Goal: Task Accomplishment & Management: Use online tool/utility

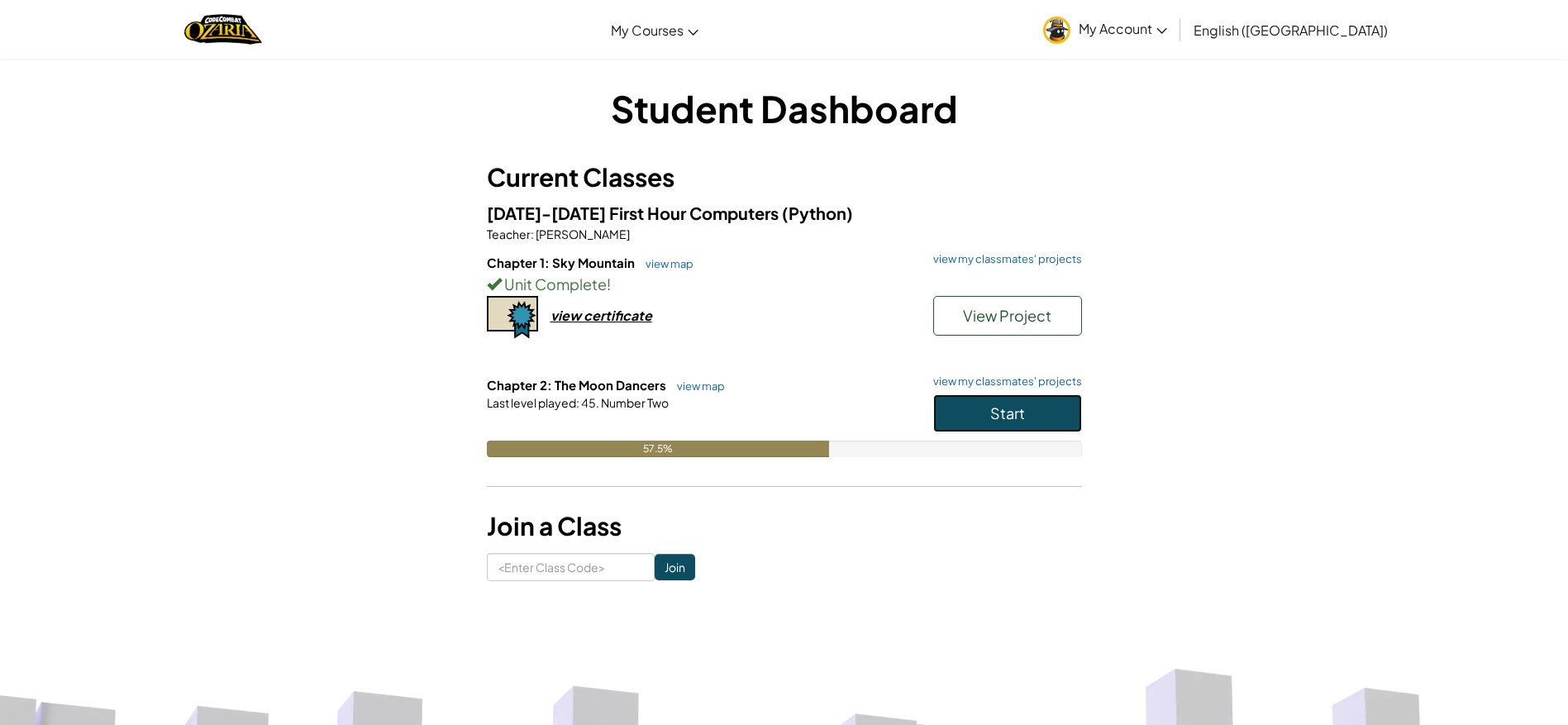
drag, startPoint x: 966, startPoint y: 413, endPoint x: 952, endPoint y: 410, distance: 14.3
click at [963, 413] on button "Start" at bounding box center [1007, 413] width 149 height 38
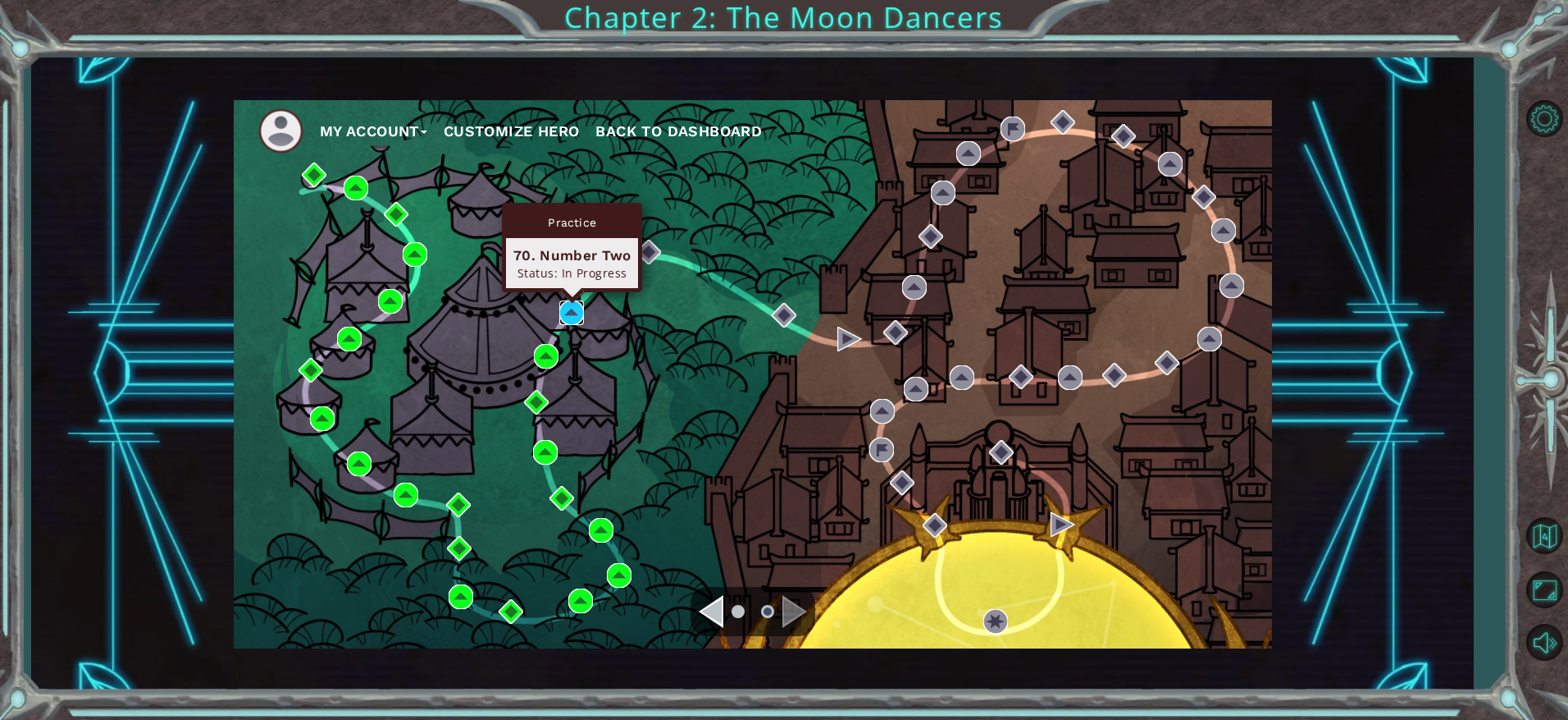
click at [569, 305] on img at bounding box center [572, 312] width 24 height 24
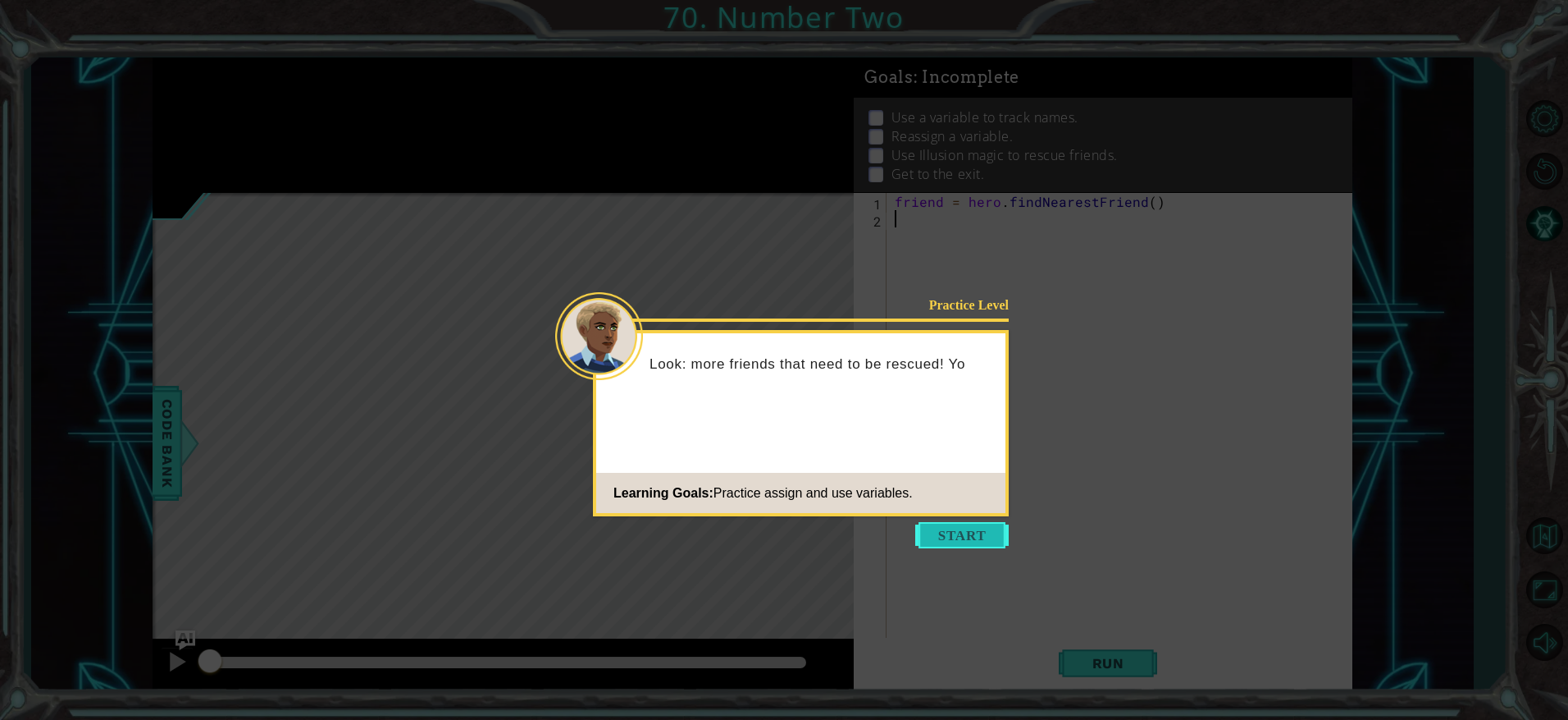
click at [968, 529] on button "Start" at bounding box center [961, 536] width 93 height 26
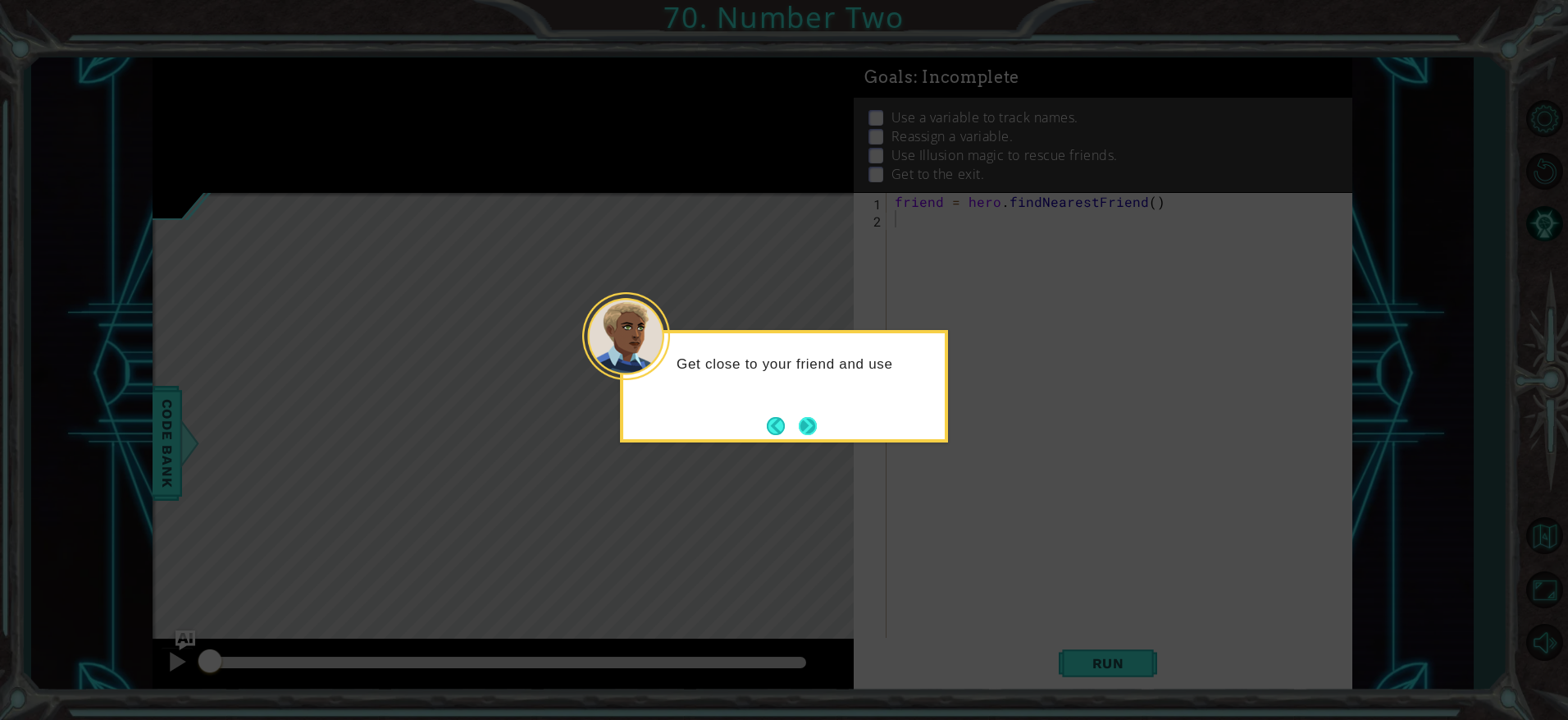
click at [807, 426] on button "Next" at bounding box center [807, 425] width 18 height 18
click at [807, 426] on button "Next" at bounding box center [808, 425] width 21 height 21
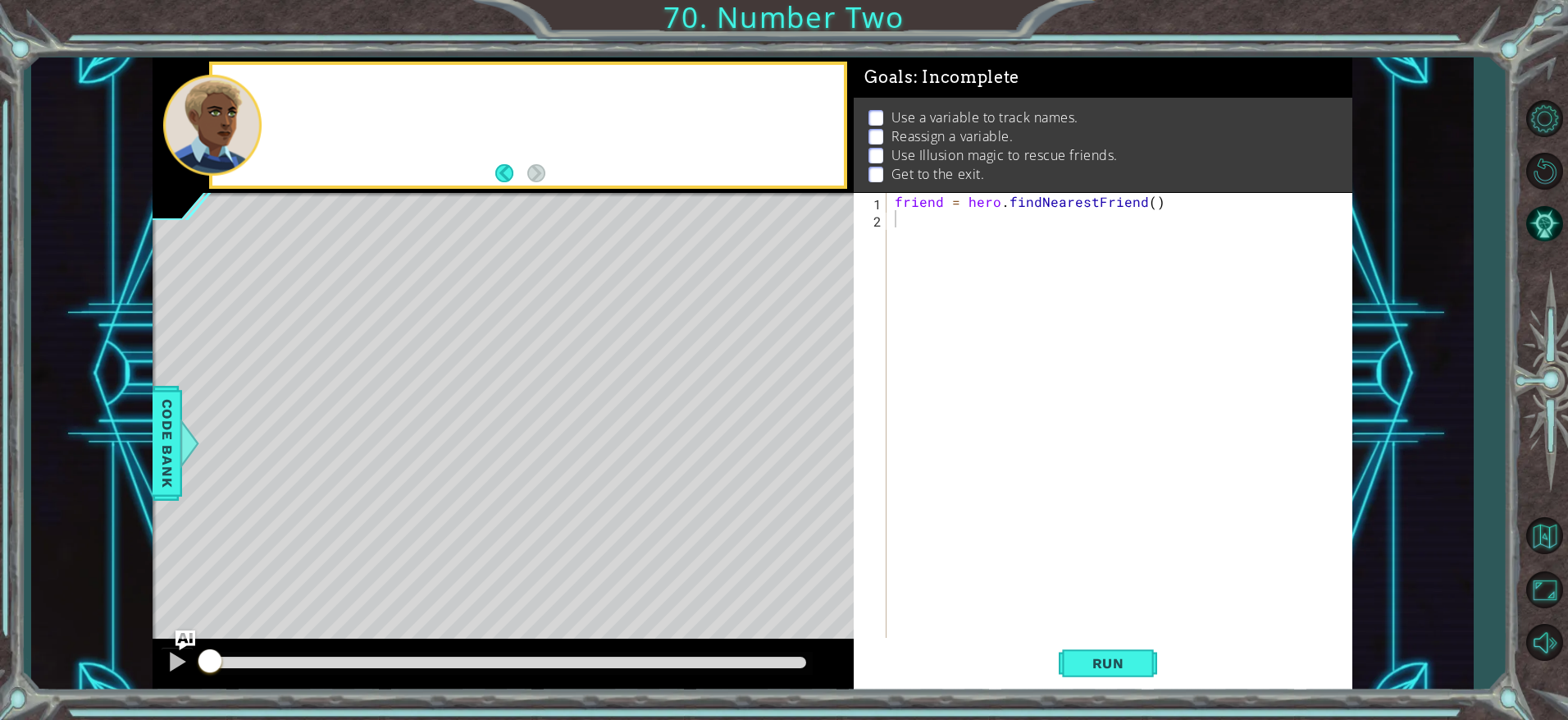
click at [804, 427] on div "Level Map" at bounding box center [531, 435] width 758 height 484
click at [902, 229] on div "friend = hero . findNearestFriend ( )" at bounding box center [1124, 434] width 465 height 483
type textarea "f"
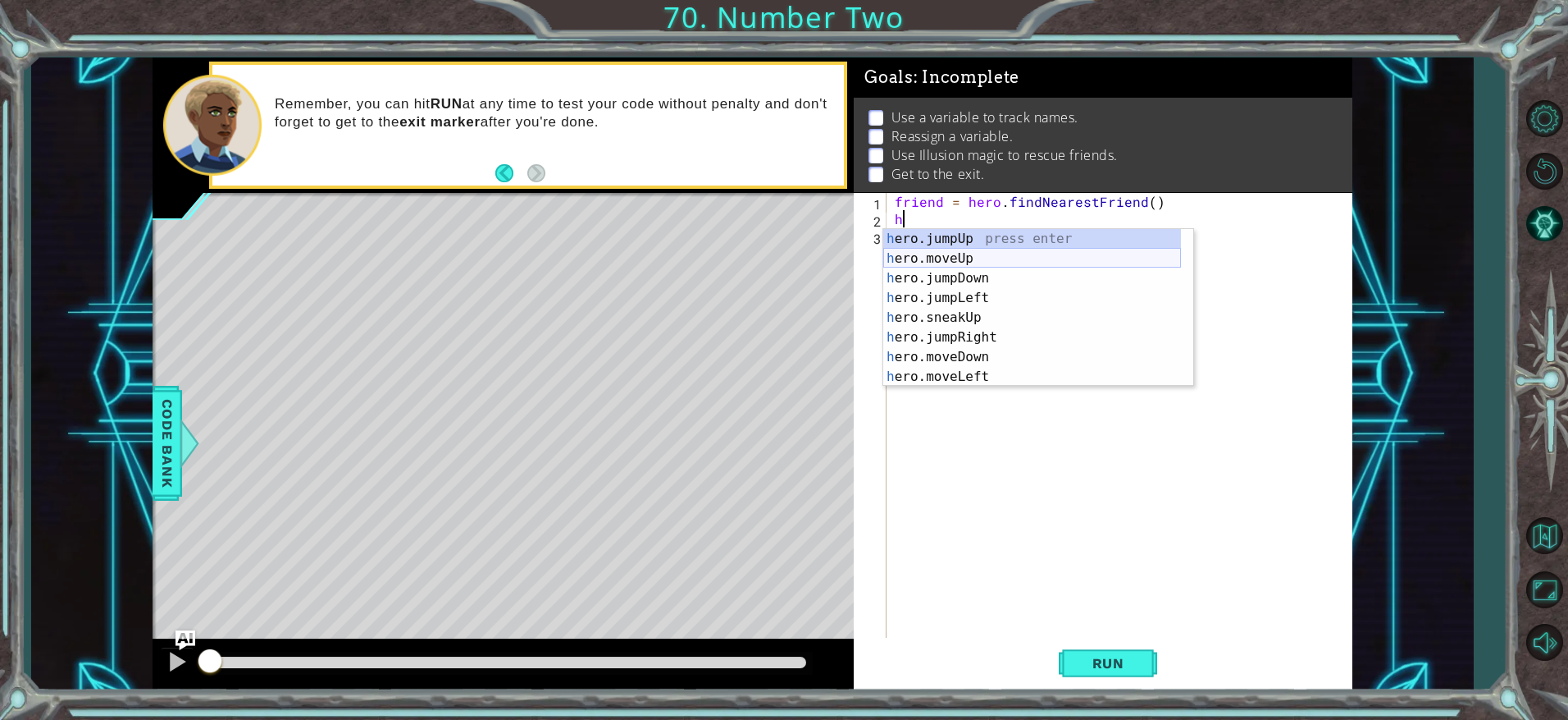
click at [925, 263] on div "h ero.jumpUp press enter h ero.moveUp press enter h ero.jumpDown press enter h …" at bounding box center [1032, 327] width 298 height 197
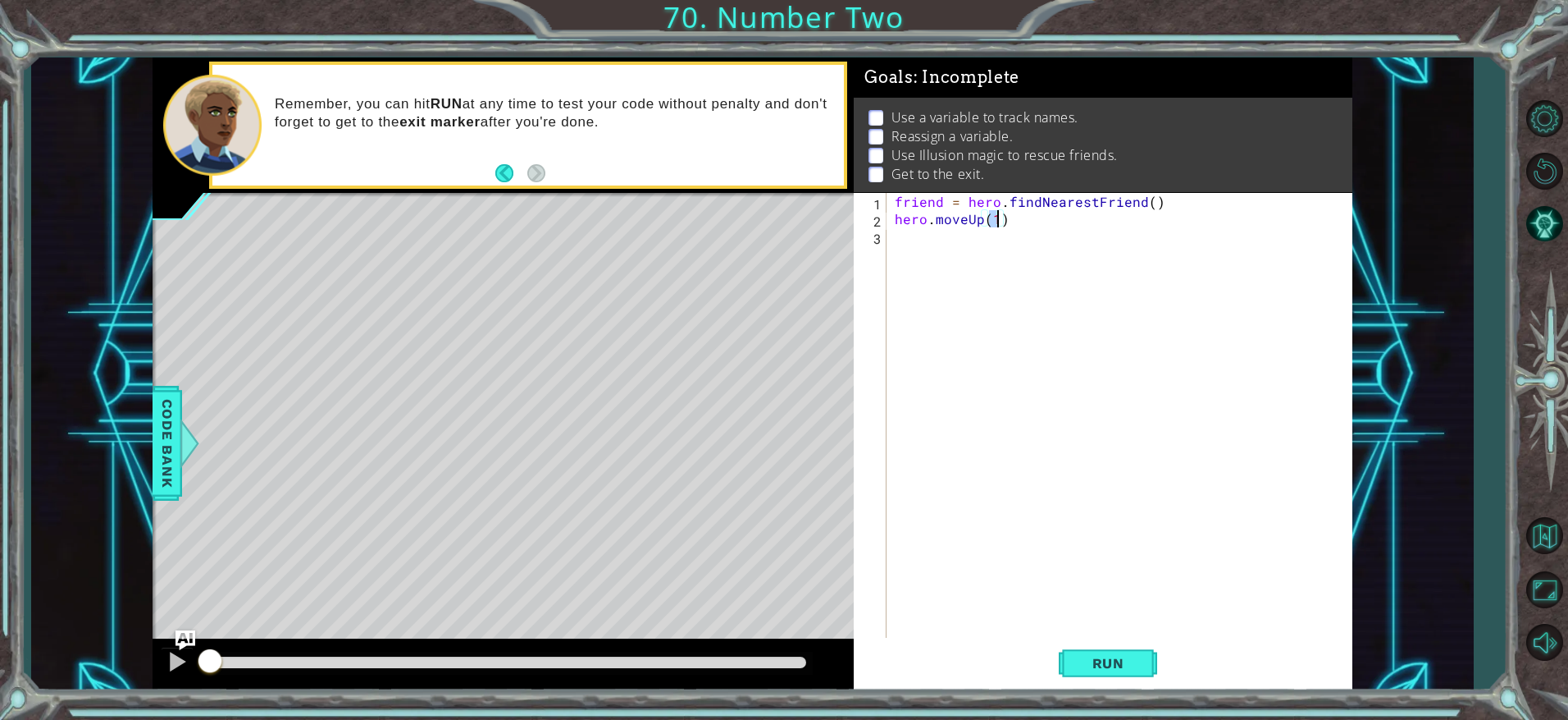
type textarea "hero.moveUp()"
drag, startPoint x: 992, startPoint y: 231, endPoint x: 990, endPoint y: 241, distance: 10.2
click at [990, 241] on div "friend = hero . findNearestFriend ( ) hero . moveUp ( )" at bounding box center [1124, 434] width 465 height 483
click at [990, 221] on div "friend = hero . findNearestFriend ( ) hero . moveUp ( )" at bounding box center [1124, 434] width 465 height 483
type textarea "hero.moveUp()"
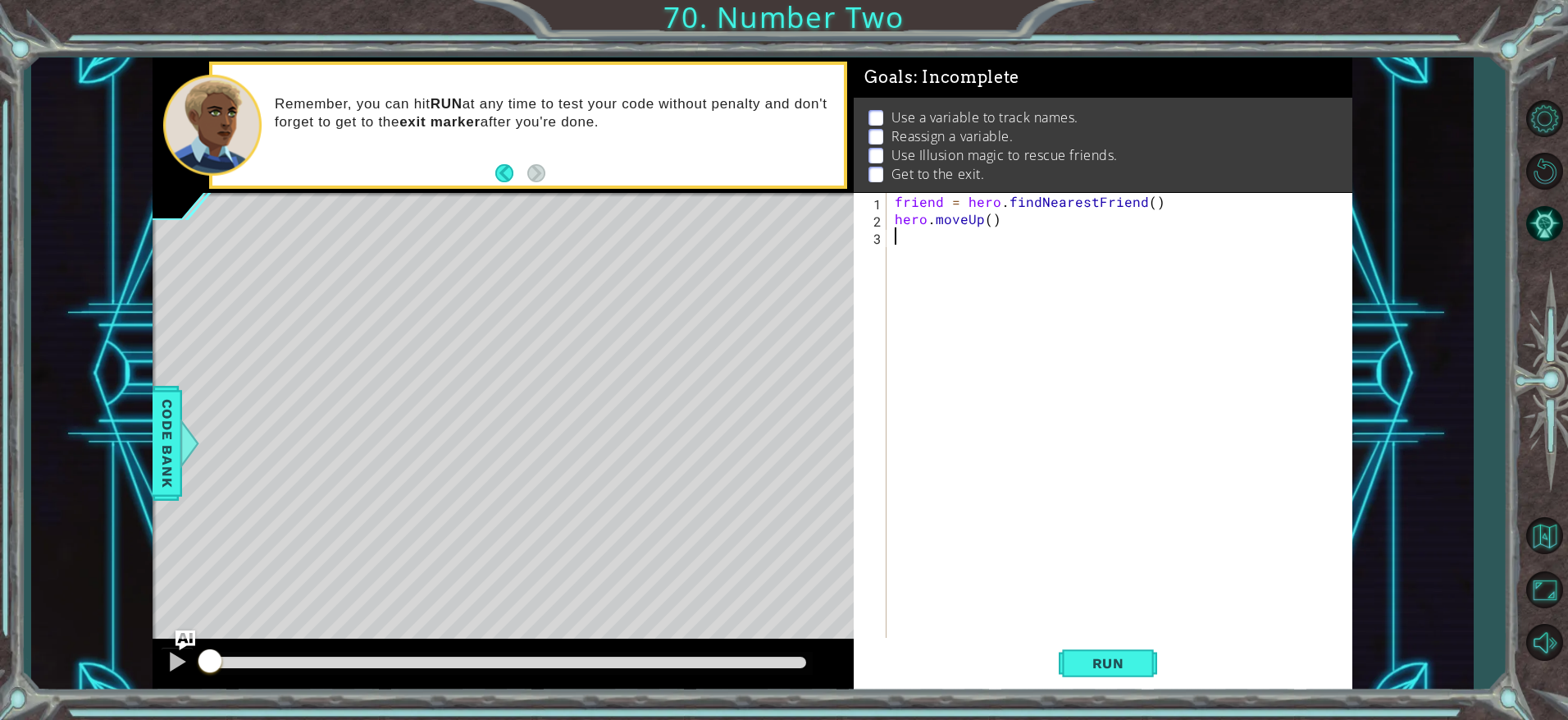
click at [990, 215] on div "friend = hero . findNearestFriend ( ) hero . moveUp ( )" at bounding box center [1124, 434] width 465 height 483
type textarea "hero.moveUp()"
click at [991, 225] on div "friend = hero . findNearestFriend ( ) hero . moveUp ( )" at bounding box center [1124, 434] width 465 height 483
click at [1009, 215] on div "friend = hero . findNearestFriend ( ) hero . moveUp ( )" at bounding box center [1124, 434] width 465 height 483
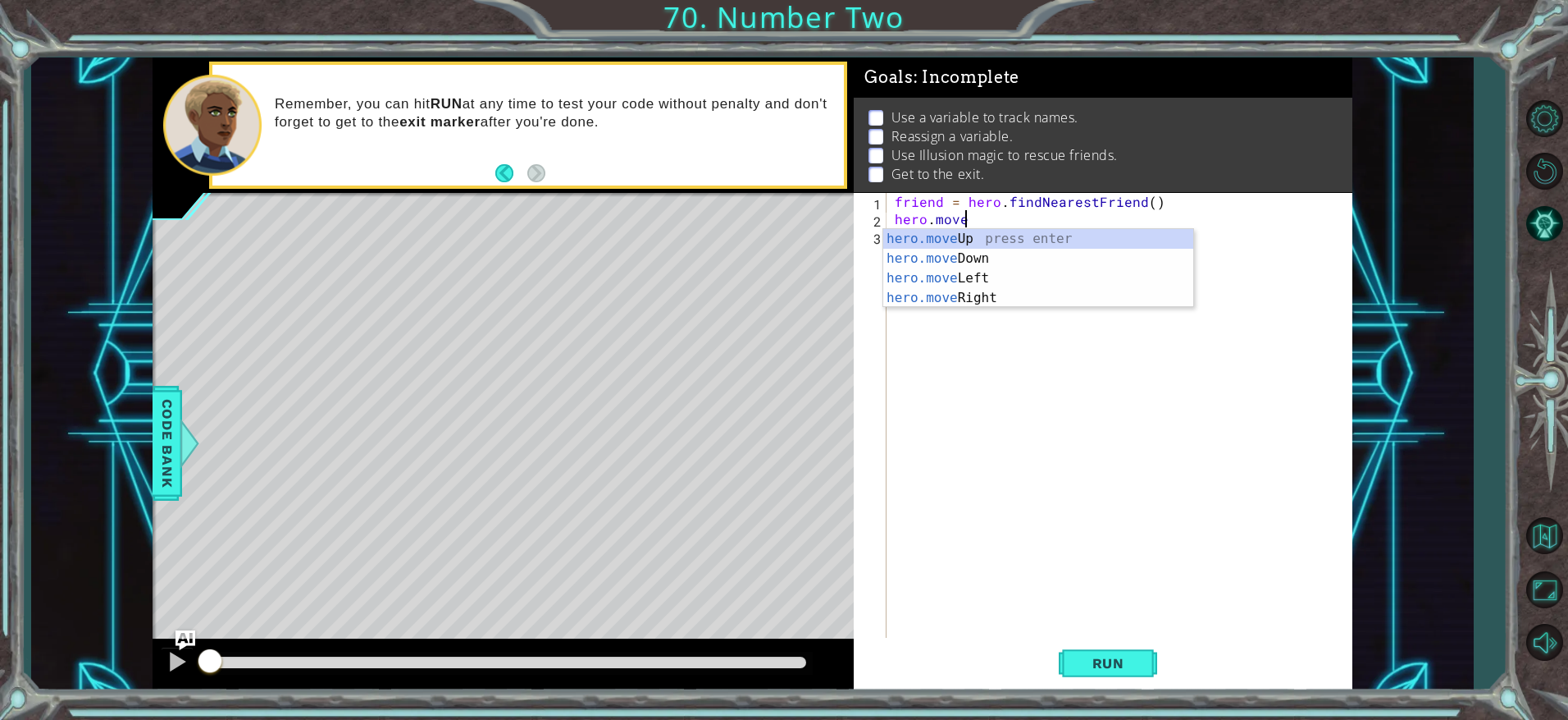
type textarea "hero.mov"
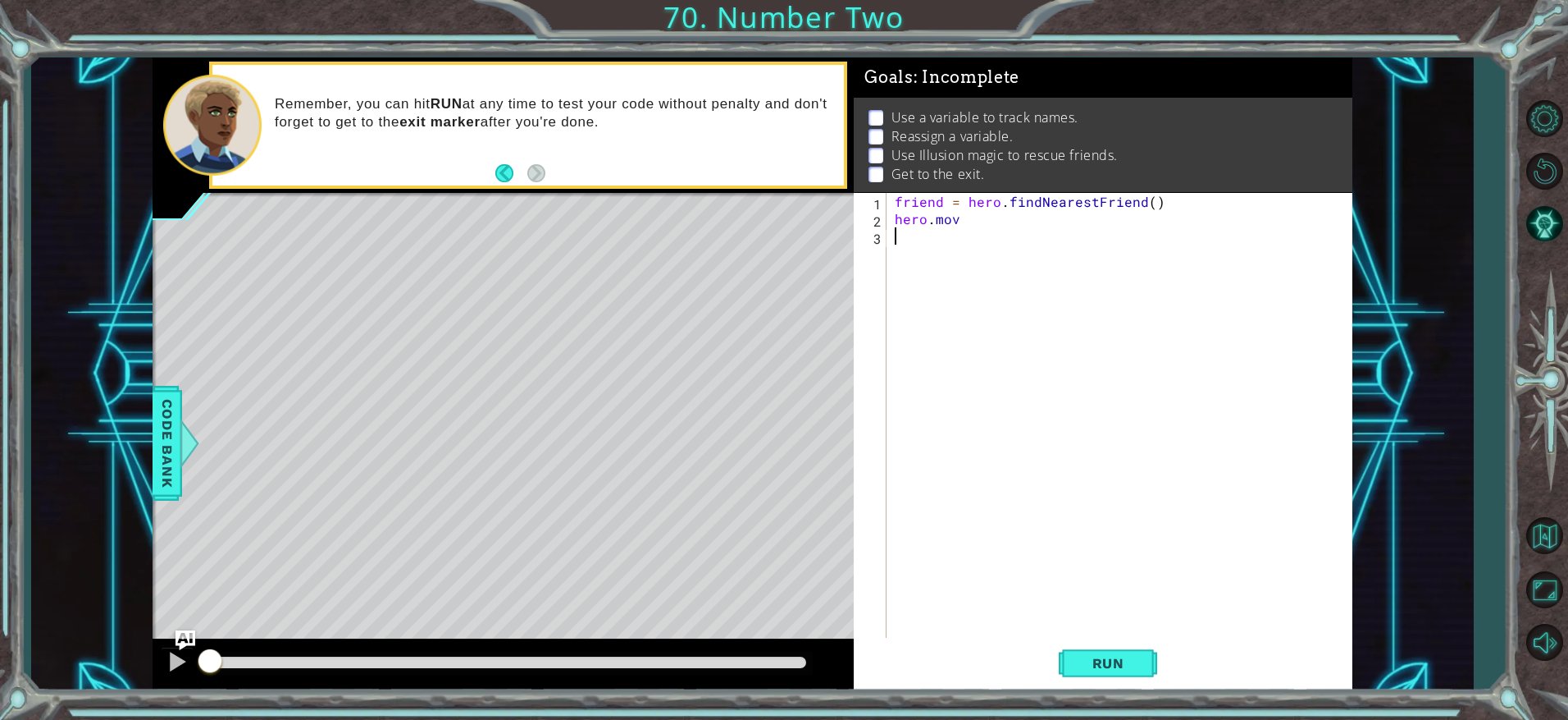
click at [977, 322] on div "friend = hero . findNearestFriend ( ) hero . mov" at bounding box center [1124, 434] width 465 height 483
click at [1009, 225] on div "friend = hero . findNearestFriend ( ) hero . mov" at bounding box center [1124, 434] width 465 height 483
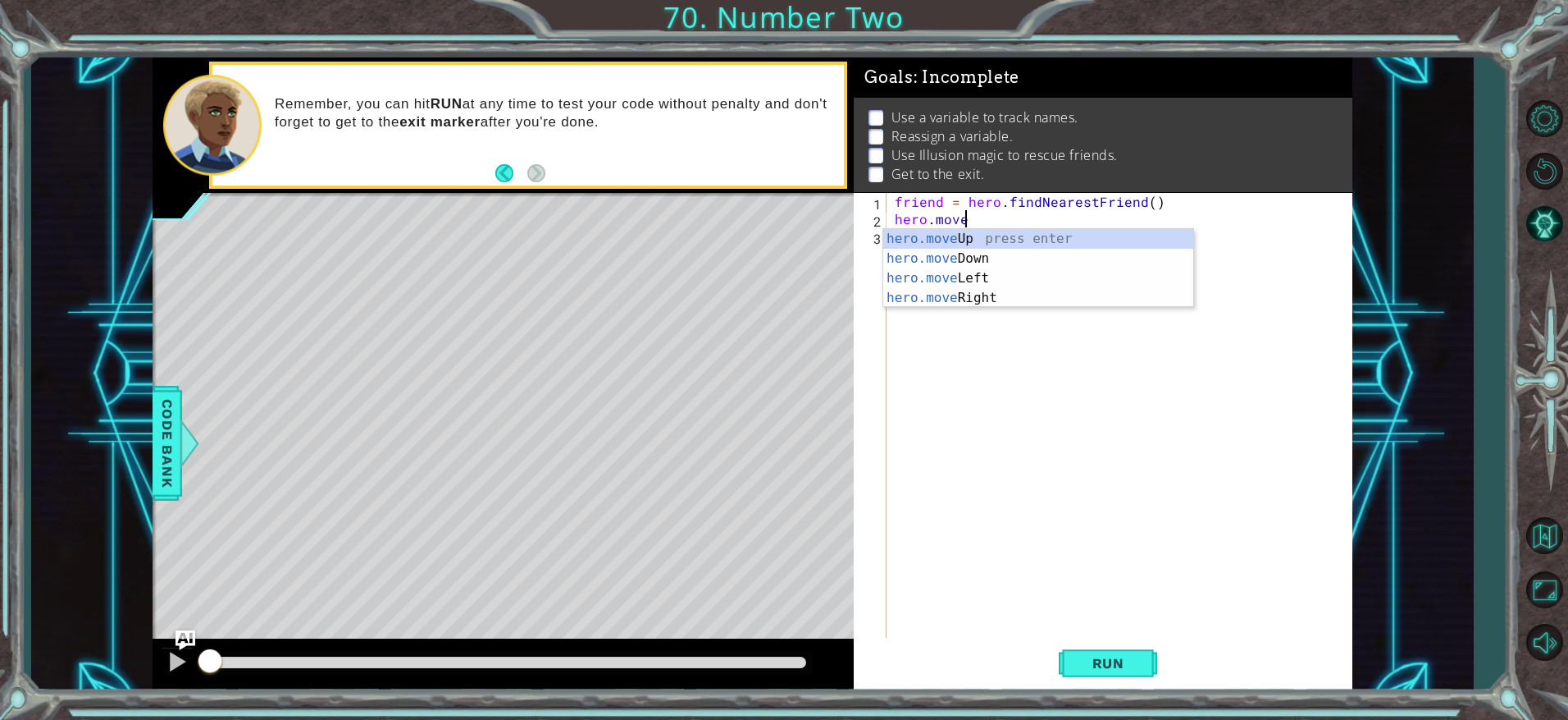
scroll to position [0, 3]
click at [964, 300] on div "hero.move Up press enter hero.move Down press enter hero.move Left press enter …" at bounding box center [1038, 288] width 310 height 119
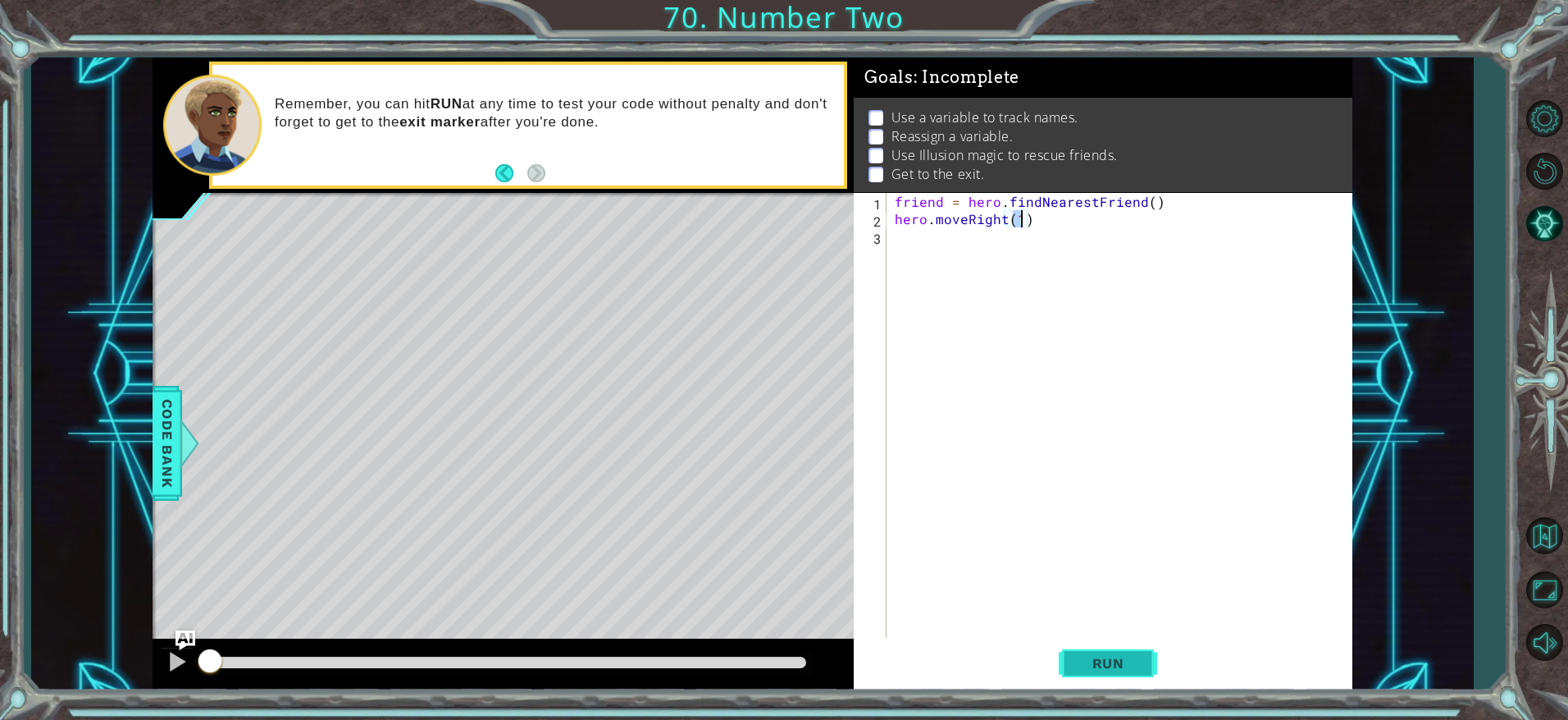
type textarea "hero.moveRight(1)"
click at [1105, 651] on button "Run" at bounding box center [1108, 663] width 99 height 50
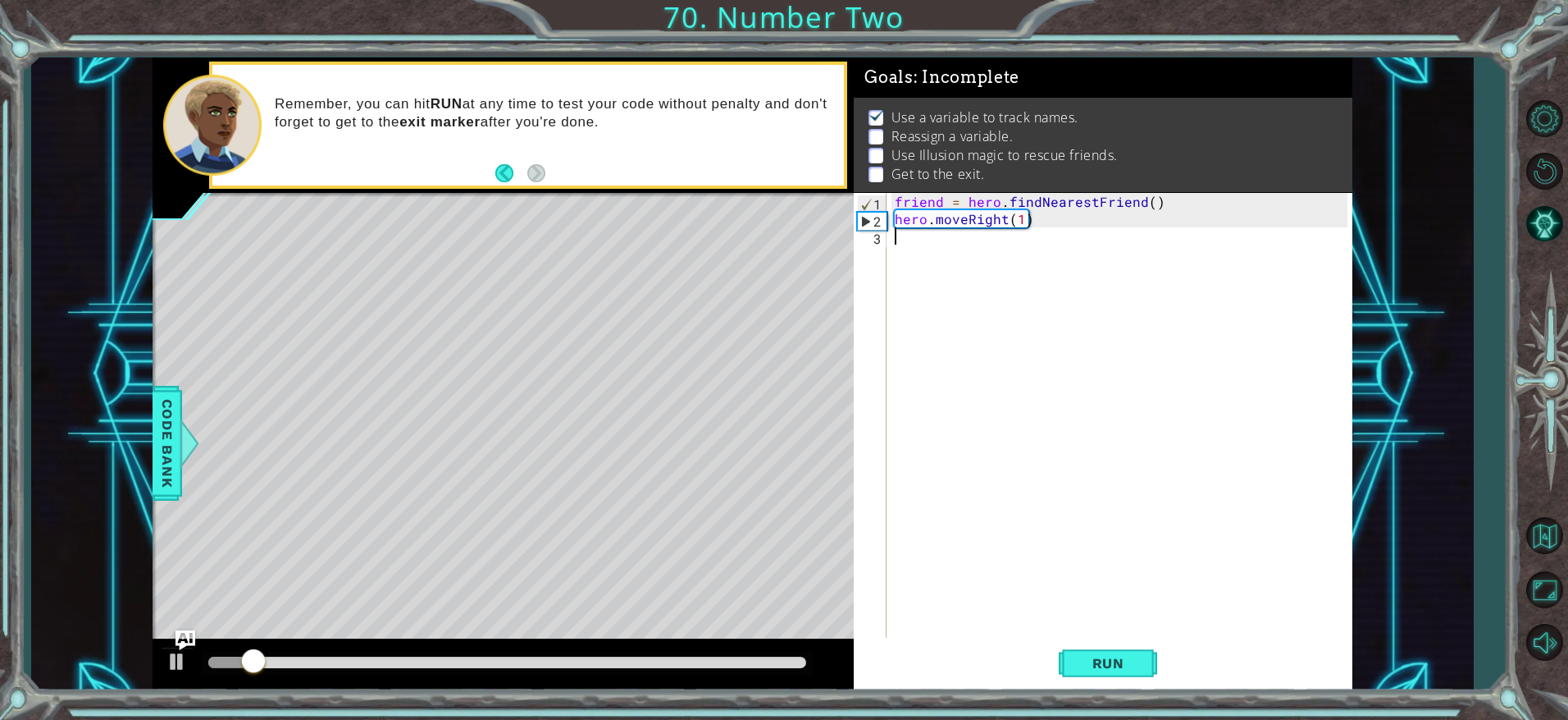
click at [895, 241] on div "friend = hero . findNearestFriend ( ) hero . moveRight ( 1 )" at bounding box center [1124, 434] width 465 height 483
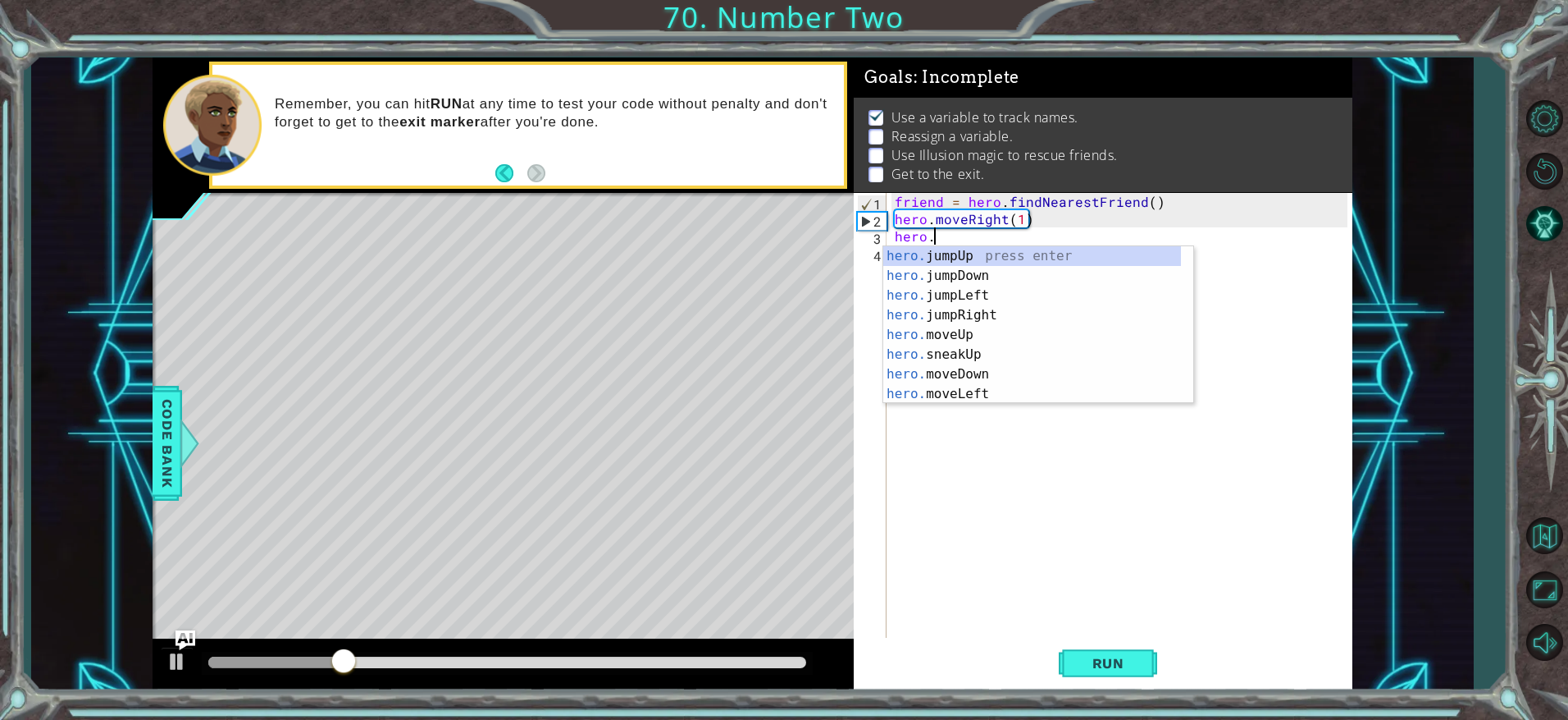
scroll to position [0, 3]
click at [981, 314] on div "hero.m oveUp press enter hero.m oveDown press enter hero.m oveLeft press enter …" at bounding box center [1032, 344] width 298 height 197
type textarea "hero.moveRight(1)"
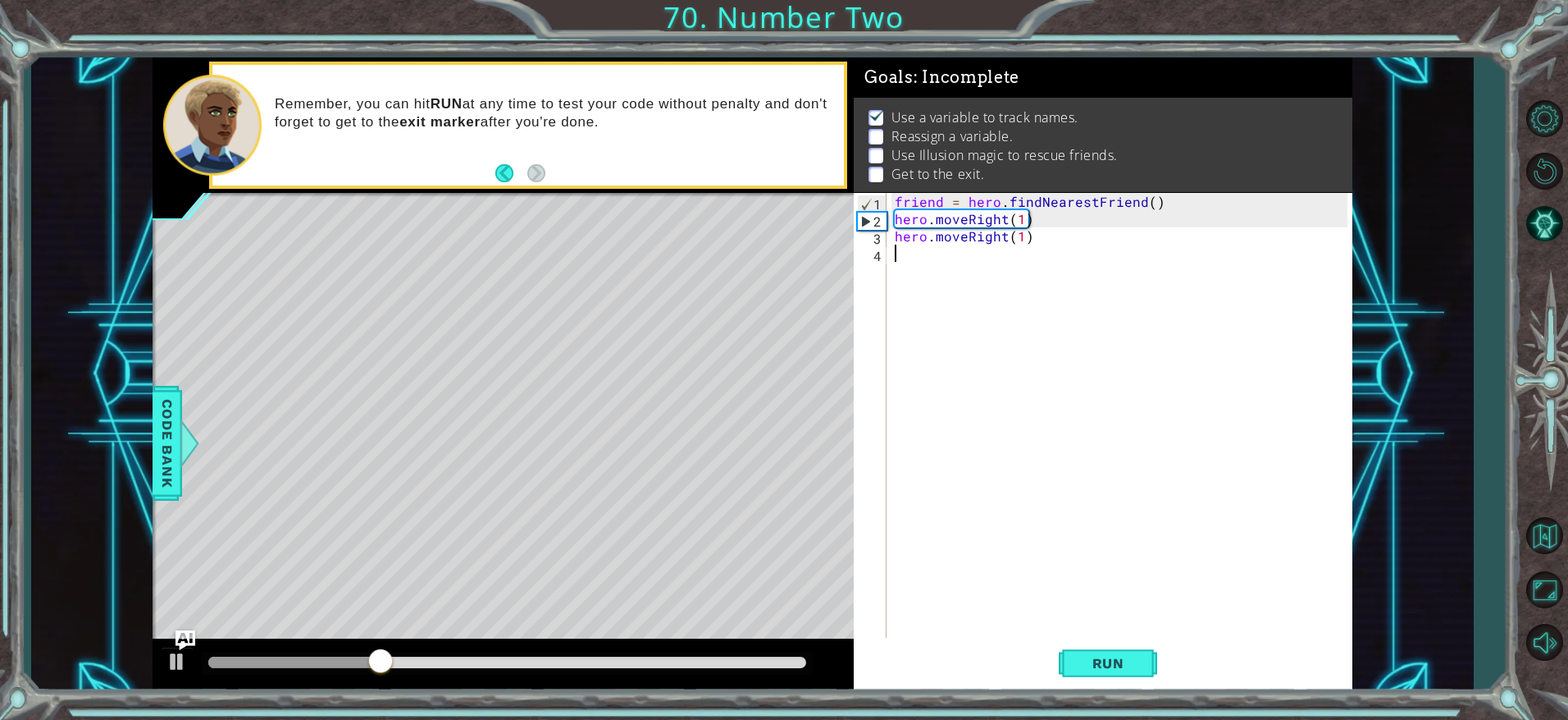
click at [960, 263] on div "friend = hero . findNearestFriend ( ) hero . moveRight ( 1 ) hero . moveRight (…" at bounding box center [1124, 434] width 465 height 483
click at [990, 280] on div "hero . ca stIllusionMist press enter" at bounding box center [1038, 293] width 310 height 59
type textarea "hero.castIllusionMist(friend)"
click at [977, 290] on div "friend = hero . findNearestFriend ( ) hero . moveRight ( 1 ) hero . moveRight (…" at bounding box center [1124, 434] width 465 height 483
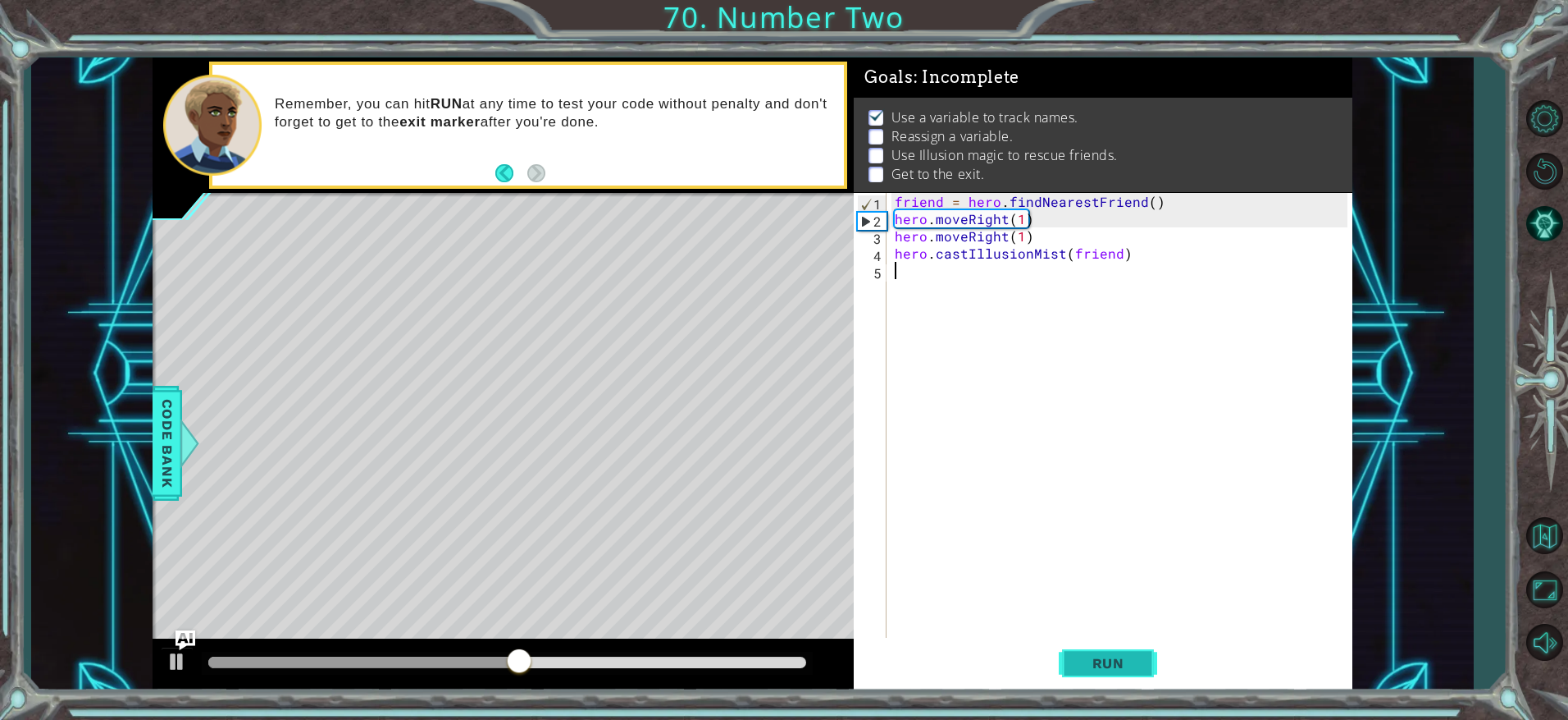
click at [1078, 663] on span "Run" at bounding box center [1108, 663] width 65 height 16
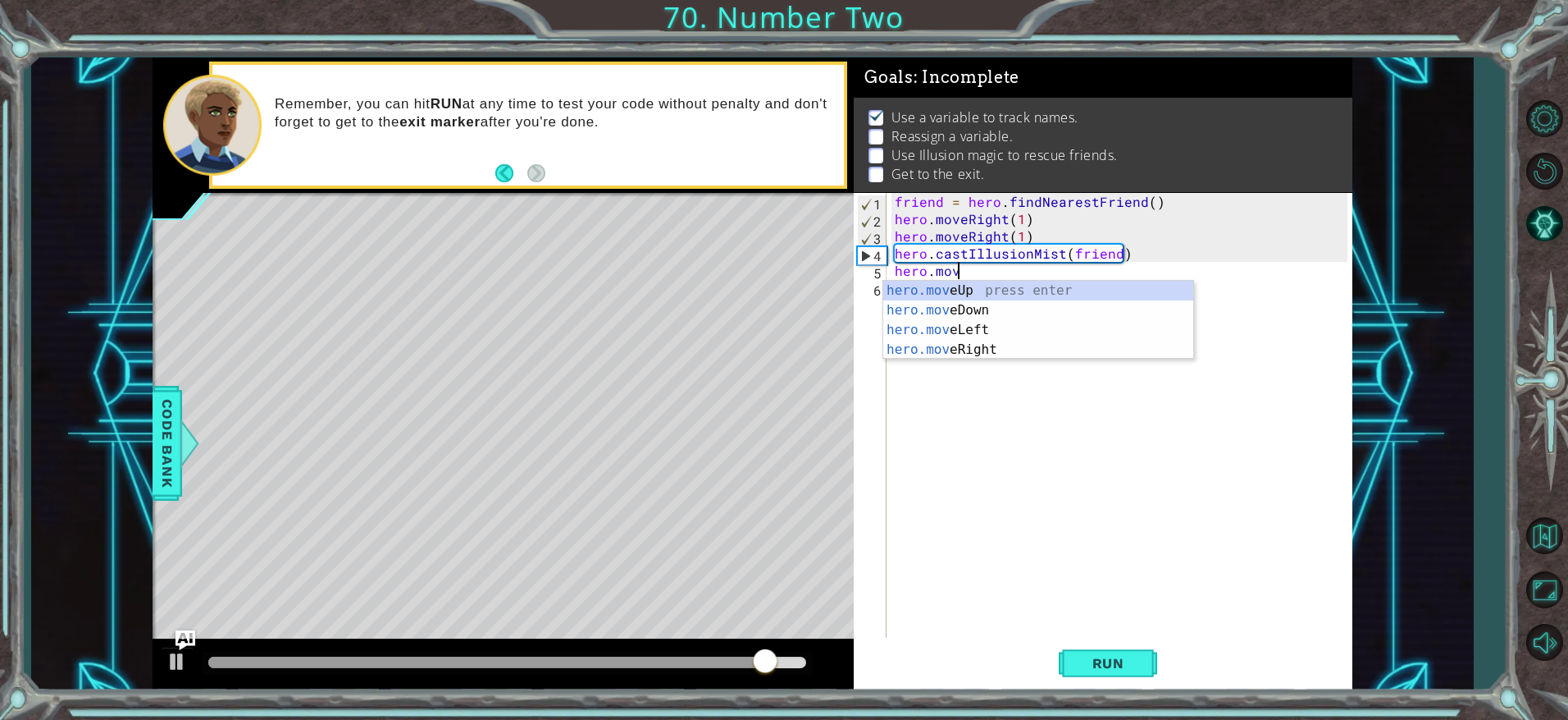
scroll to position [0, 3]
click at [997, 354] on div "hero.move Up press enter hero.move Down press enter hero.move Left press enter …" at bounding box center [1038, 340] width 310 height 119
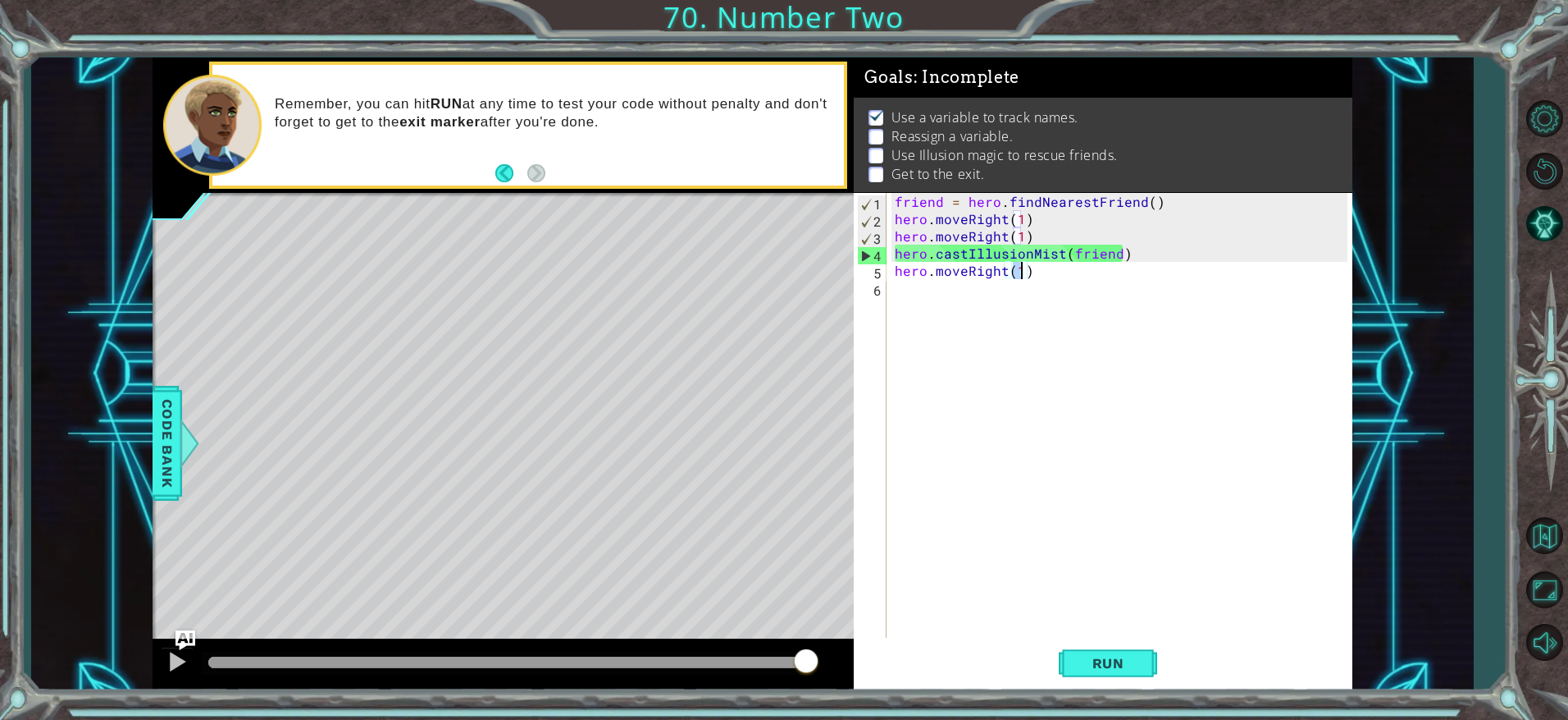
type textarea "hero.moveRight(2)"
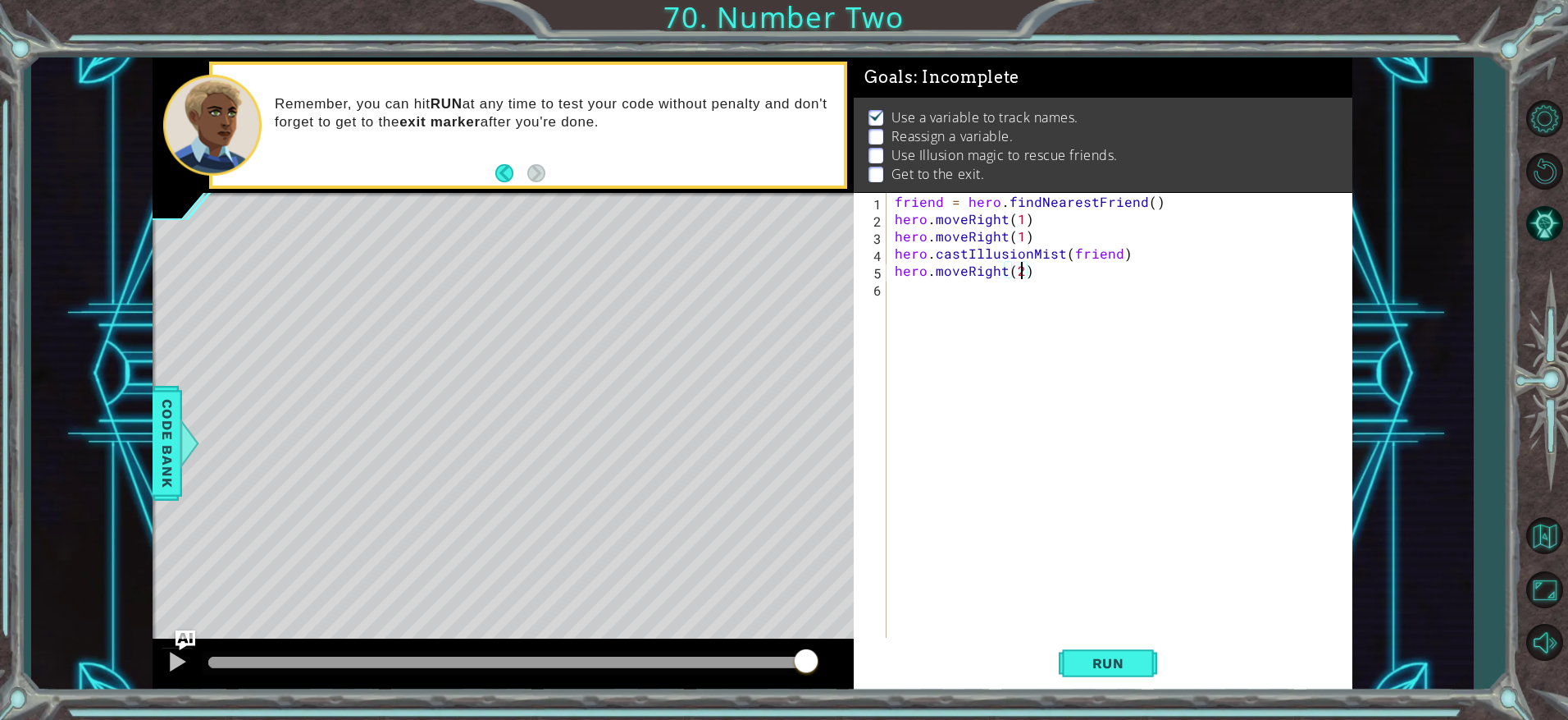
click at [1035, 307] on div "friend = hero . findNearestFriend ( ) hero . moveRight ( 1 ) hero . moveRight (…" at bounding box center [1124, 434] width 465 height 483
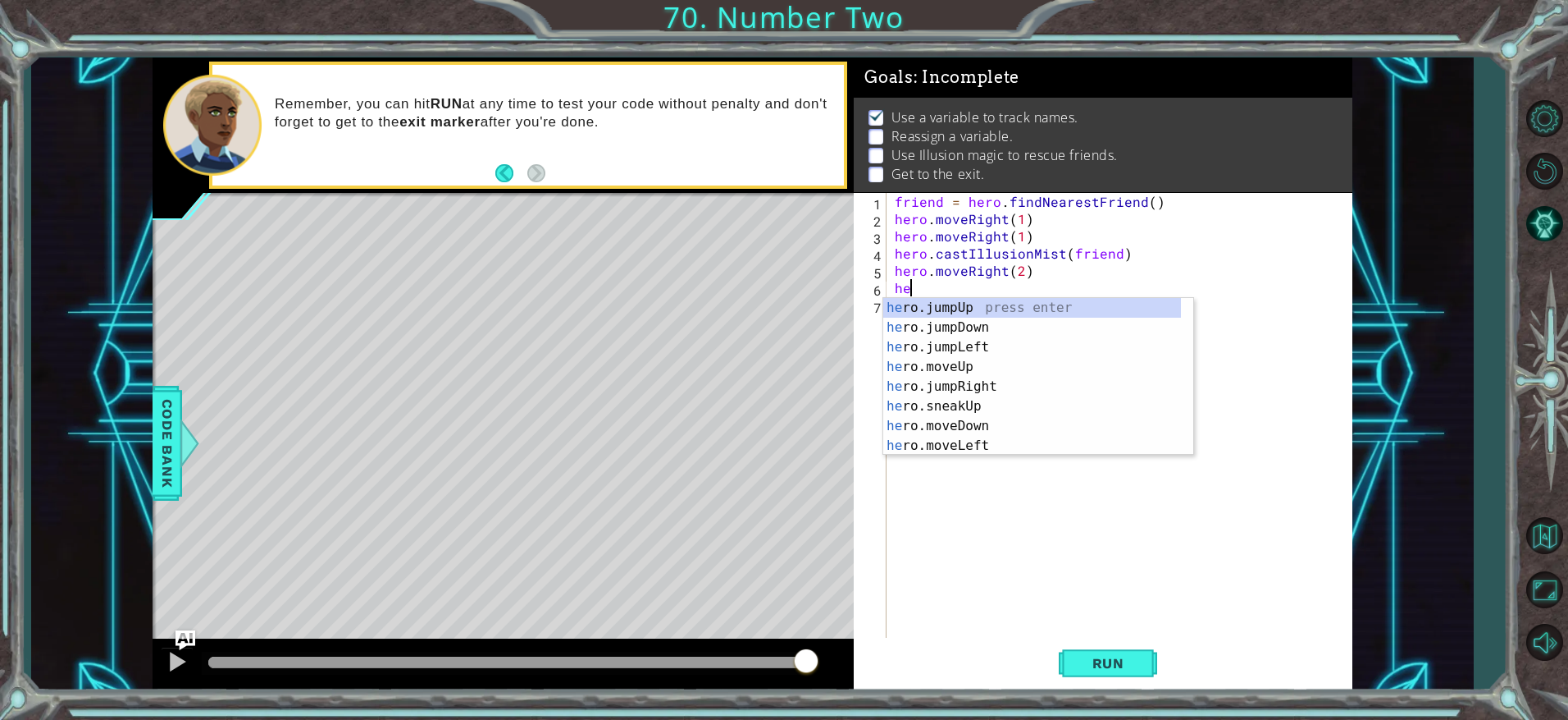
type textarea "h"
type textarea "hero.moveRight(2)"
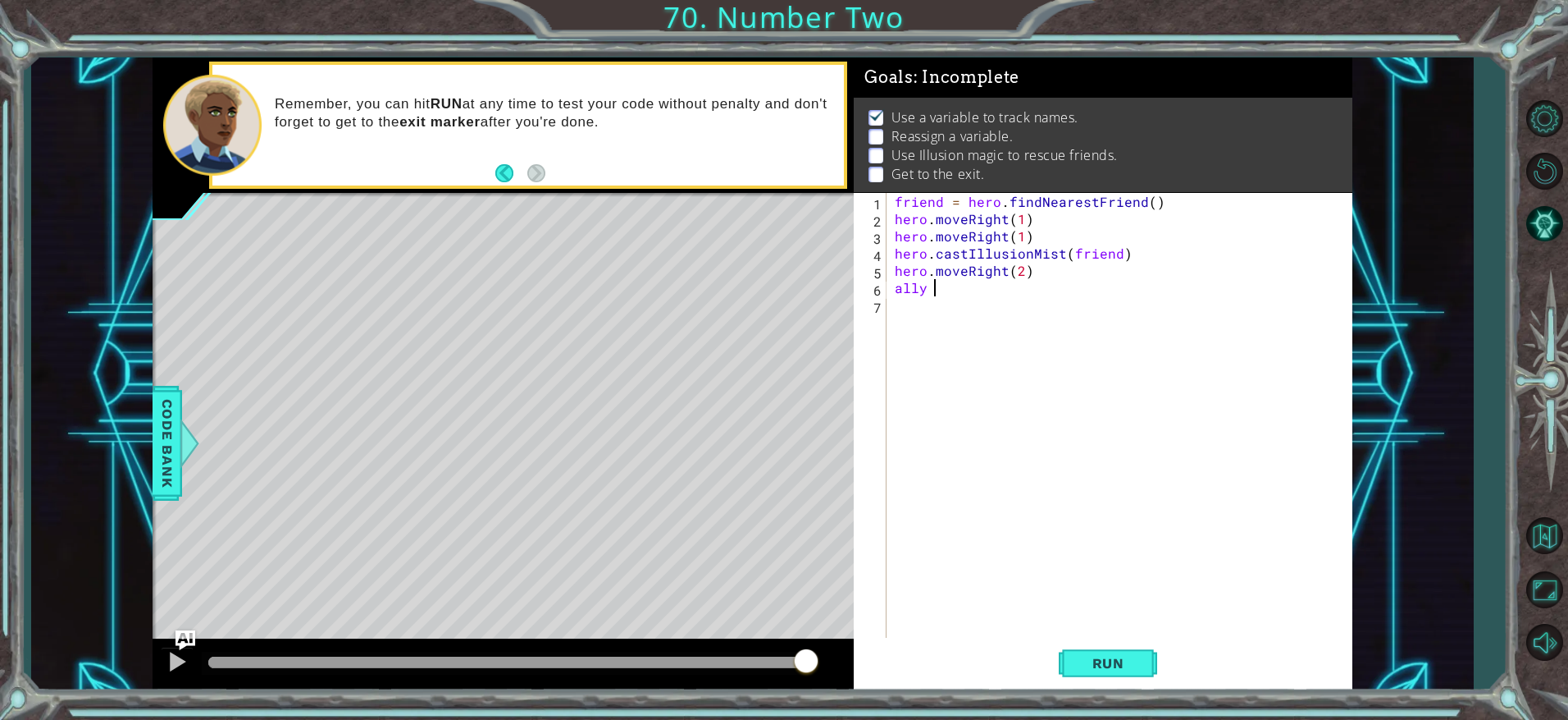
scroll to position [0, 3]
type textarea "ally = hero.find"
click at [1037, 314] on div "hero.find NearestFriend press enter" at bounding box center [1094, 328] width 310 height 59
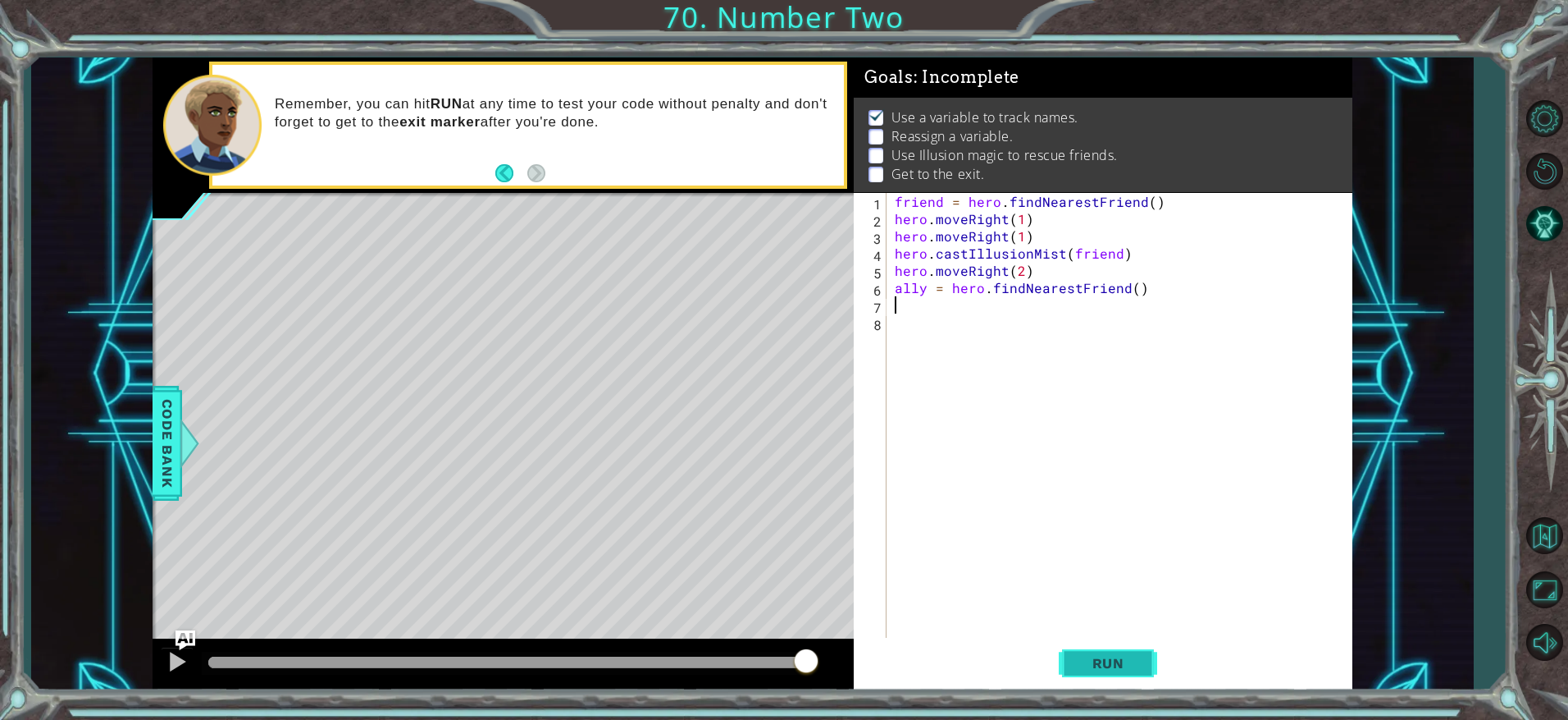
click at [1143, 664] on button "Run" at bounding box center [1108, 663] width 99 height 50
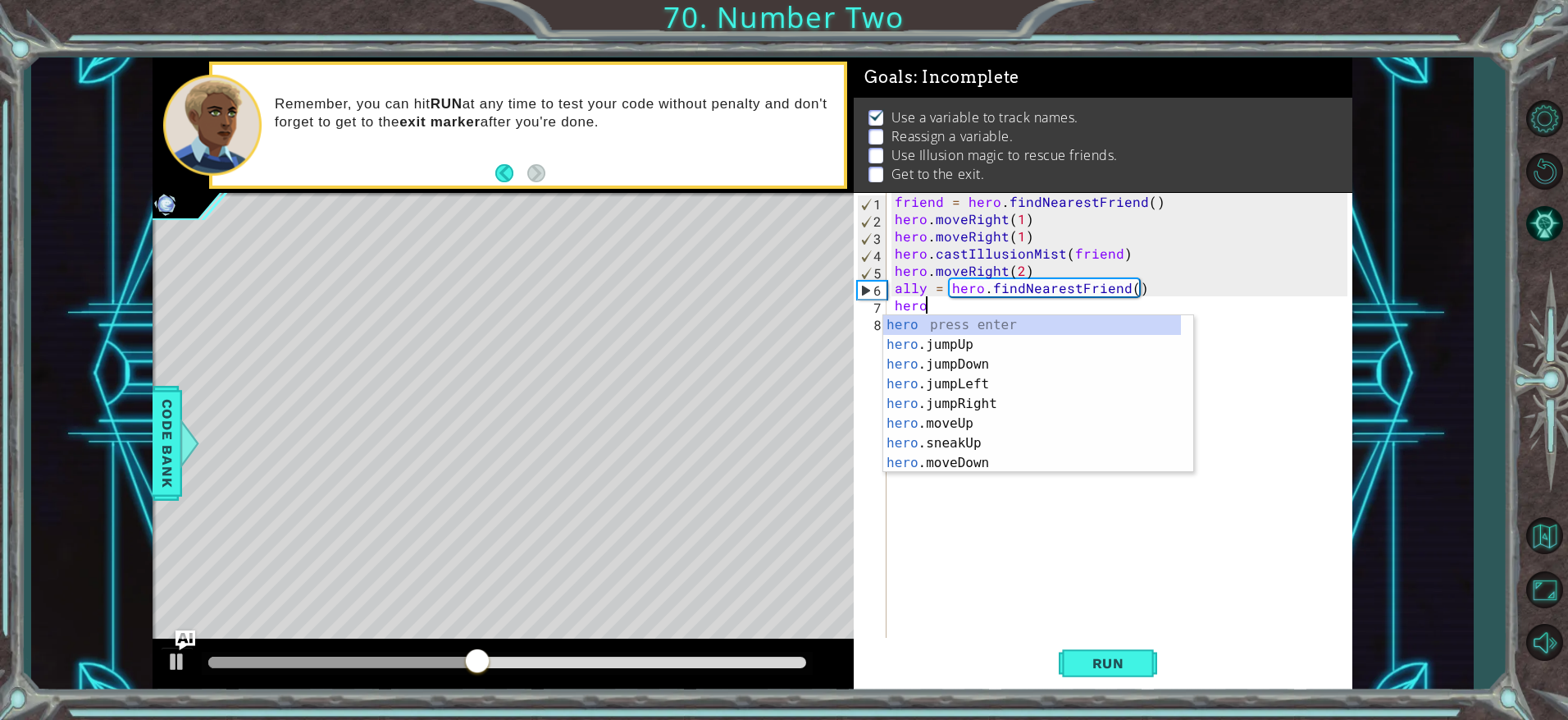
scroll to position [0, 2]
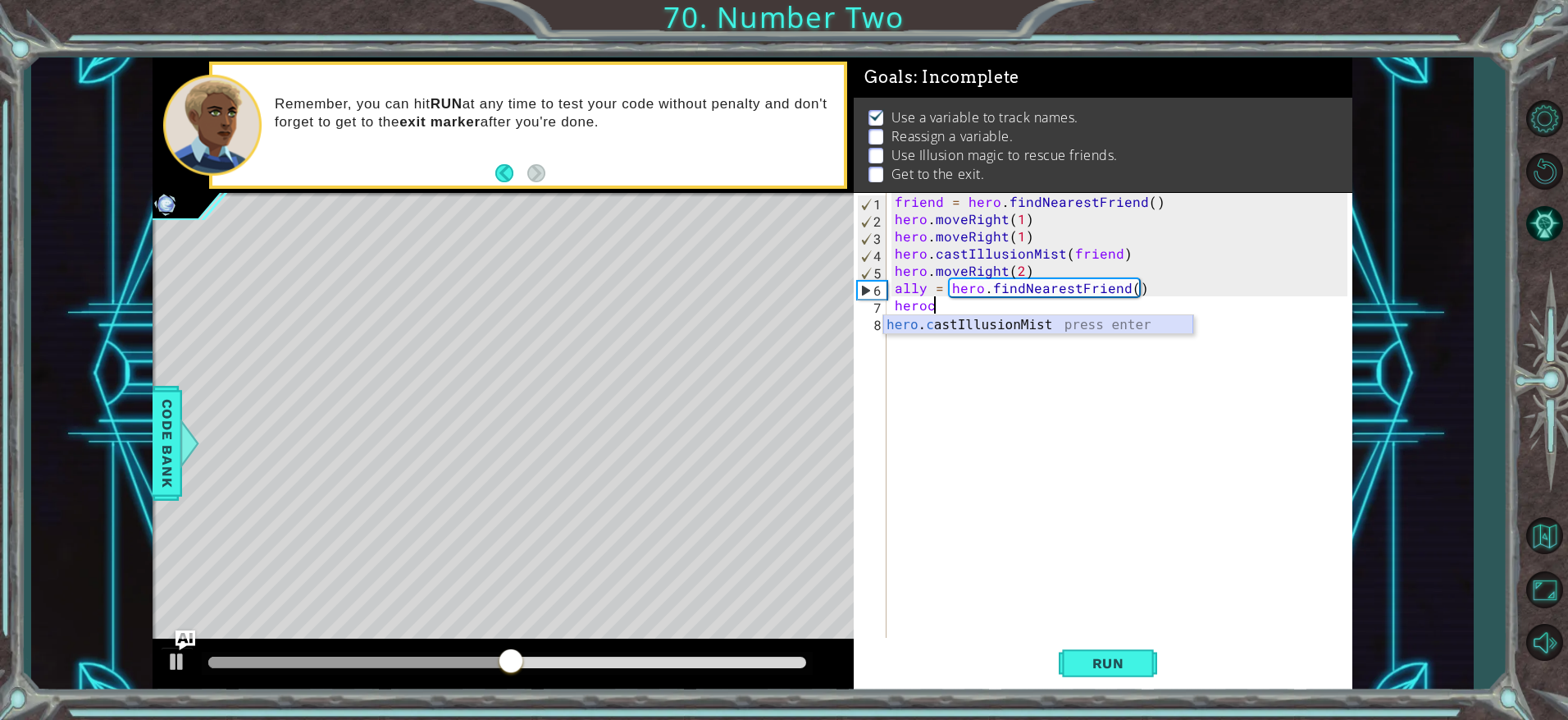
click at [1067, 321] on div "hero . c astIllusionMist press enter" at bounding box center [1038, 344] width 310 height 59
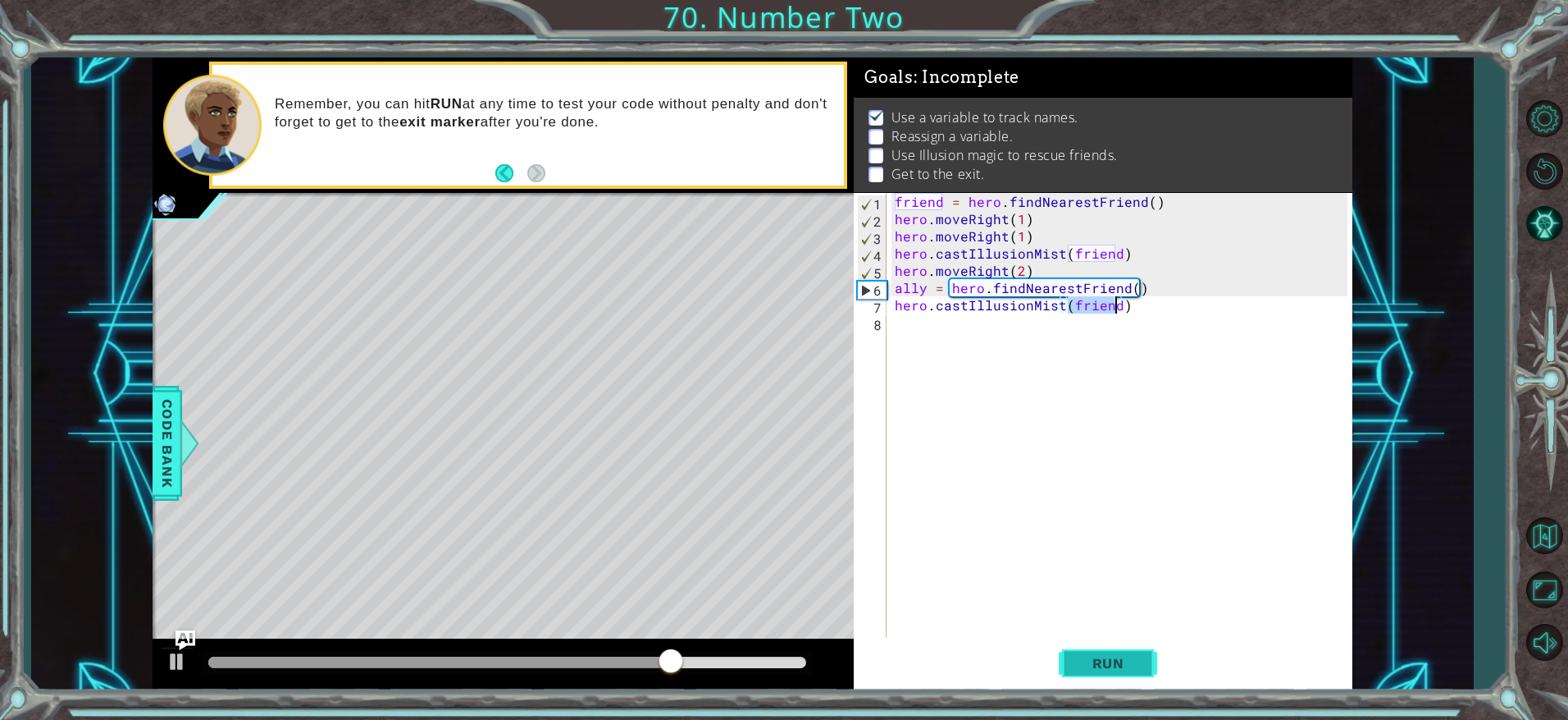
type textarea "hero.castIllusionMist(friend)"
drag, startPoint x: 1094, startPoint y: 667, endPoint x: 1084, endPoint y: 668, distance: 10.0
click at [1094, 666] on span "Run" at bounding box center [1108, 663] width 65 height 16
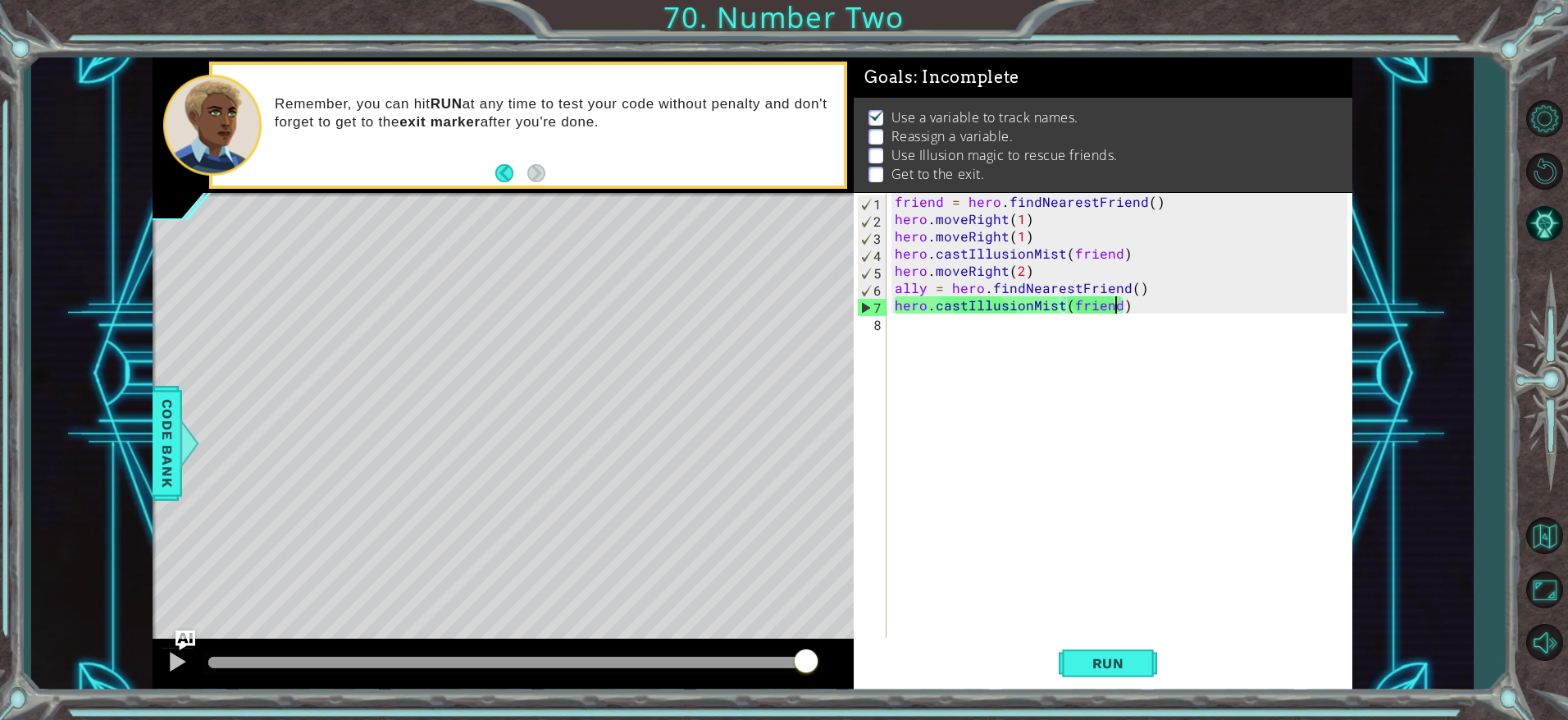
click at [503, 175] on button "Back" at bounding box center [512, 172] width 32 height 18
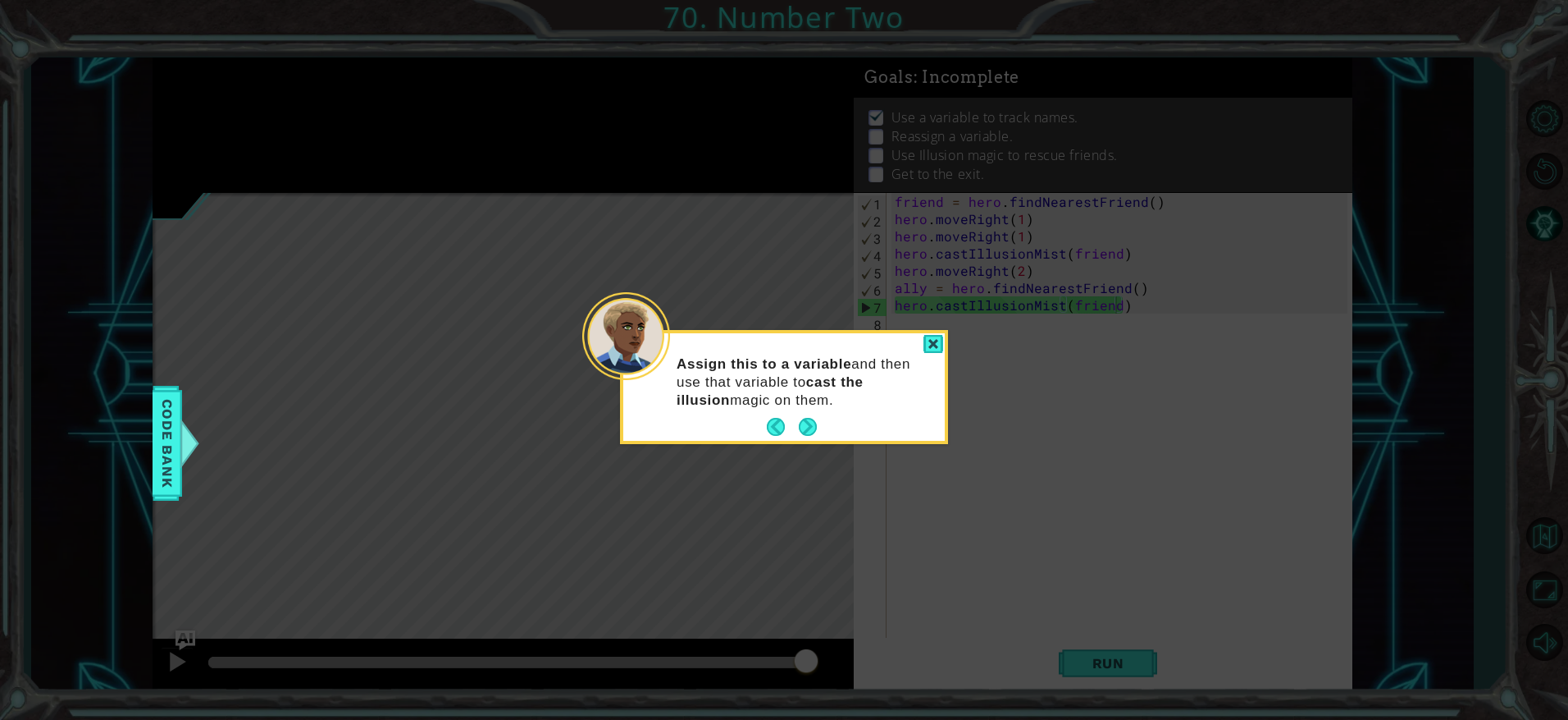
click at [811, 419] on button "Next" at bounding box center [808, 427] width 19 height 19
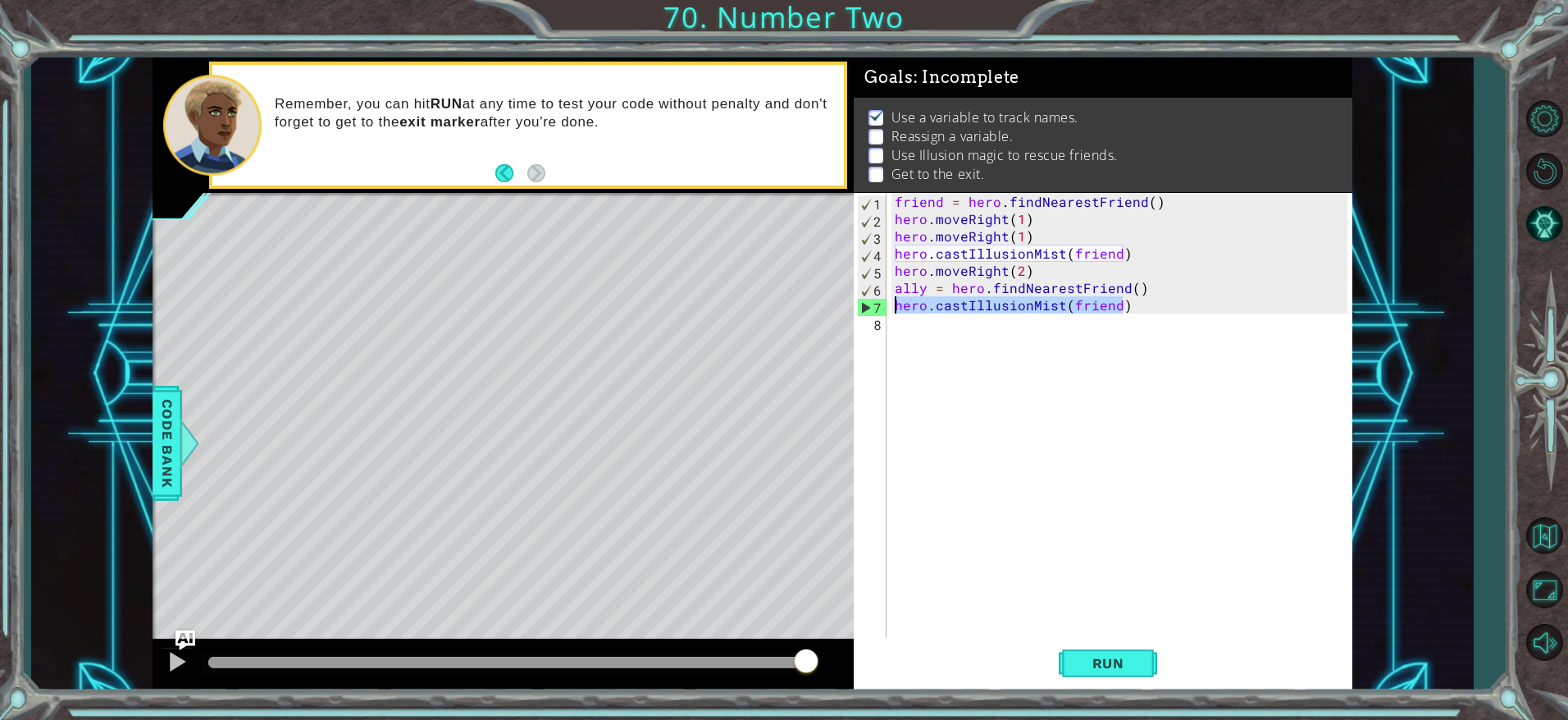
drag, startPoint x: 1121, startPoint y: 307, endPoint x: 885, endPoint y: 305, distance: 236.0
click at [885, 305] on div "hero.castIllusionMist(friend) 1 2 3 4 5 6 7 8 friend = hero . findNearestFriend…" at bounding box center [1101, 417] width 494 height 448
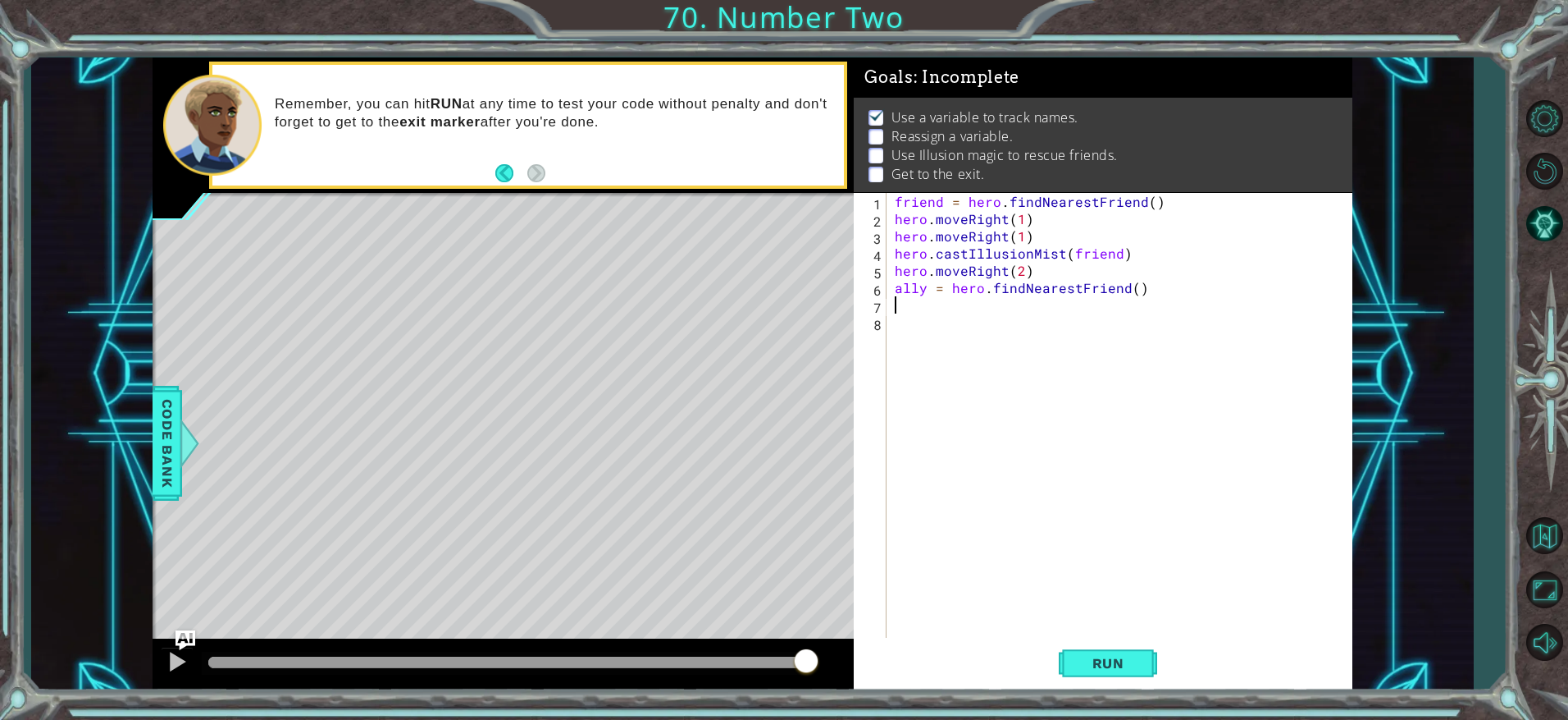
scroll to position [0, 0]
click at [187, 644] on img "Ask AI" at bounding box center [185, 640] width 22 height 22
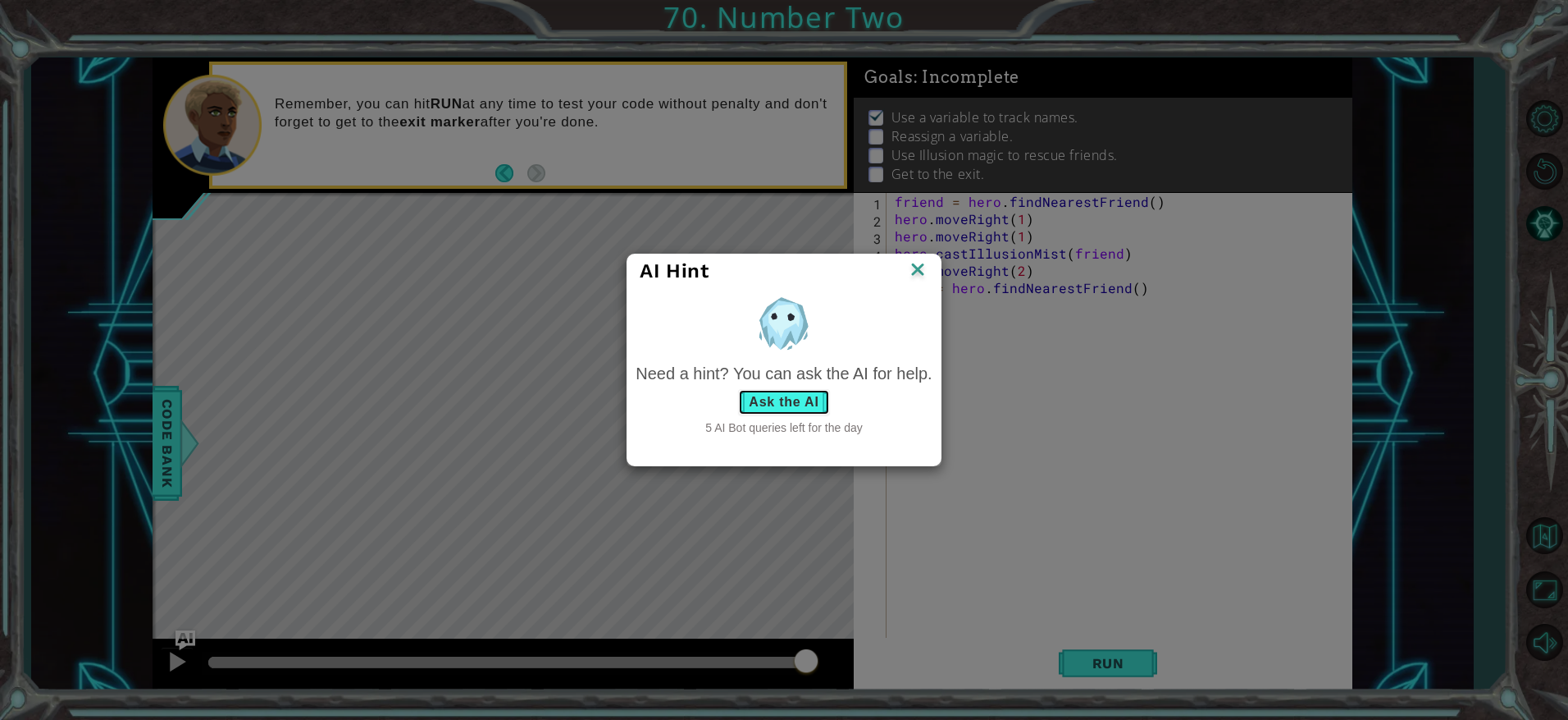
drag, startPoint x: 780, startPoint y: 400, endPoint x: 771, endPoint y: 400, distance: 9.0
click at [779, 400] on button "Ask the AI" at bounding box center [784, 402] width 91 height 26
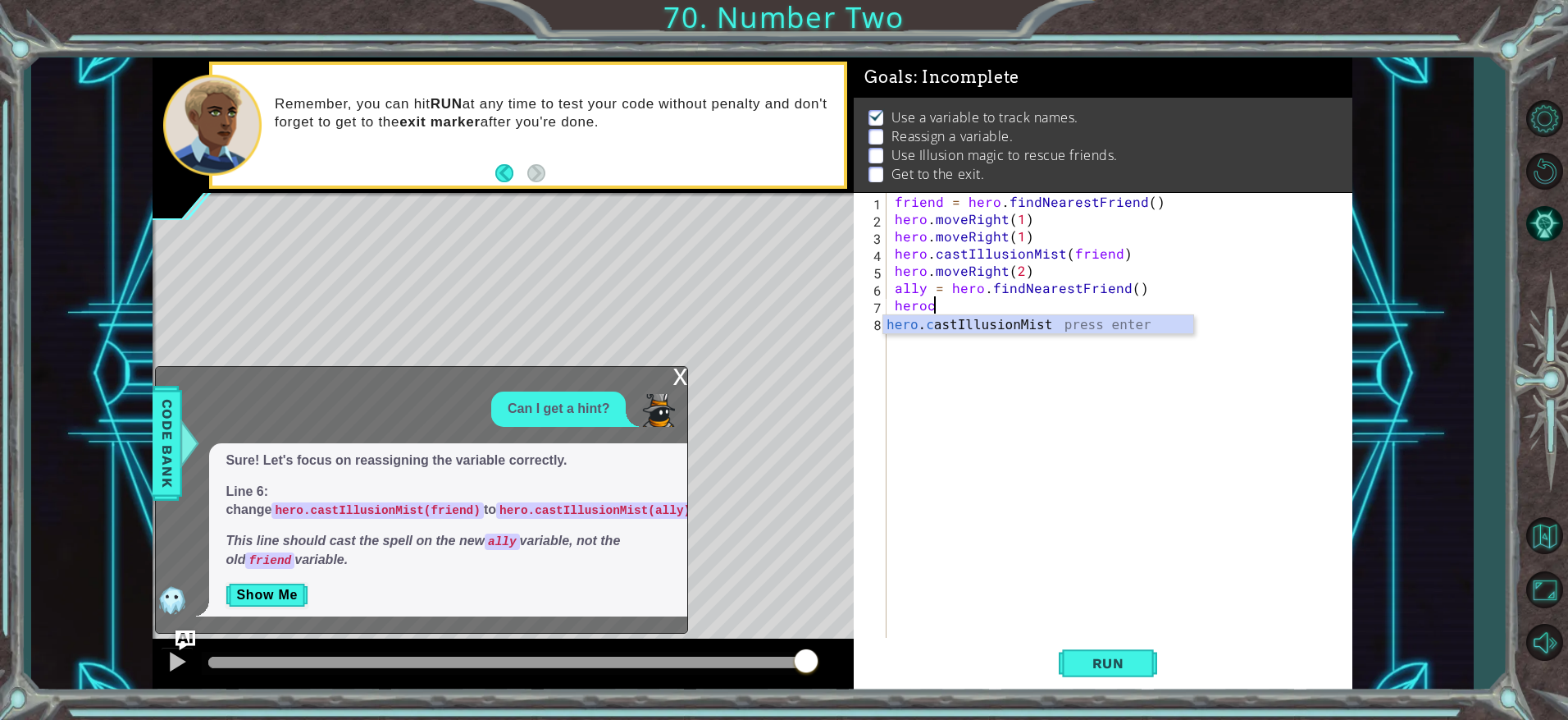
scroll to position [0, 2]
click at [1089, 332] on div "hero . c astIllusionMist press enter" at bounding box center [1038, 344] width 310 height 59
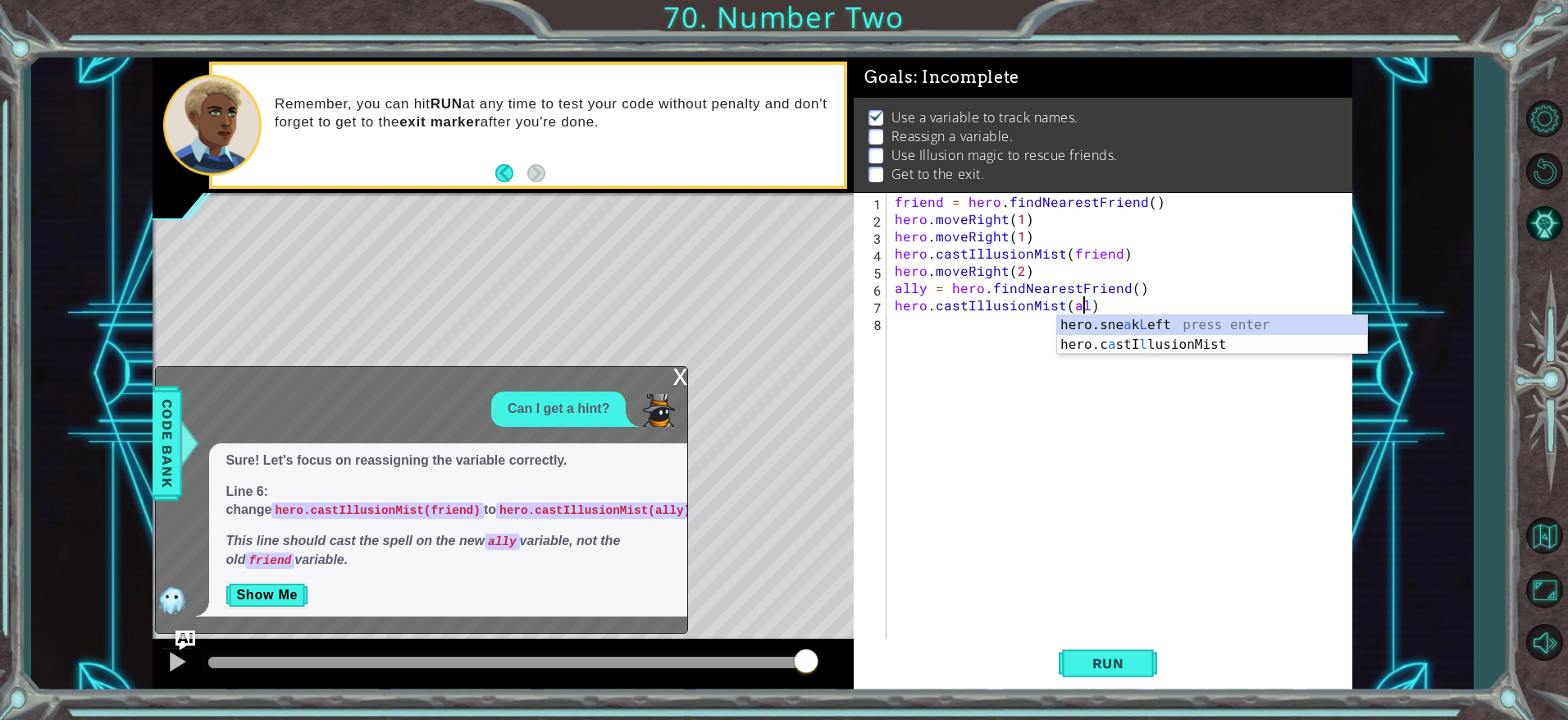
scroll to position [0, 12]
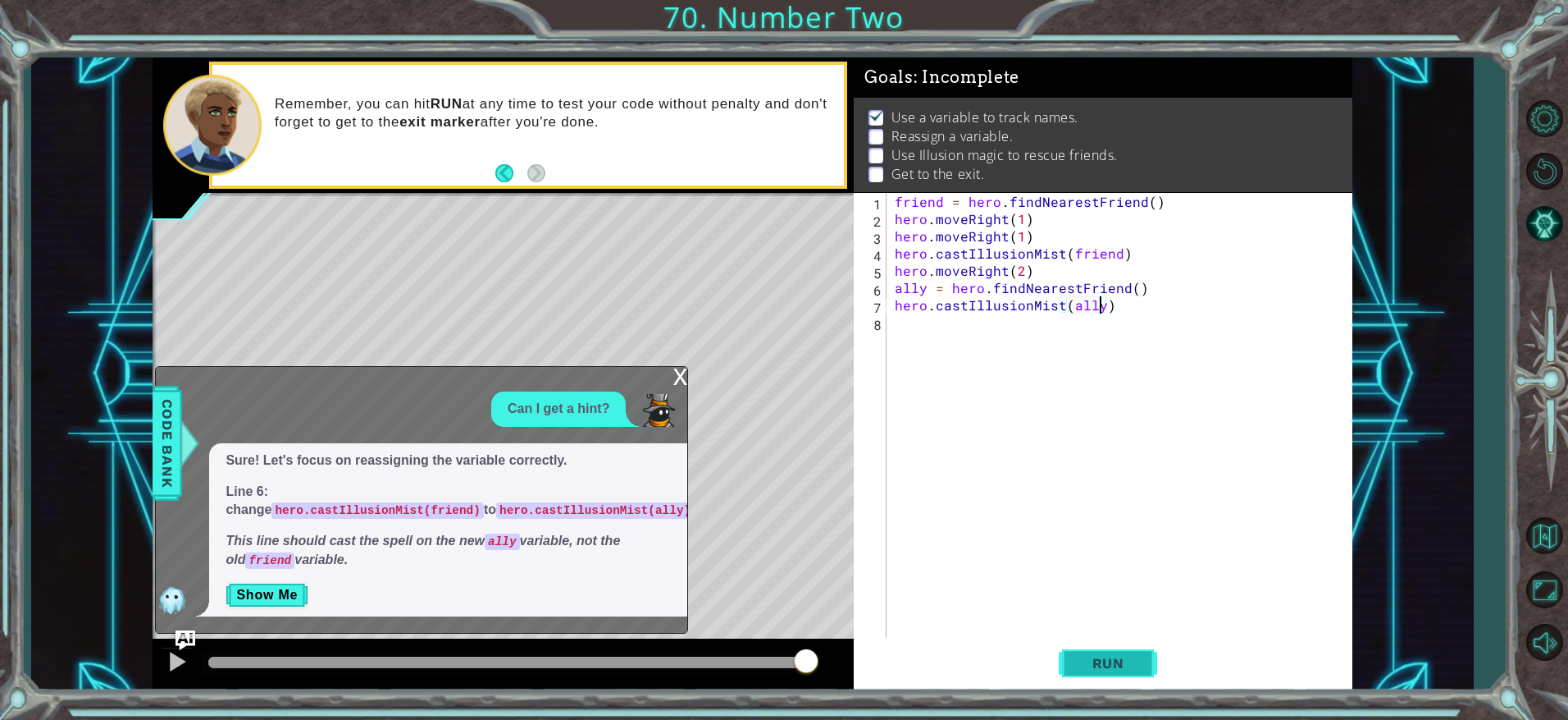
type textarea "hero.castIllusionMist(ally)"
click at [1142, 666] on button "Run" at bounding box center [1108, 663] width 99 height 50
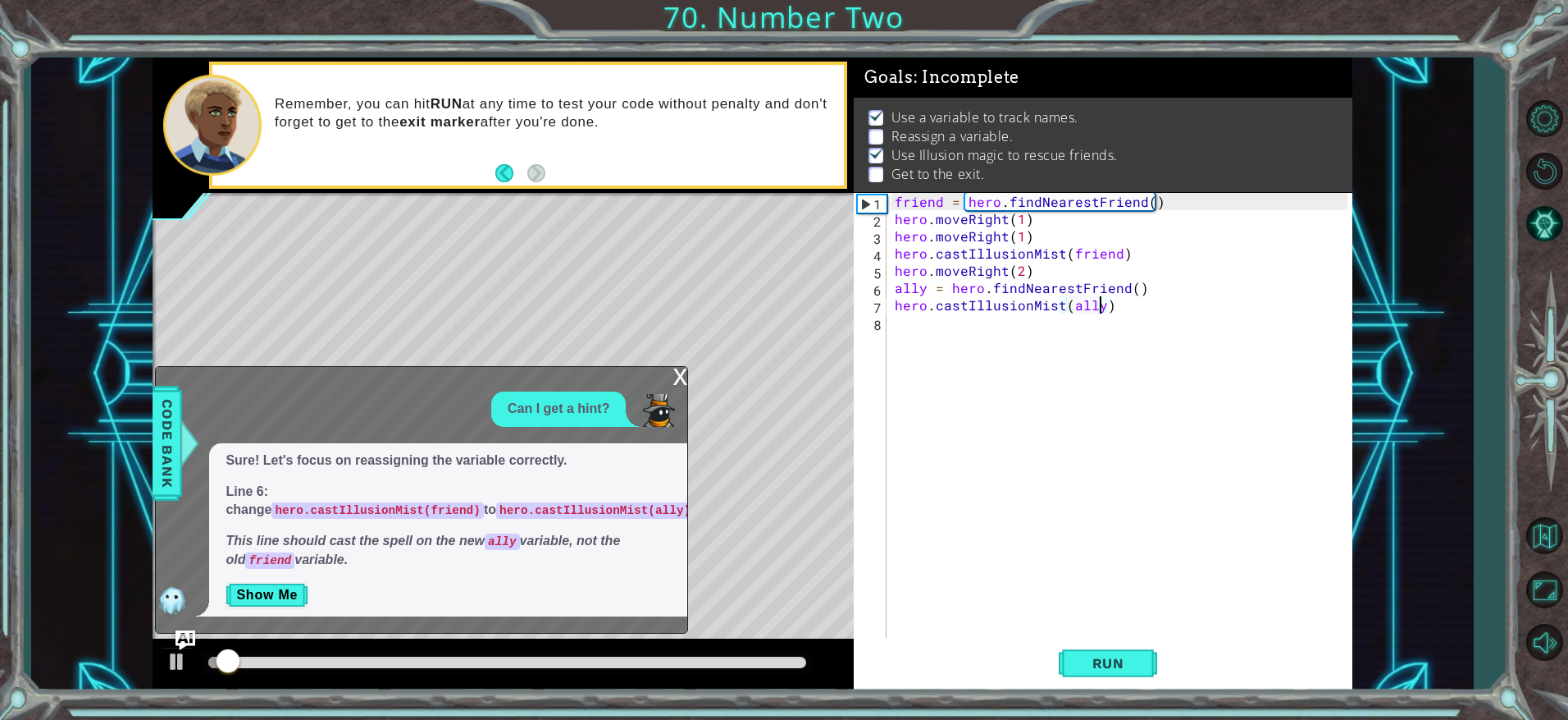
click at [682, 370] on div "x" at bounding box center [680, 375] width 15 height 16
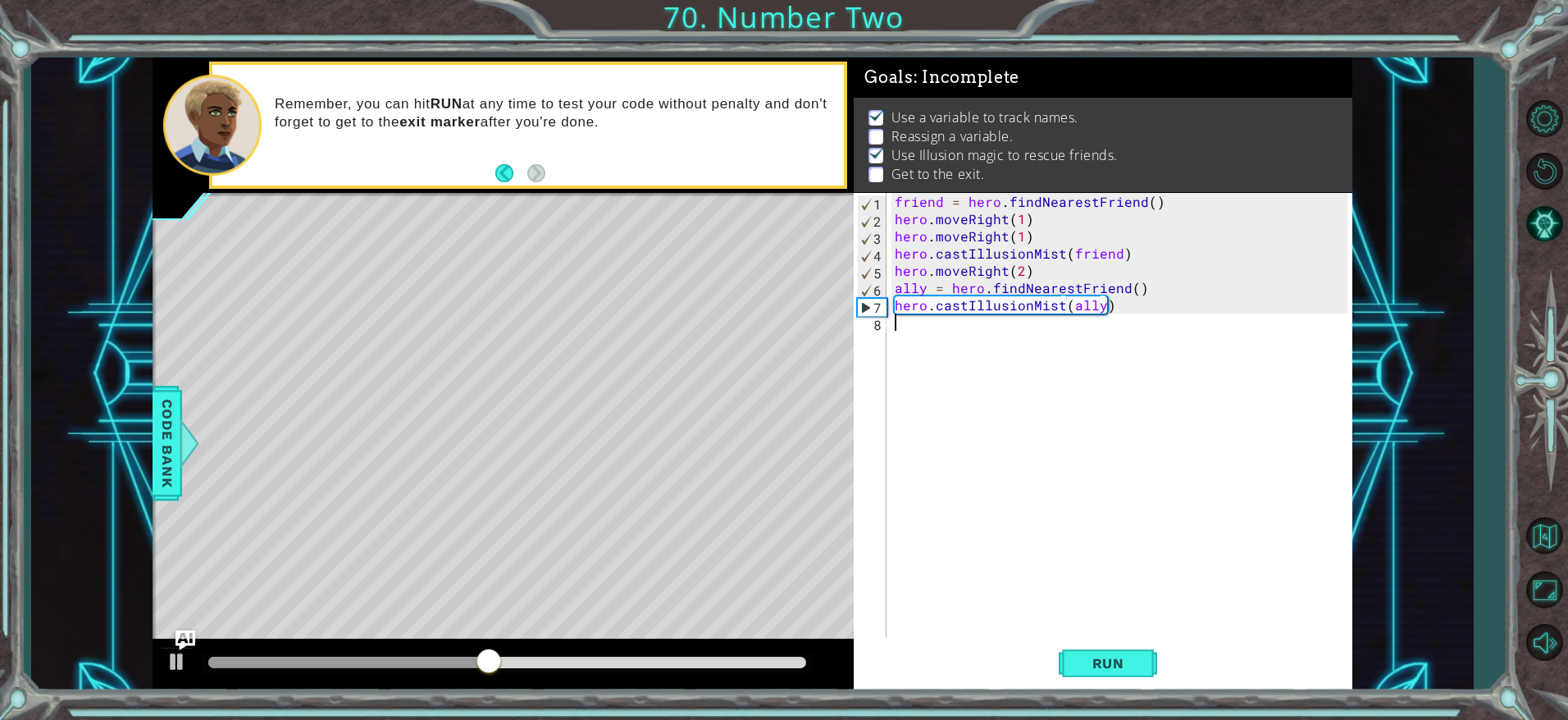
scroll to position [0, 0]
click at [911, 321] on div "friend = hero . findNearestFriend ( ) hero . moveRight ( 1 ) hero . moveRight (…" at bounding box center [1124, 434] width 465 height 483
type textarea "steps = 1"
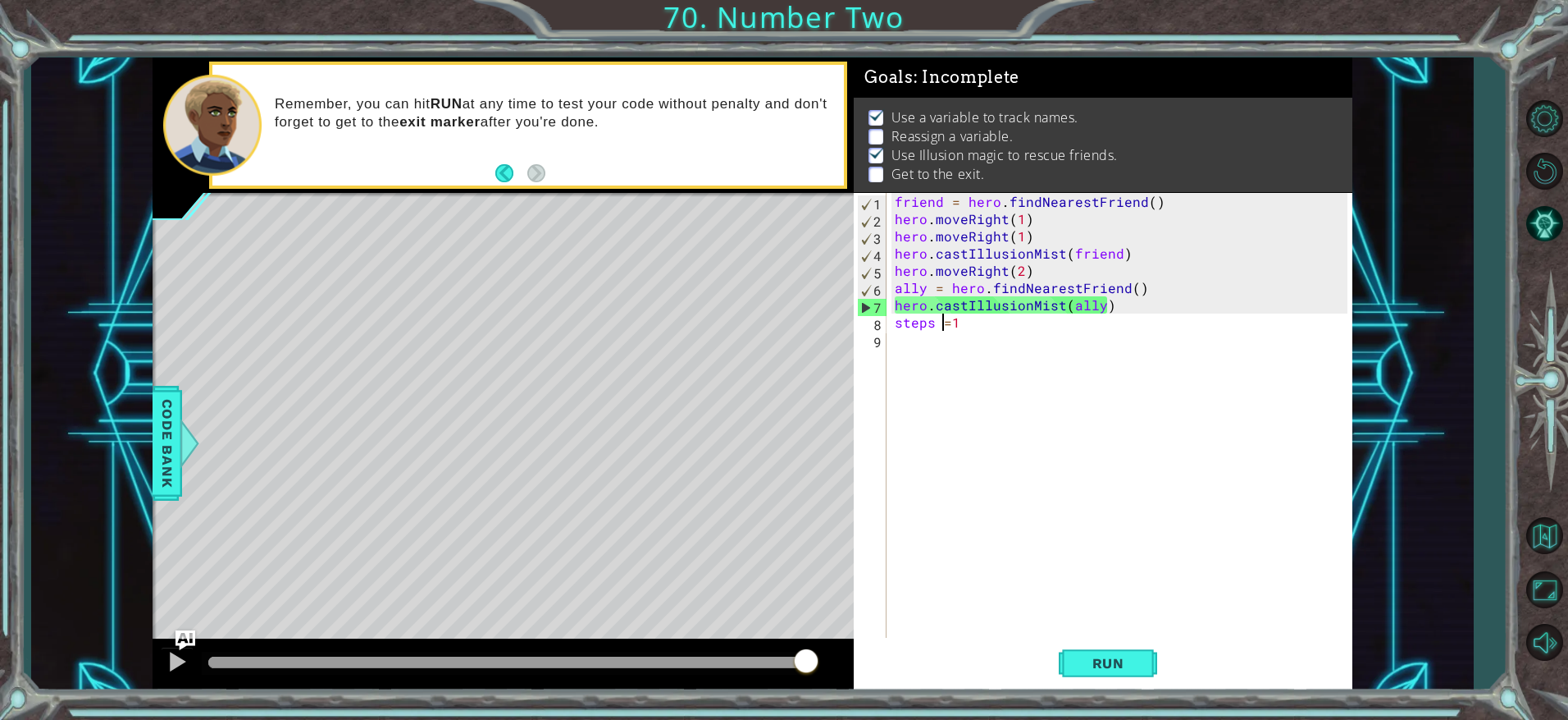
type textarea "steps=1"
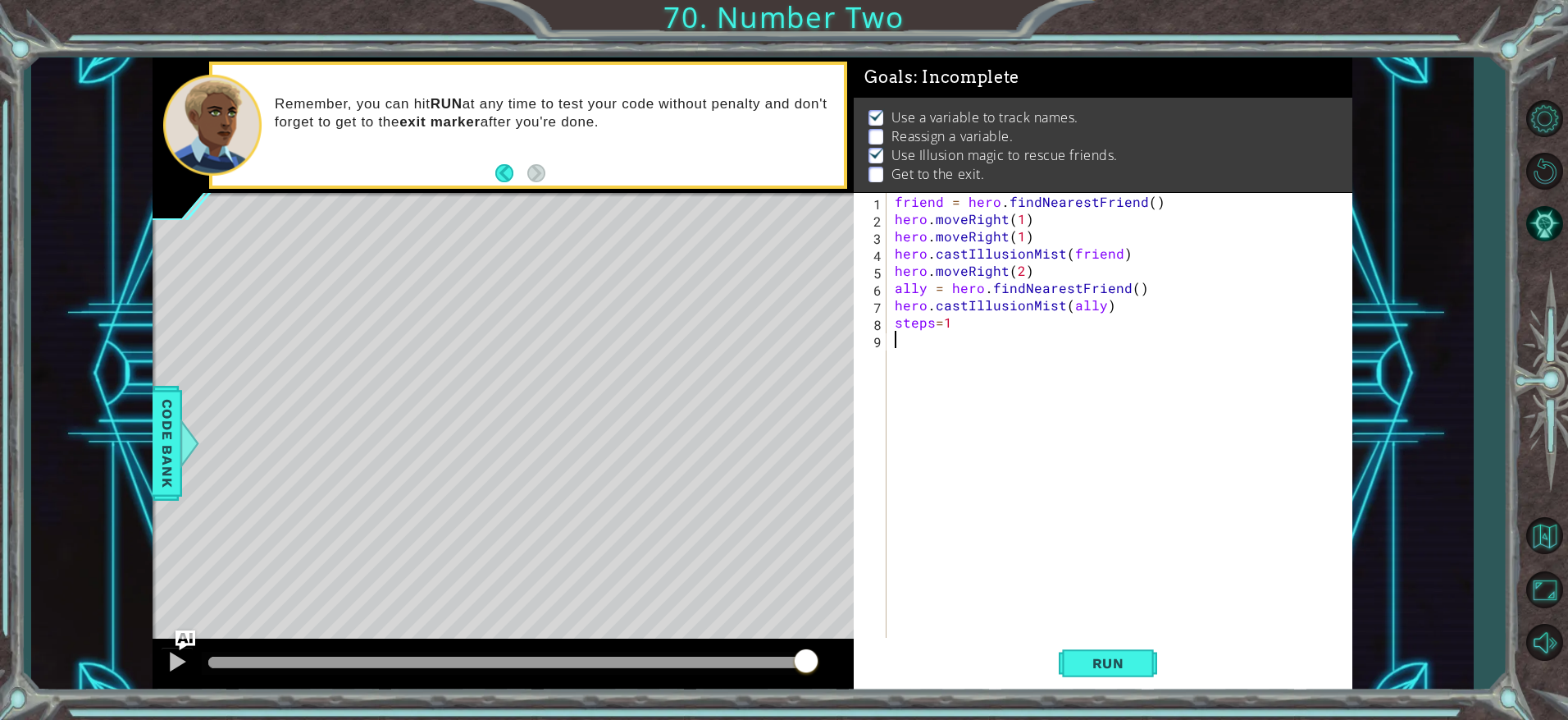
click at [990, 351] on div "friend = hero . findNearestFriend ( ) hero . moveRight ( 1 ) hero . moveRight (…" at bounding box center [1124, 434] width 465 height 483
click at [932, 325] on div "friend = hero . findNearestFriend ( ) hero . moveRight ( 1 ) hero . moveRight (…" at bounding box center [1124, 434] width 465 height 483
click at [949, 324] on div "friend = hero . findNearestFriend ( ) hero . moveRight ( 1 ) hero . moveRight (…" at bounding box center [1124, 434] width 465 height 483
type textarea "steps = 1"
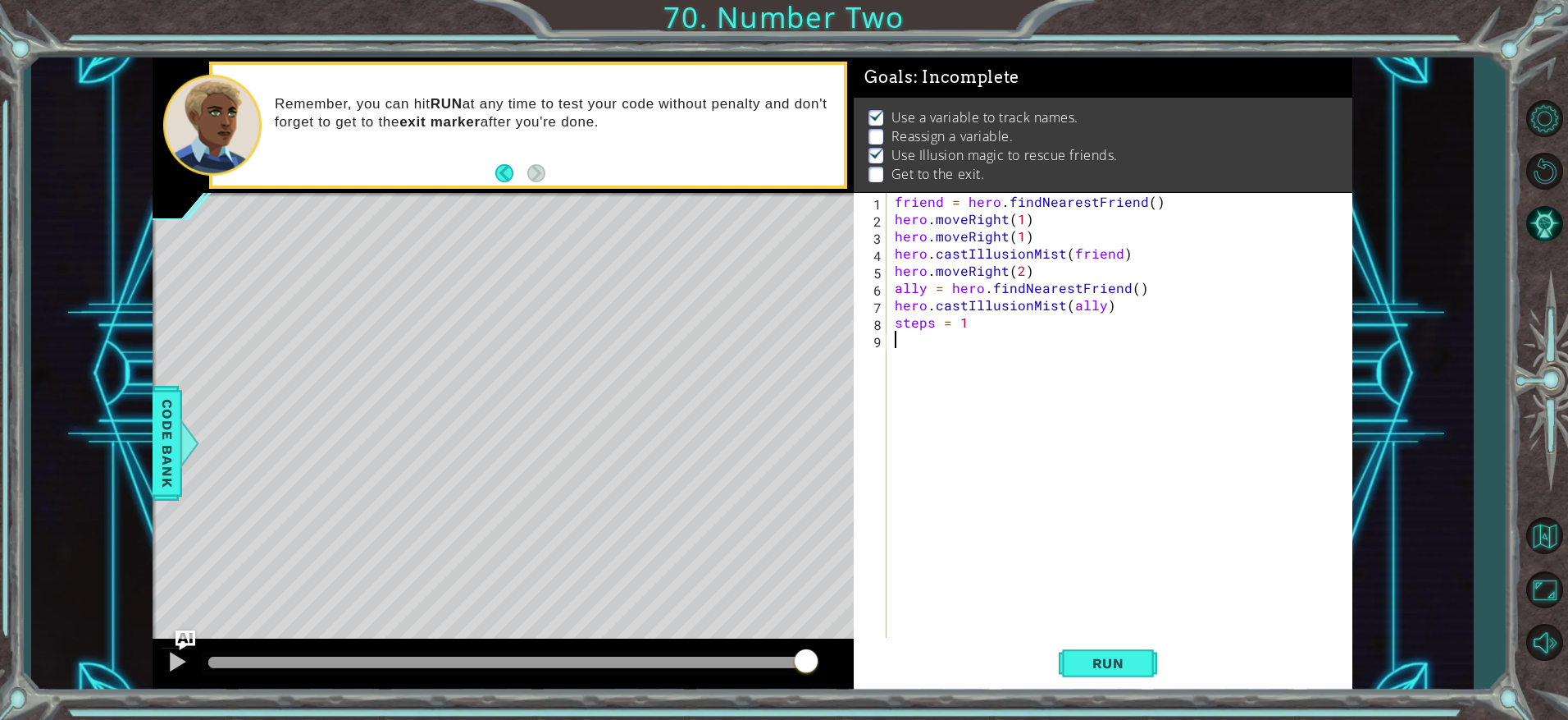
click at [907, 358] on div "friend = hero . findNearestFriend ( ) hero . moveRight ( 1 ) hero . moveRight (…" at bounding box center [1124, 434] width 465 height 483
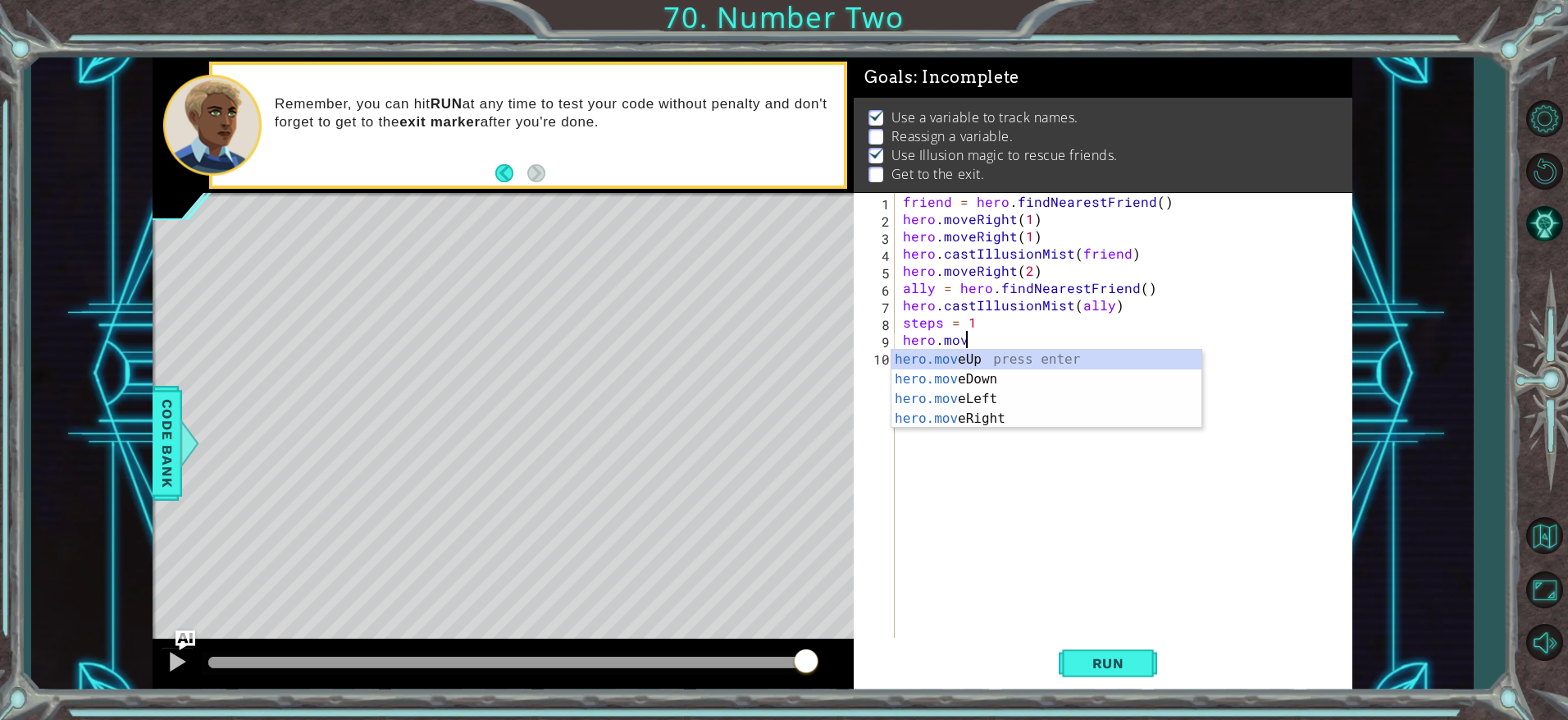
scroll to position [0, 3]
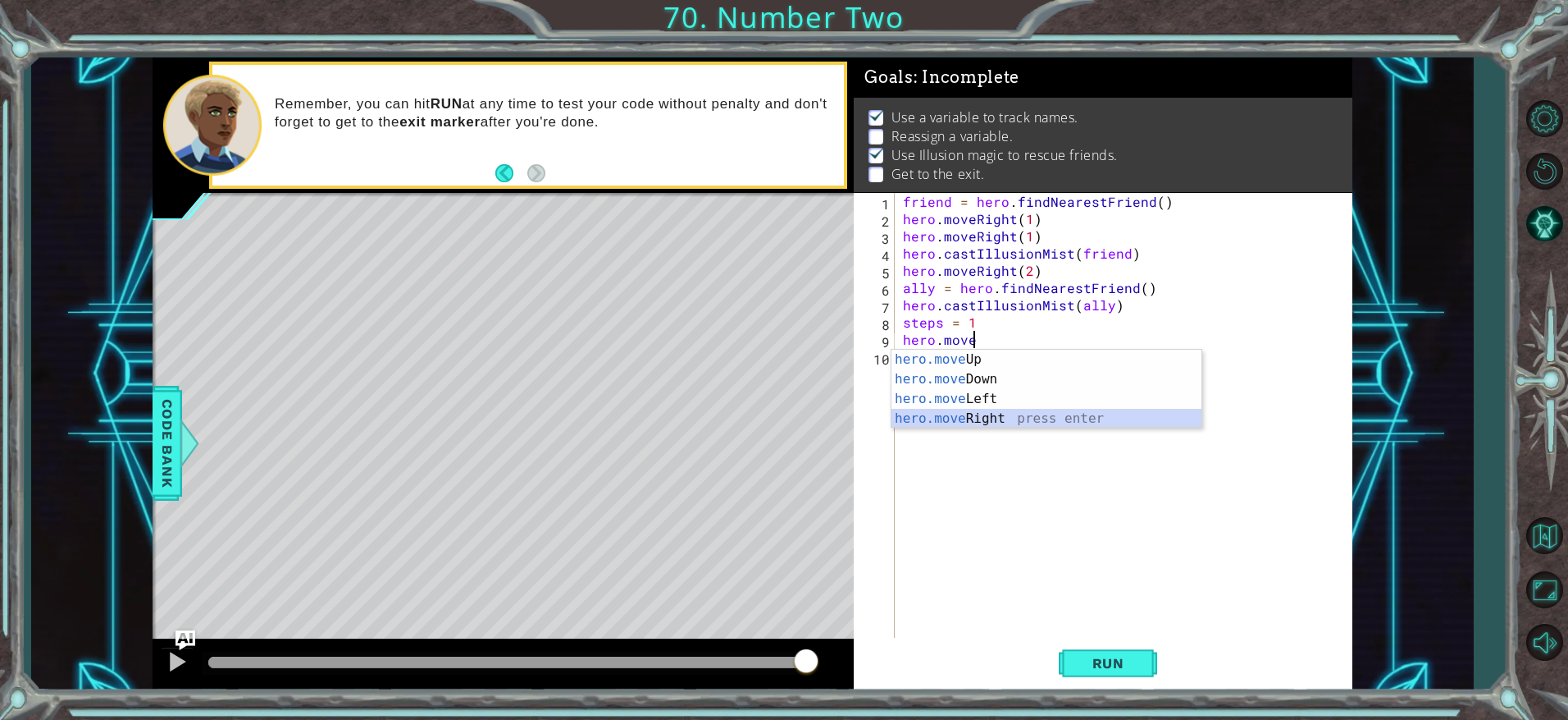
click at [958, 424] on div "hero.move Up press enter hero.move Down press enter hero.move Left press enter …" at bounding box center [1047, 408] width 310 height 119
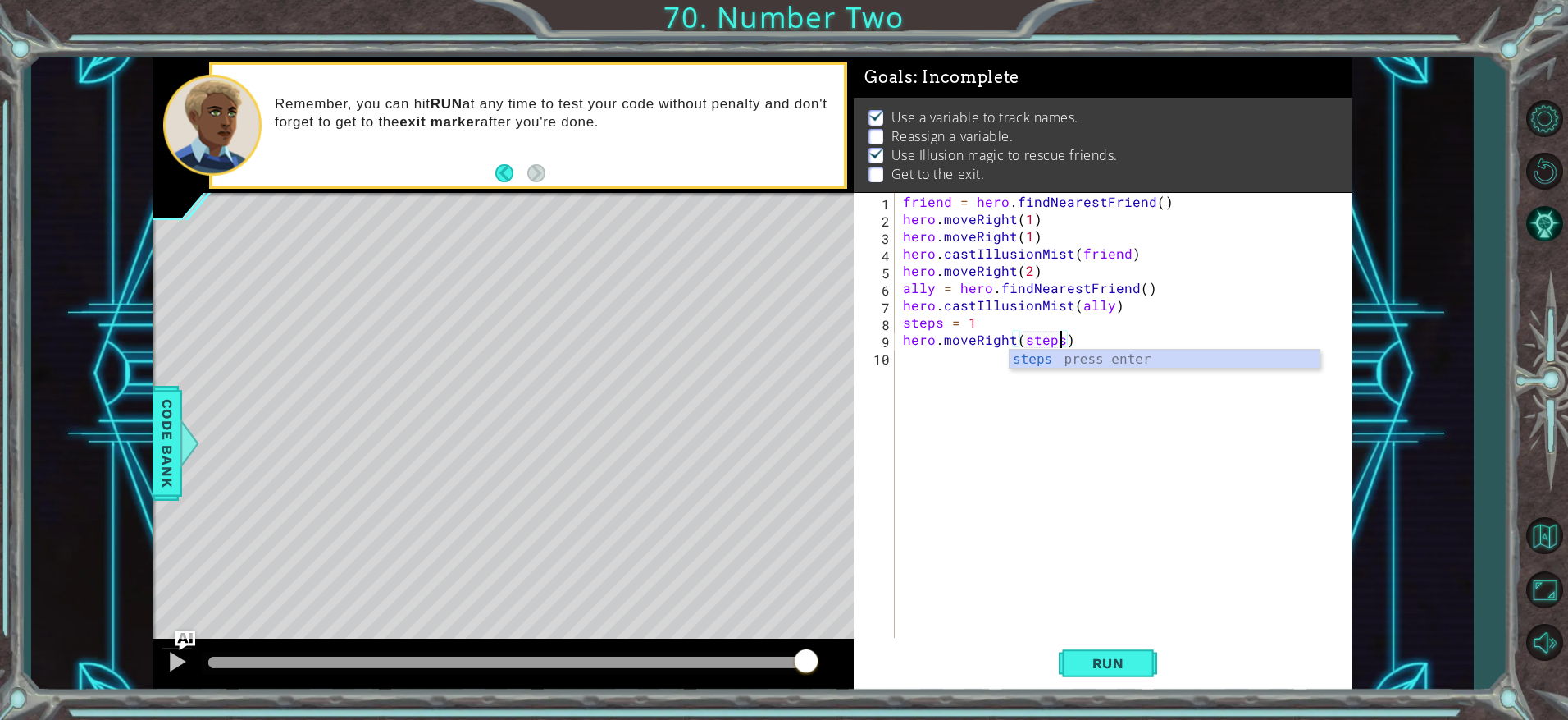
scroll to position [0, 9]
click at [1117, 667] on span "Run" at bounding box center [1108, 663] width 65 height 16
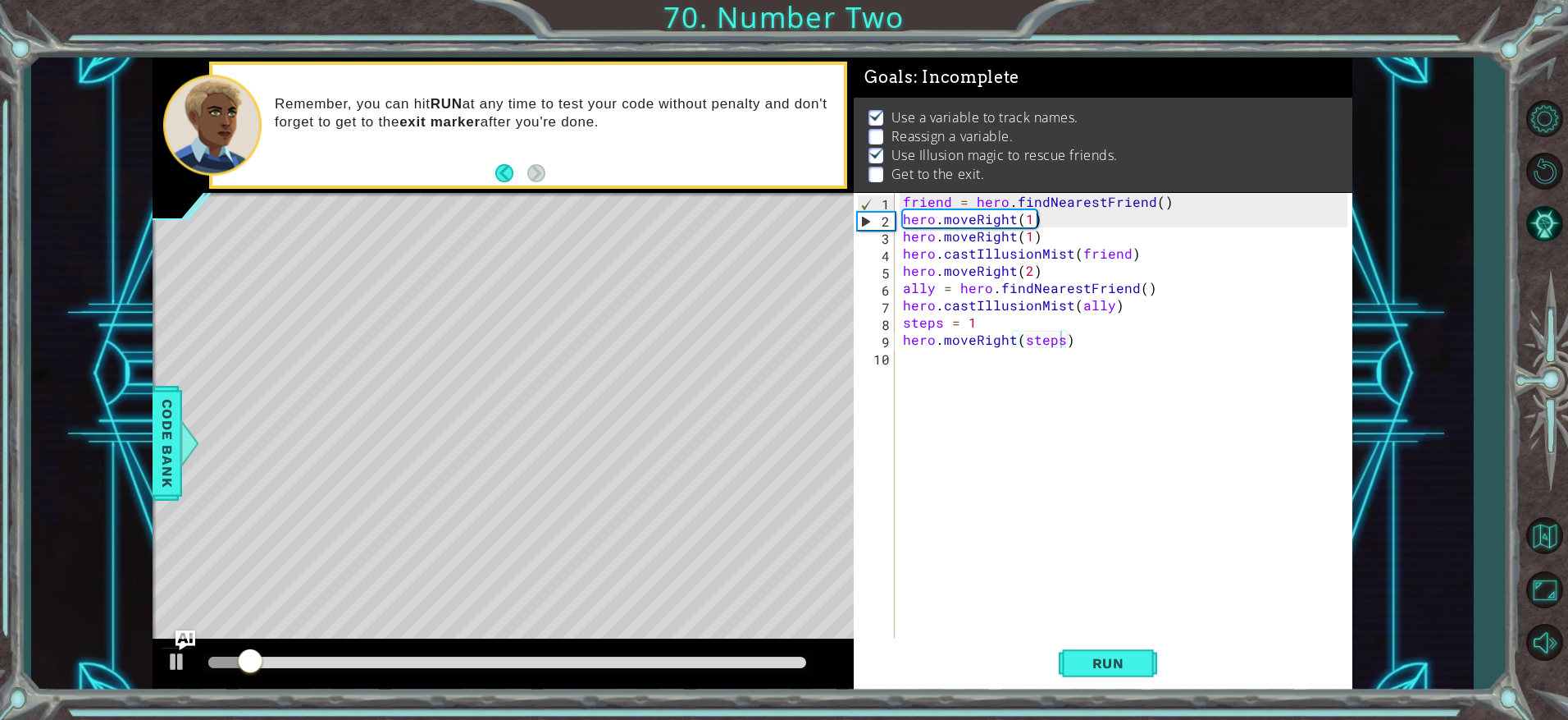
click at [986, 127] on p "Reassign a variable." at bounding box center [953, 136] width 122 height 18
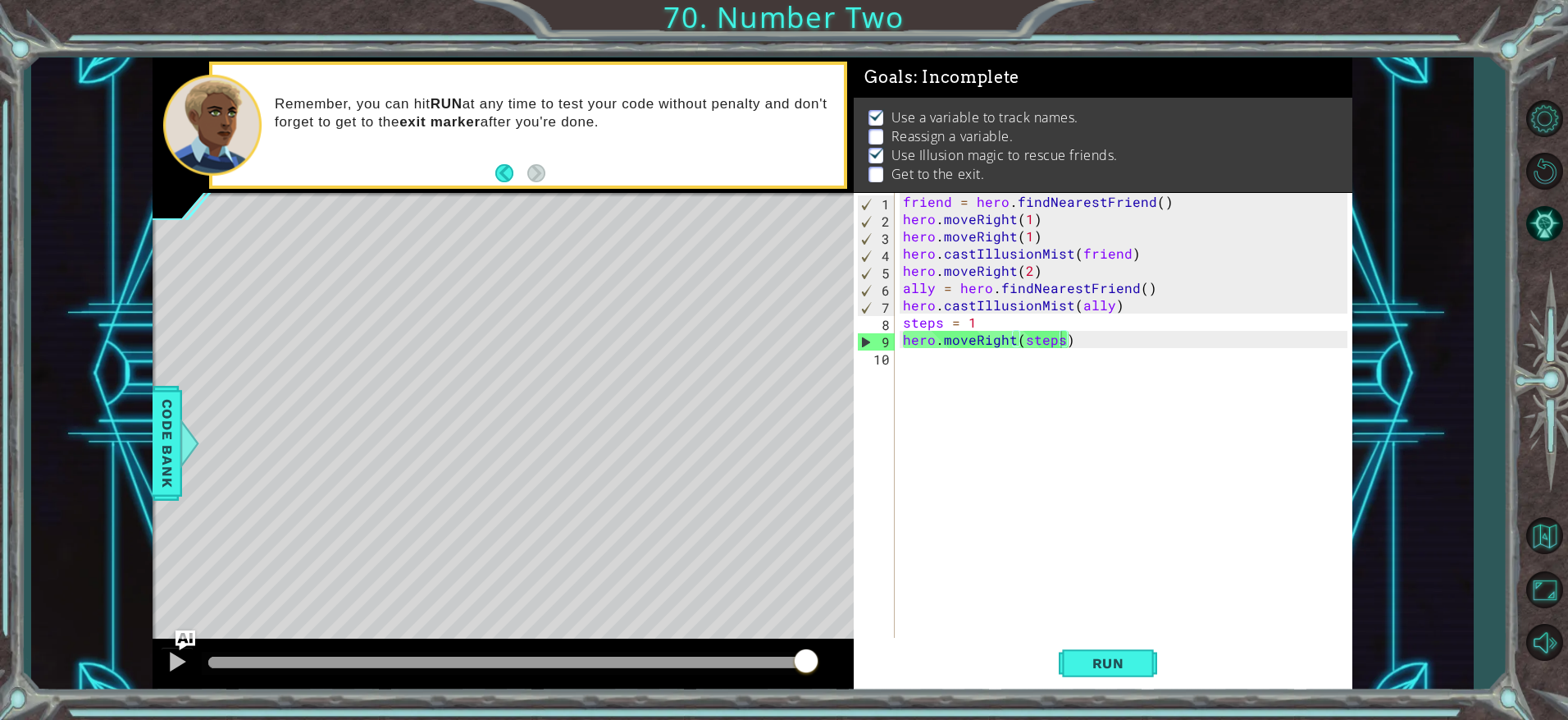
drag, startPoint x: 434, startPoint y: 669, endPoint x: 821, endPoint y: 619, distance: 390.2
click at [821, 619] on div "methods hero use(thing) moveUp(steps) moveDown(steps) moveLeft(steps) moveRight…" at bounding box center [752, 374] width 1200 height 633
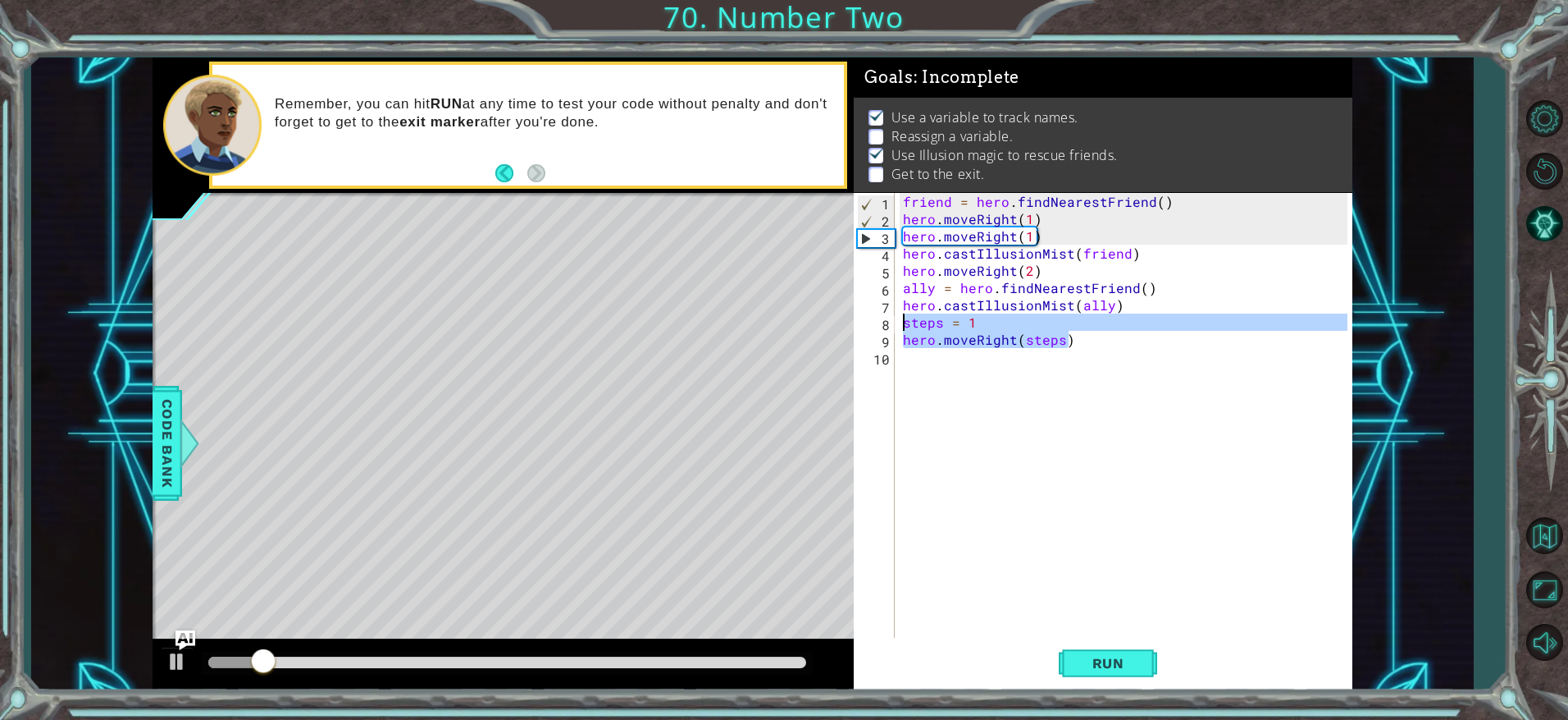
drag, startPoint x: 1082, startPoint y: 345, endPoint x: 777, endPoint y: 319, distance: 306.1
click at [777, 319] on div "1 2 3 4 5 6 7 8 friend = hero . findNearestFriend ( ) hero . moveRight ( 1 ) he…" at bounding box center [752, 374] width 1200 height 633
type textarea "steps = 1 hero.moveRight(steps)"
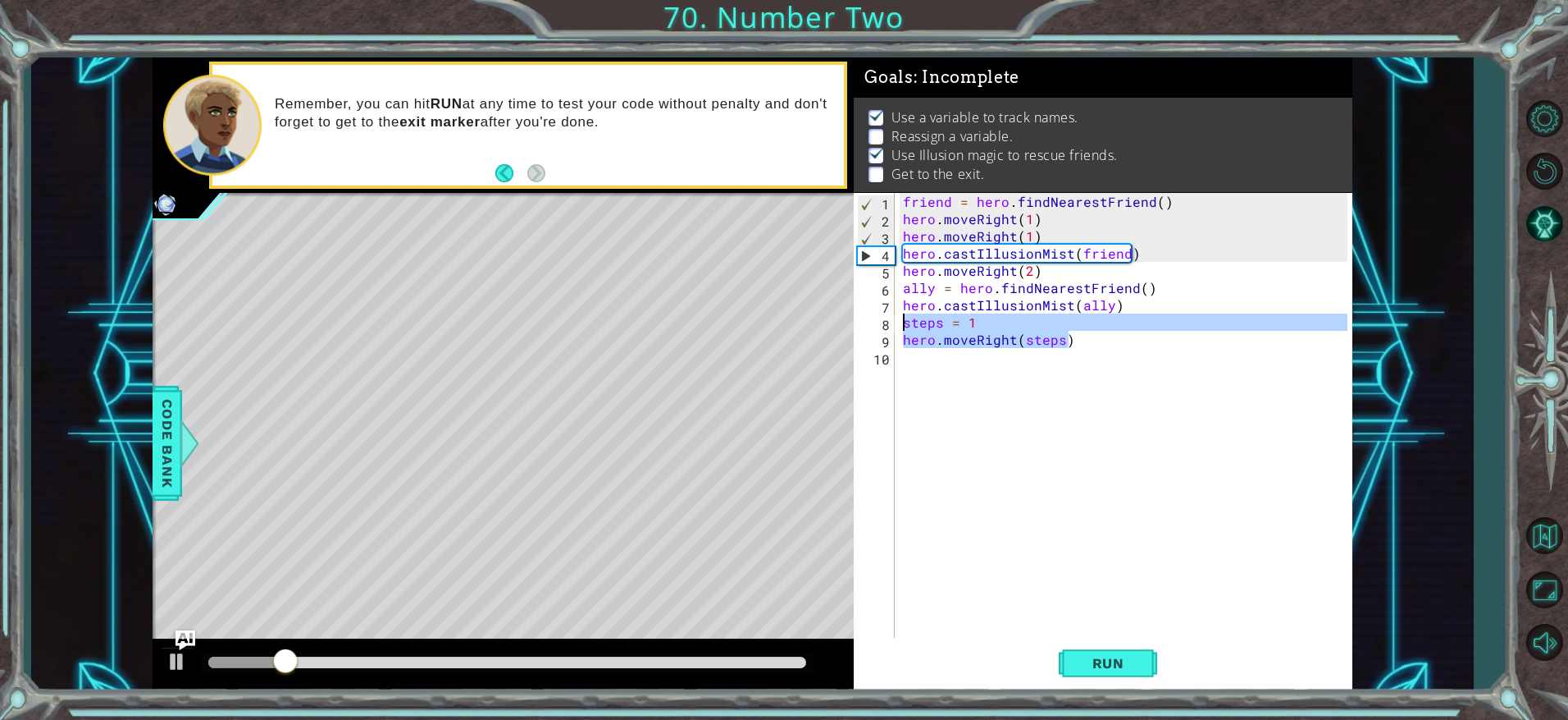
scroll to position [0, 0]
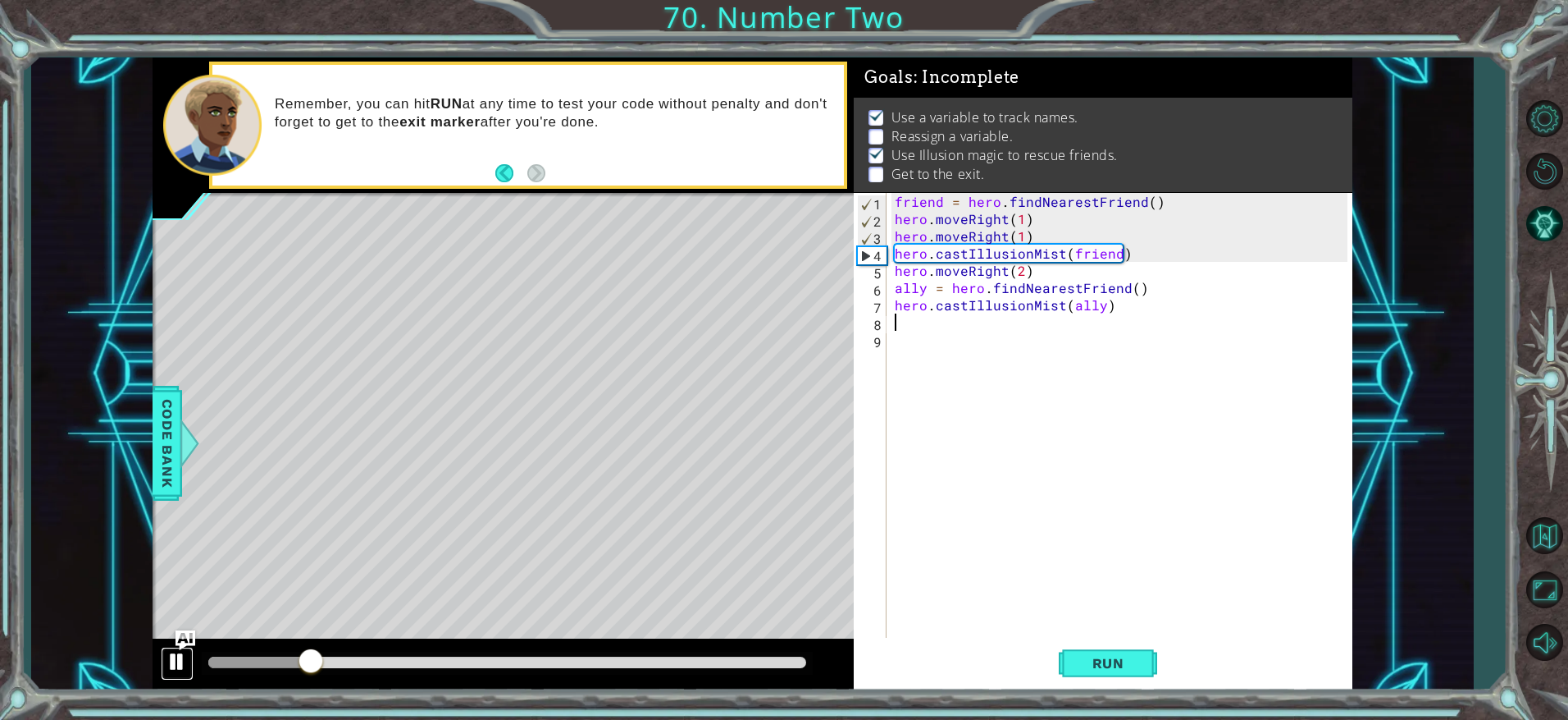
click at [164, 665] on button at bounding box center [177, 664] width 33 height 34
click at [189, 633] on img "Ask AI" at bounding box center [185, 640] width 22 height 22
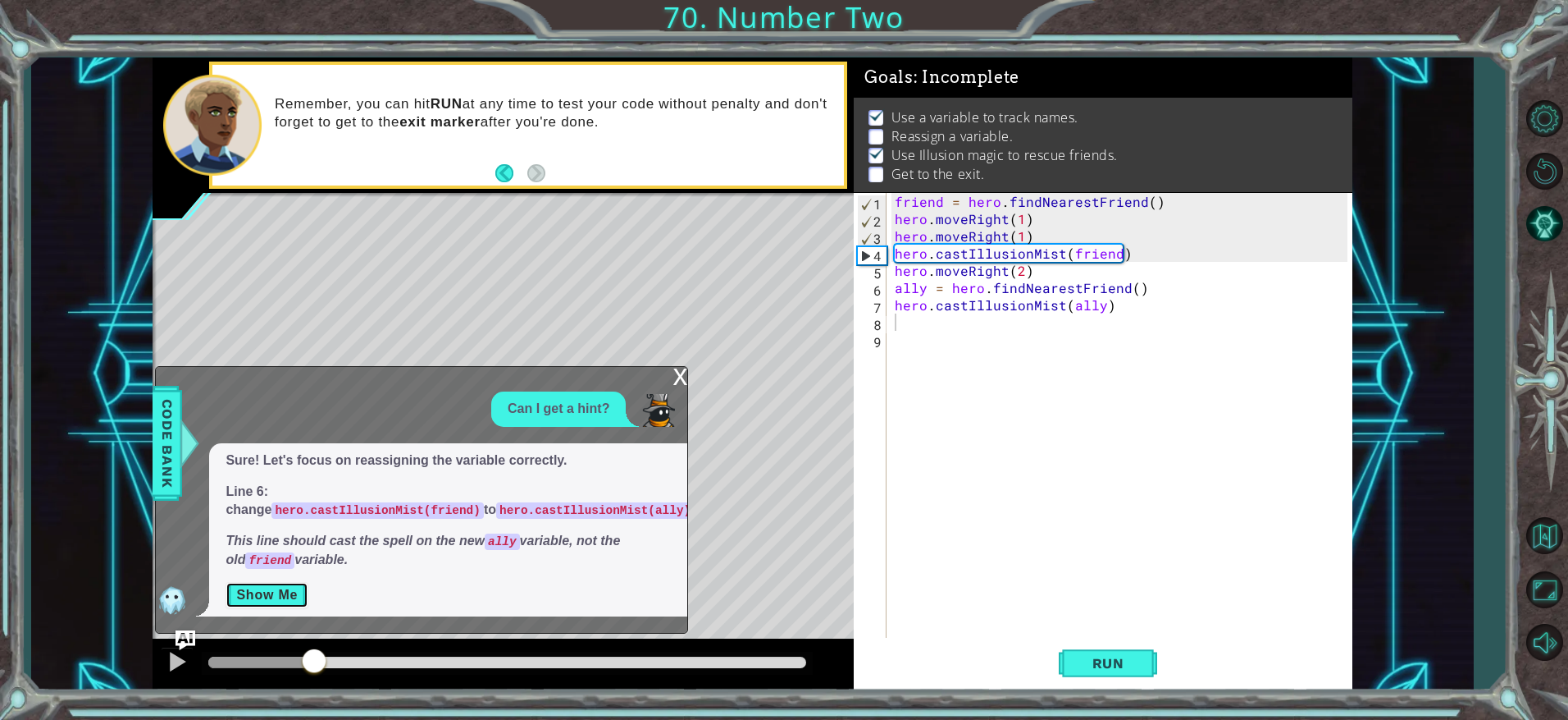
click at [274, 595] on button "Show Me" at bounding box center [267, 595] width 83 height 26
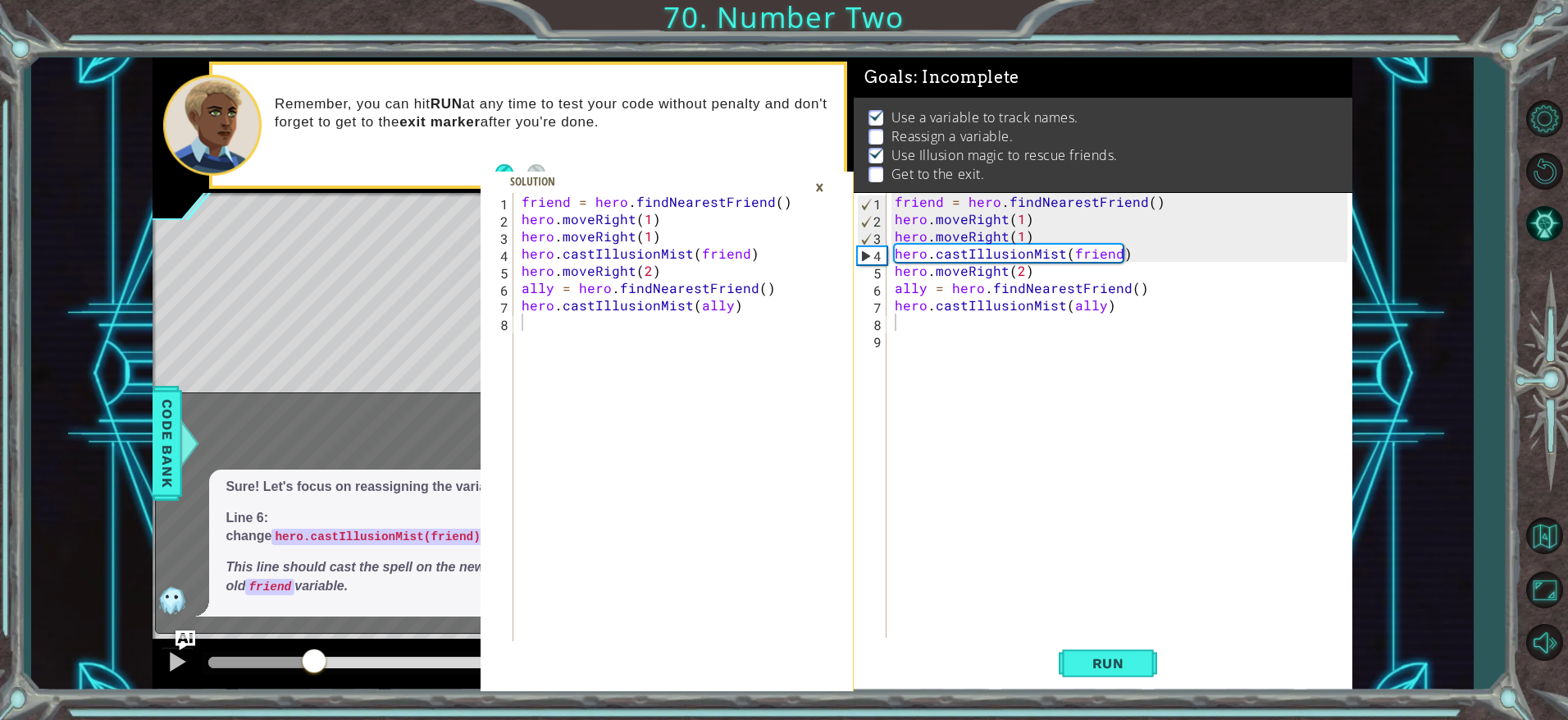
drag, startPoint x: 818, startPoint y: 186, endPoint x: 759, endPoint y: 210, distance: 63.7
click at [809, 189] on div "×" at bounding box center [819, 187] width 25 height 28
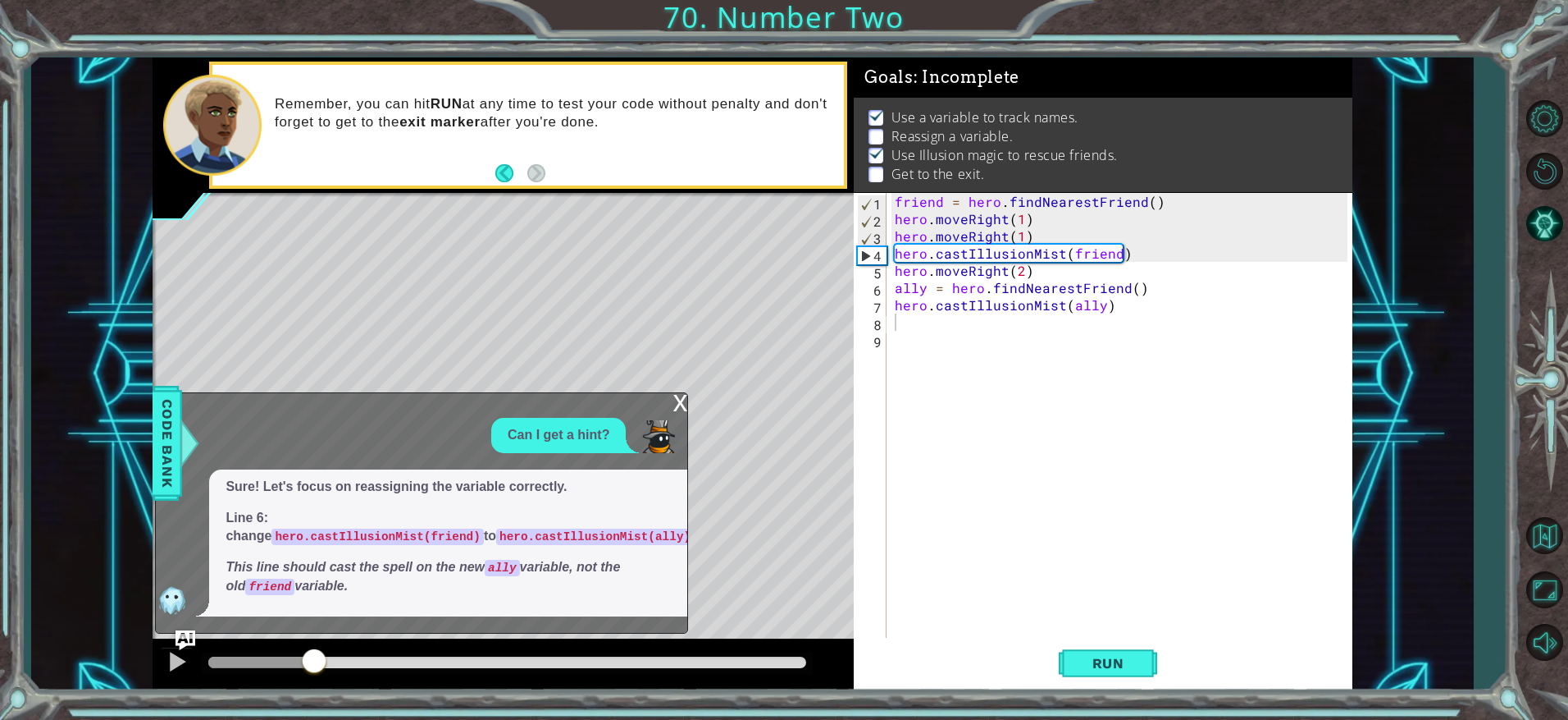
drag, startPoint x: 627, startPoint y: 536, endPoint x: 612, endPoint y: 530, distance: 16.2
click at [625, 536] on p "Line 6: change hero.castIllusionMist(friend) to hero.castIllusionMist(ally)" at bounding box center [460, 528] width 468 height 38
click at [179, 655] on div at bounding box center [177, 661] width 22 height 22
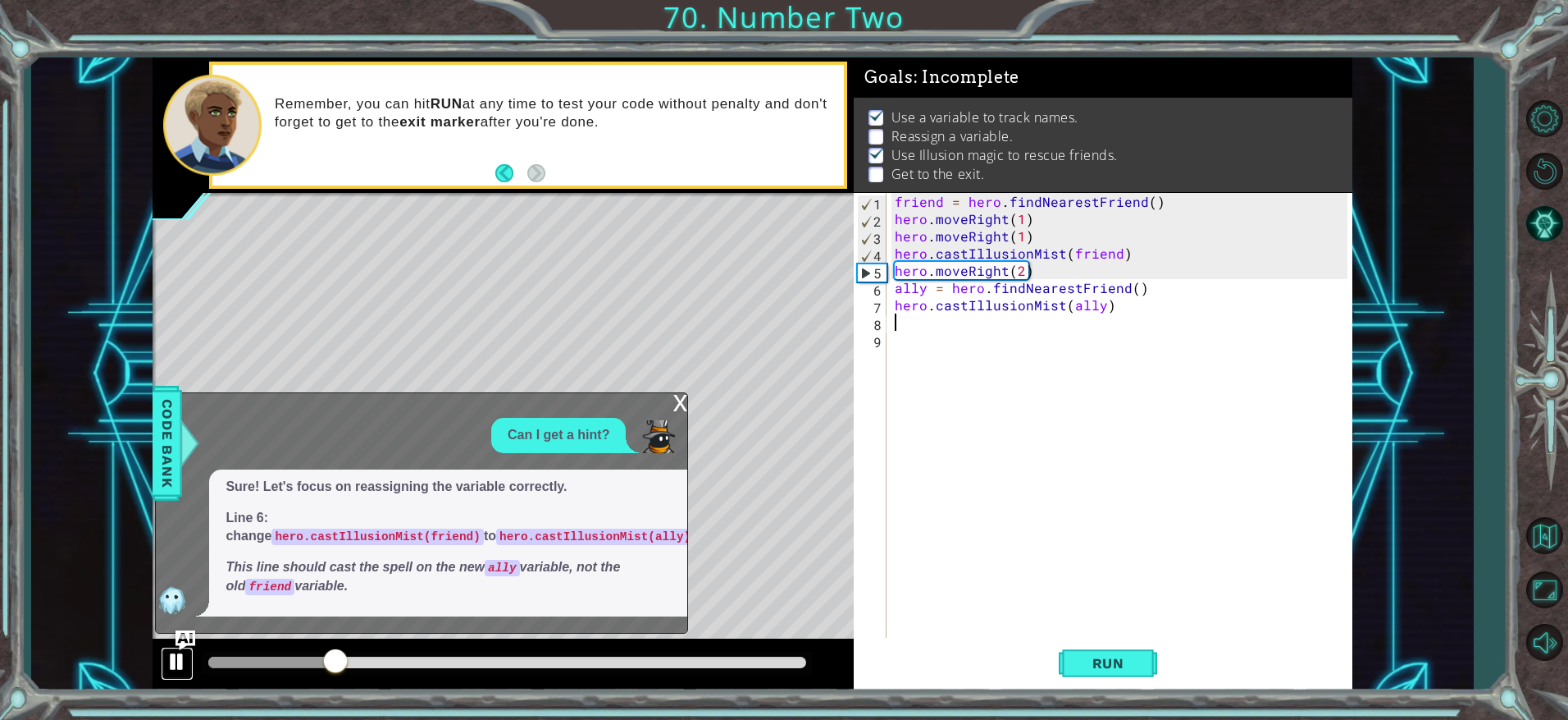
click at [172, 655] on div at bounding box center [177, 661] width 22 height 22
click at [179, 629] on div "x Can I get a hint? Sure! Let's focus on reassigning the variable correctly. Li…" at bounding box center [421, 513] width 533 height 241
click at [184, 644] on img "Ask AI" at bounding box center [185, 640] width 22 height 22
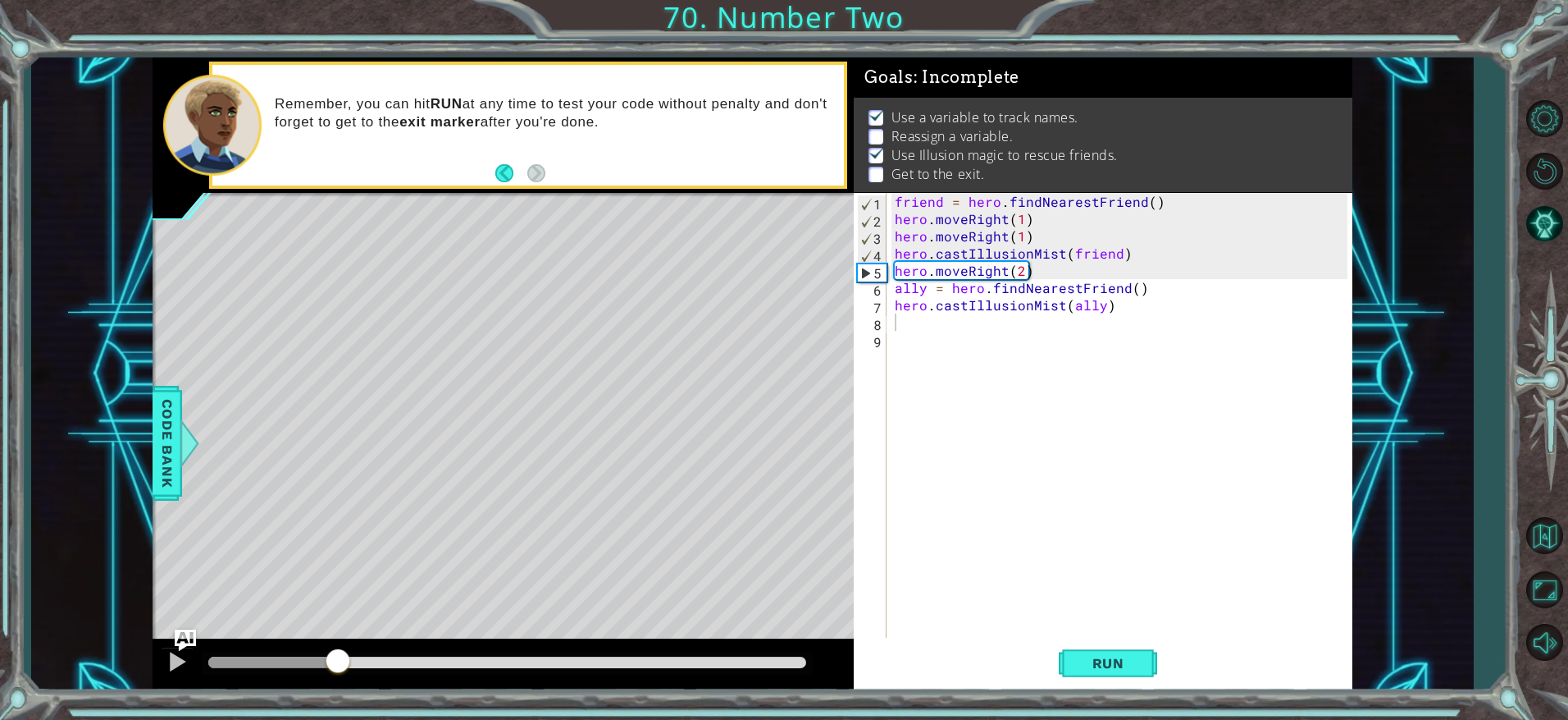
click at [185, 644] on img "Ask AI" at bounding box center [185, 640] width 22 height 22
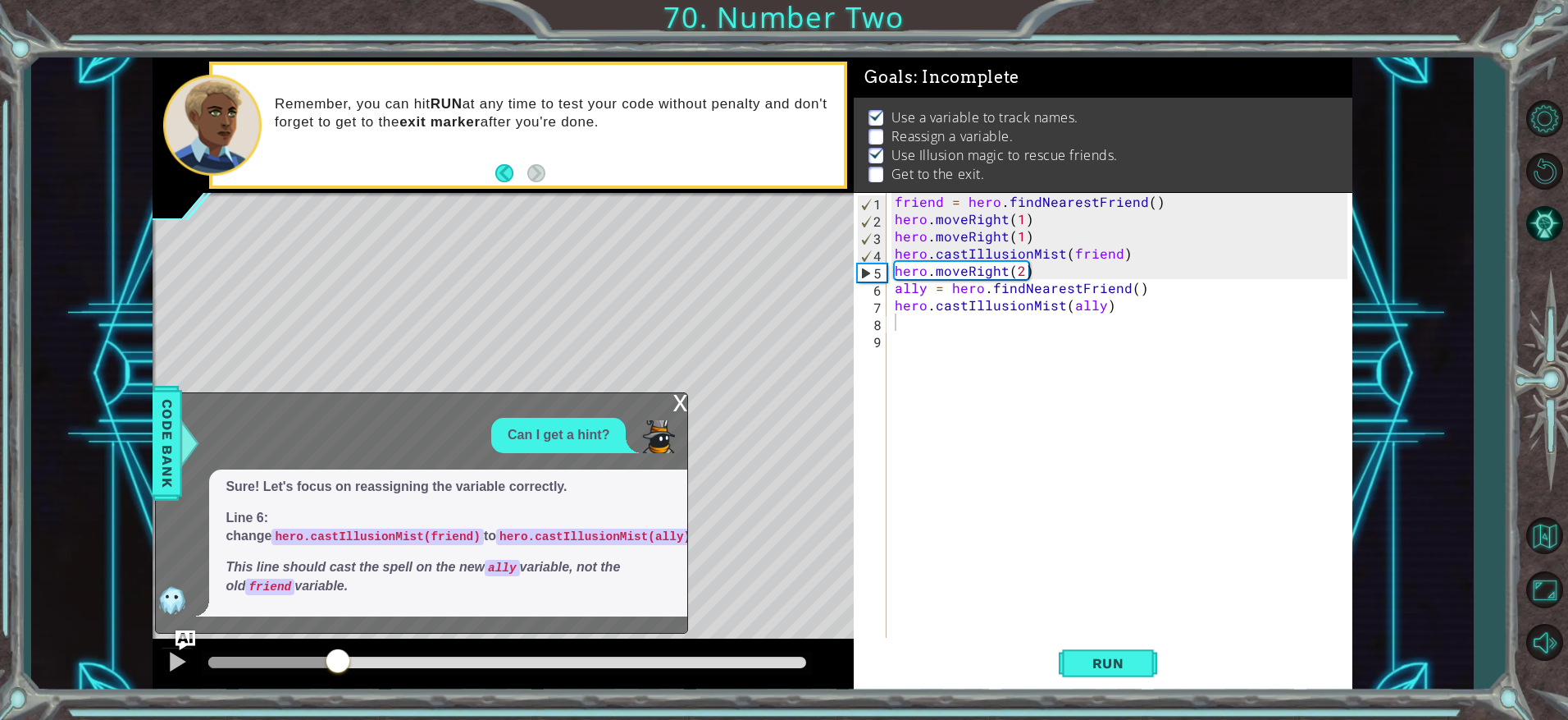
drag, startPoint x: 592, startPoint y: 445, endPoint x: 581, endPoint y: 439, distance: 12.5
click at [582, 440] on div "Can I get a hint?" at bounding box center [558, 435] width 135 height 35
click at [581, 439] on p "Can I get a hint?" at bounding box center [559, 436] width 102 height 19
click at [682, 406] on div "x" at bounding box center [680, 401] width 15 height 16
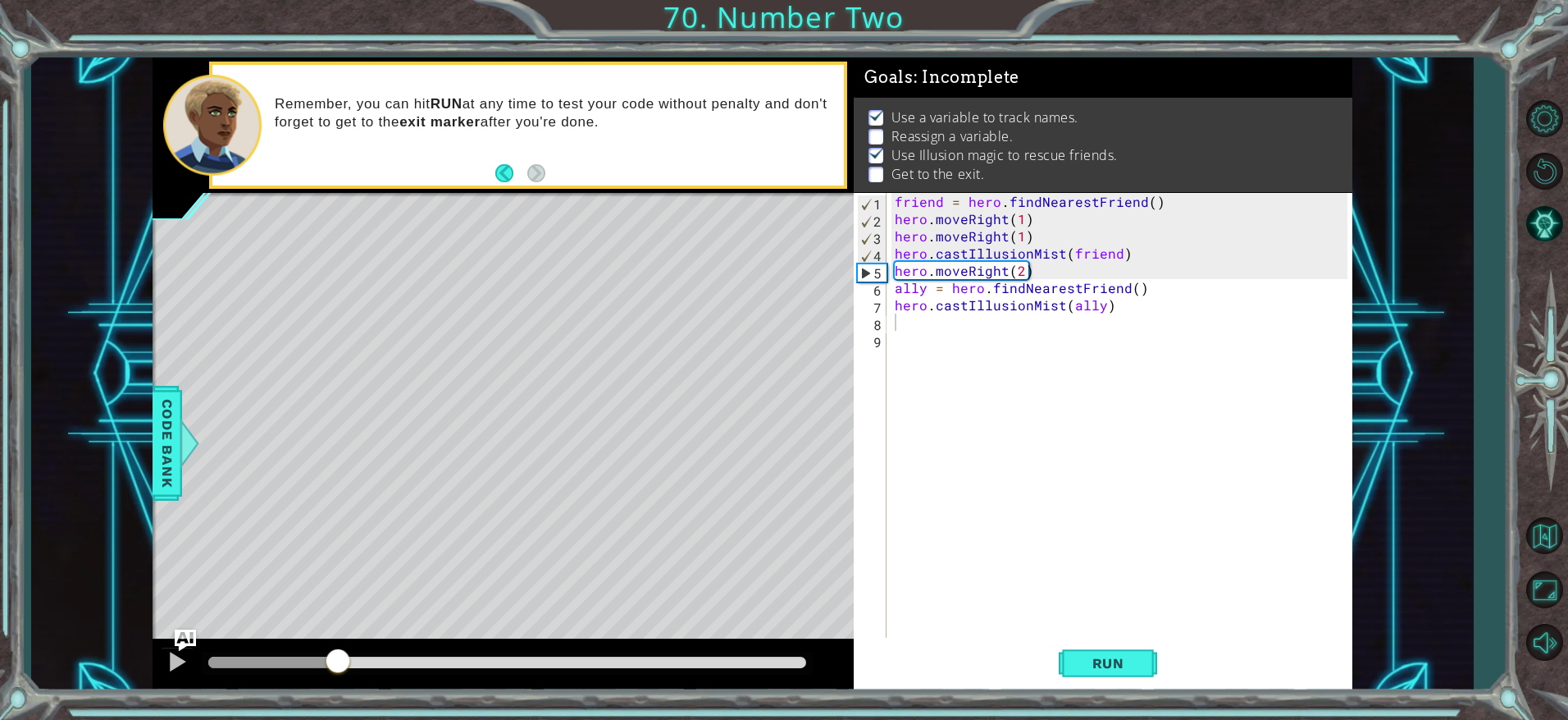
click at [176, 633] on img "Ask AI" at bounding box center [185, 640] width 22 height 22
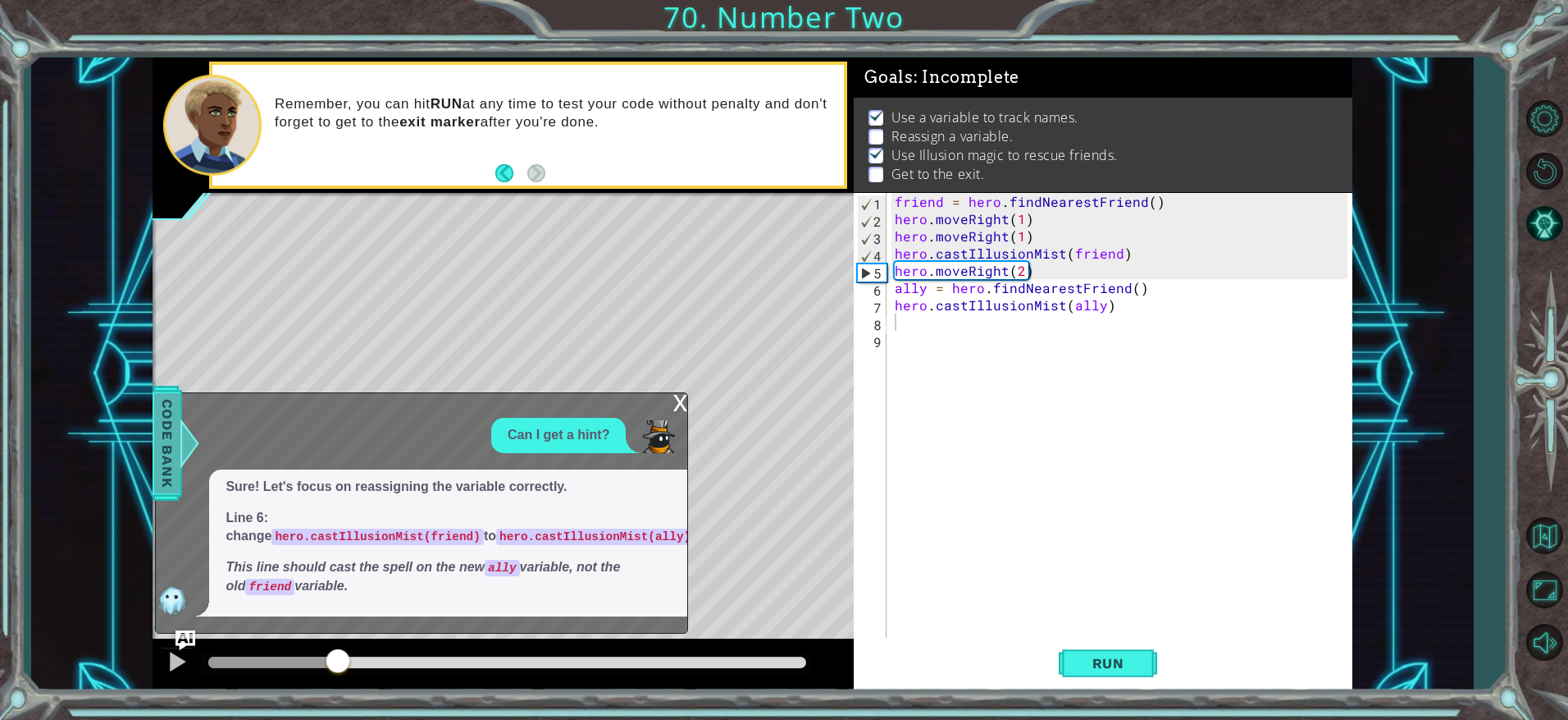
click at [170, 467] on span "Code Bank" at bounding box center [167, 443] width 26 height 100
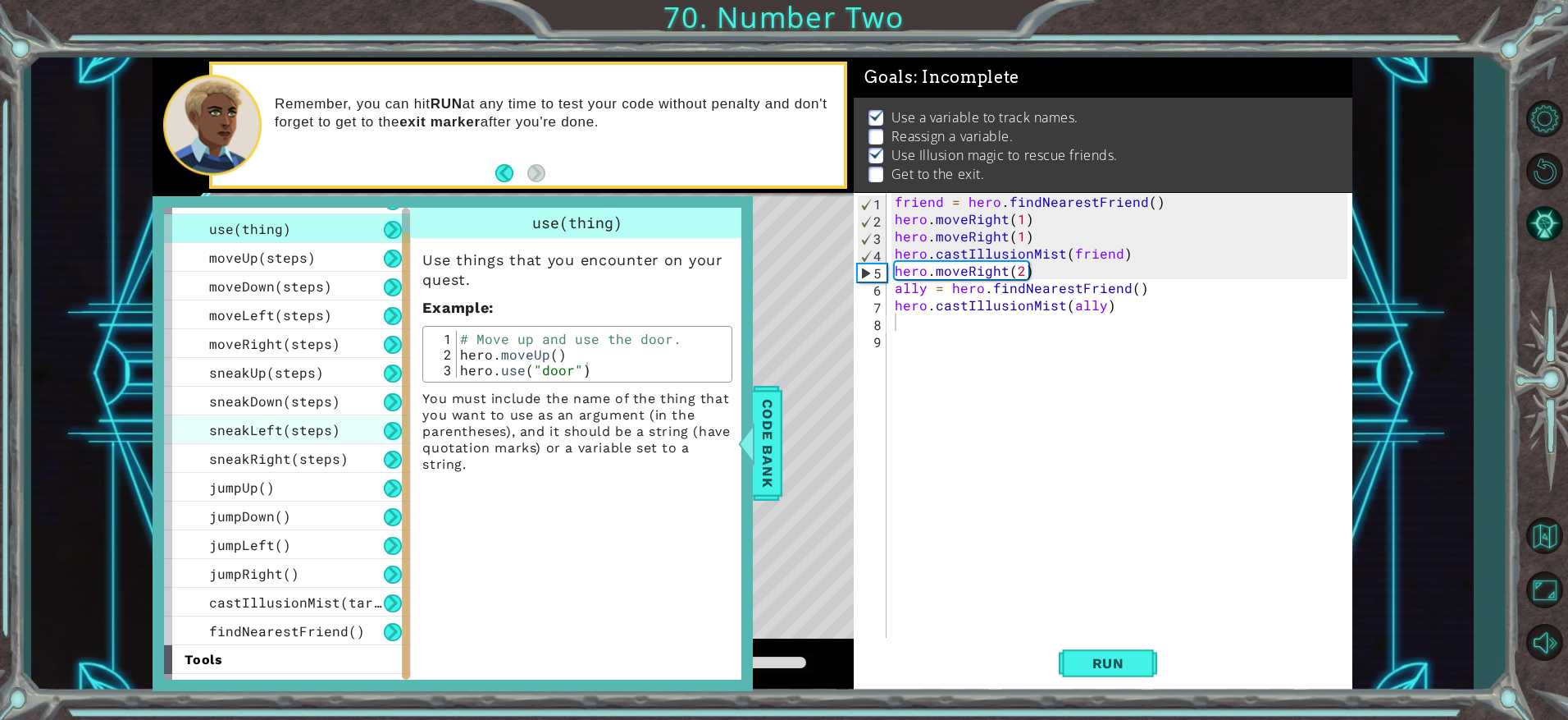
scroll to position [73, 0]
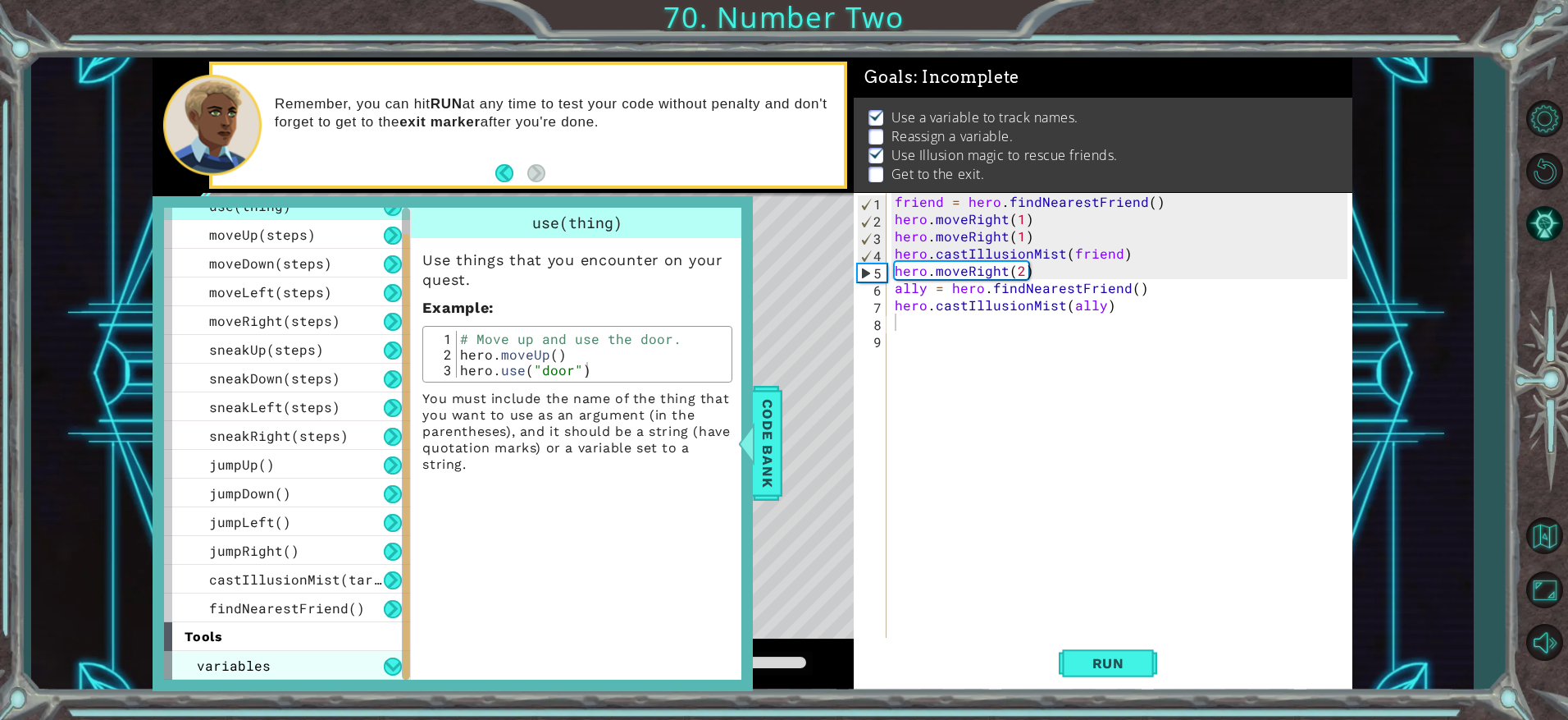
click at [395, 657] on div "variables" at bounding box center [287, 664] width 246 height 29
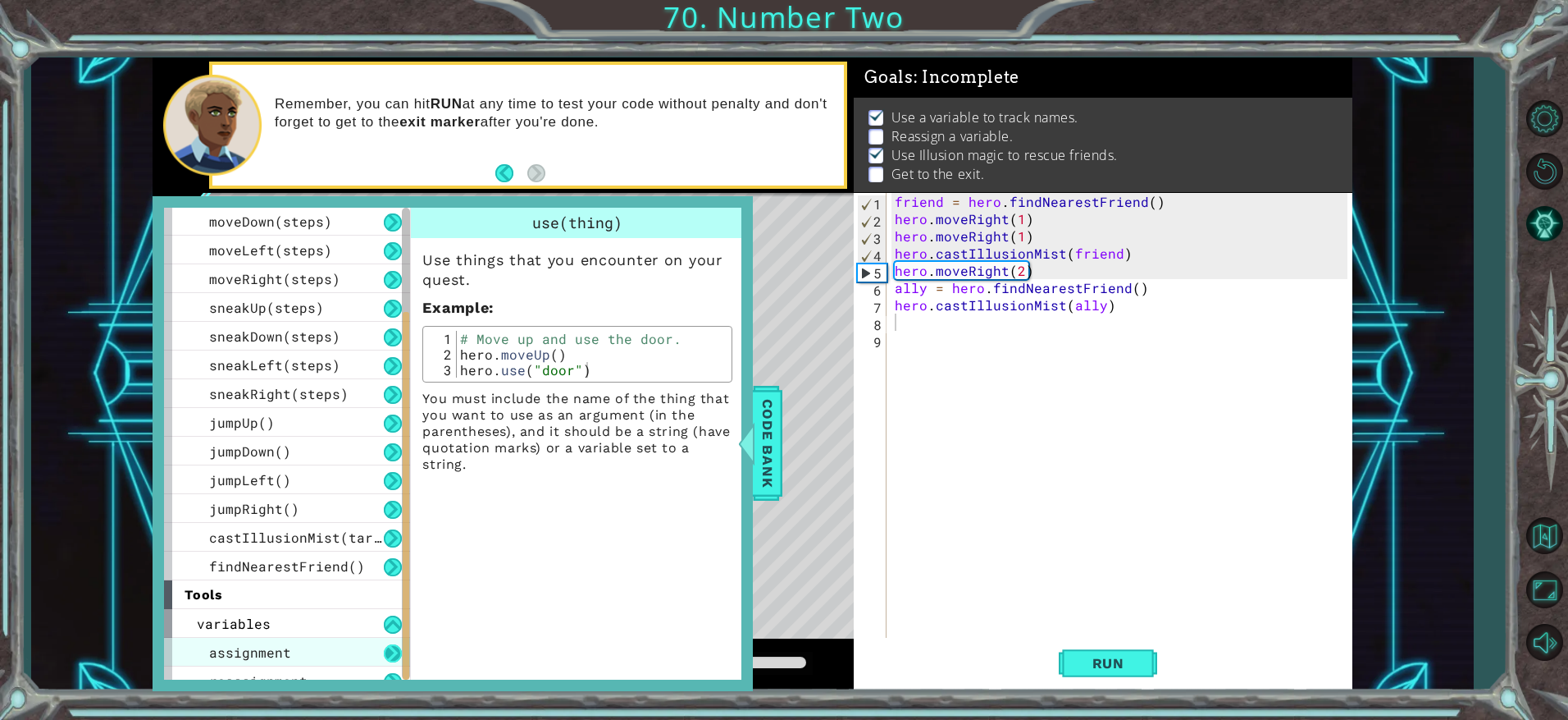
scroll to position [132, 0]
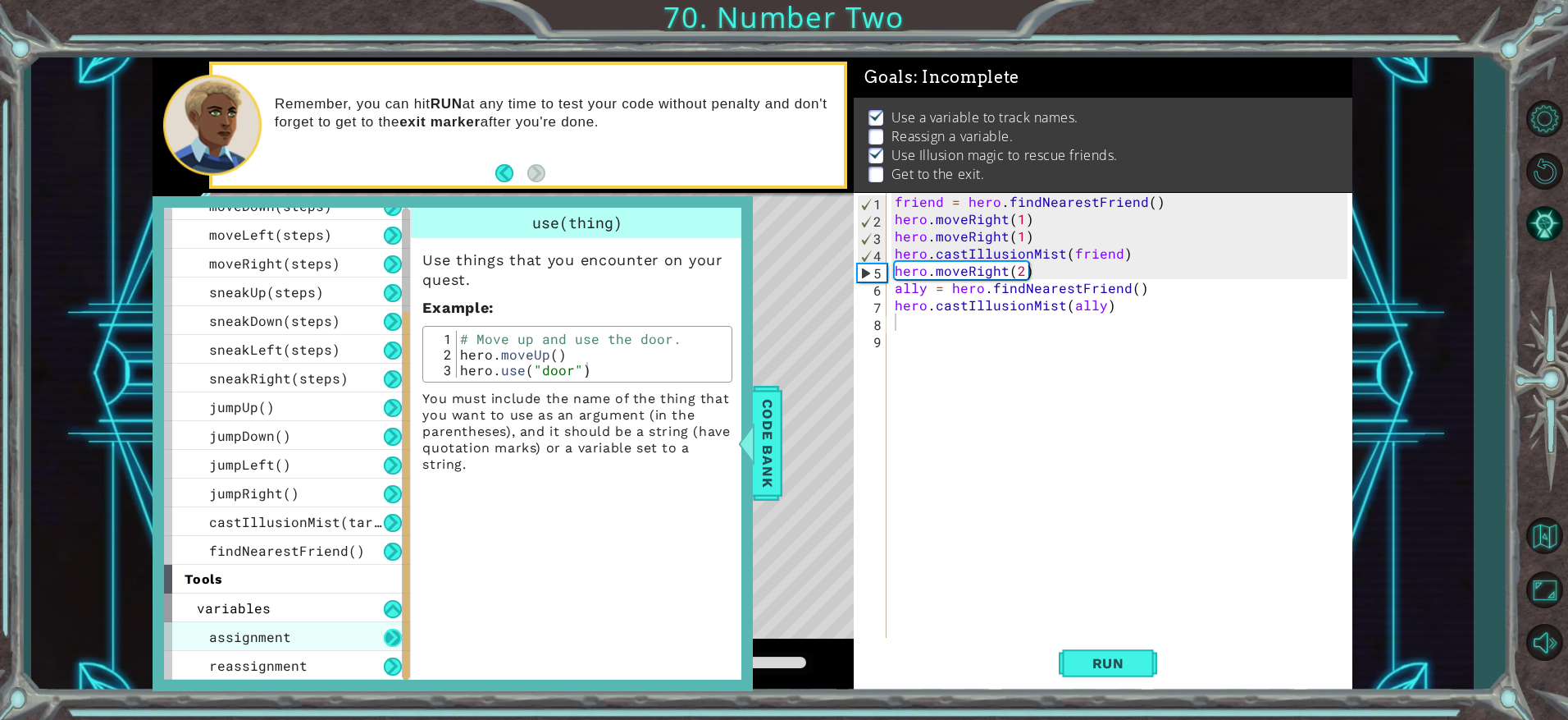
click at [392, 638] on button at bounding box center [392, 637] width 18 height 18
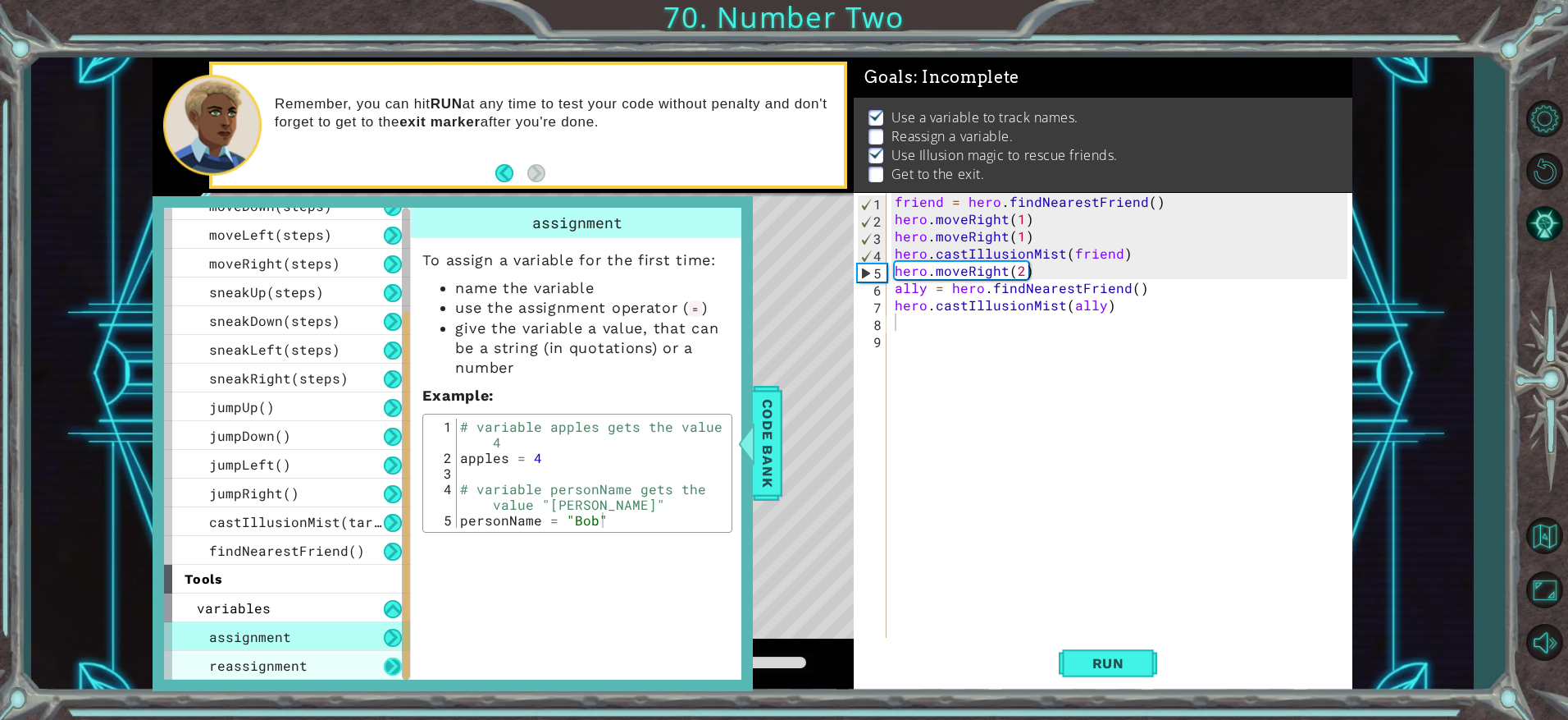
click at [388, 661] on button at bounding box center [392, 665] width 18 height 18
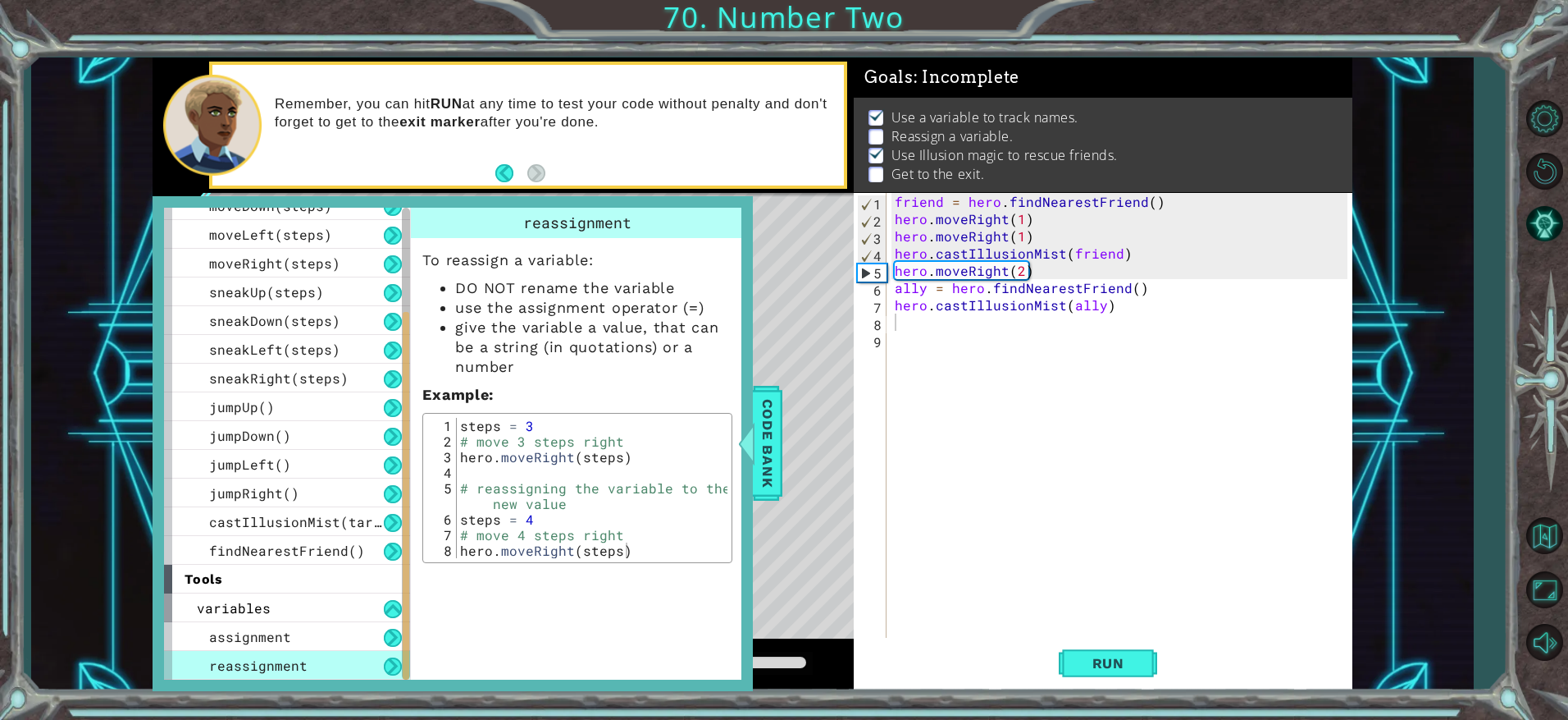
click at [896, 233] on div "friend = hero . findNearestFriend ( ) hero . moveRight ( 1 ) hero . moveRight (…" at bounding box center [1124, 434] width 465 height 483
click at [892, 201] on div "friend = hero . findNearestFriend ( ) hero . moveRight ( 1 ) hero . moveRight (…" at bounding box center [1119, 417] width 456 height 448
type textarea "friend = hero.findNearestFriend()"
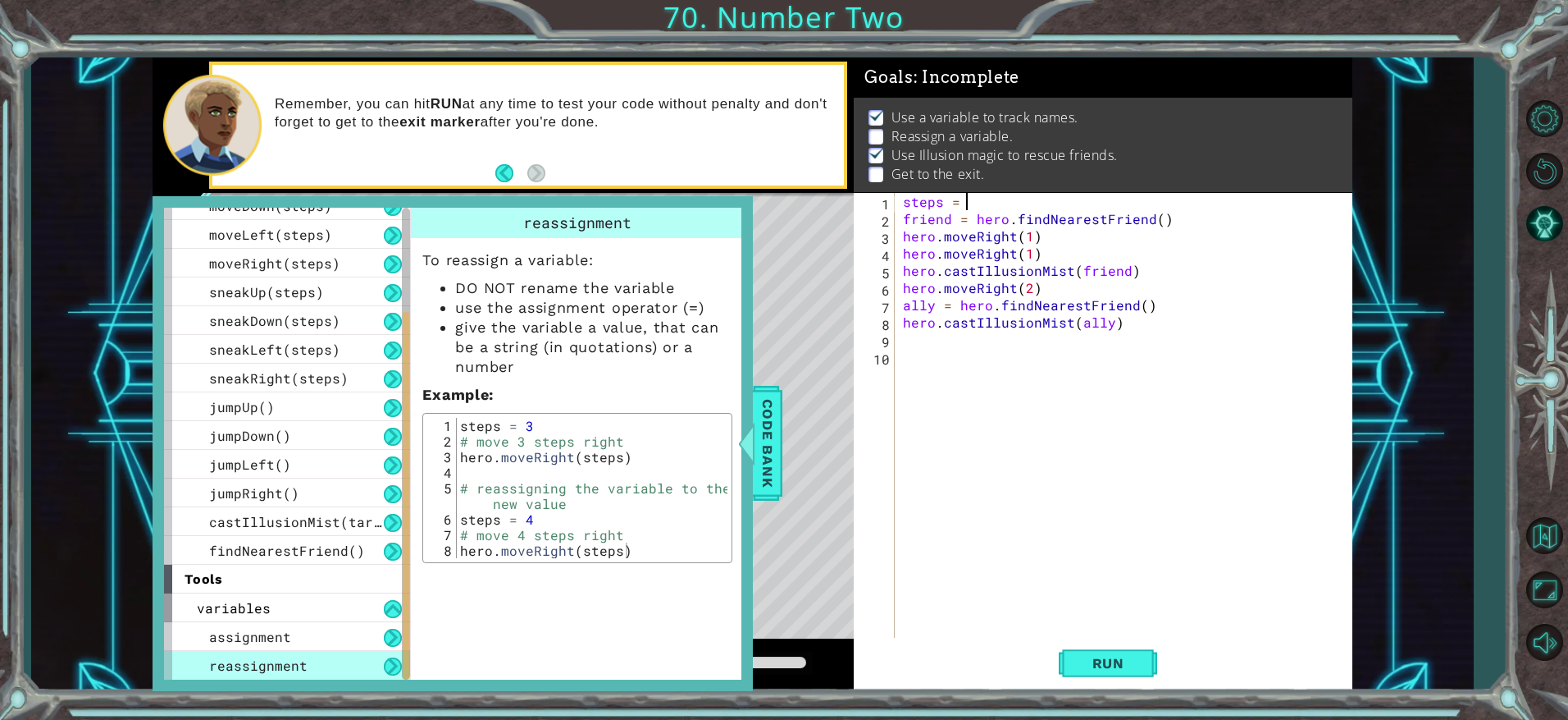
scroll to position [0, 3]
click at [1032, 255] on div "steps = 2 friend = hero . findNearestFriend ( ) hero . moveRight ( 1 ) hero . m…" at bounding box center [1129, 434] width 457 height 483
drag, startPoint x: 1050, startPoint y: 230, endPoint x: 899, endPoint y: 238, distance: 151.2
click at [900, 238] on div "steps = 2 friend = hero . findNearestFriend ( ) hero . moveRight ( 1 ) hero . m…" at bounding box center [1124, 417] width 448 height 448
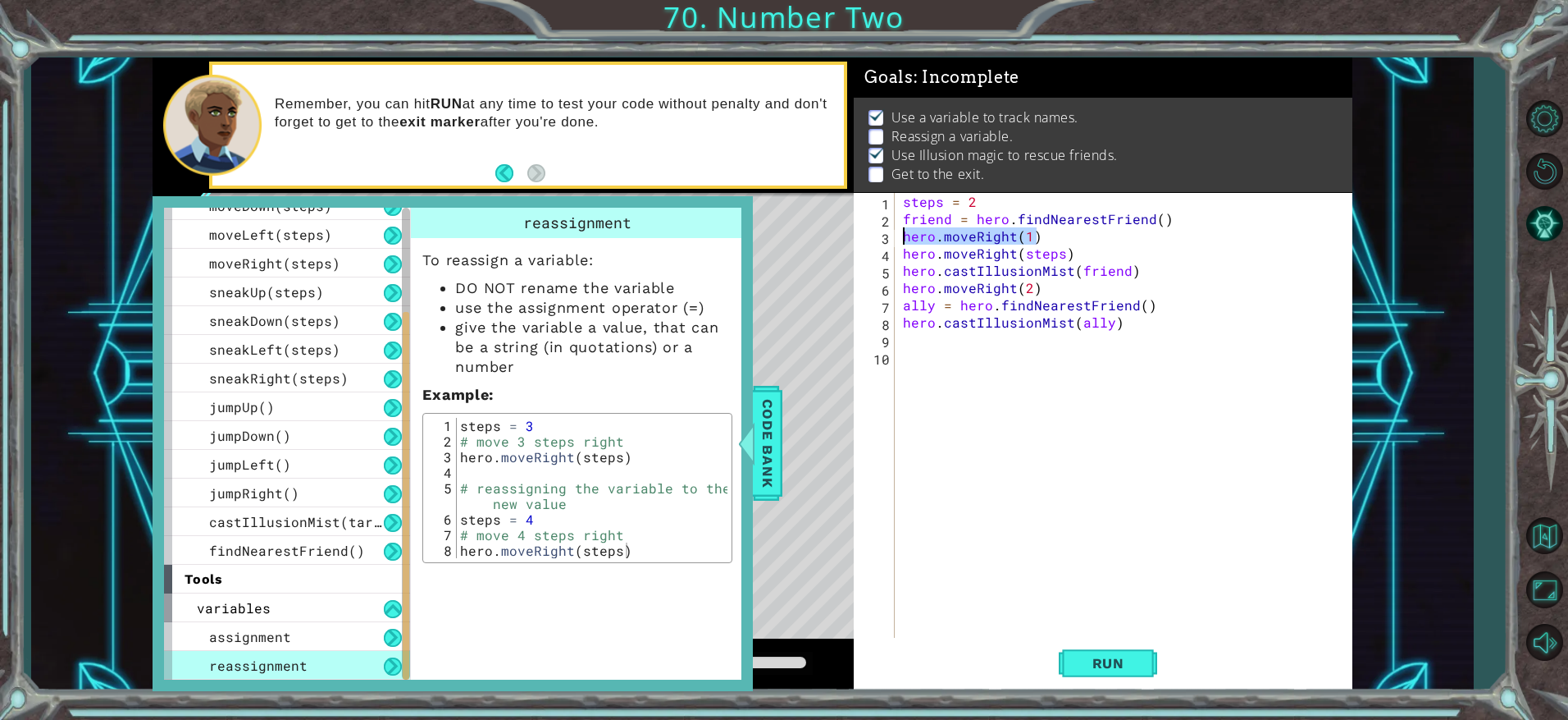
type textarea "hero.moveRight(1)"
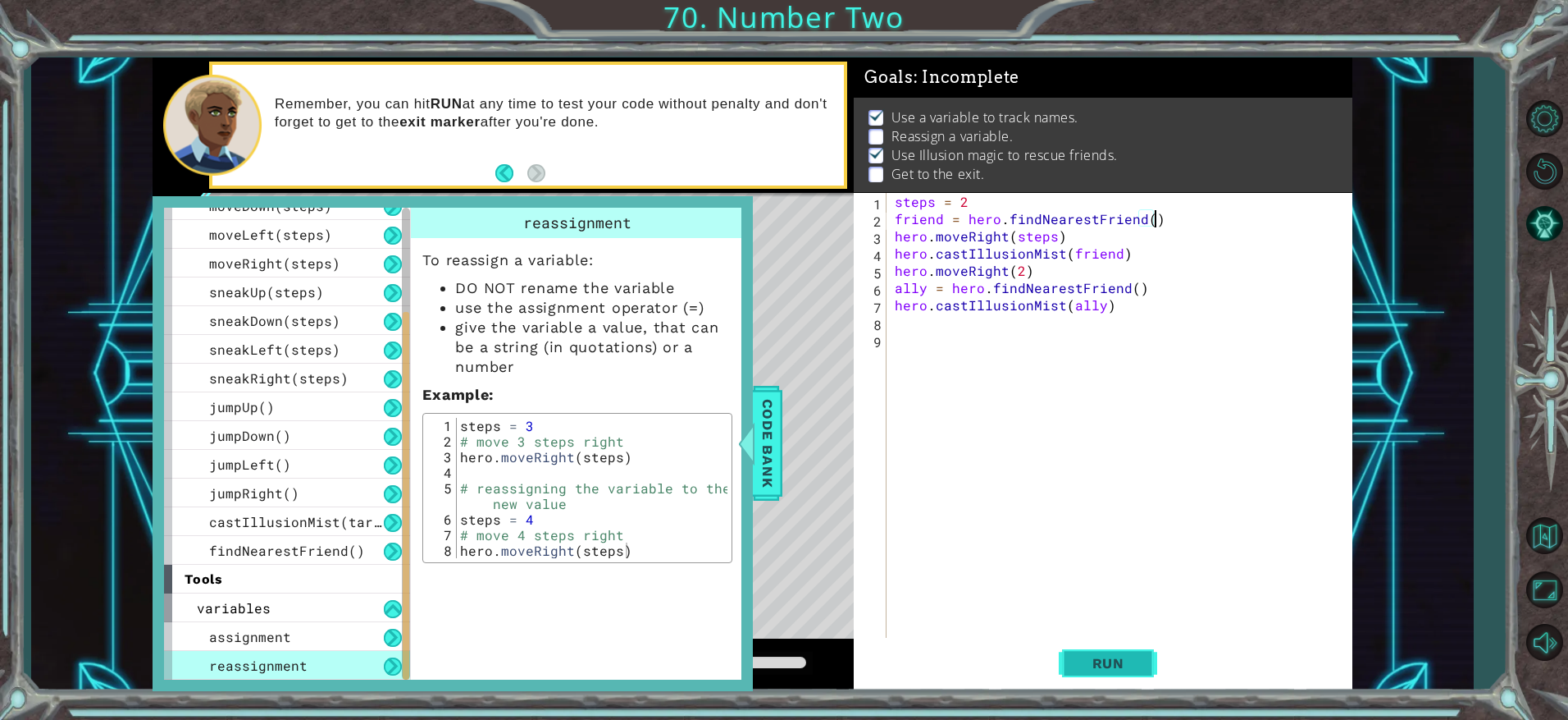
click at [1109, 680] on button "Run" at bounding box center [1108, 663] width 99 height 50
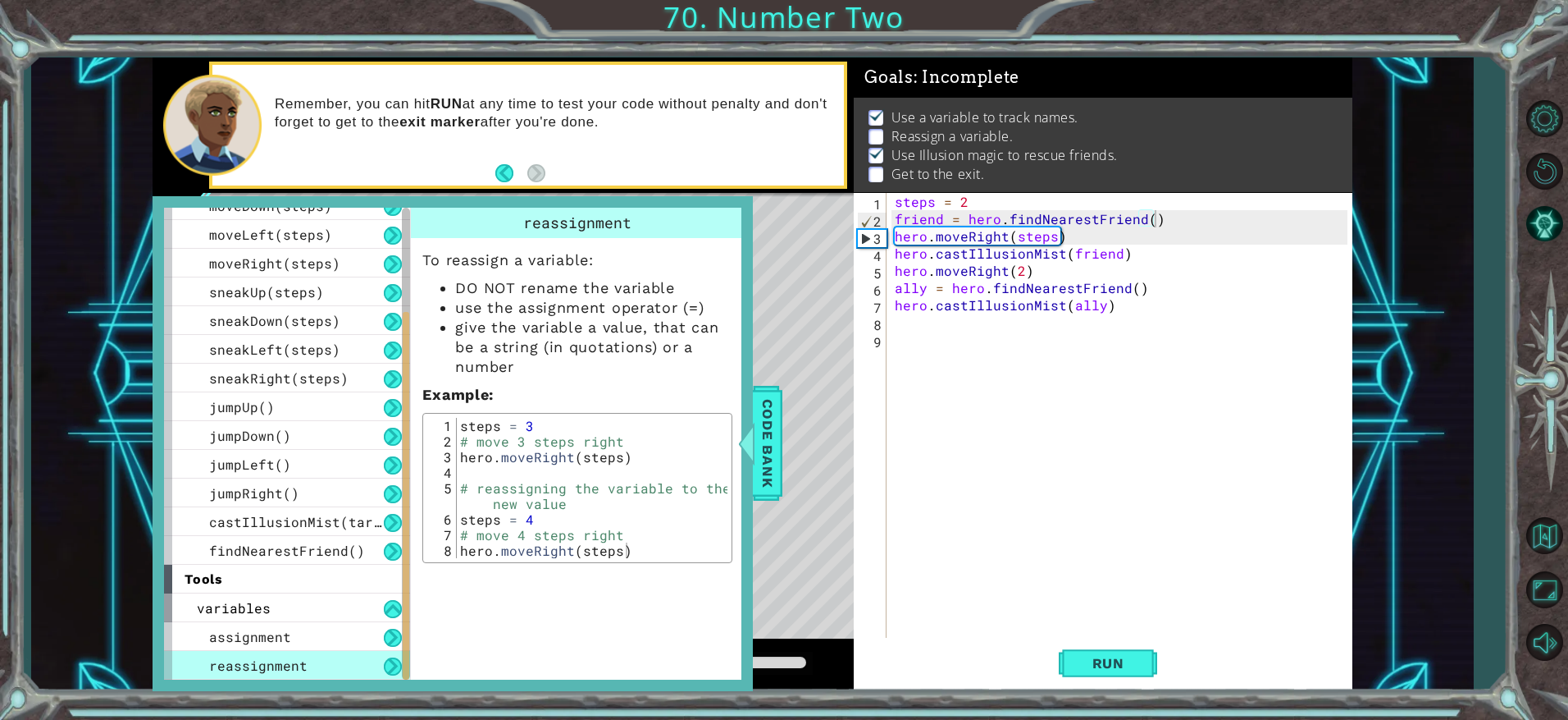
click at [771, 472] on span "Code Bank" at bounding box center [768, 443] width 26 height 100
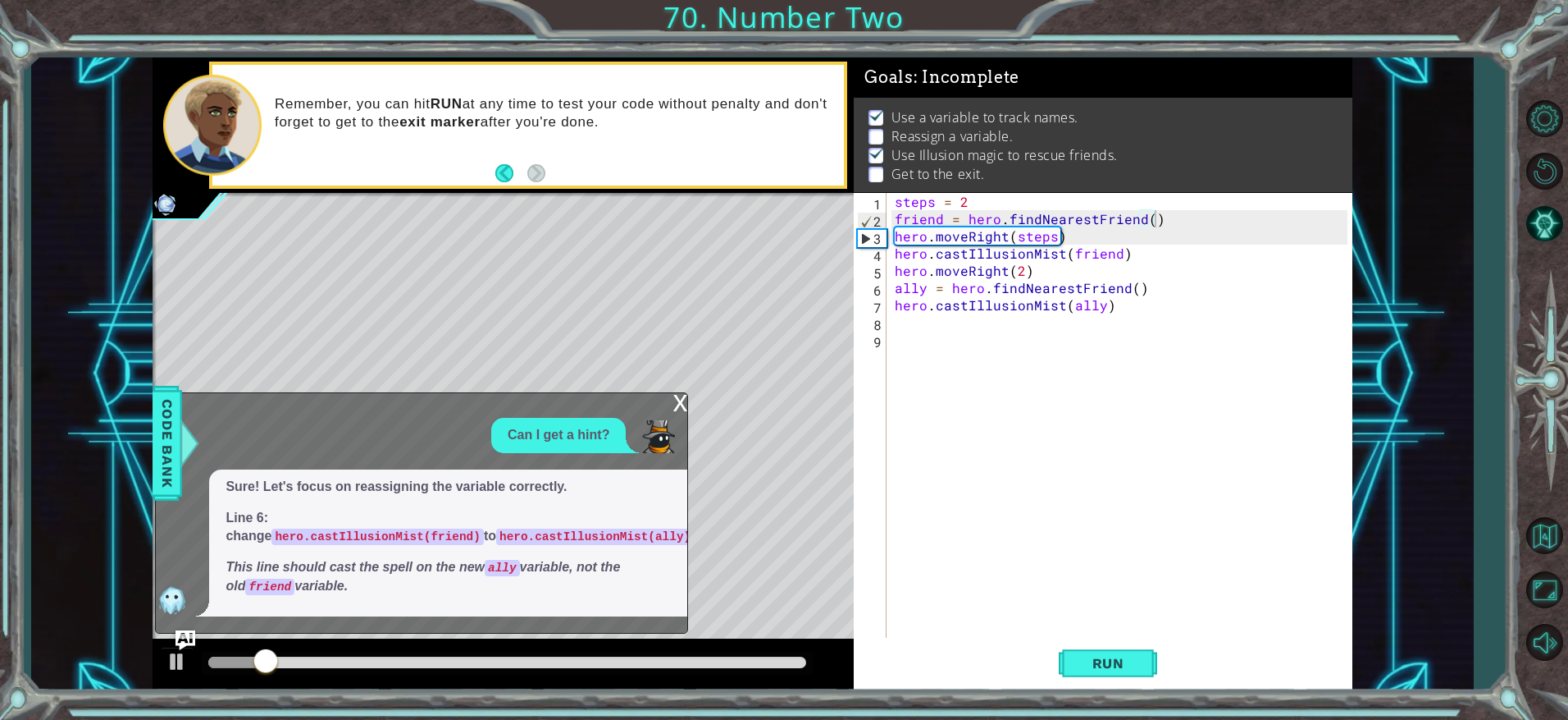
click at [681, 397] on div "x" at bounding box center [680, 401] width 15 height 16
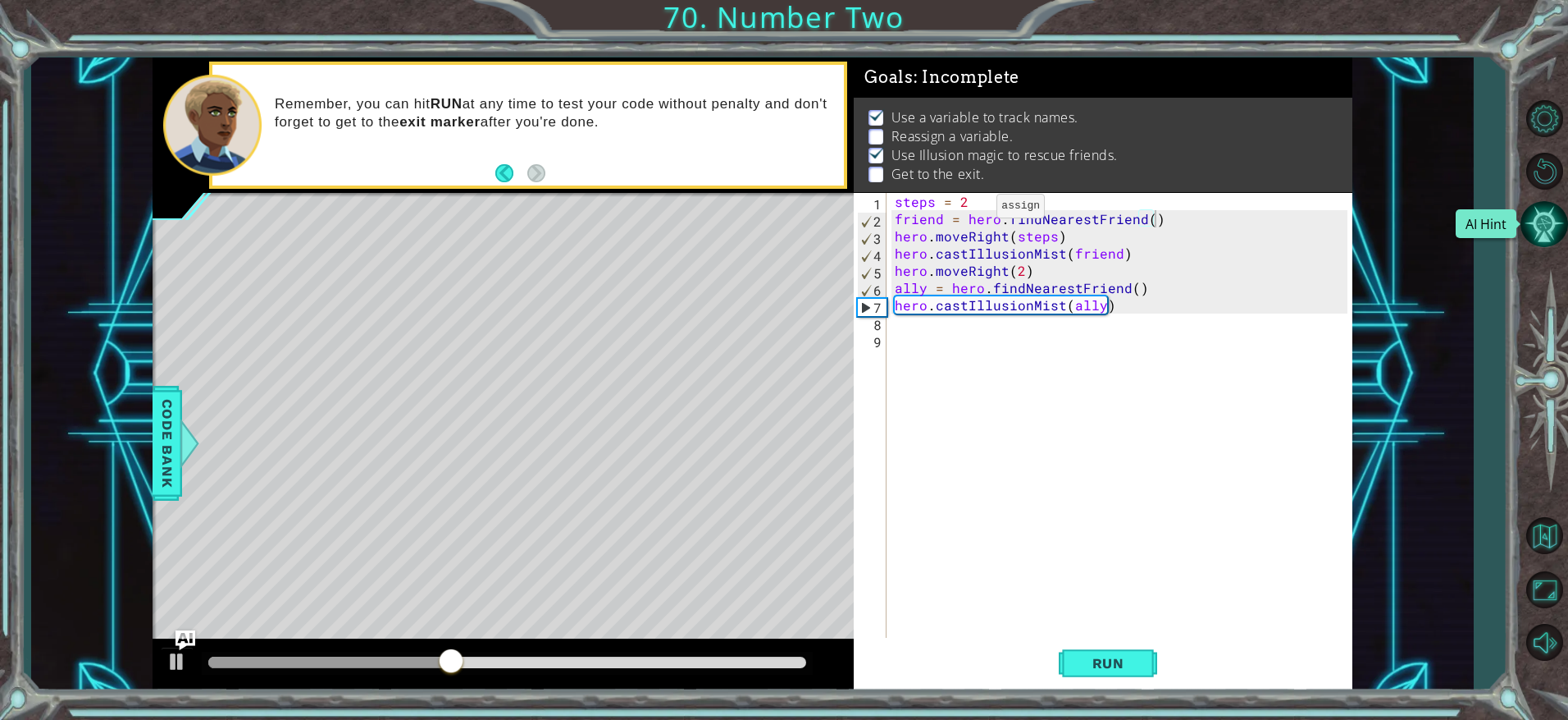
click at [1555, 232] on button "AI Hint" at bounding box center [1544, 224] width 48 height 48
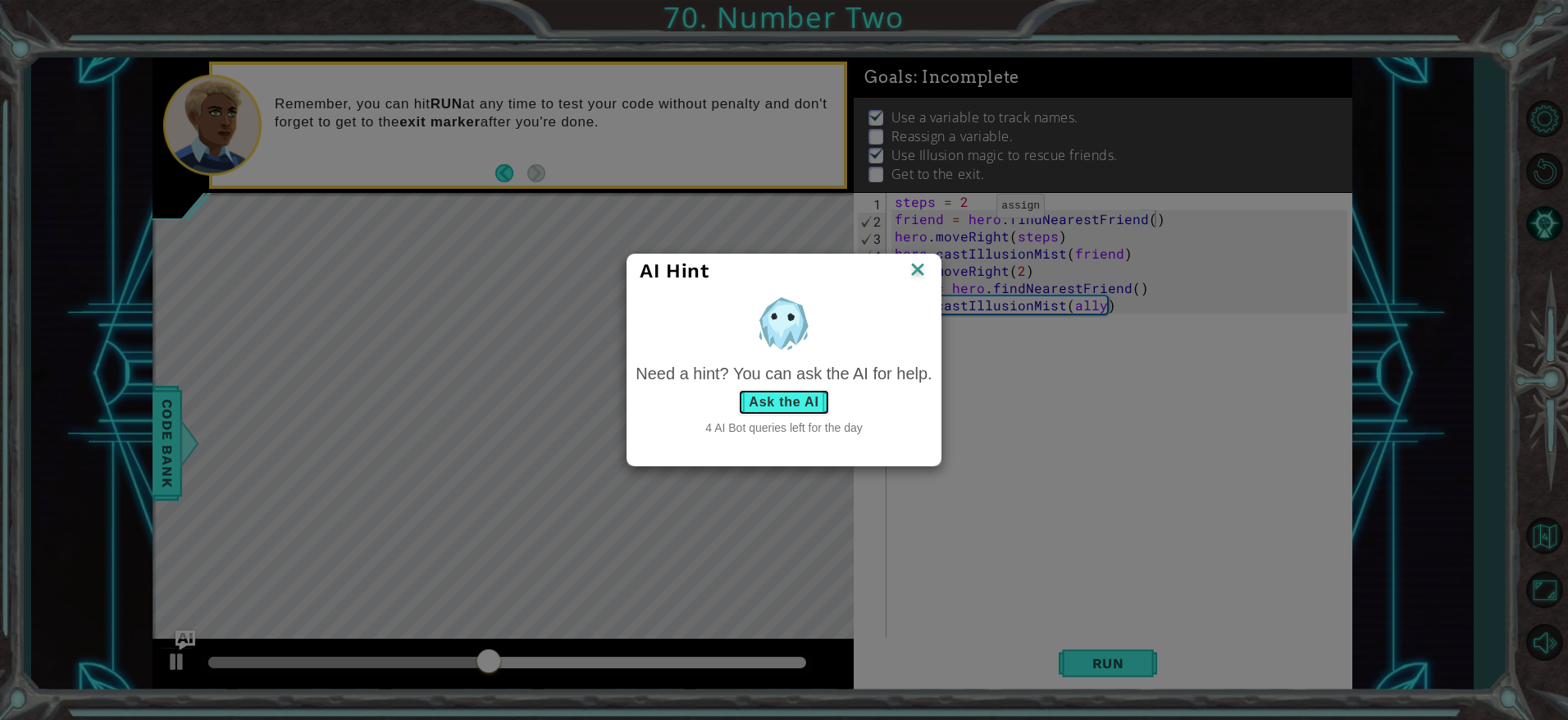
click at [785, 408] on button "Ask the AI" at bounding box center [784, 402] width 91 height 26
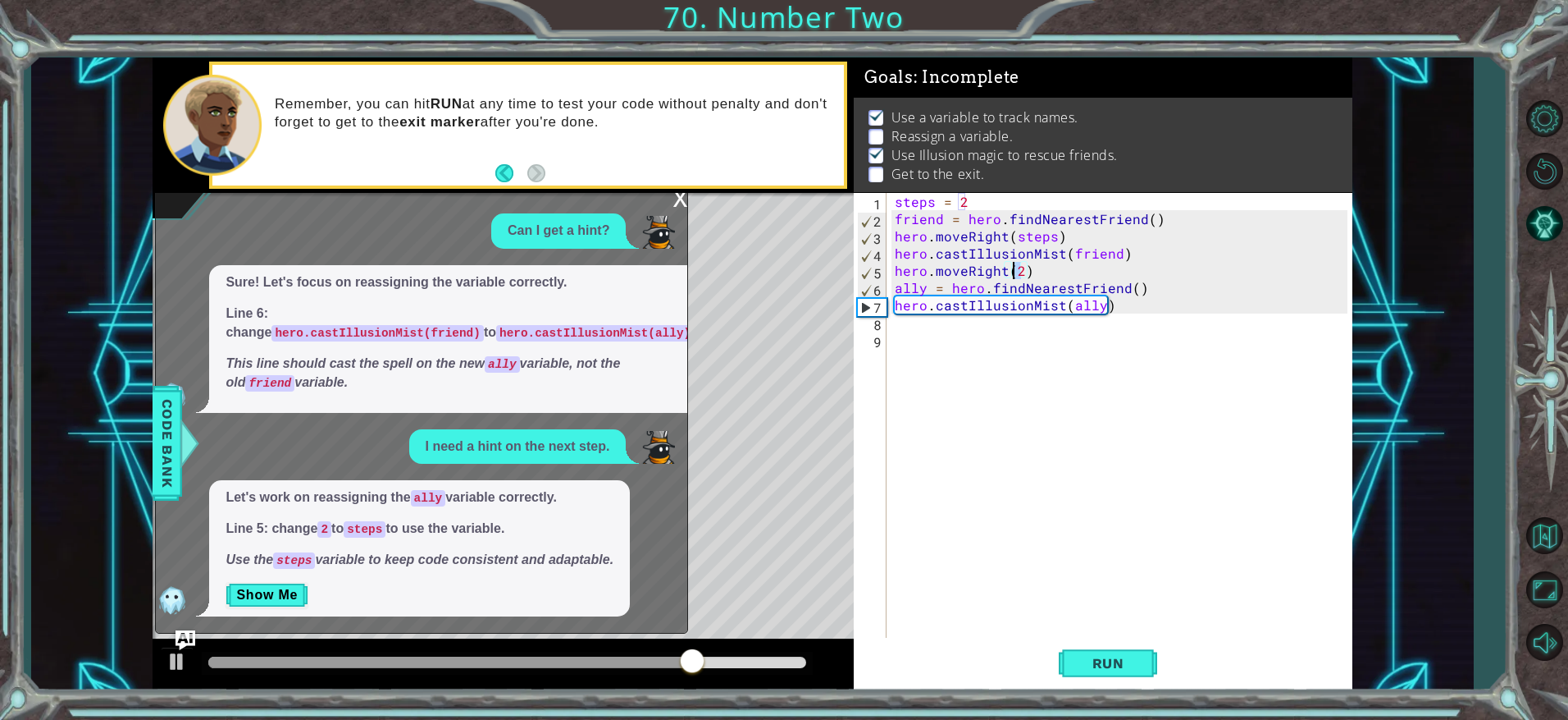
drag, startPoint x: 1021, startPoint y: 273, endPoint x: 1012, endPoint y: 274, distance: 9.1
click at [1012, 274] on div "steps = 2 friend = hero . findNearestFriend ( ) hero . moveRight ( steps ) hero…" at bounding box center [1124, 434] width 465 height 483
type textarea "hero.moveRight(steps)"
click at [1114, 420] on div "steps = 2 friend = hero . findNearestFriend ( ) hero . moveRight ( steps ) hero…" at bounding box center [1124, 434] width 465 height 483
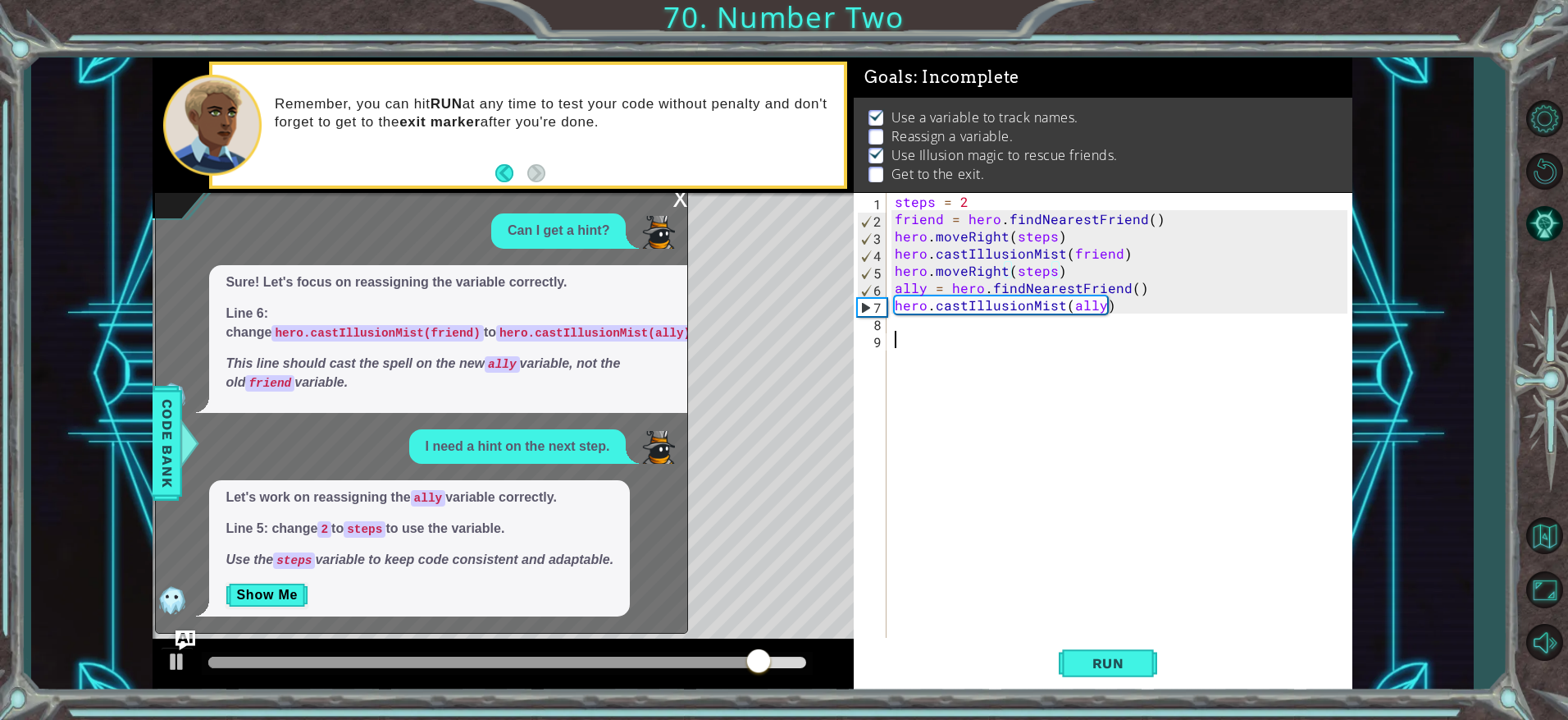
scroll to position [0, 0]
click at [1115, 652] on button "Run" at bounding box center [1108, 663] width 99 height 50
click at [259, 592] on button "Show Me" at bounding box center [267, 595] width 83 height 26
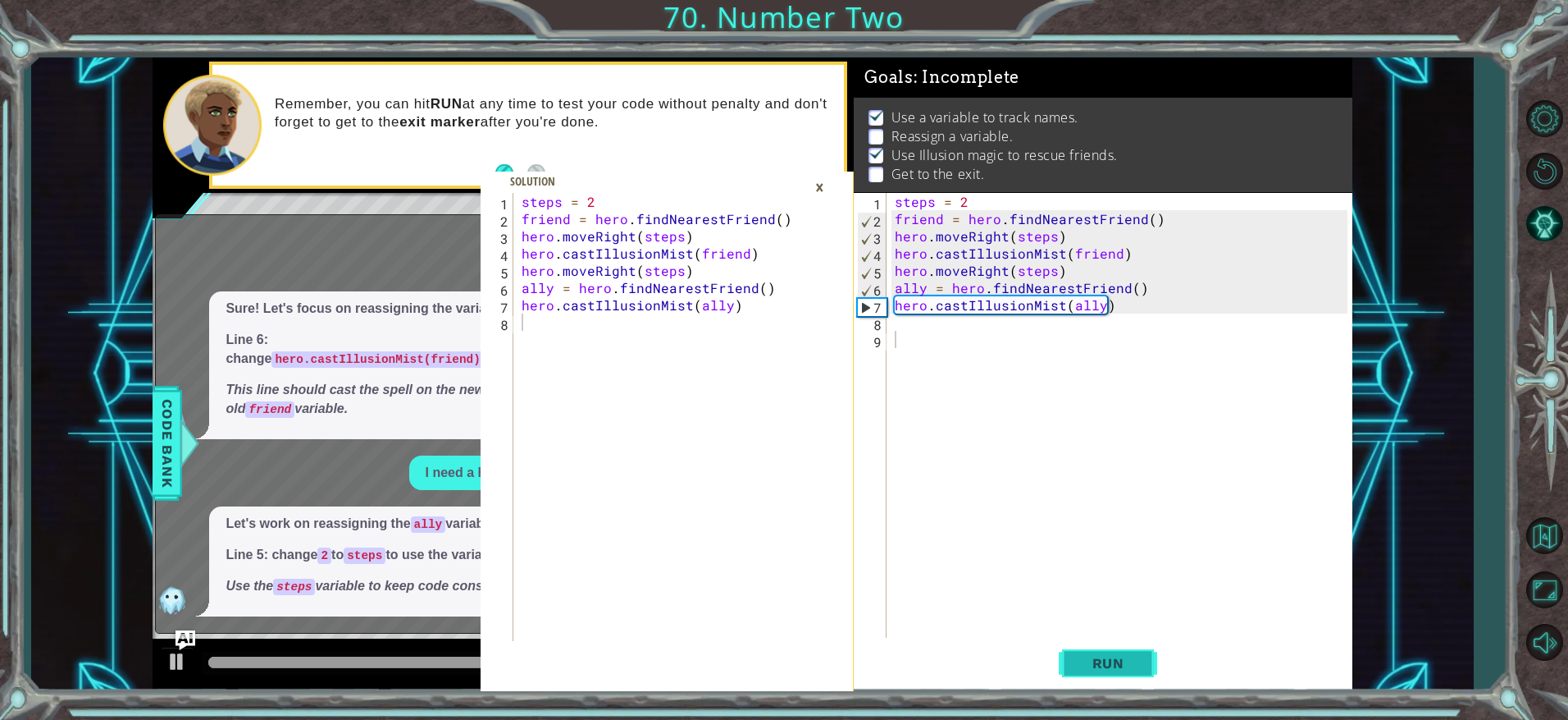
click at [1084, 658] on span "Run" at bounding box center [1108, 663] width 65 height 16
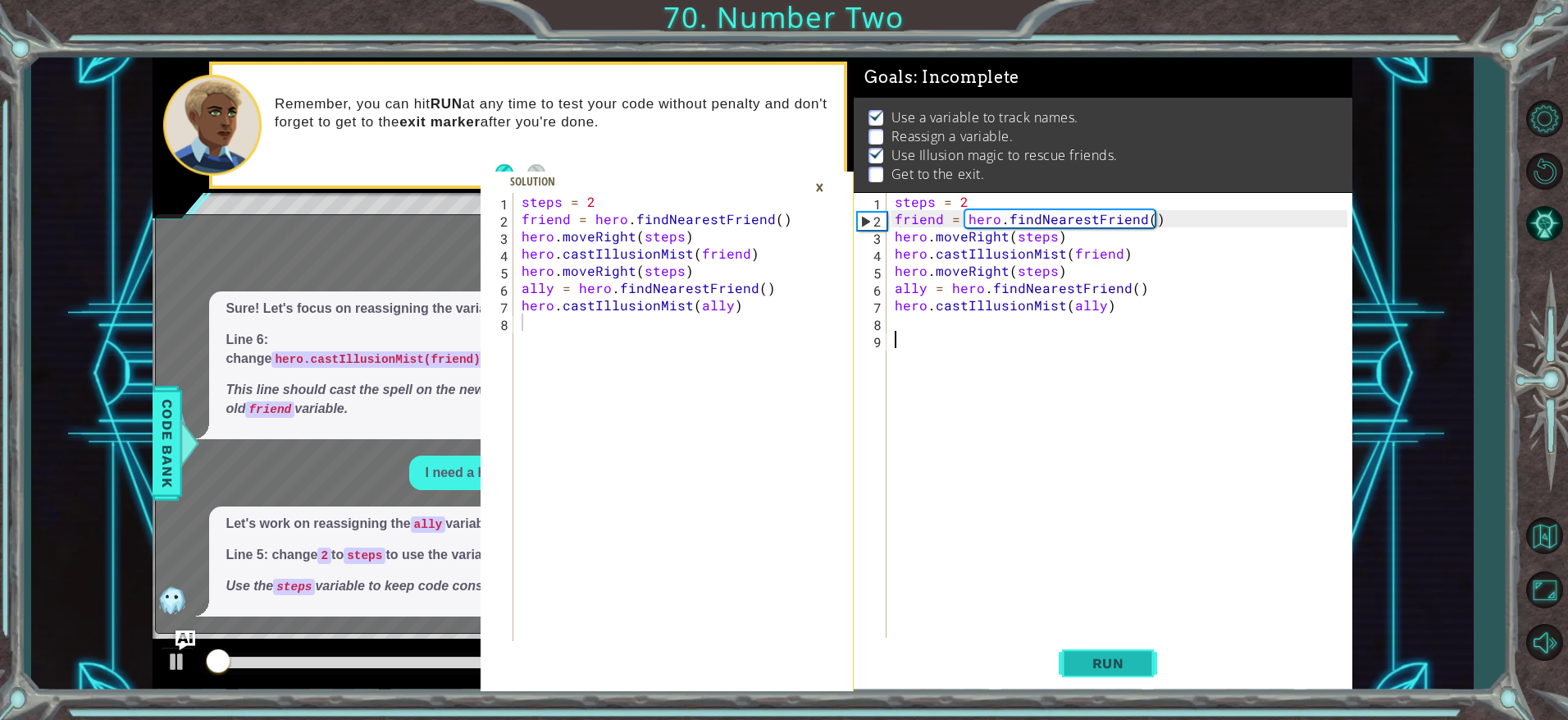
click at [1081, 662] on span "Run" at bounding box center [1108, 663] width 65 height 16
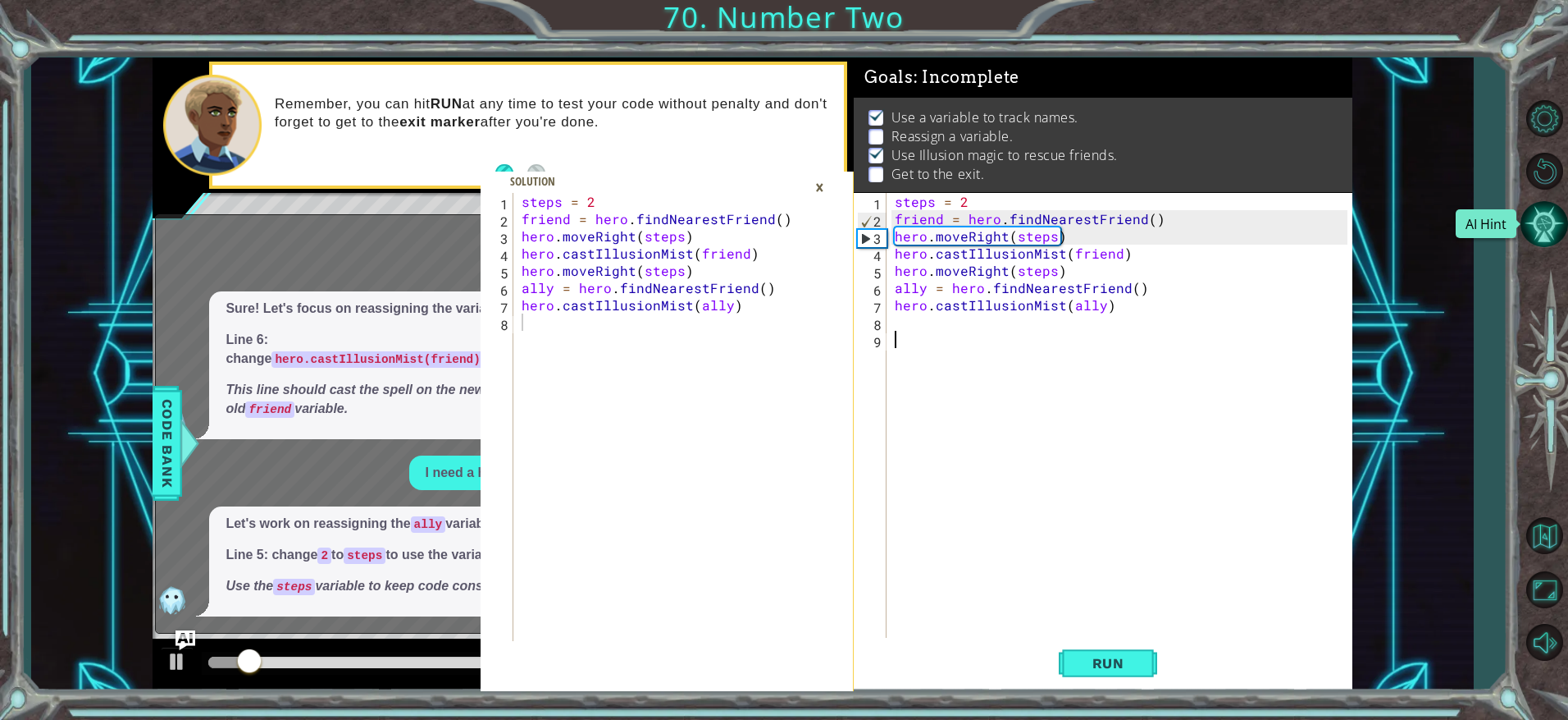
click at [1554, 229] on button "AI Hint" at bounding box center [1544, 224] width 48 height 48
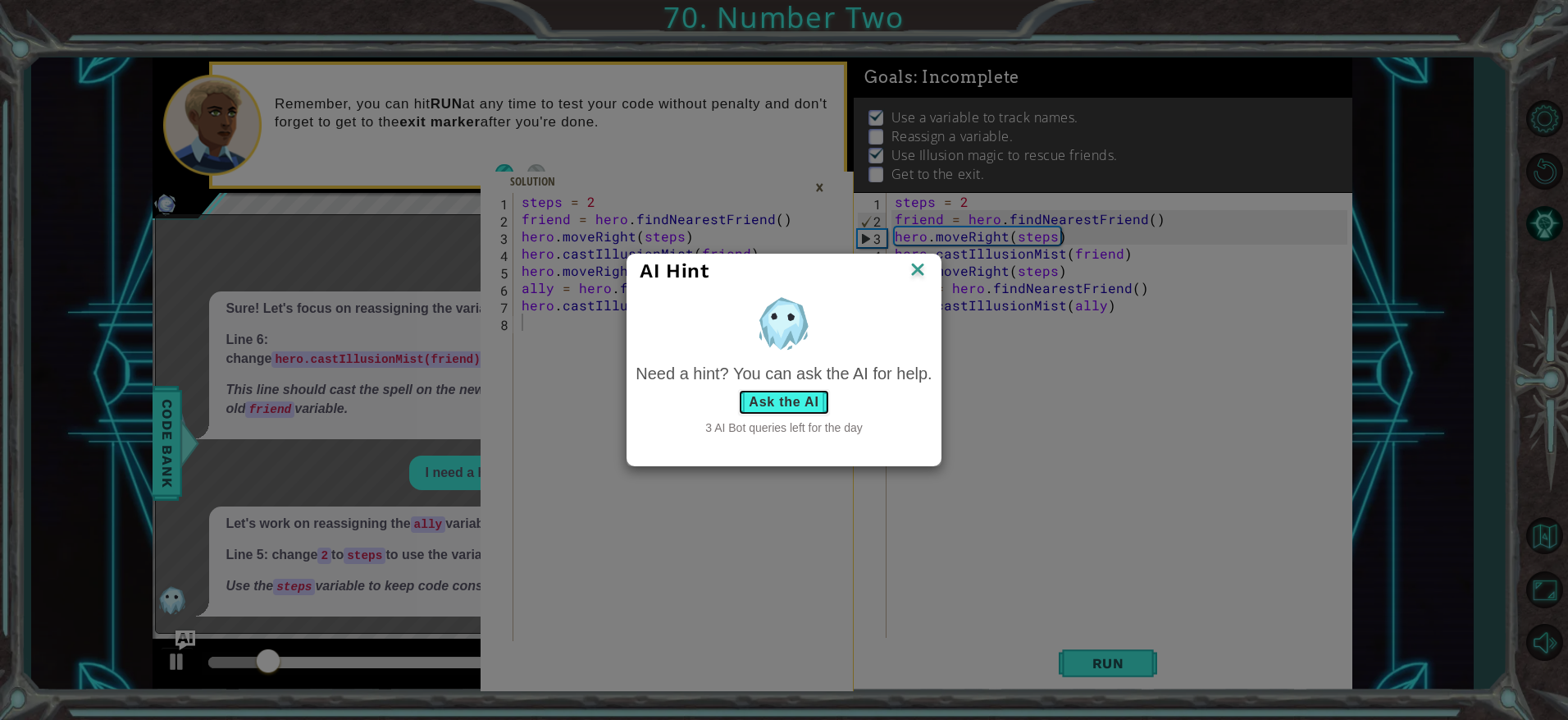
click at [785, 393] on button "Ask the AI" at bounding box center [784, 402] width 91 height 26
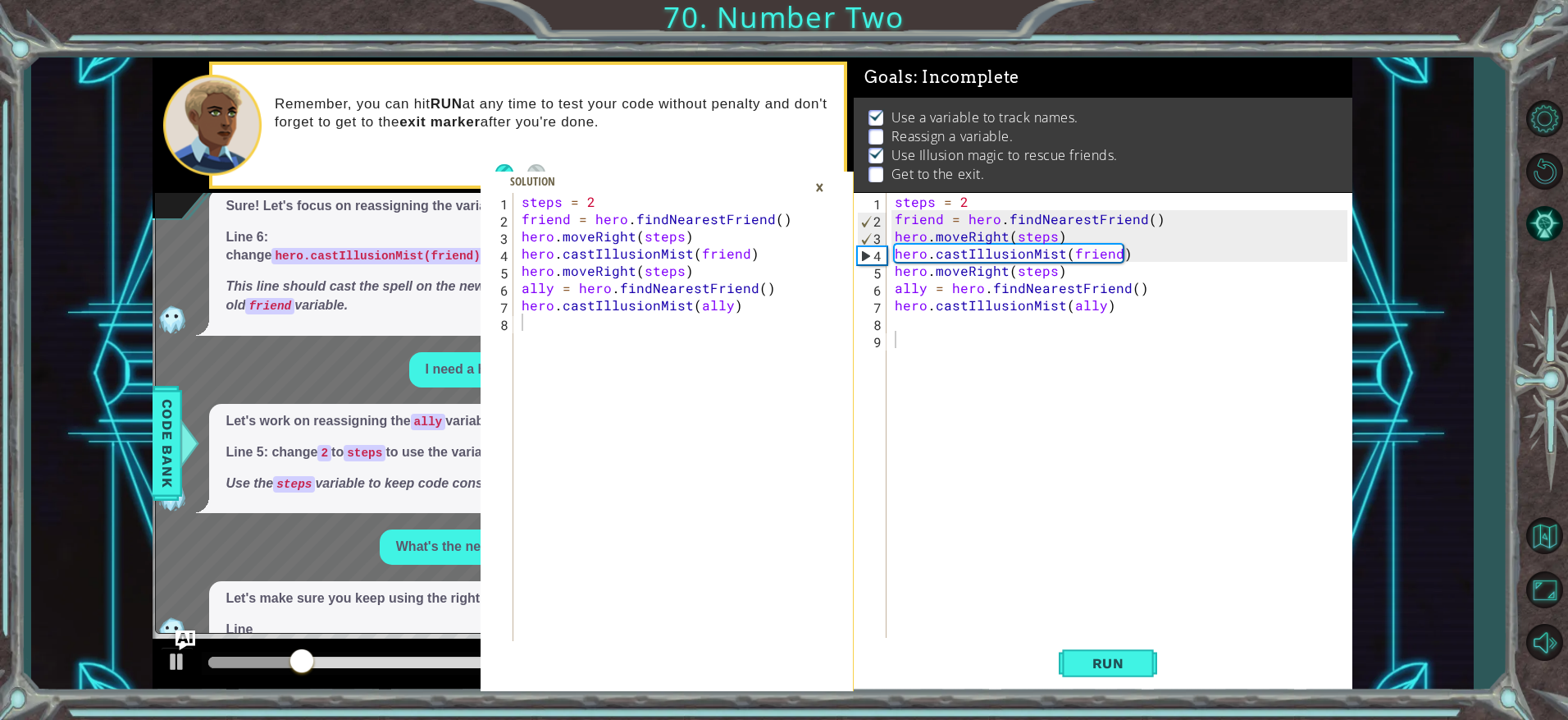
click at [822, 184] on div "×" at bounding box center [819, 187] width 25 height 28
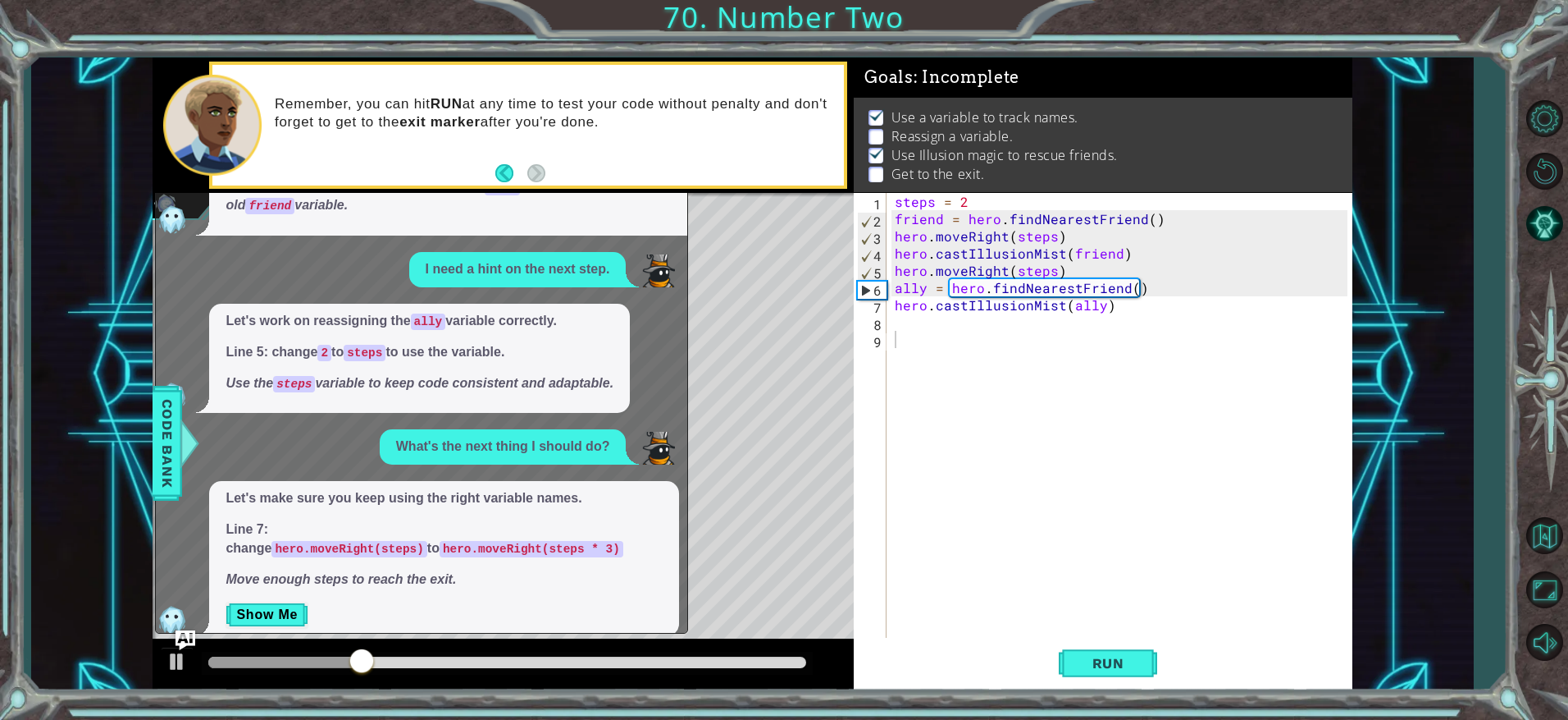
scroll to position [131, 0]
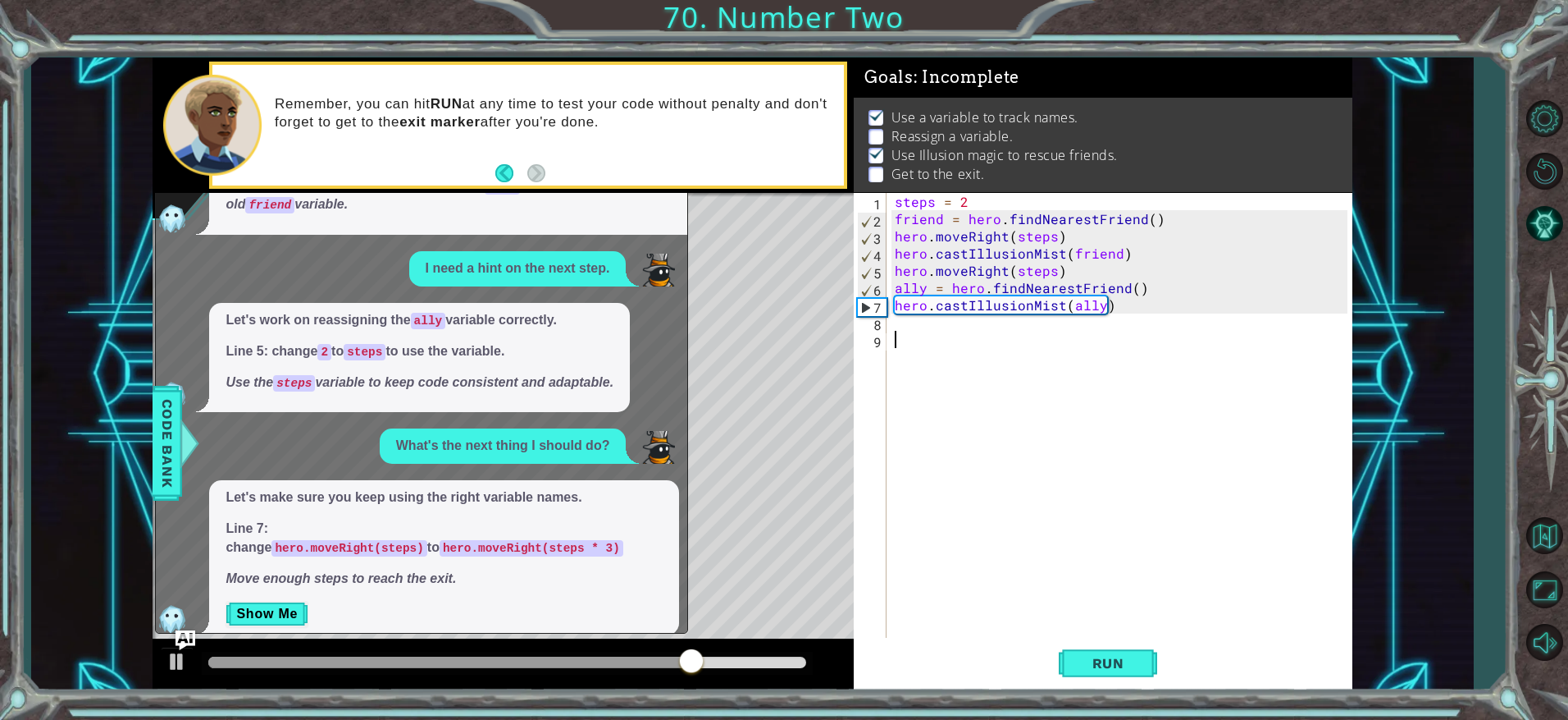
click at [1048, 270] on div "steps = 2 friend = hero . findNearestFriend ( ) hero . moveRight ( steps ) hero…" at bounding box center [1124, 434] width 465 height 483
click at [1051, 277] on div "steps = 2 friend = hero . findNearestFriend ( ) hero . moveRight ( steps ) hero…" at bounding box center [1124, 434] width 465 height 483
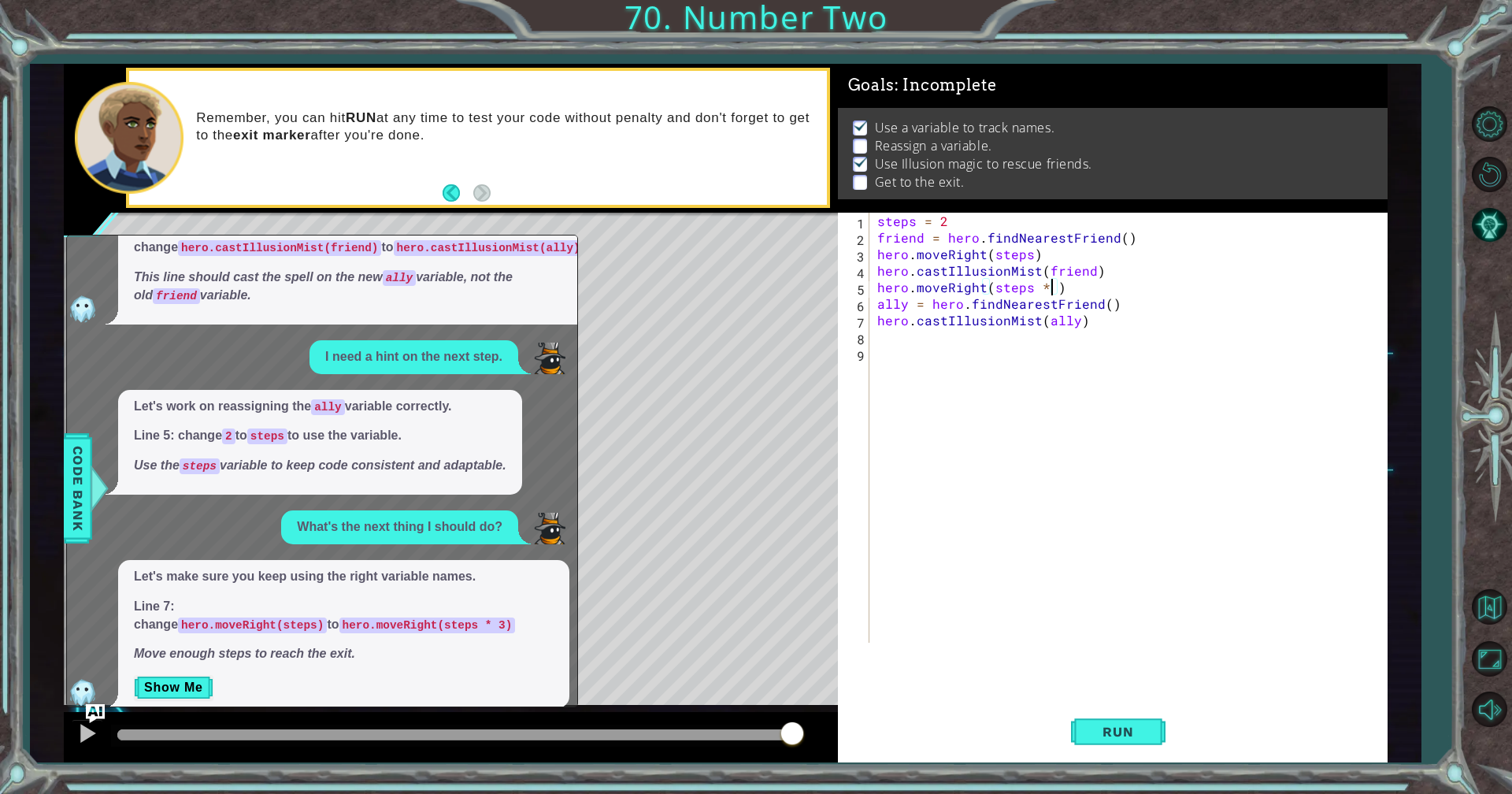
scroll to position [0, 11]
click at [1101, 690] on button "Run" at bounding box center [1118, 732] width 95 height 55
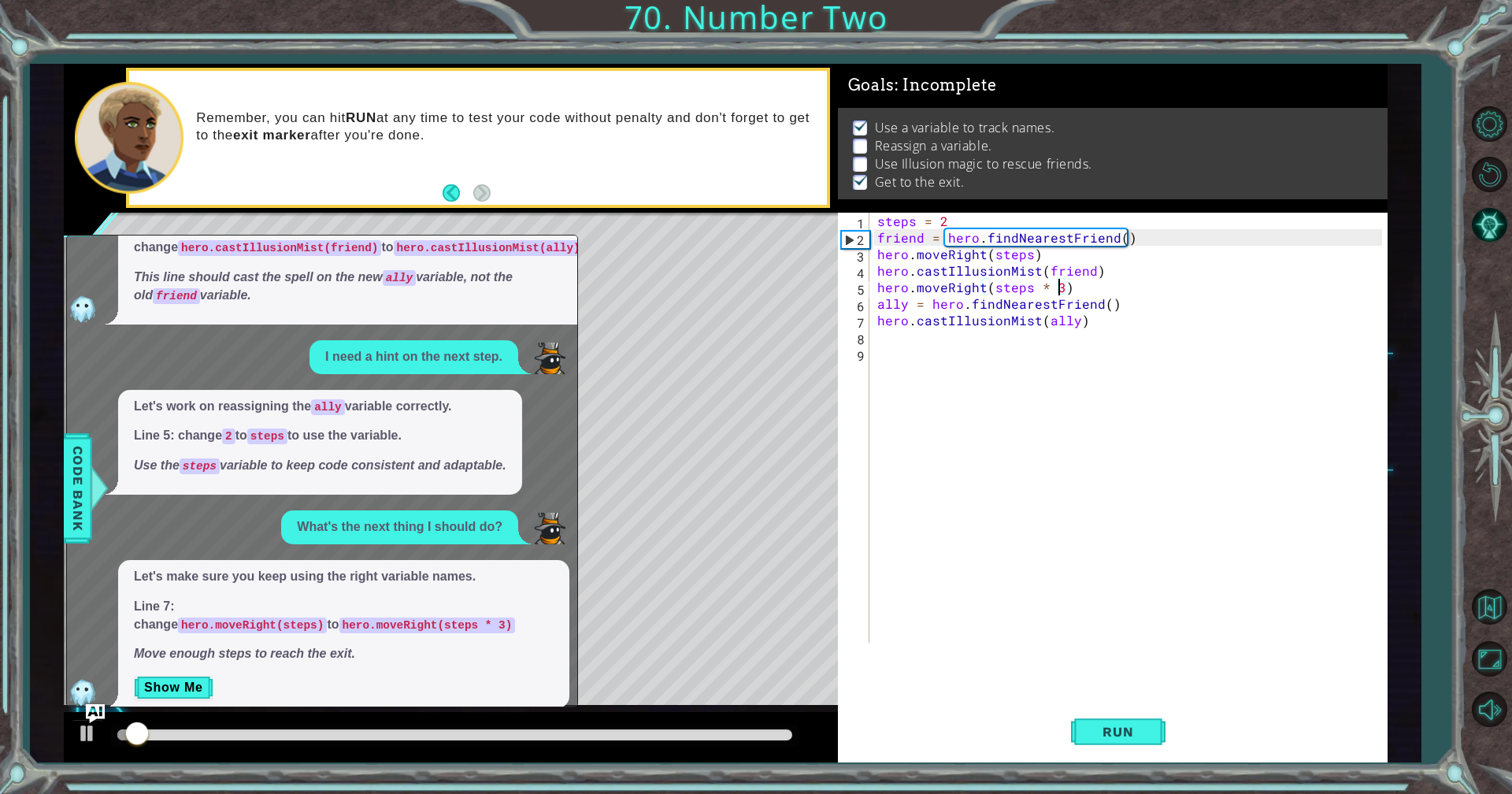
scroll to position [3, 0]
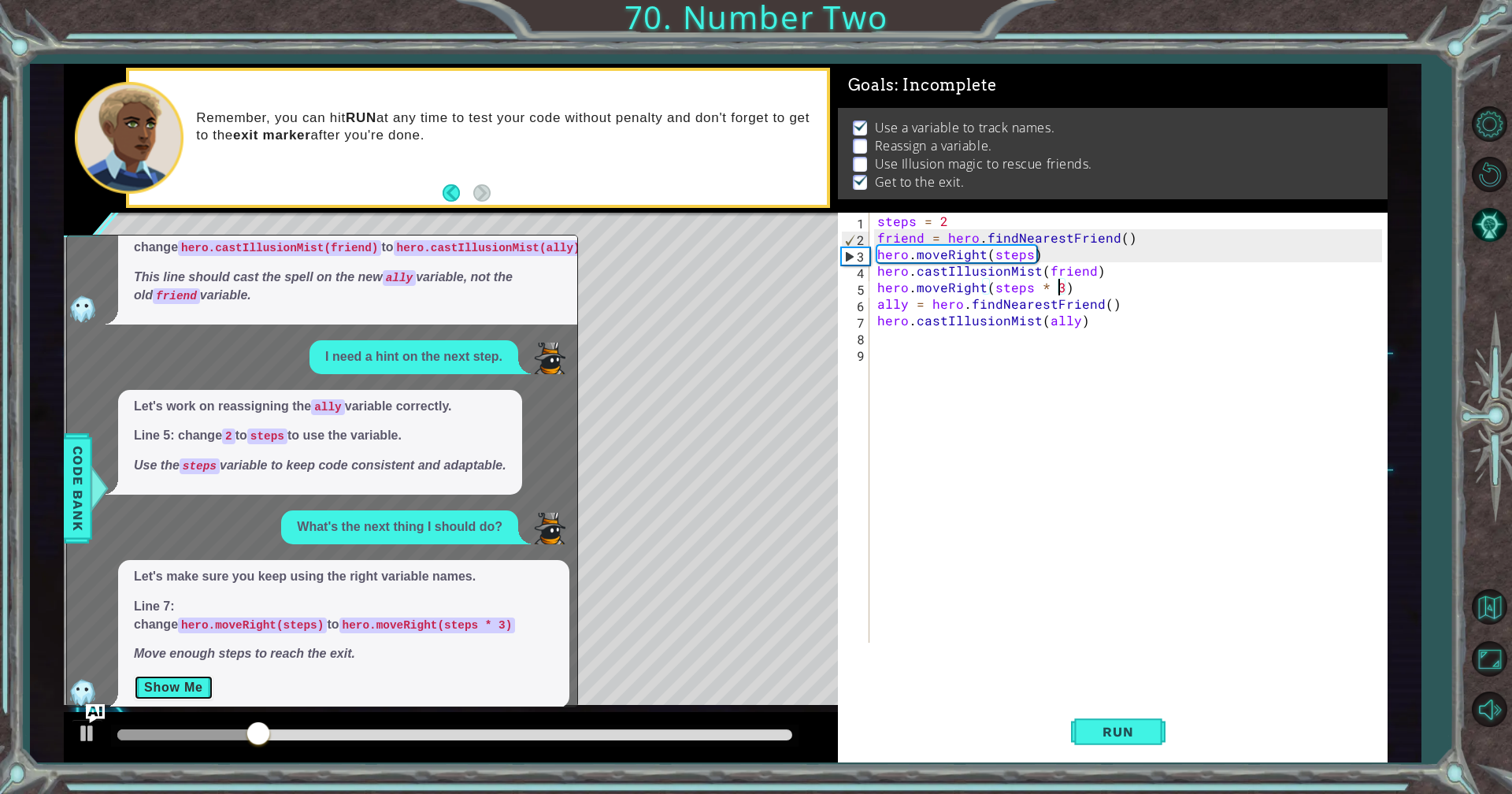
click at [153, 675] on button "Show Me" at bounding box center [173, 687] width 79 height 25
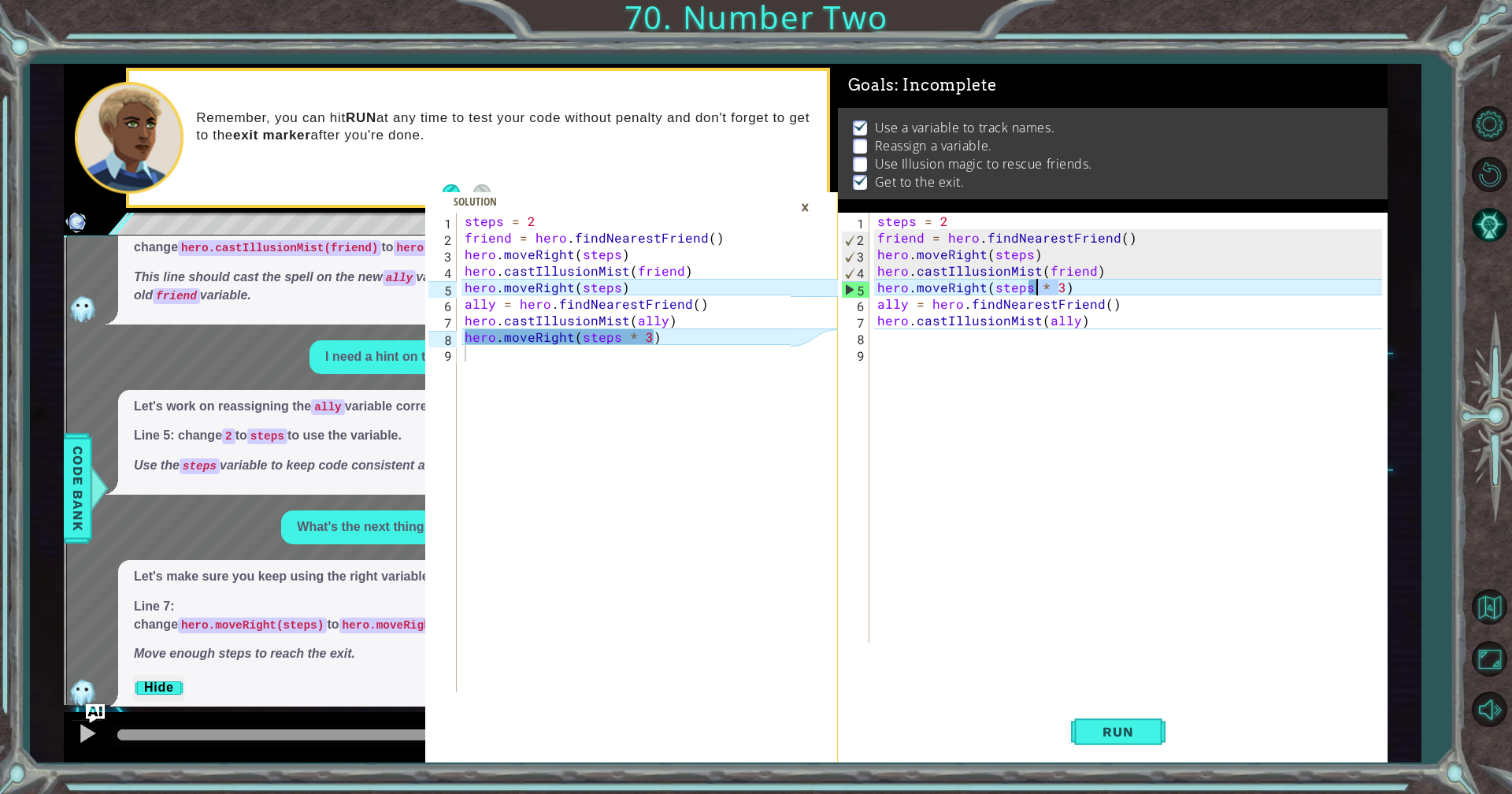
drag, startPoint x: 1058, startPoint y: 289, endPoint x: 1032, endPoint y: 290, distance: 26.0
click at [1032, 290] on div "steps = 2 friend = hero . findNearestFriend ( ) hero . moveRight ( steps ) hero…" at bounding box center [1133, 444] width 517 height 463
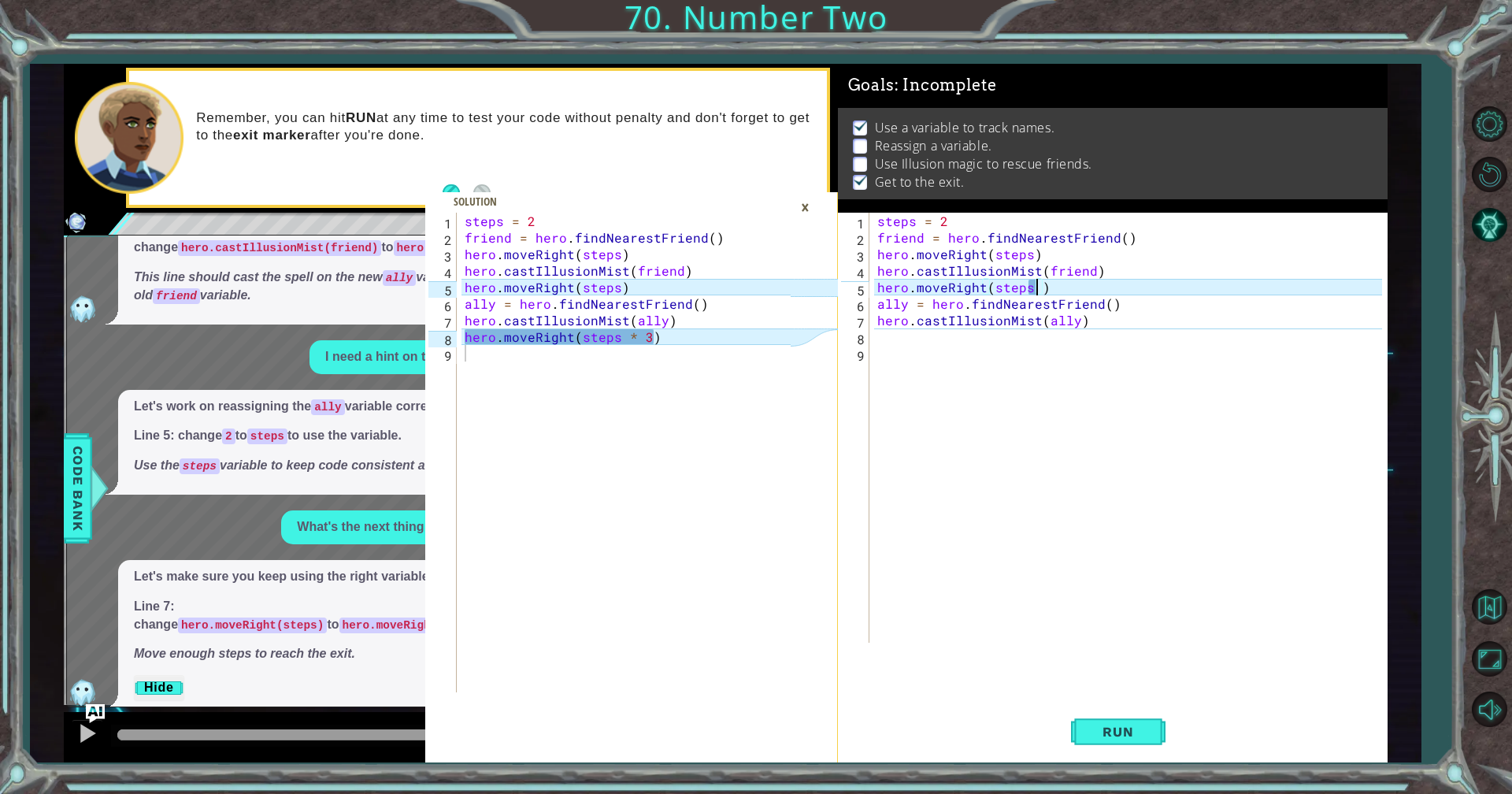
scroll to position [0, 9]
type textarea "hero.moveRight(steps)"
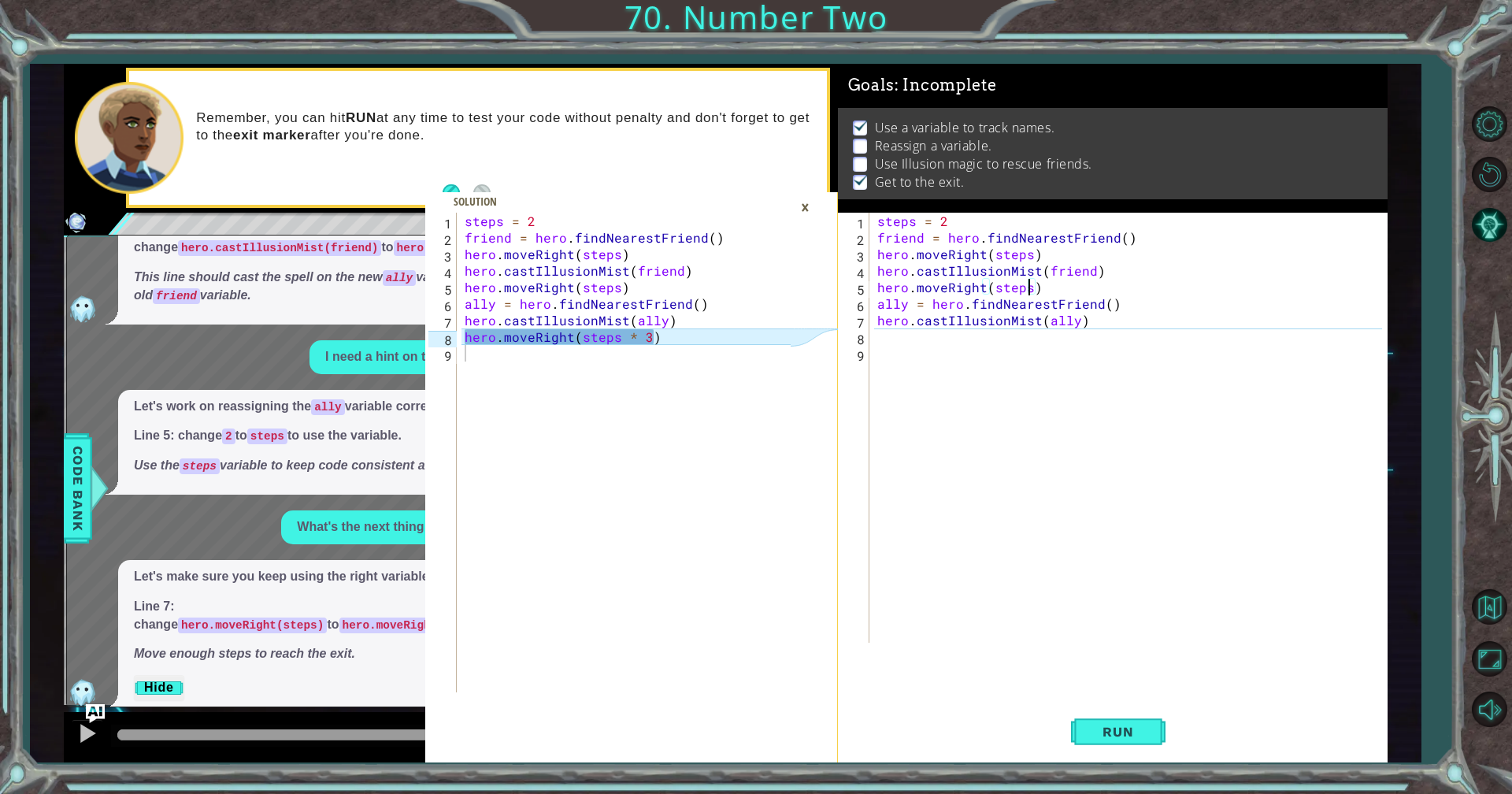
click at [889, 345] on div "steps = 2 friend = hero . findNearestFriend ( ) hero . moveRight ( steps ) hero…" at bounding box center [1133, 444] width 517 height 463
click at [883, 336] on div "steps = 2 friend = hero . findNearestFriend ( ) hero . moveRight ( steps ) hero…" at bounding box center [1133, 444] width 517 height 463
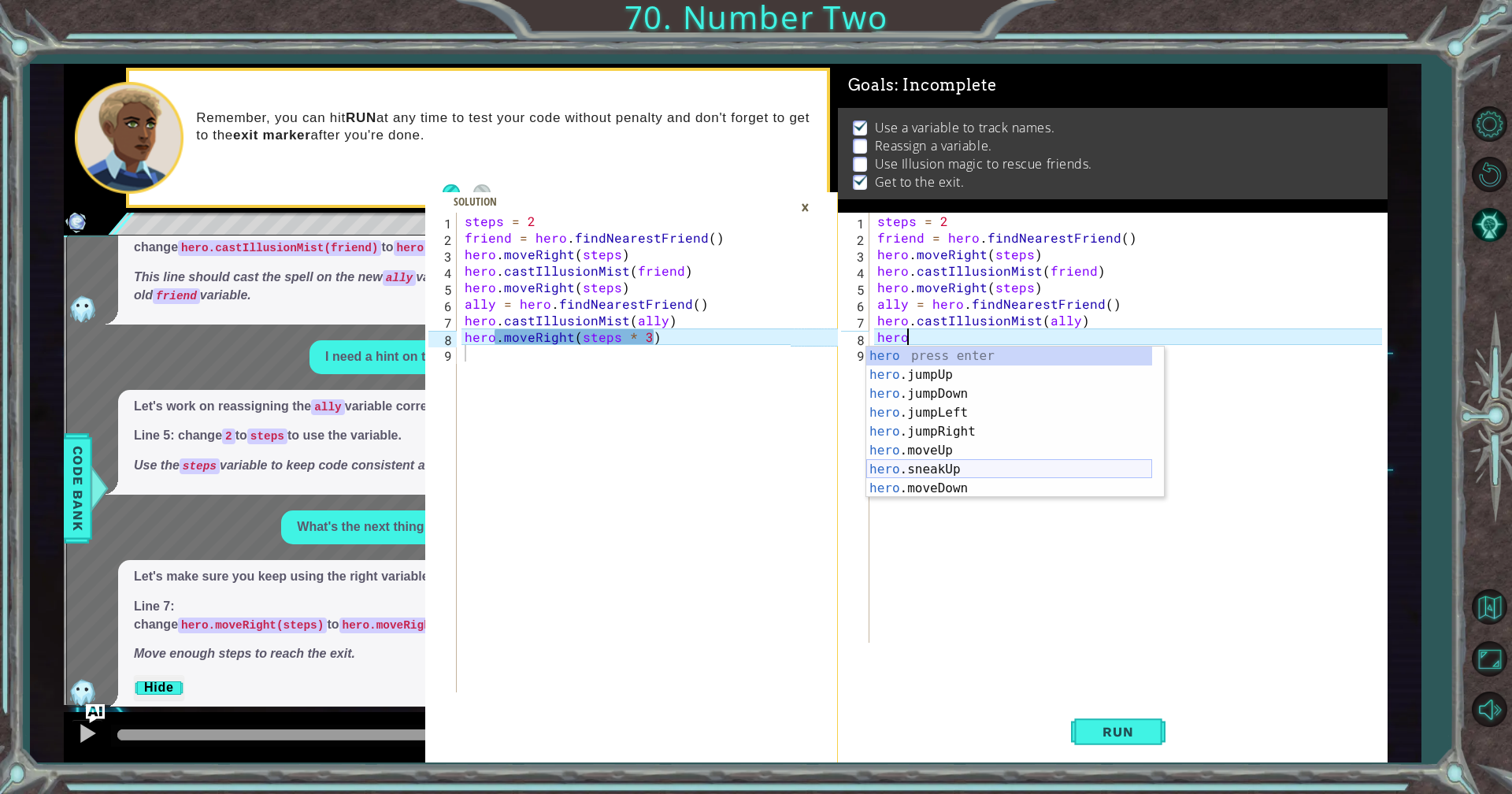
scroll to position [0, 2]
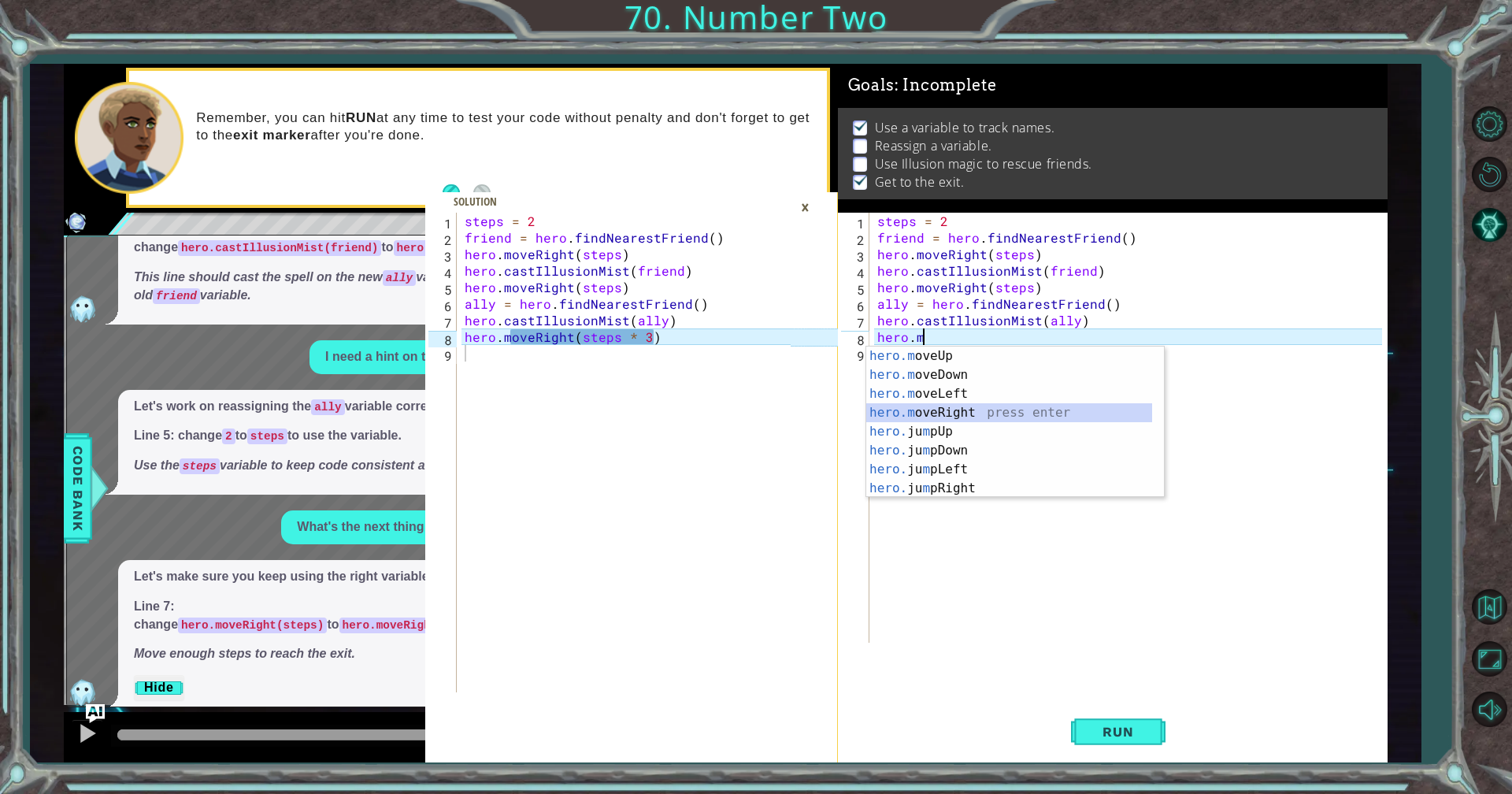
click at [951, 416] on div "hero.m oveUp press enter hero.m oveDown press enter hero.m oveLeft press enter …" at bounding box center [1009, 441] width 286 height 189
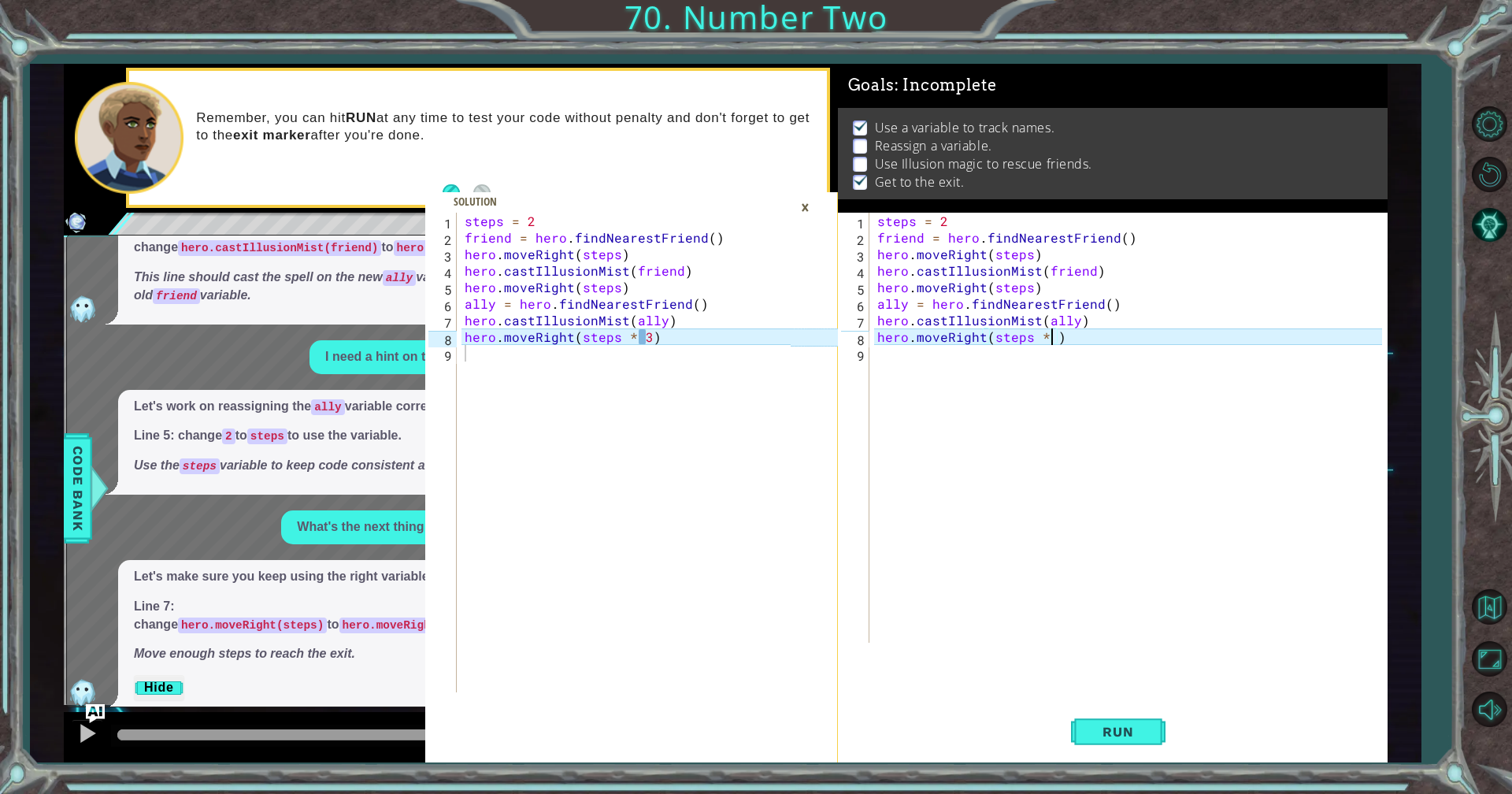
scroll to position [100, 0]
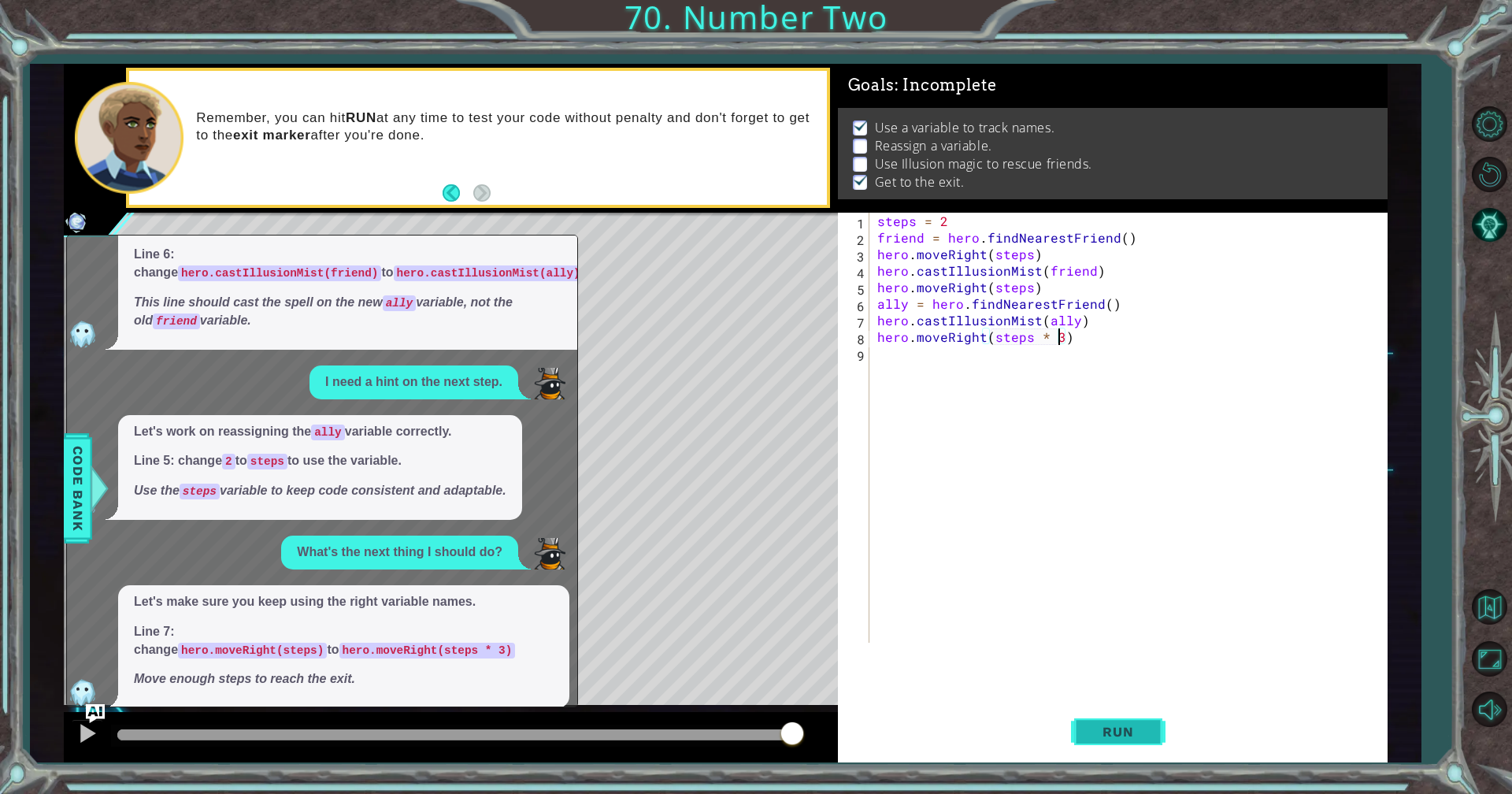
click at [1095, 690] on span "Run" at bounding box center [1117, 731] width 62 height 15
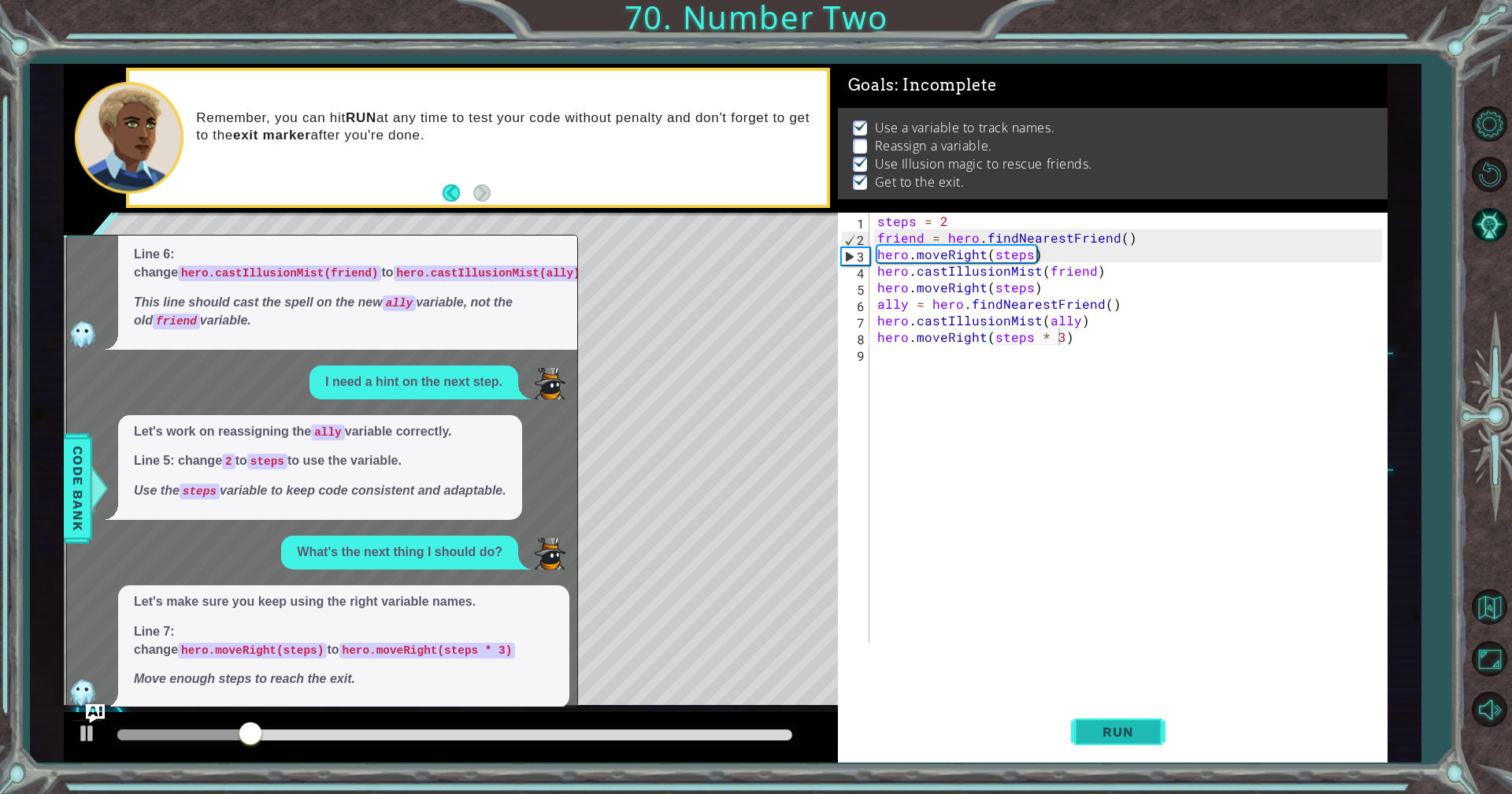
click at [1086, 690] on button "Run" at bounding box center [1118, 732] width 95 height 55
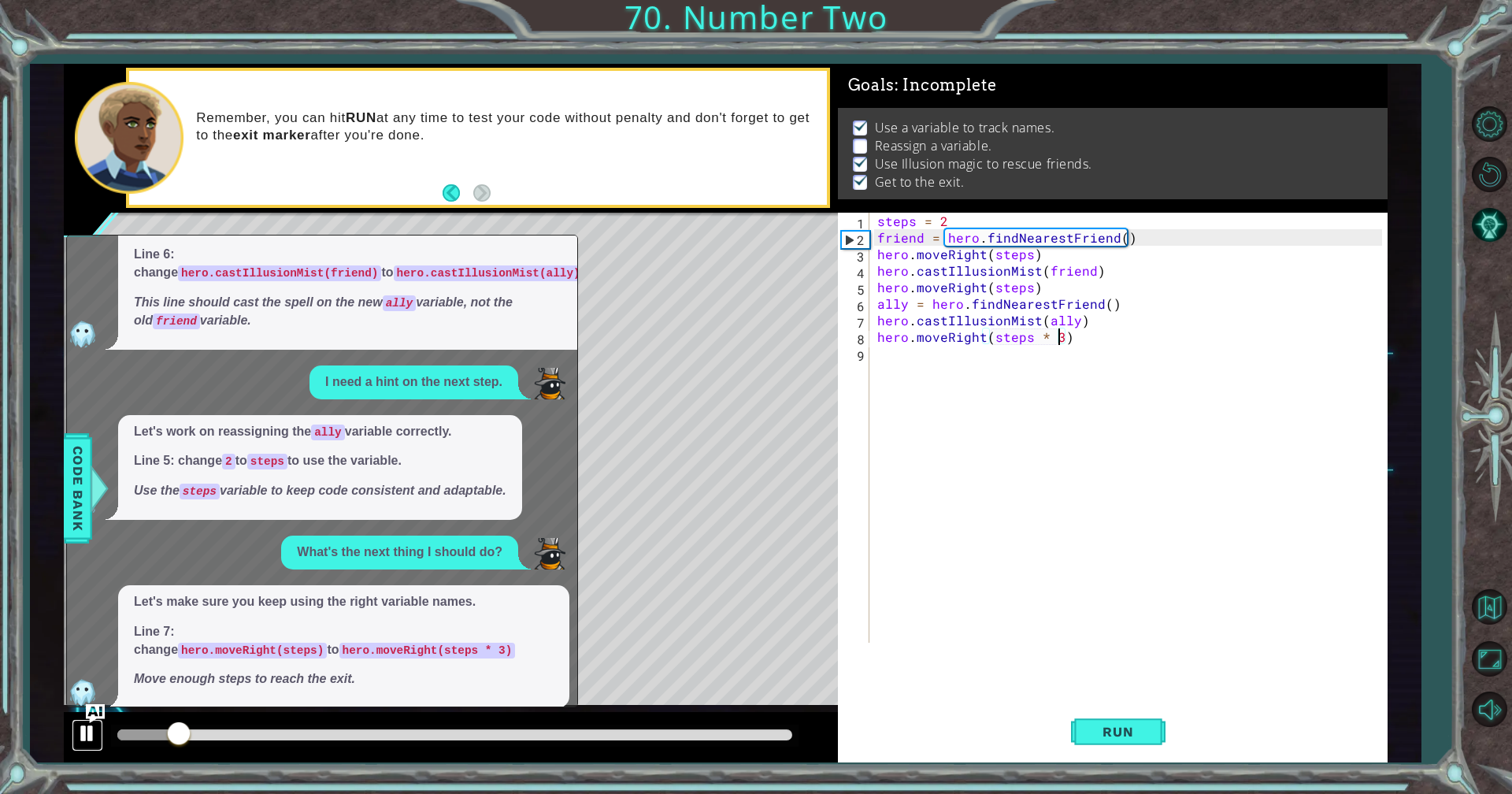
click at [79, 690] on div at bounding box center [87, 733] width 21 height 21
drag, startPoint x: 1489, startPoint y: 232, endPoint x: 1424, endPoint y: 250, distance: 67.4
click at [1486, 236] on button "AI Hint" at bounding box center [1489, 225] width 46 height 46
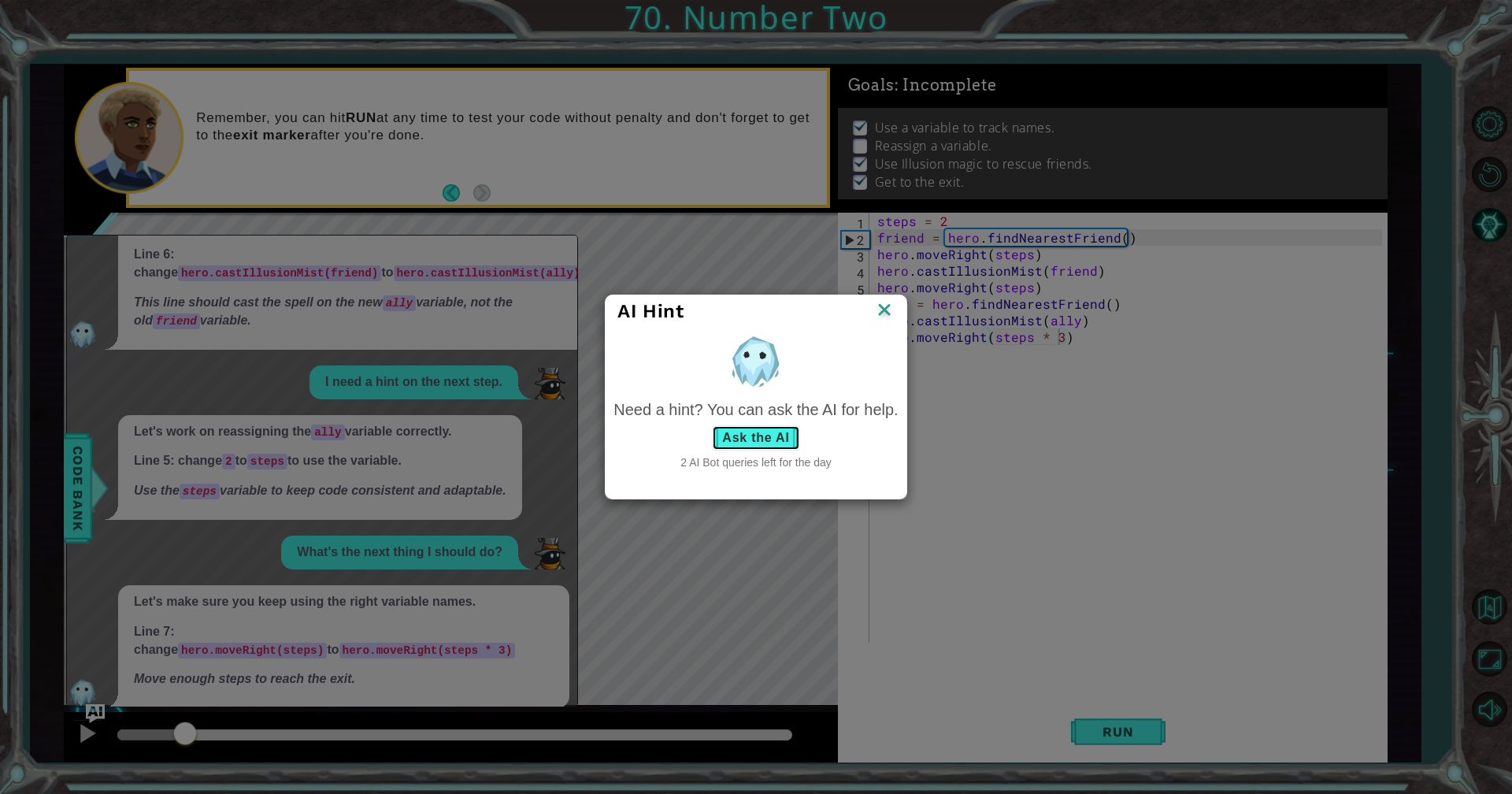
click at [767, 439] on button "Ask the AI" at bounding box center [755, 438] width 88 height 25
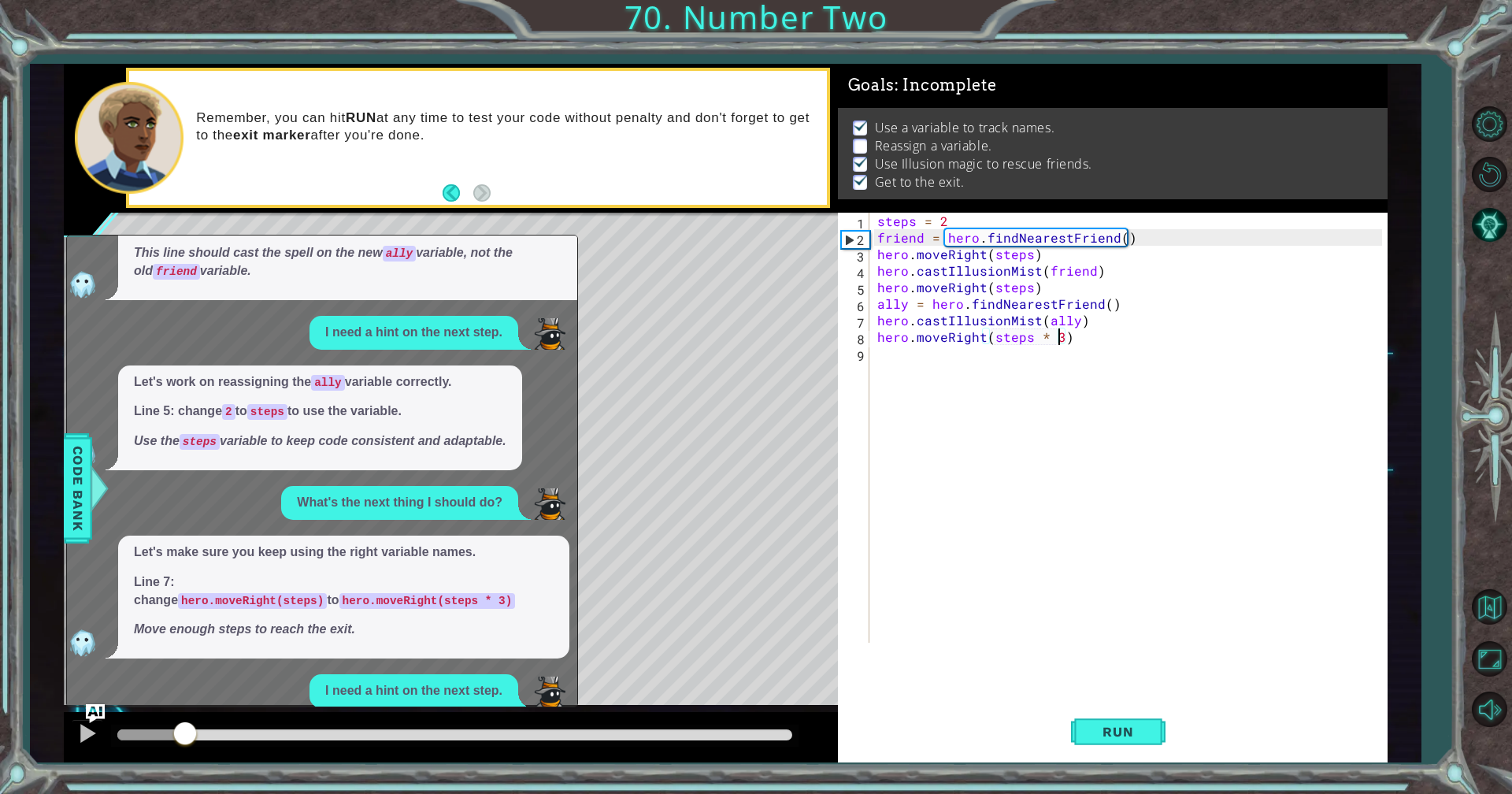
scroll to position [284, 0]
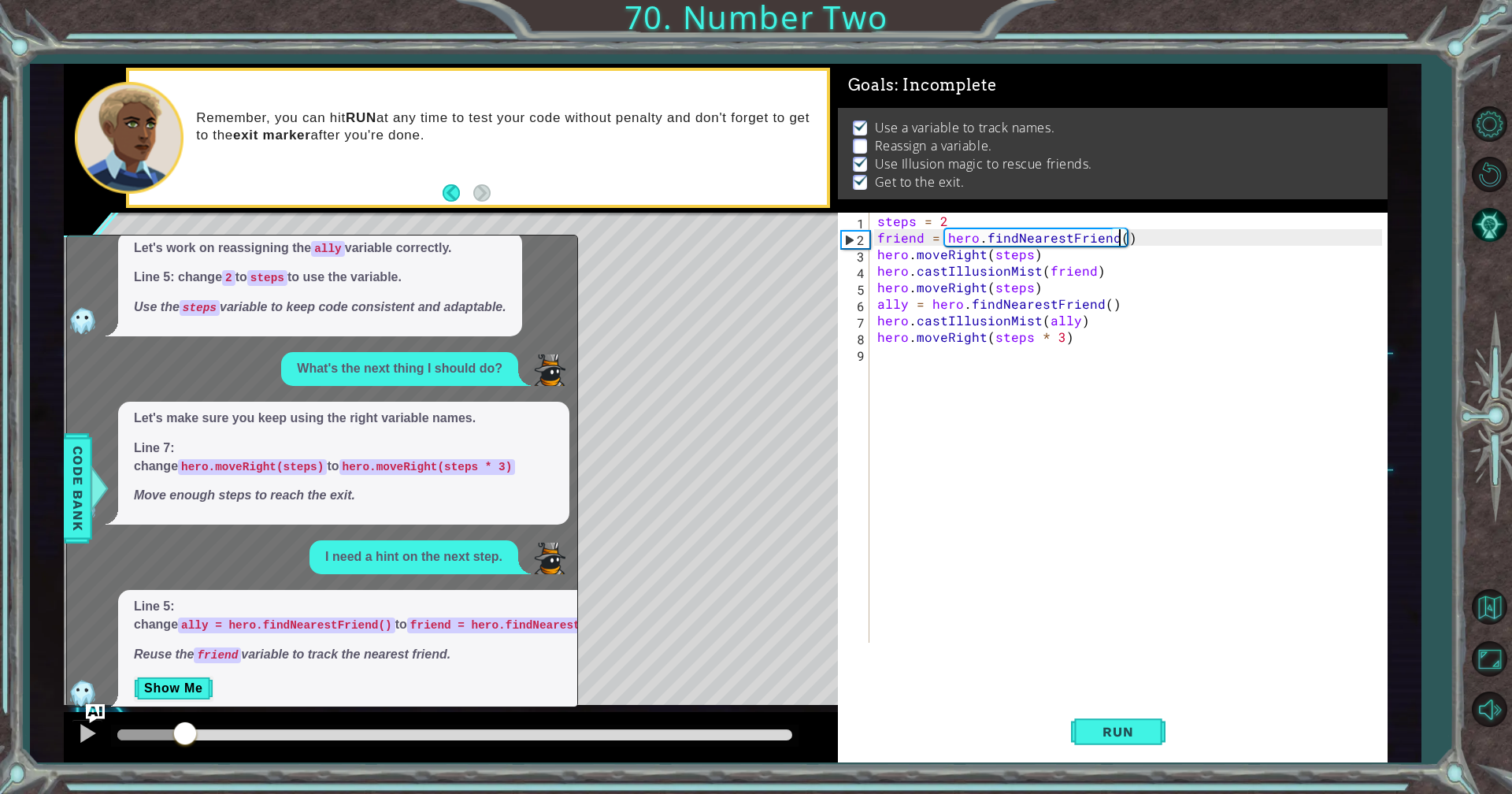
click at [1119, 240] on div "steps = 2 friend = hero . findNearestFriend ( ) hero . moveRight ( steps ) hero…" at bounding box center [1133, 444] width 517 height 463
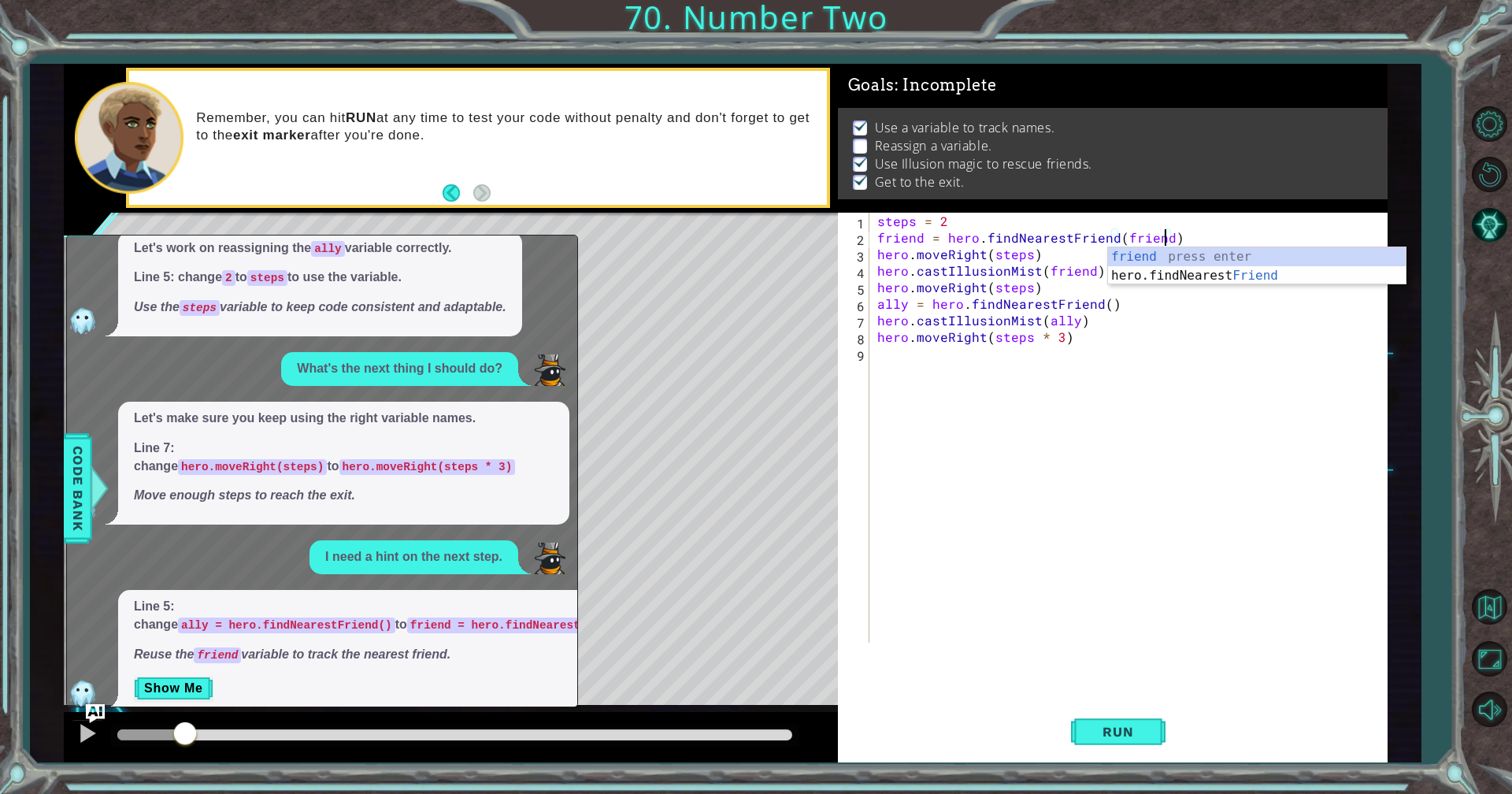
scroll to position [0, 17]
click at [1095, 690] on span "Run" at bounding box center [1117, 731] width 62 height 15
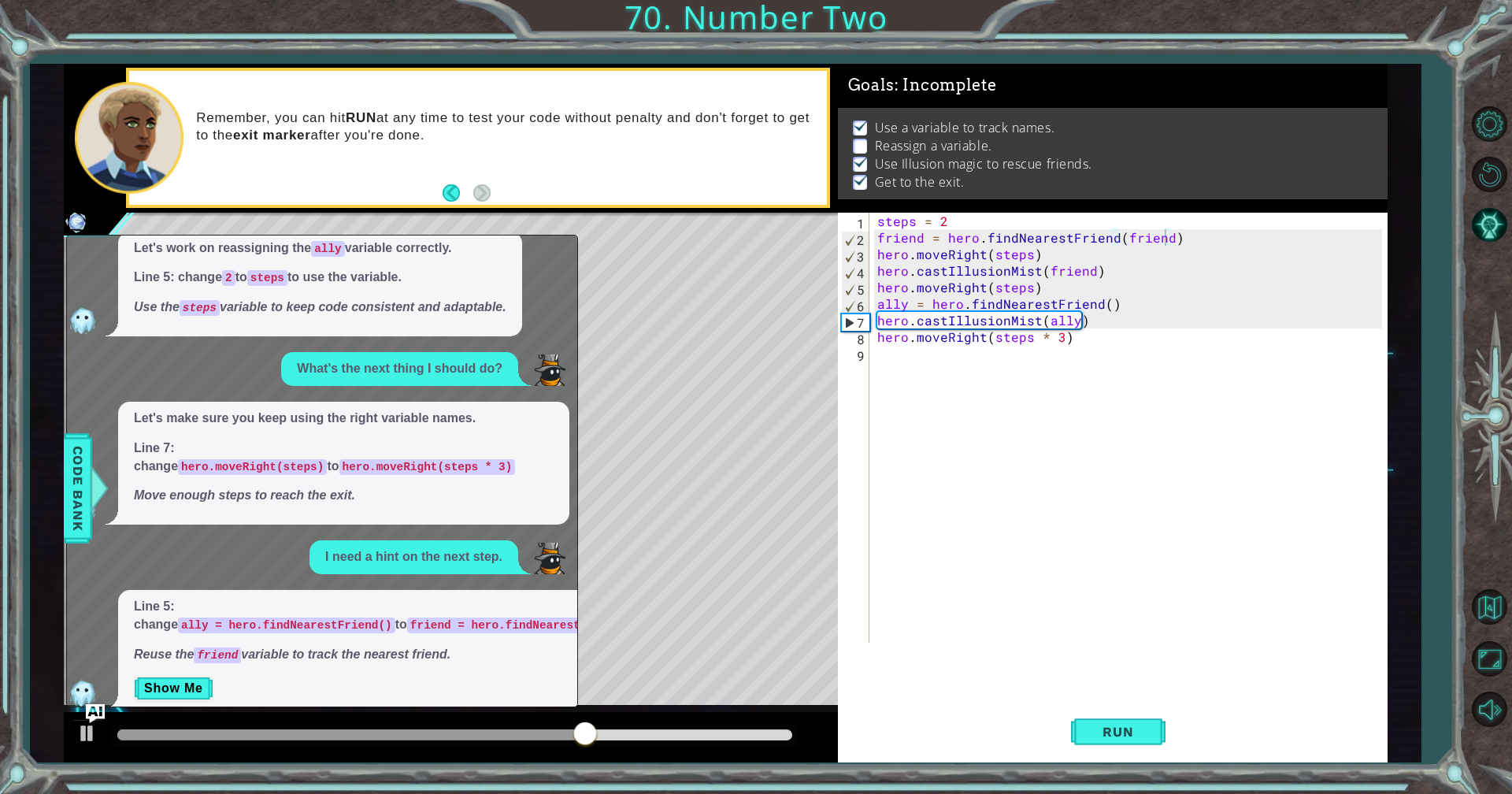
drag, startPoint x: 132, startPoint y: 793, endPoint x: 196, endPoint y: 779, distance: 65.5
click at [194, 690] on div "1 2 3 4 5 6 7 8 9 steps = 2 friend = hero . findNearestFriend ( ) hero . moveRi…" at bounding box center [756, 397] width 1512 height 794
click at [196, 676] on button "Show Me" at bounding box center [173, 688] width 79 height 25
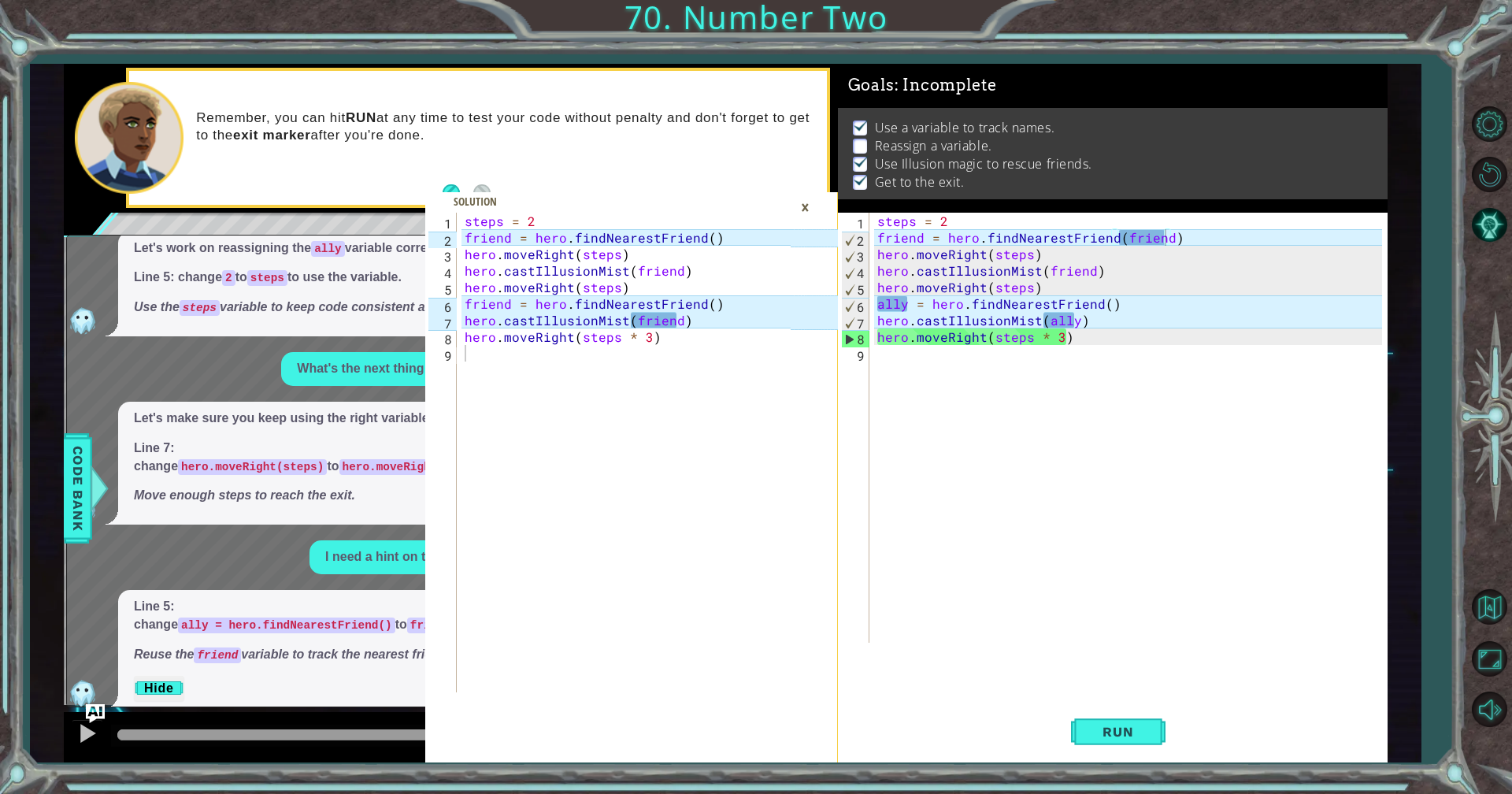
click at [799, 210] on div "×" at bounding box center [805, 208] width 24 height 27
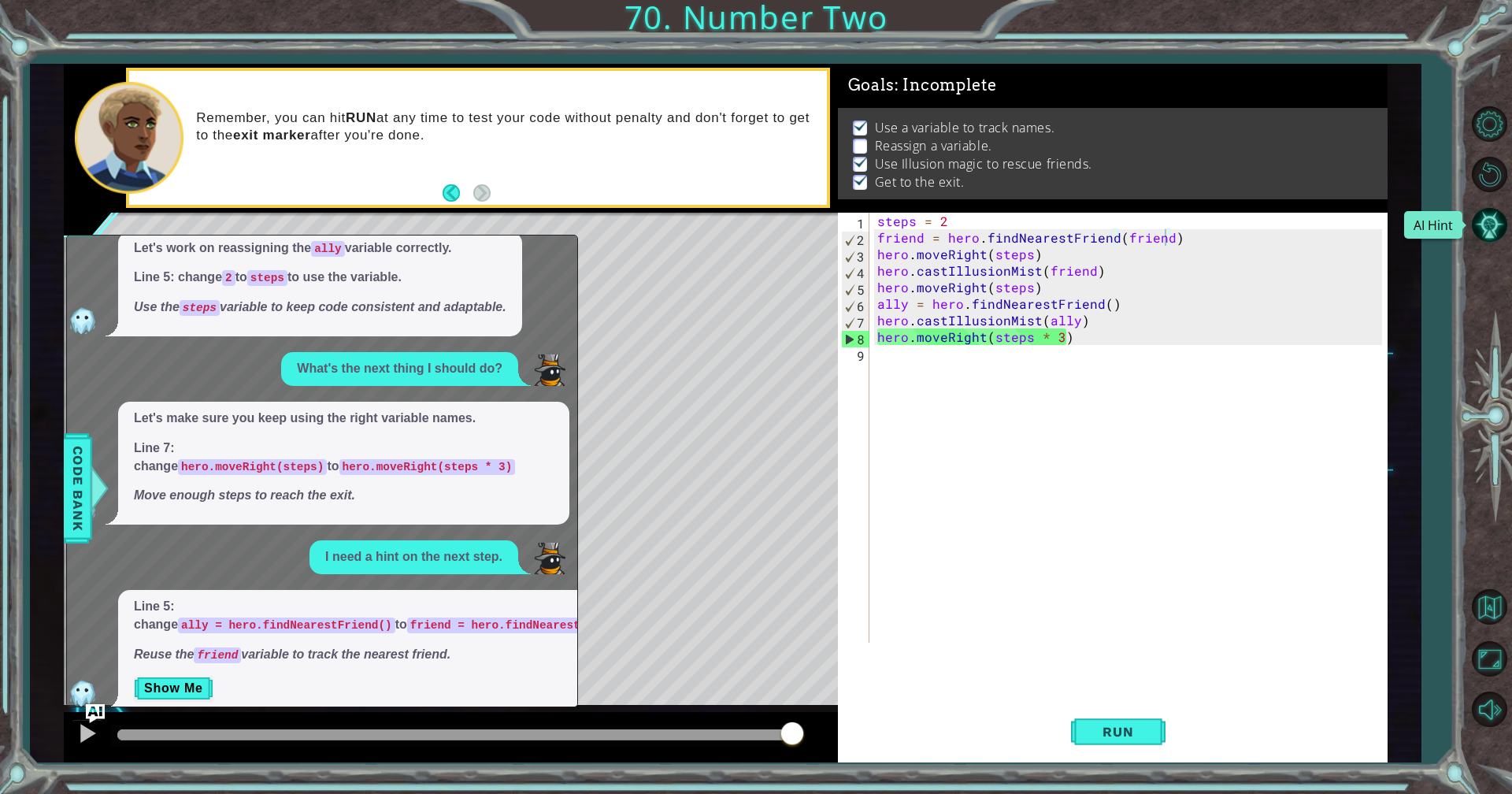
drag, startPoint x: 1498, startPoint y: 221, endPoint x: 1322, endPoint y: 225, distance: 176.0
click at [1493, 223] on button "AI Hint" at bounding box center [1489, 225] width 46 height 46
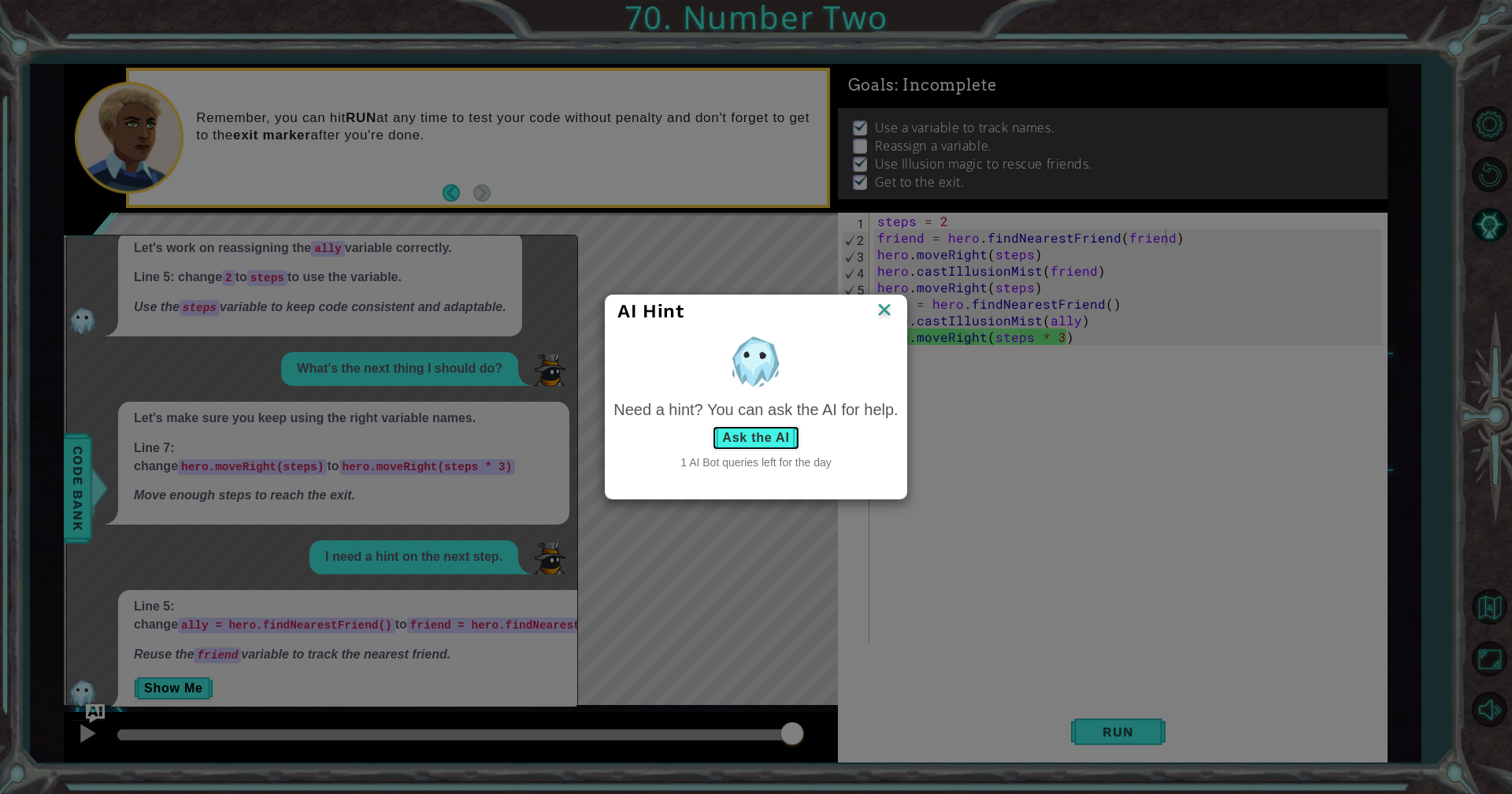
click at [764, 440] on button "Ask the AI" at bounding box center [755, 438] width 88 height 25
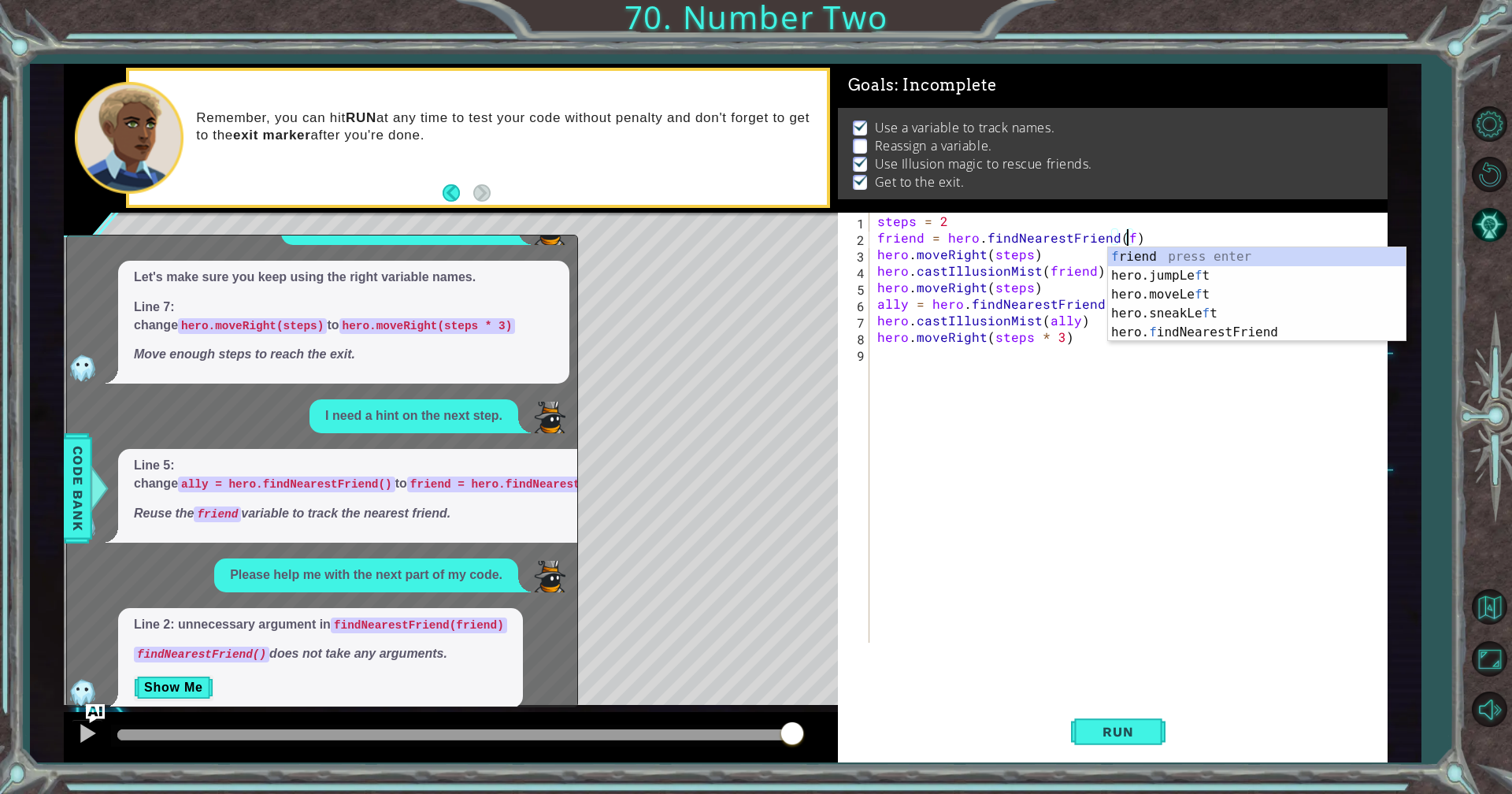
scroll to position [0, 15]
type textarea "friend = hero.findNearestFriend()"
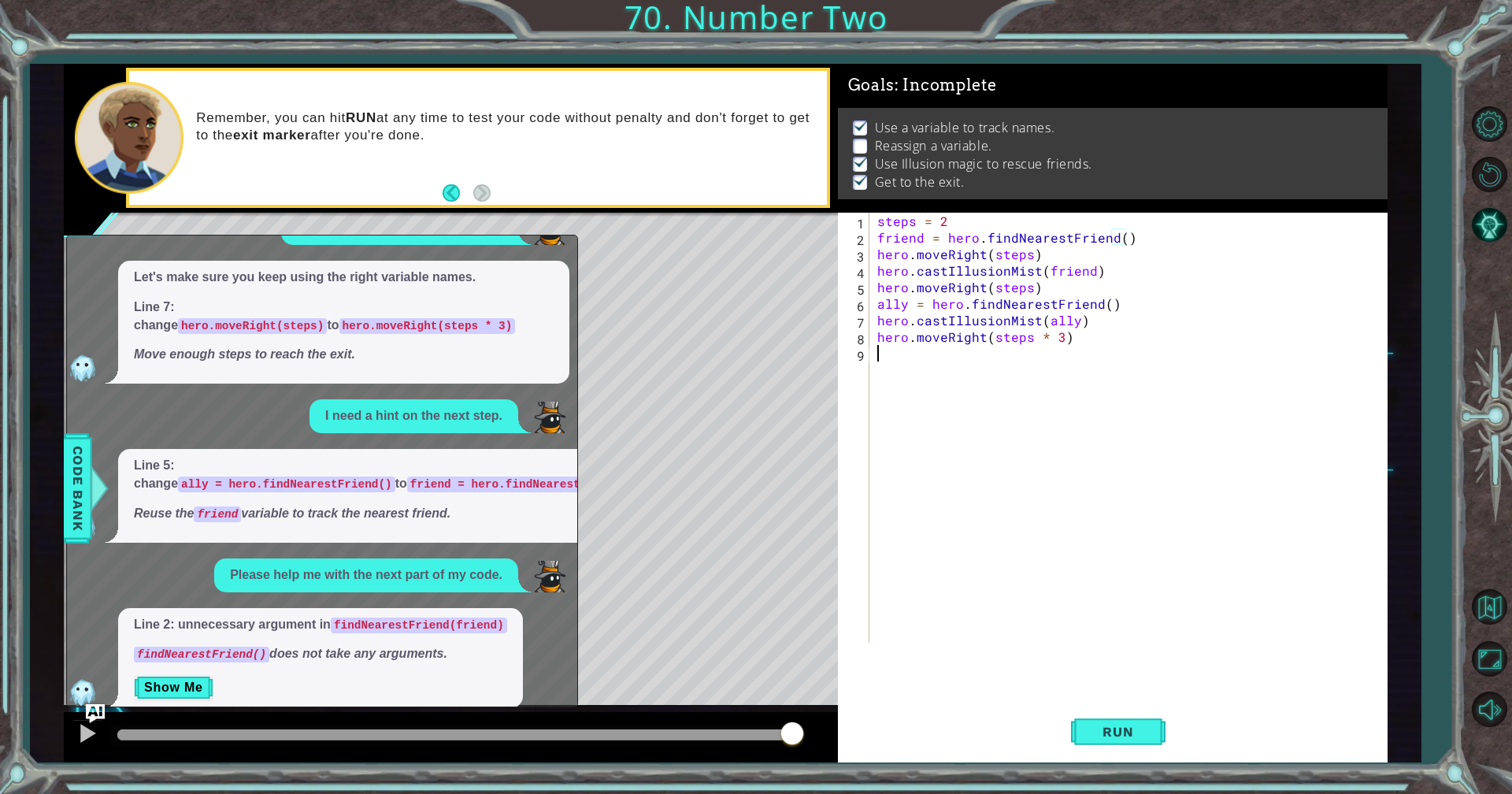
drag, startPoint x: 1010, startPoint y: 616, endPoint x: 1011, endPoint y: 605, distance: 11.0
click at [1011, 612] on div "steps = 2 friend = hero . findNearestFriend ( ) hero . moveRight ( steps ) hero…" at bounding box center [1133, 444] width 517 height 463
drag, startPoint x: 569, startPoint y: 263, endPoint x: 538, endPoint y: 340, distance: 83.0
click at [547, 355] on div "Let's make sure you keep using the right variable names. Line 7: change hero.mo…" at bounding box center [318, 322] width 502 height 123
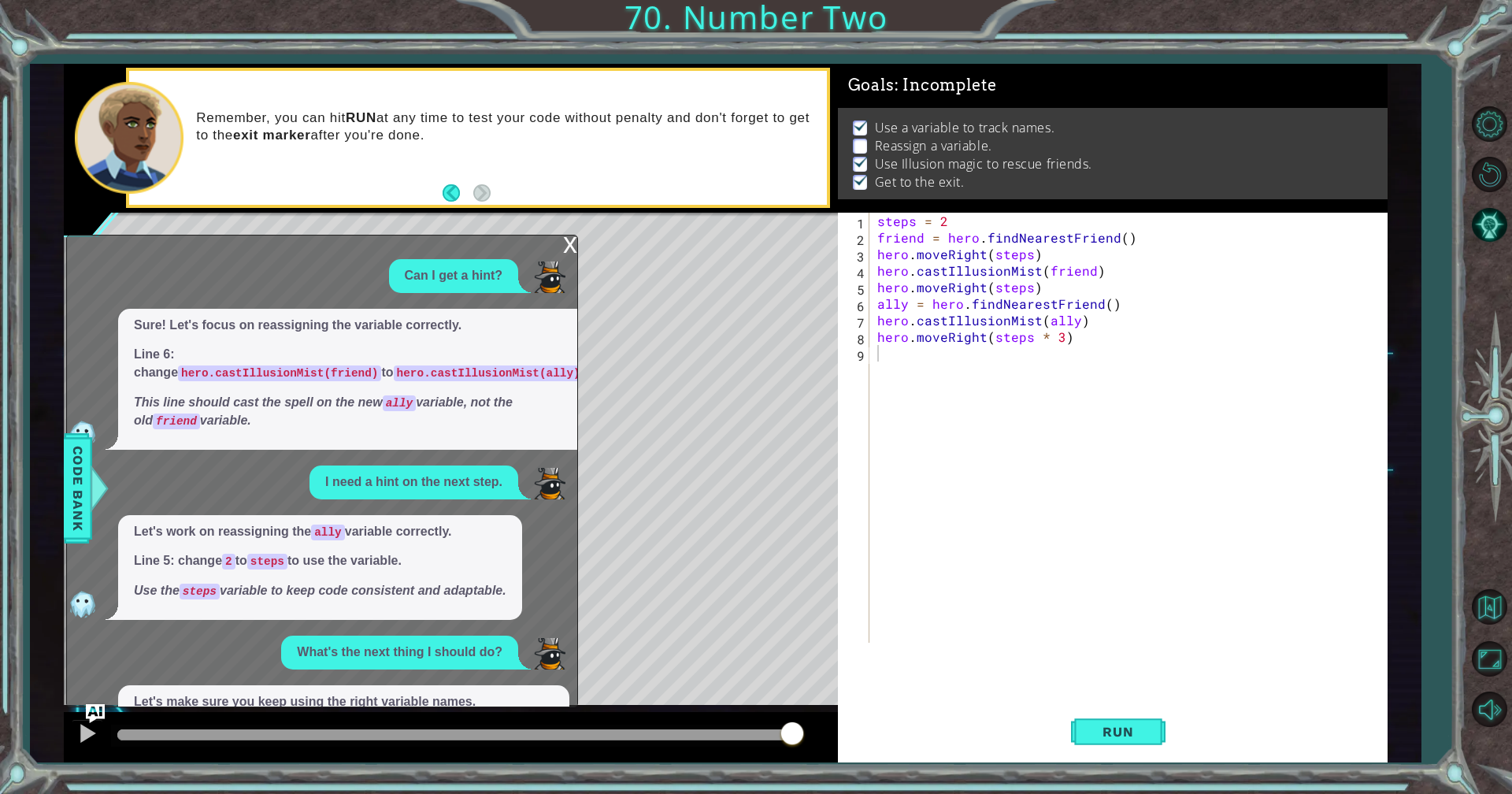
click at [574, 243] on div "x" at bounding box center [570, 243] width 14 height 15
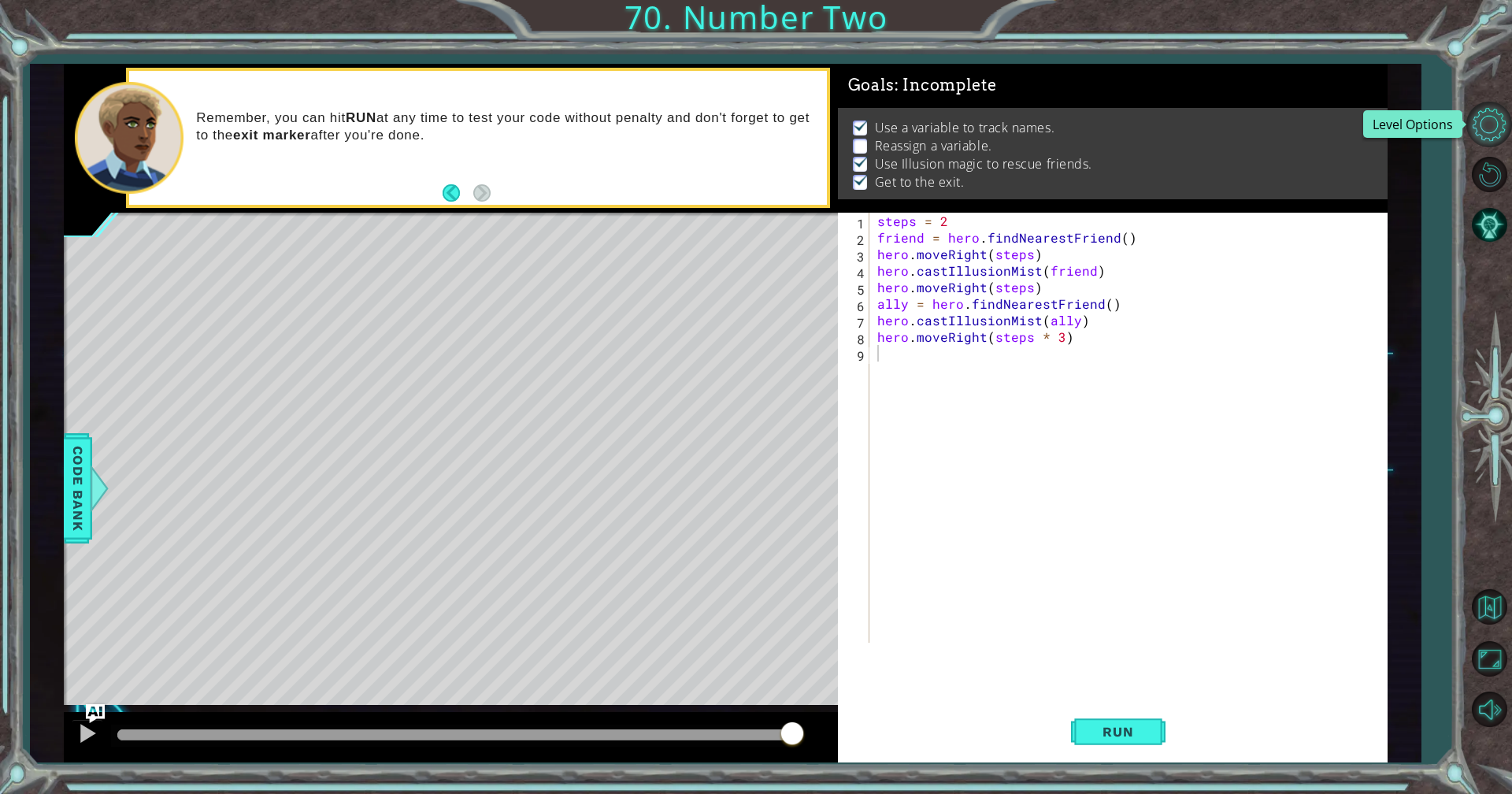
click at [1493, 123] on button "Level Options" at bounding box center [1489, 124] width 46 height 46
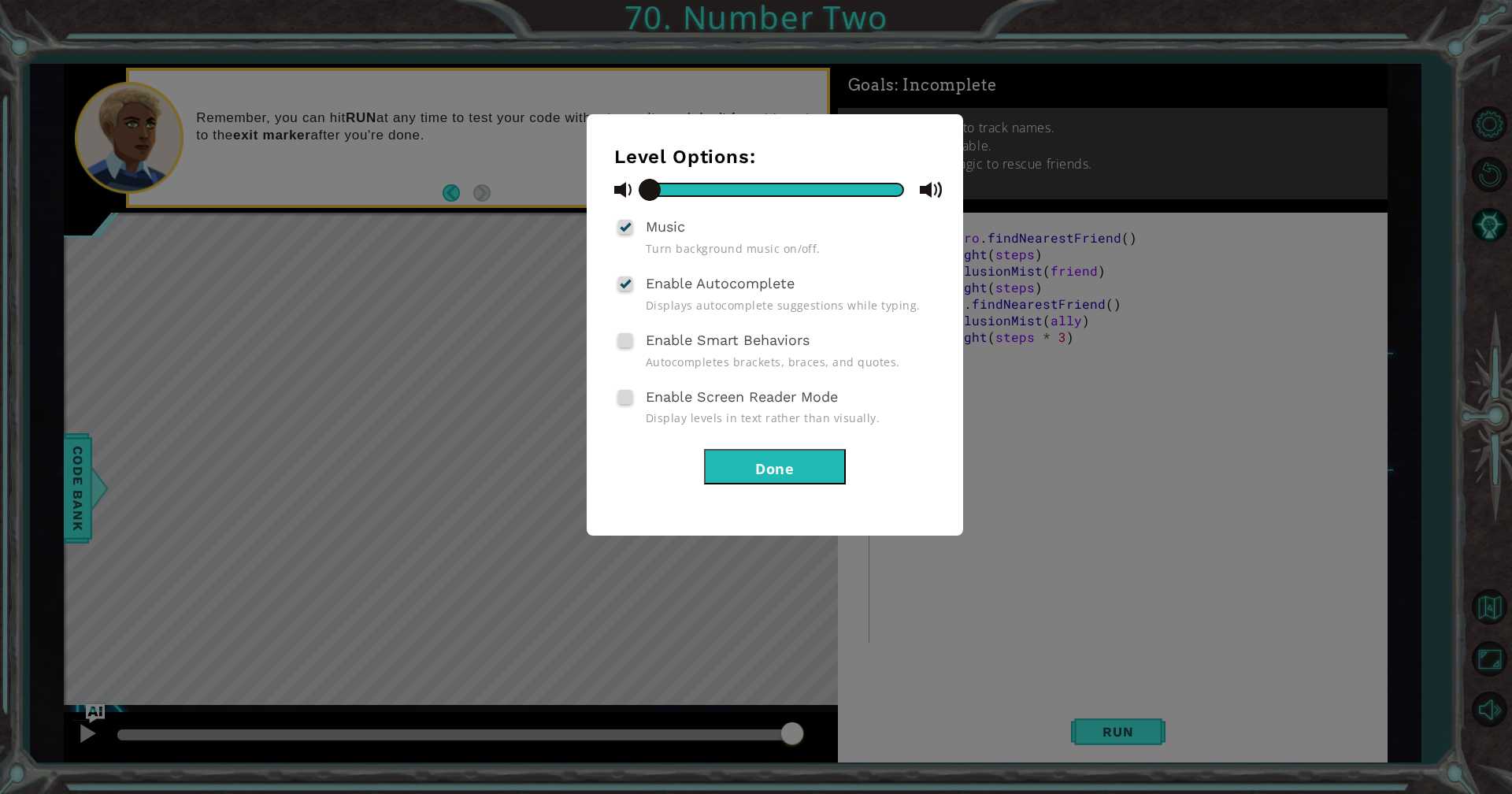
drag, startPoint x: 903, startPoint y: 190, endPoint x: 273, endPoint y: 144, distance: 631.7
click at [269, 188] on div "Level Options: Music Turn background music on/off. Enable Autocomplete Displays…" at bounding box center [756, 397] width 1512 height 794
click at [761, 461] on button "Done" at bounding box center [775, 466] width 142 height 35
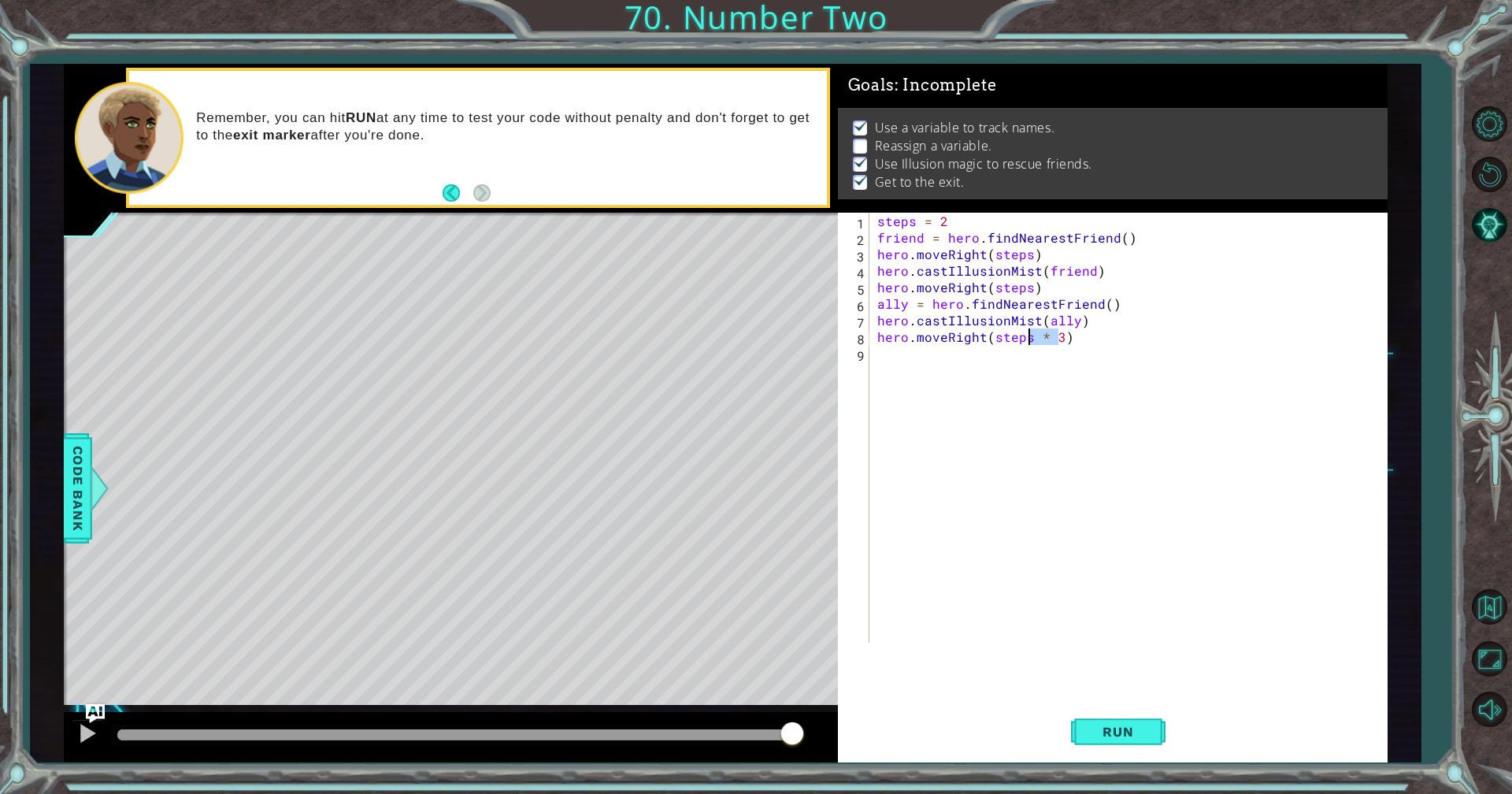
drag, startPoint x: 1058, startPoint y: 337, endPoint x: 1031, endPoint y: 342, distance: 27.5
click at [1031, 342] on div "steps = 2 friend = hero . findNearestFriend ( ) hero . moveRight ( steps ) hero…" at bounding box center [1133, 444] width 517 height 463
type textarea "hero.moveRight(steps)"
click at [1144, 690] on span "Run" at bounding box center [1117, 731] width 62 height 15
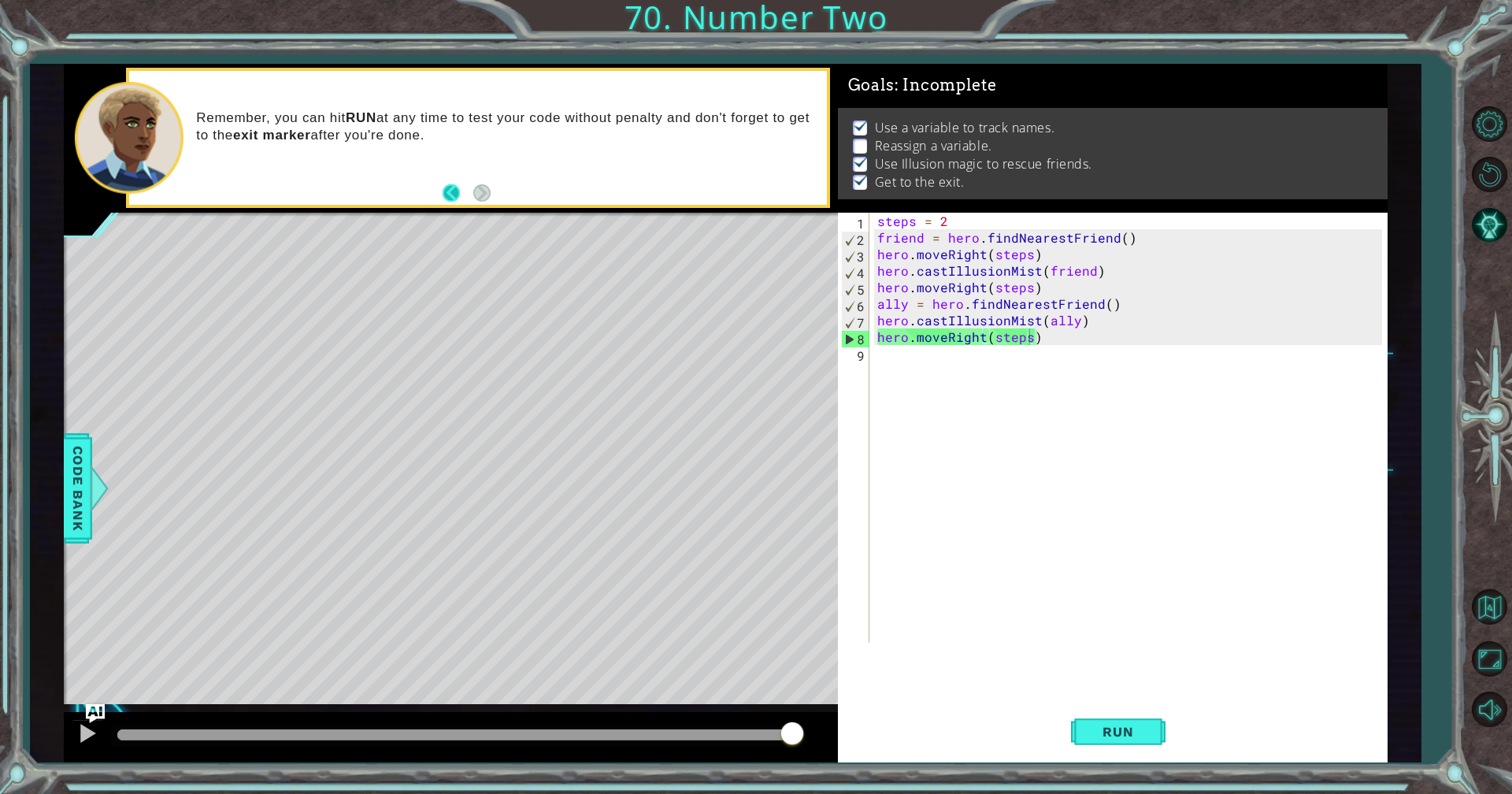
click at [454, 195] on button "Back" at bounding box center [458, 192] width 31 height 17
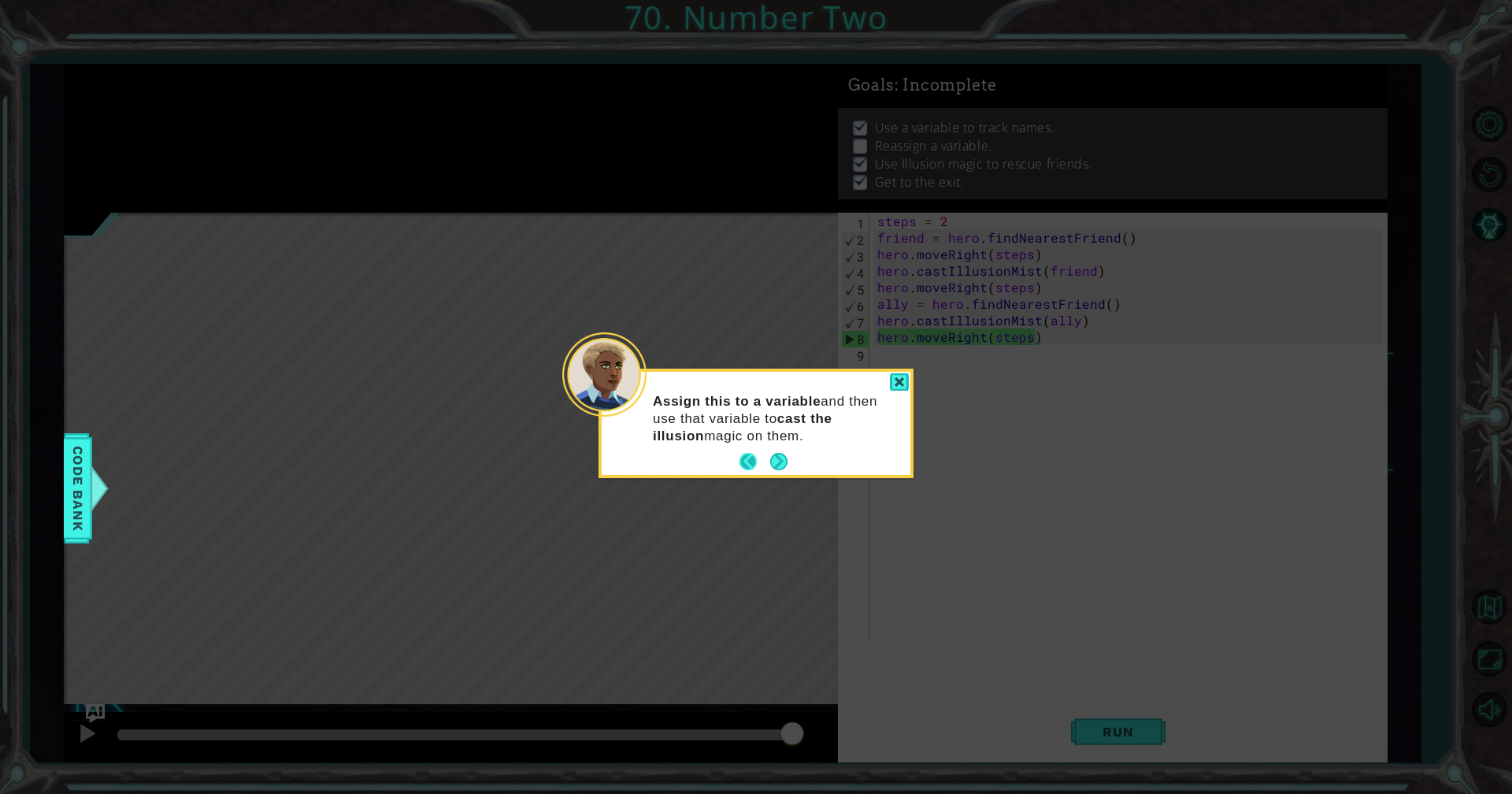
click at [742, 461] on button "Back" at bounding box center [755, 461] width 31 height 17
click at [779, 459] on button "Next" at bounding box center [779, 462] width 17 height 17
click at [742, 453] on button "Back" at bounding box center [755, 461] width 31 height 17
click at [751, 458] on button "Back" at bounding box center [755, 462] width 31 height 17
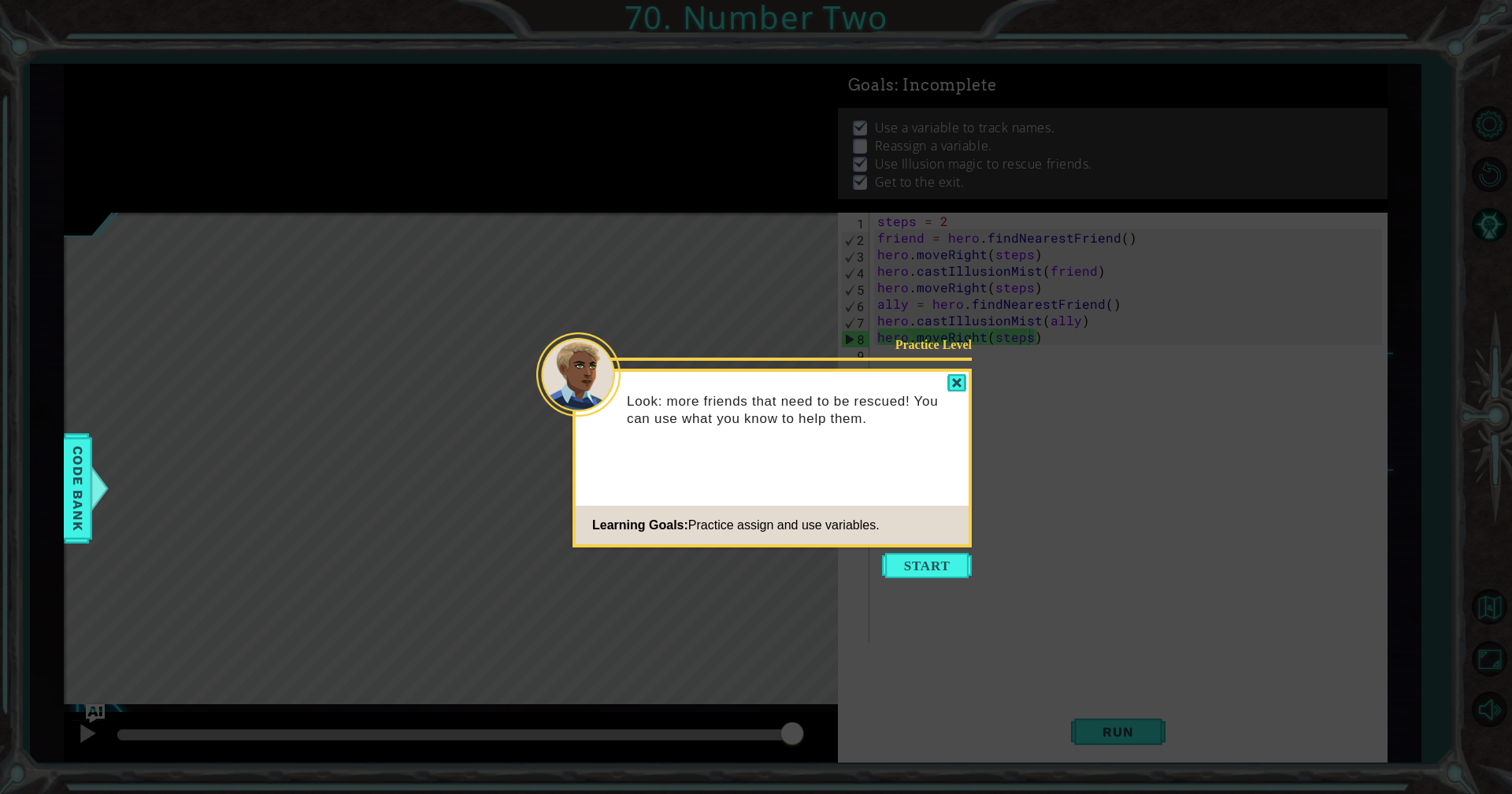
click at [957, 380] on div at bounding box center [957, 383] width 19 height 18
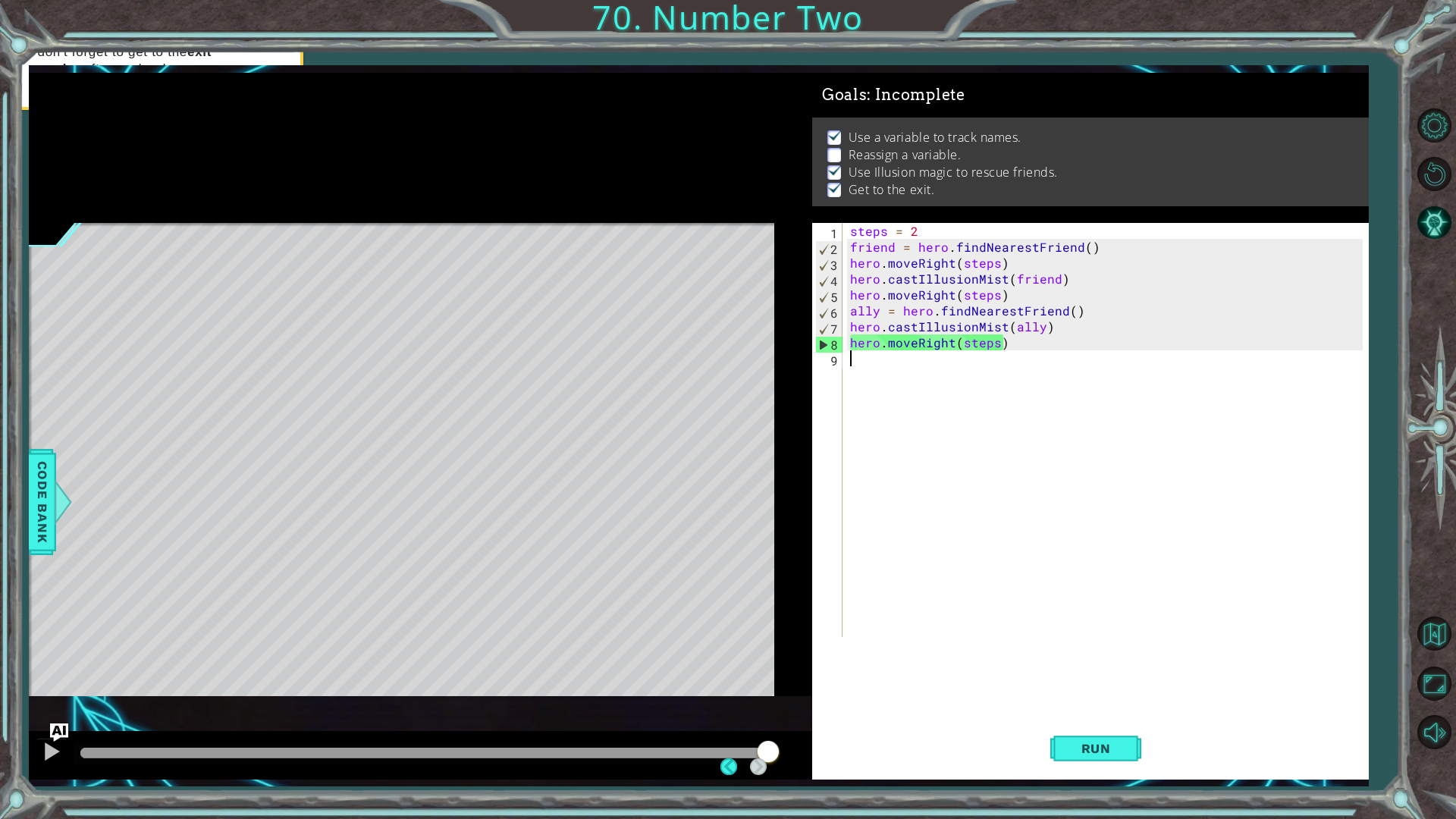
scroll to position [2, 0]
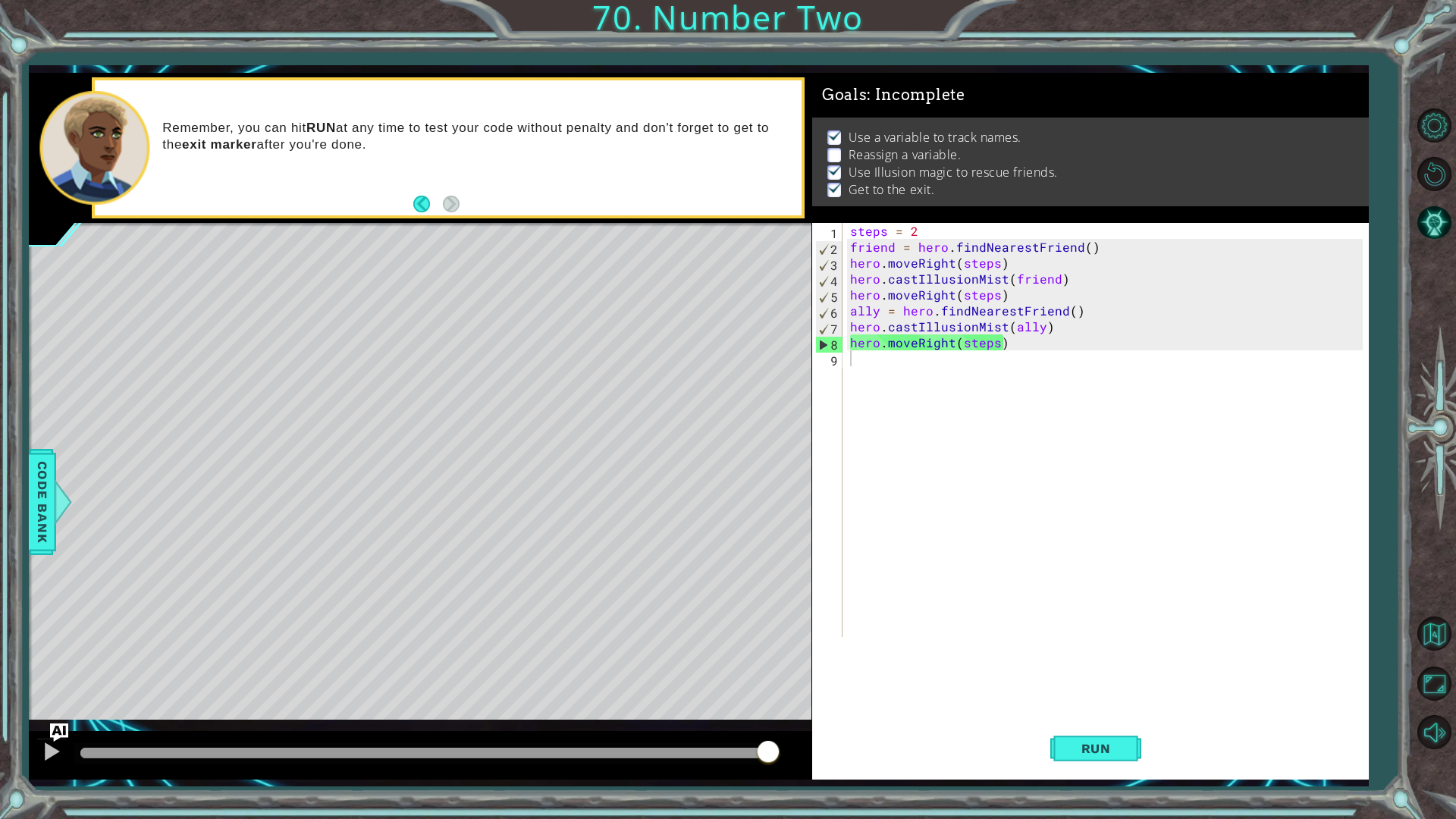
click at [1088, 569] on div "steps = 2 friend = hero . findNearestFriend ( ) hero . moveRight ( steps ) hero…" at bounding box center [1109, 445] width 524 height 446
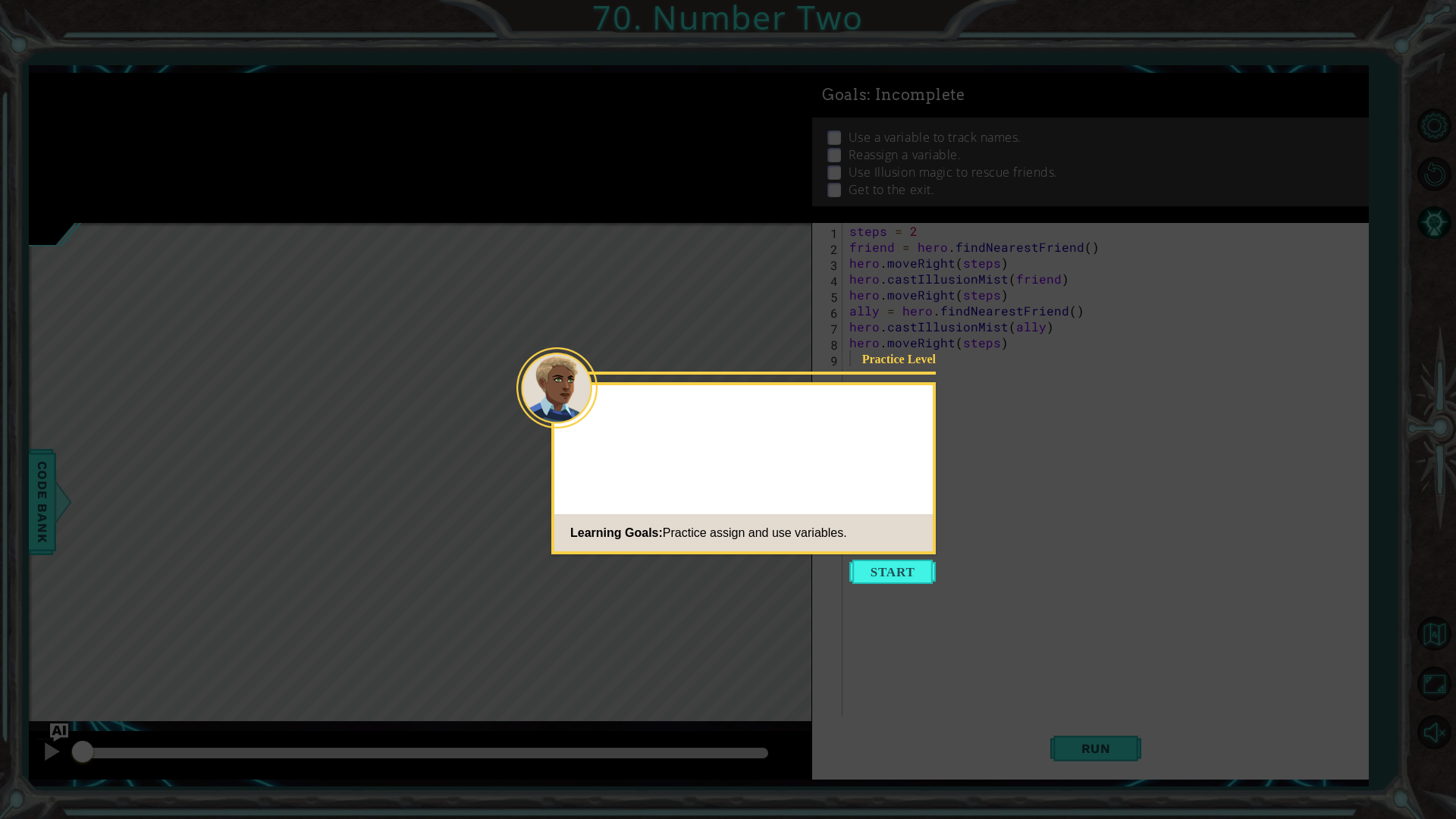
click at [872, 566] on button "Start" at bounding box center [892, 572] width 86 height 24
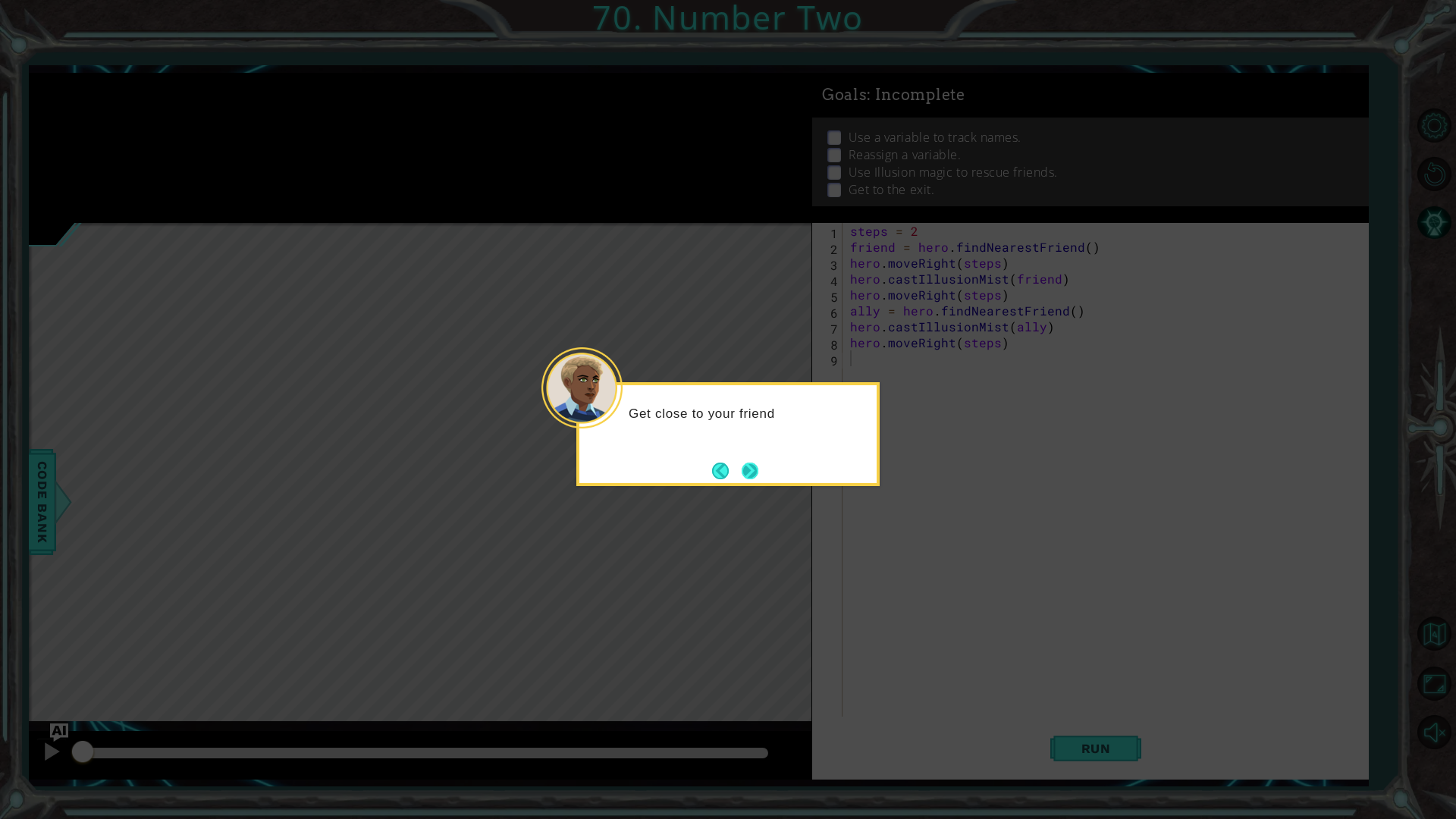
click at [753, 472] on button "Next" at bounding box center [751, 470] width 27 height 27
click at [751, 472] on button "Next" at bounding box center [751, 470] width 21 height 21
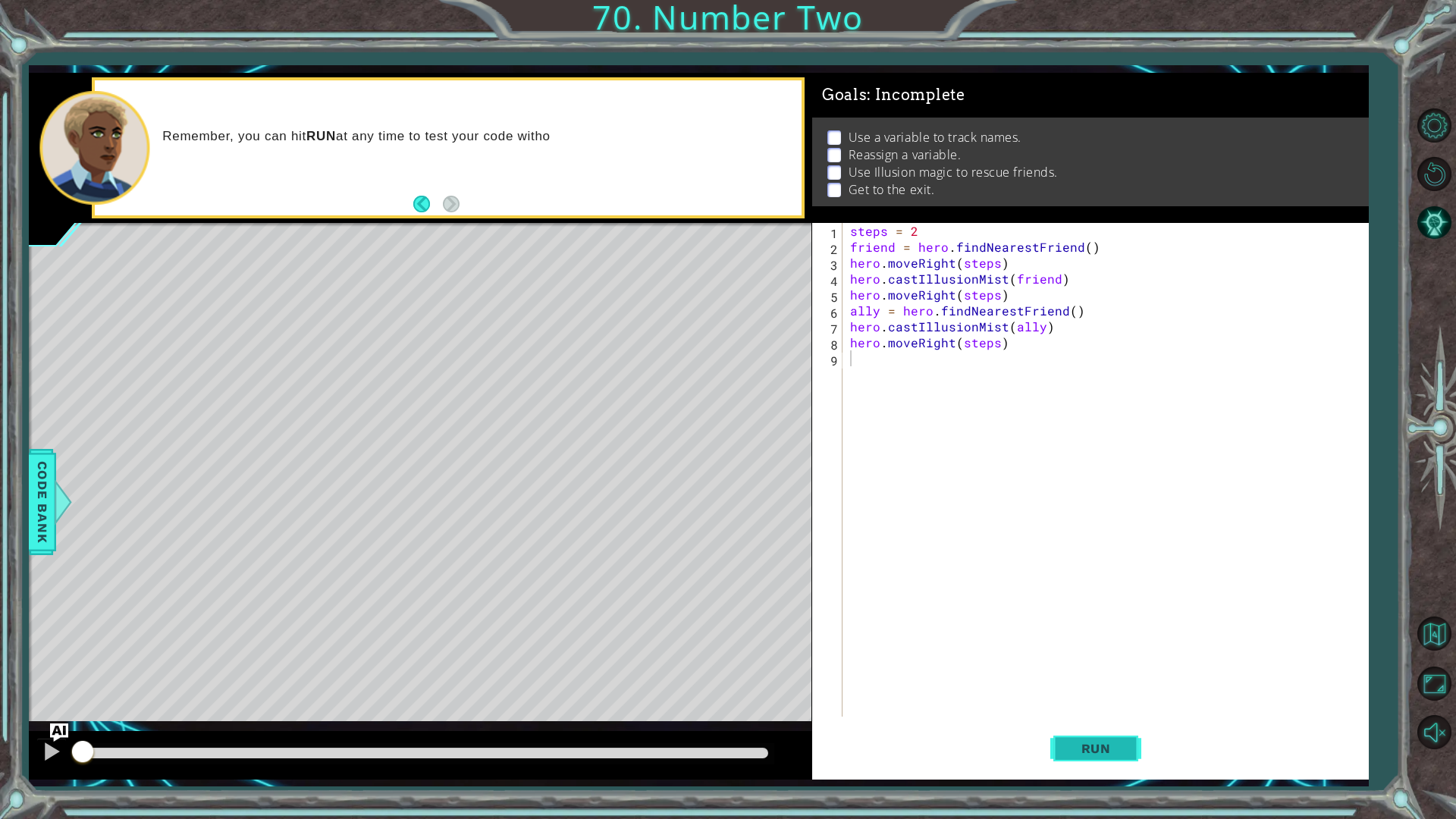
click at [1125, 751] on span "Run" at bounding box center [1096, 748] width 60 height 15
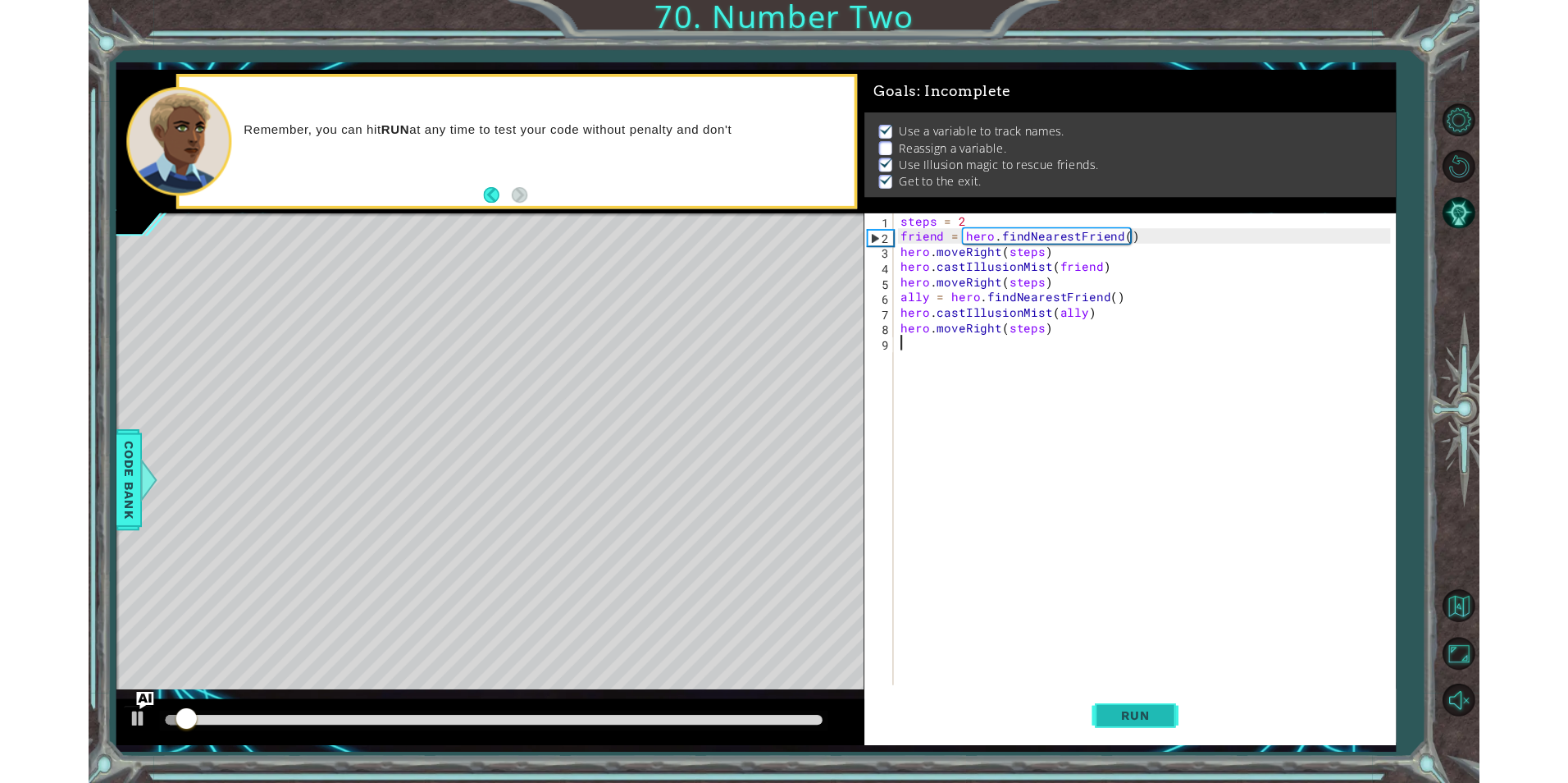
scroll to position [1, 0]
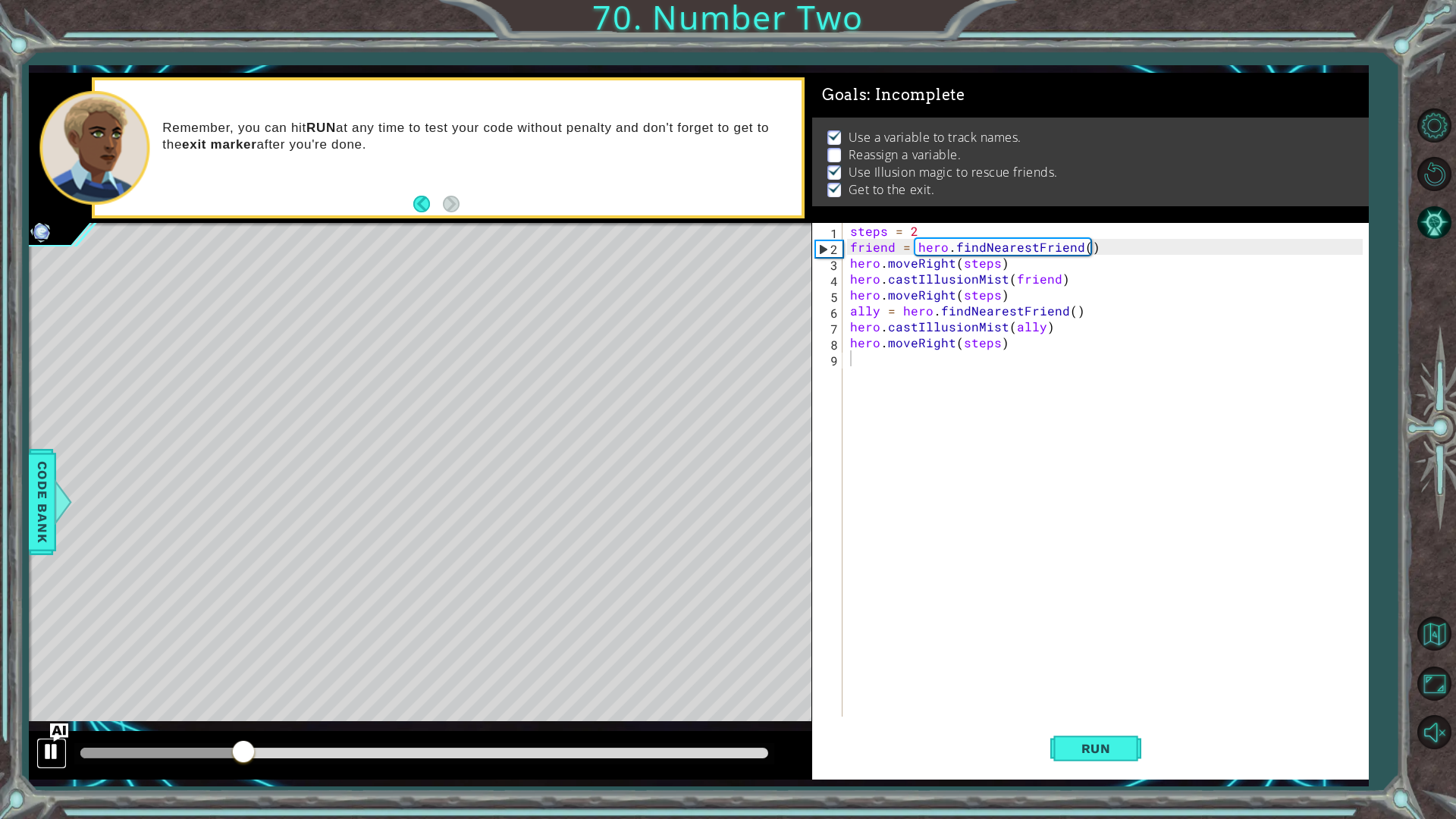
click at [41, 749] on button at bounding box center [51, 753] width 30 height 31
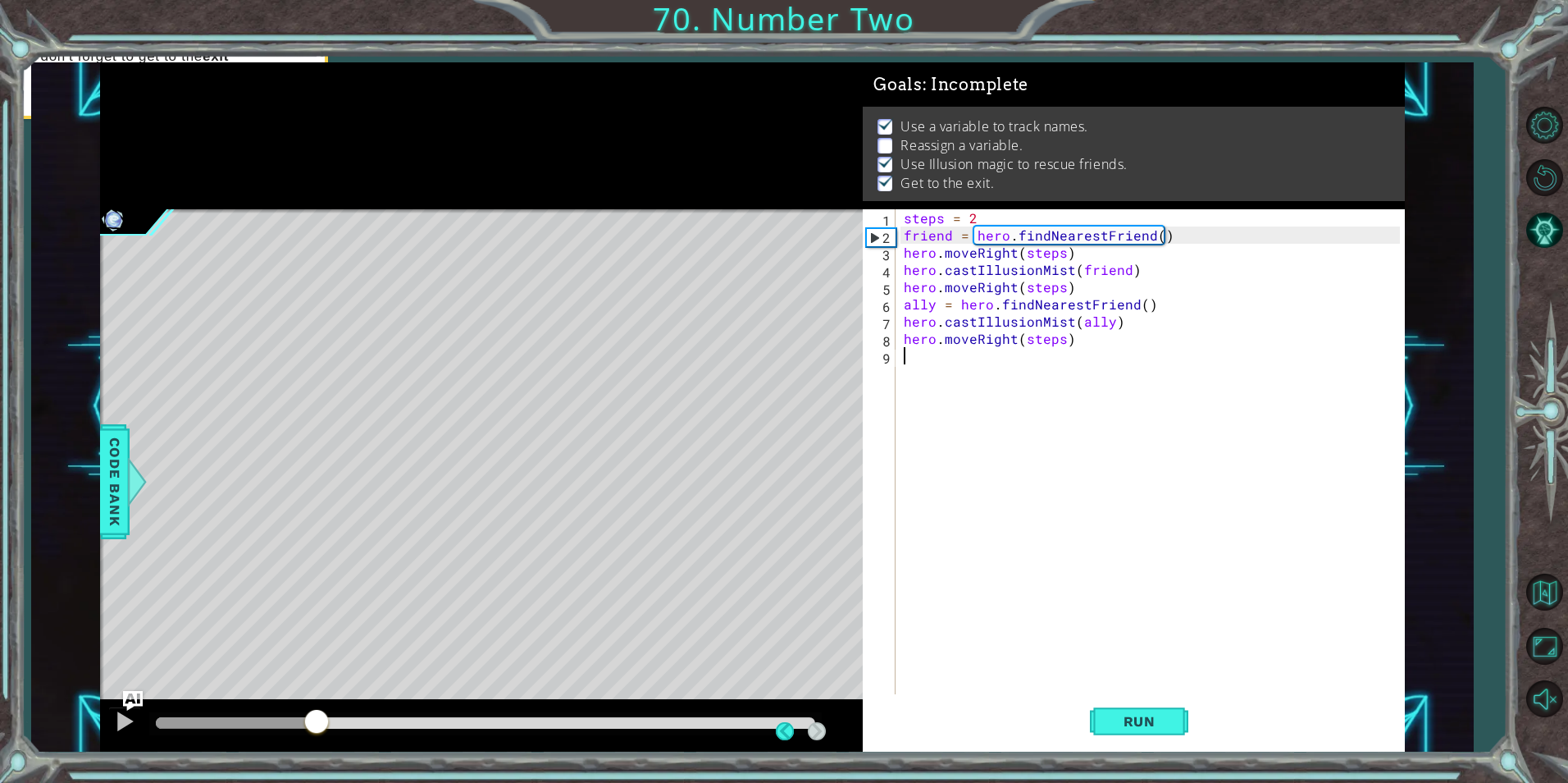
scroll to position [0, 0]
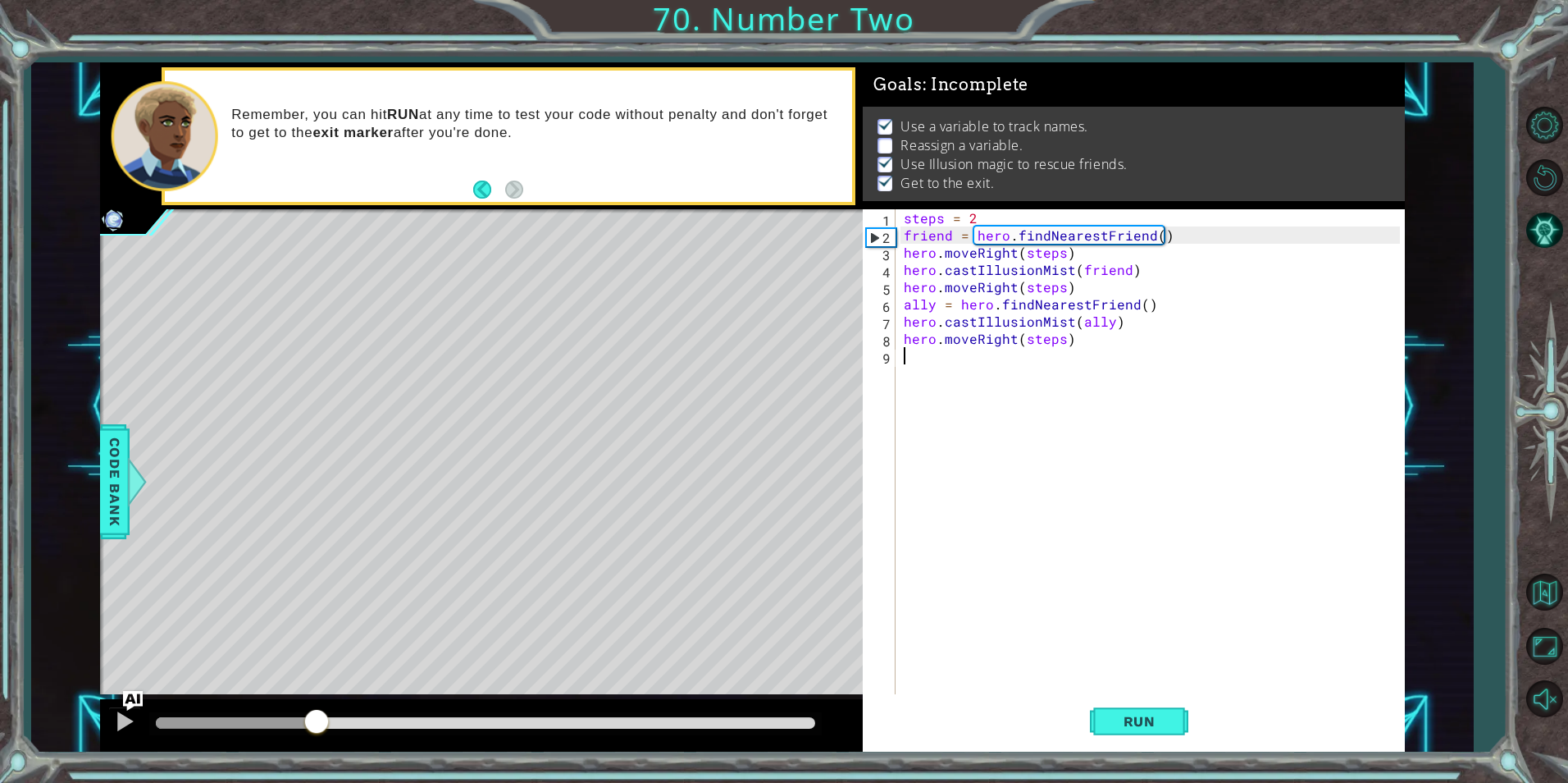
click at [1209, 490] on div "steps = 2 friend = hero . findNearestFriend ( ) hero . moveRight ( steps ) hero…" at bounding box center [1153, 493] width 507 height 568
drag, startPoint x: 916, startPoint y: 326, endPoint x: 1045, endPoint y: 251, distance: 149.2
click at [925, 307] on div "steps = 2 friend = hero . findNearestFriend ( ) hero . moveRight ( steps ) hero…" at bounding box center [1153, 493] width 507 height 568
type textarea "ally = hero.findNearestFriend() hero.castIllusionMist(ally)"
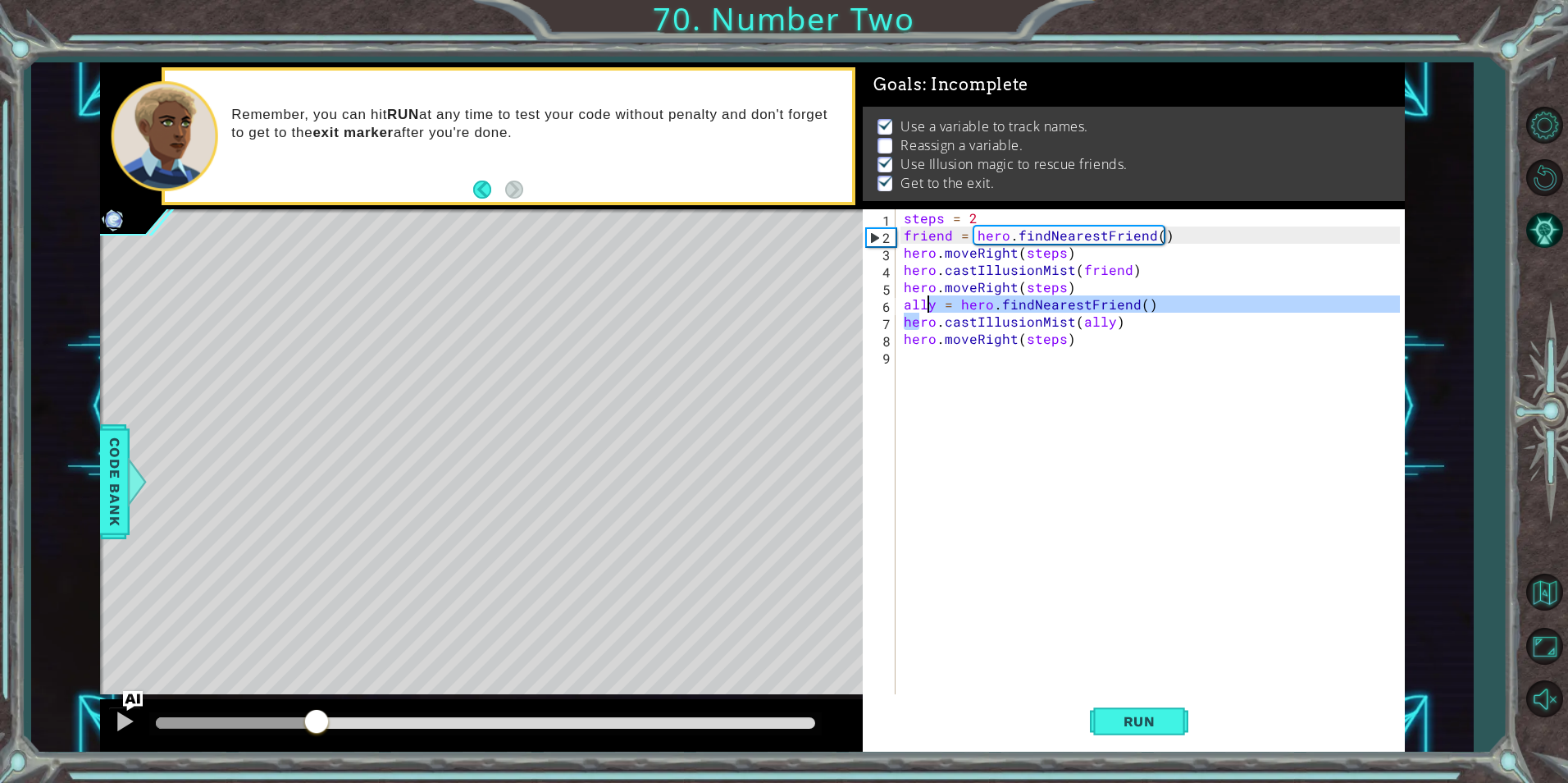
drag, startPoint x: 1049, startPoint y: 251, endPoint x: 913, endPoint y: 478, distance: 264.6
click at [913, 478] on div "steps = 2 friend = hero . findNearestFriend ( ) hero . moveRight ( steps ) hero…" at bounding box center [1153, 493] width 507 height 568
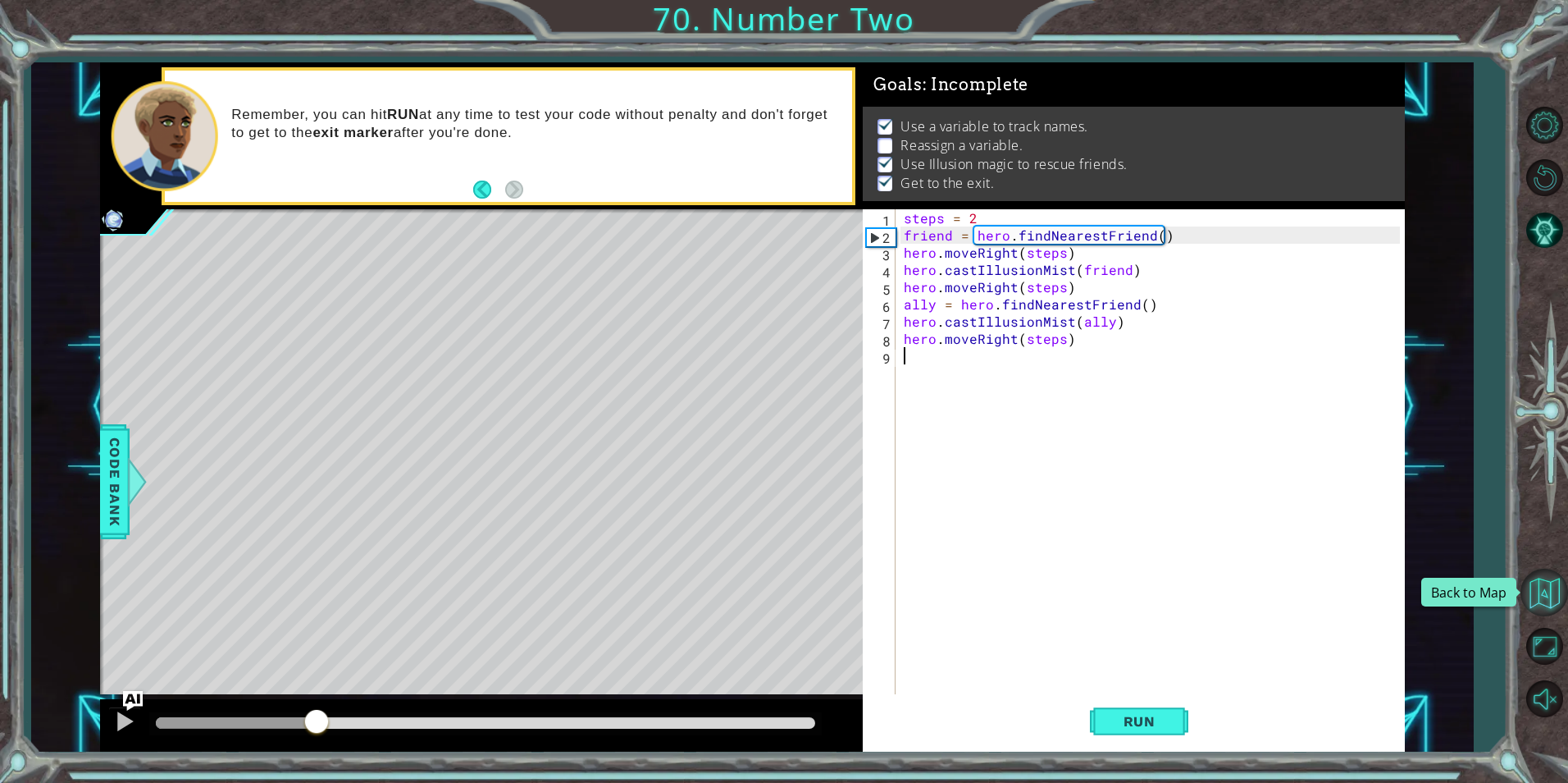
click at [1568, 587] on html "1 ההההההההההההההההההההההההההההההההההההההההההההההההההההההההההההההההההההההההההההה…" at bounding box center [784, 392] width 1568 height 783
click at [1559, 586] on button "Back to Map" at bounding box center [1544, 592] width 48 height 48
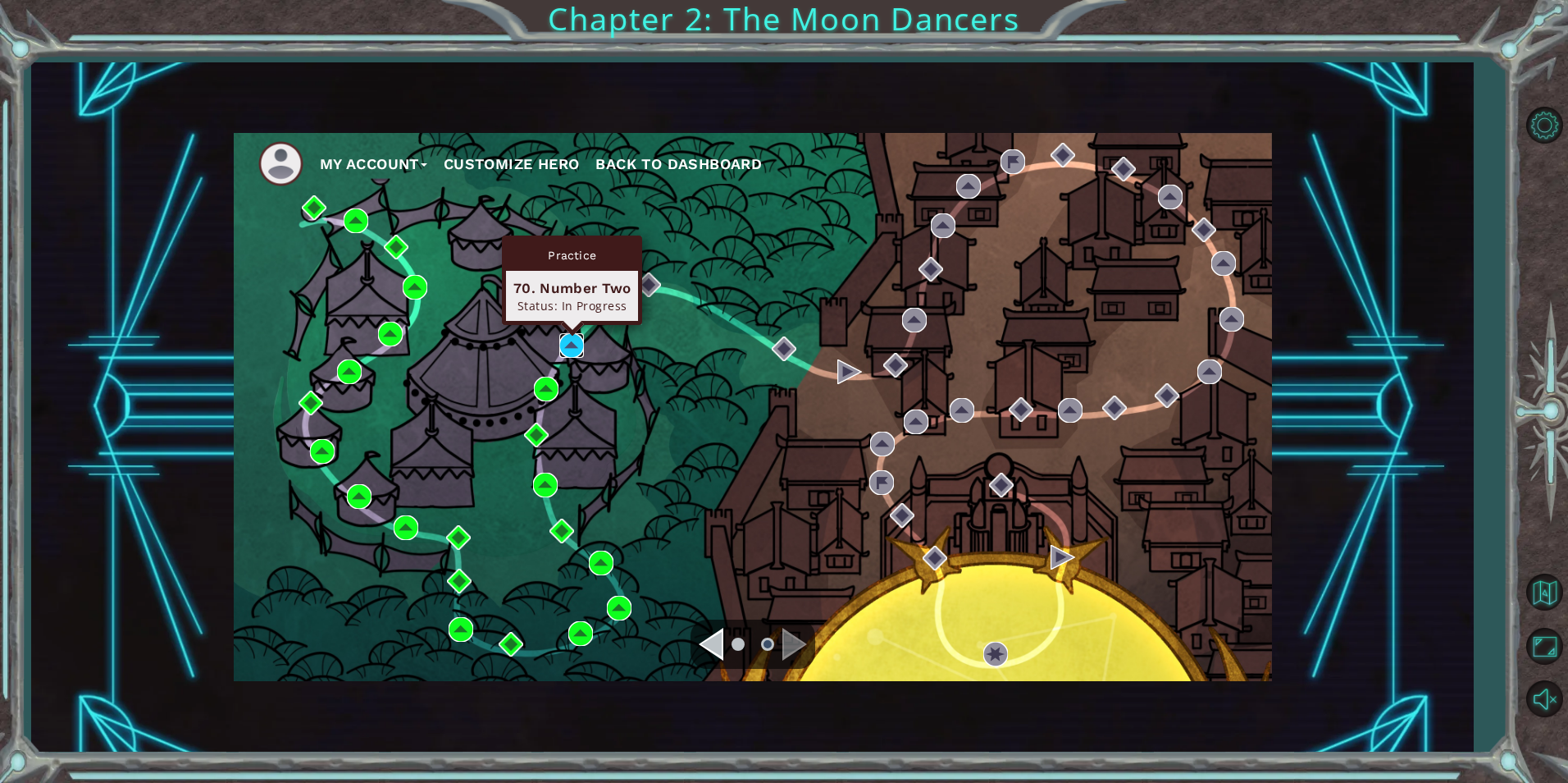
click at [579, 343] on img at bounding box center [572, 345] width 24 height 24
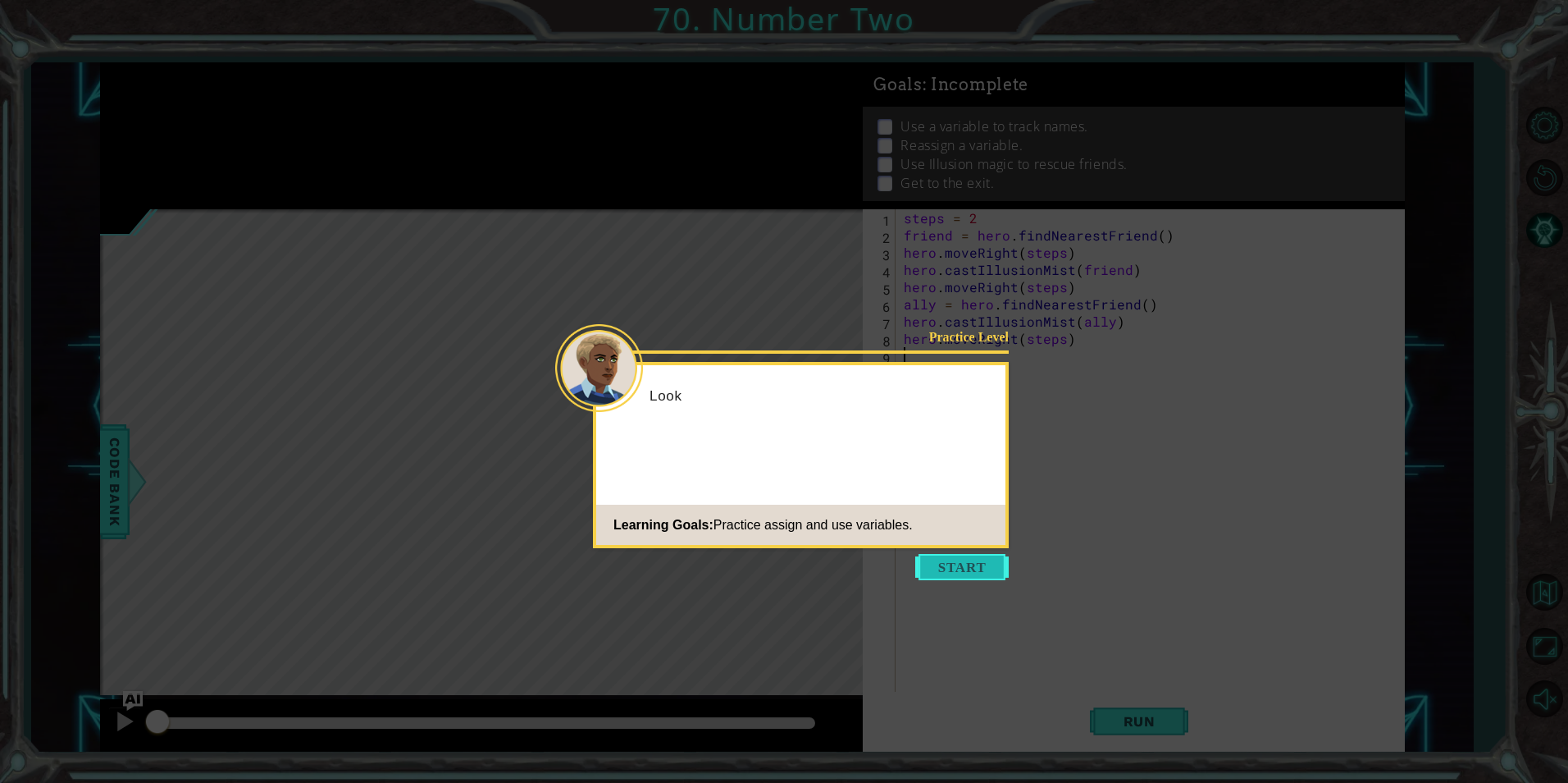
click at [956, 576] on button "Start" at bounding box center [961, 567] width 93 height 26
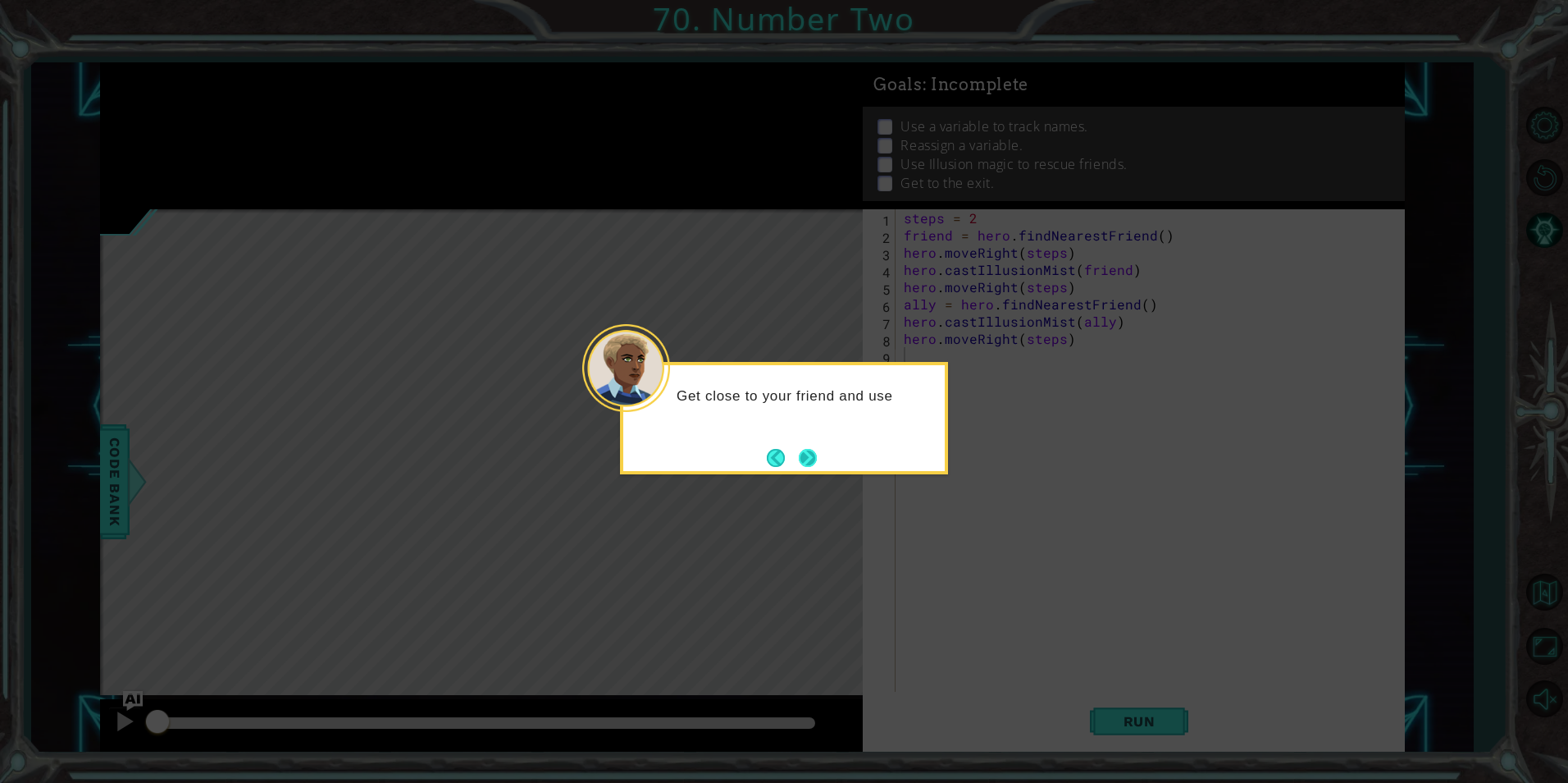
click at [817, 464] on button "Next" at bounding box center [808, 457] width 21 height 21
click at [823, 448] on div "Assign this to a variable and then use that variable to ca" at bounding box center [784, 413] width 322 height 83
click at [799, 460] on button "Next" at bounding box center [807, 457] width 19 height 19
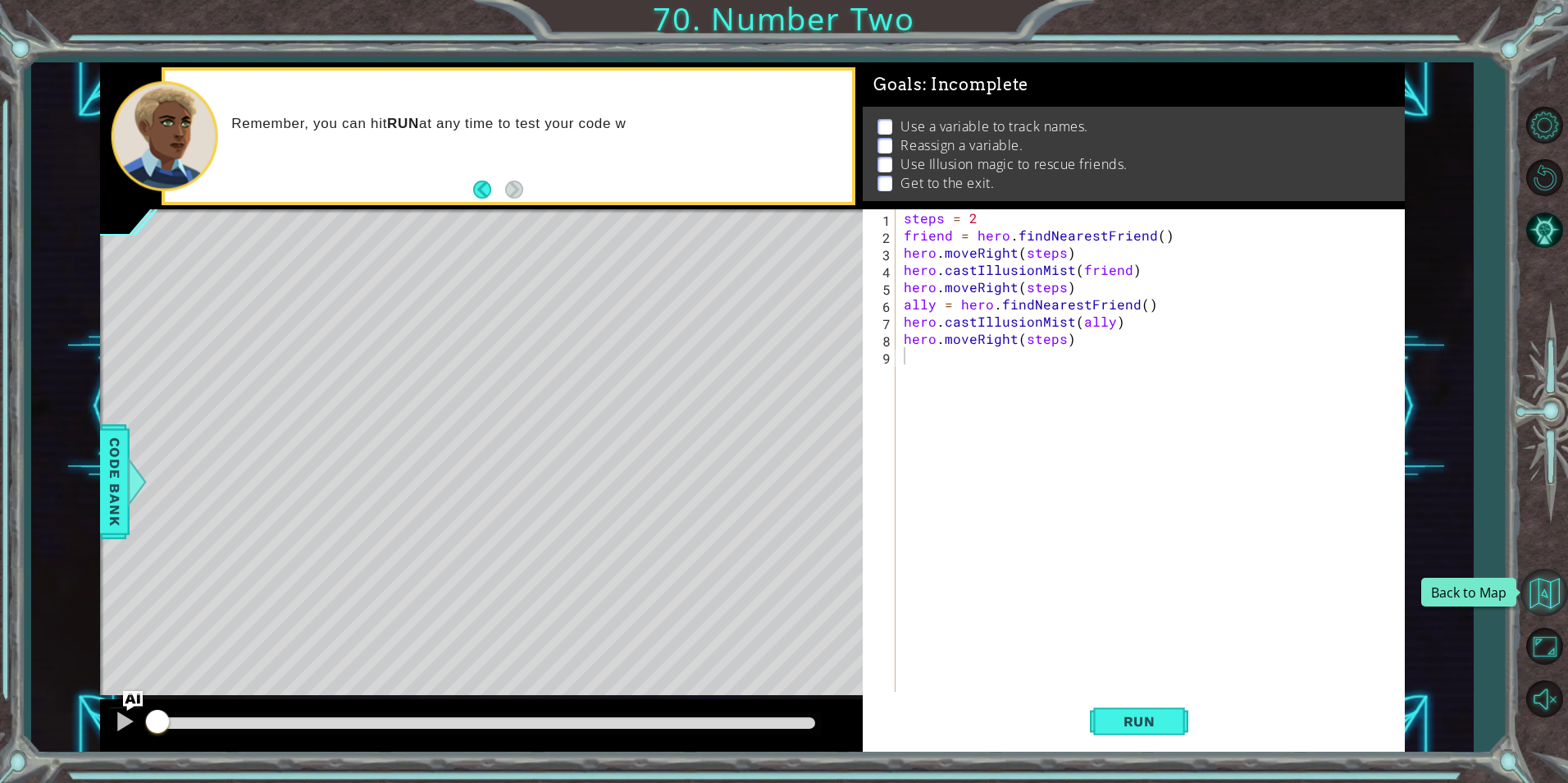
click at [1538, 601] on button "Back to Map" at bounding box center [1544, 592] width 48 height 48
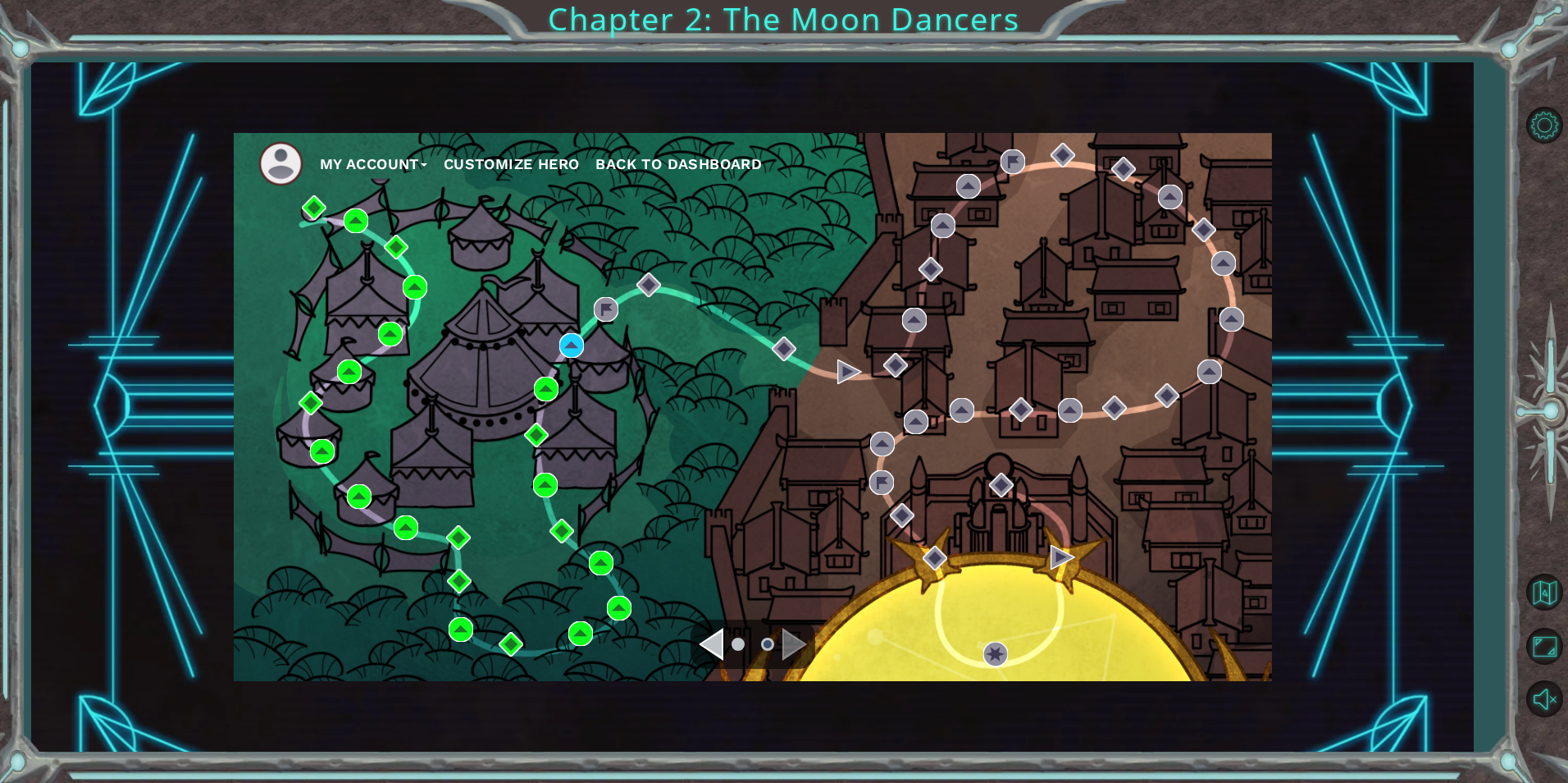
click at [501, 160] on button "Customize Hero" at bounding box center [512, 164] width 136 height 24
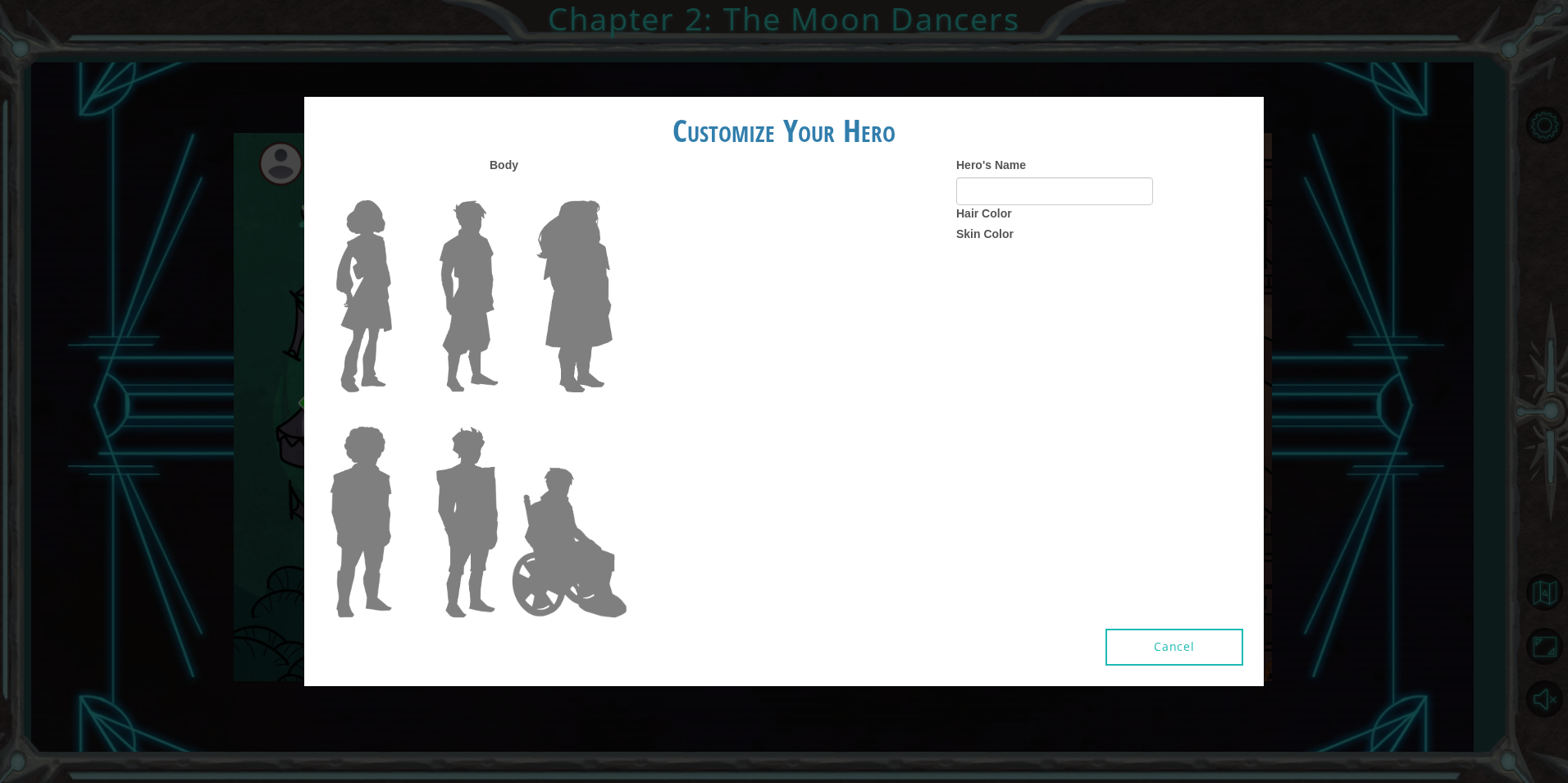
type input "[PERSON_NAME]"
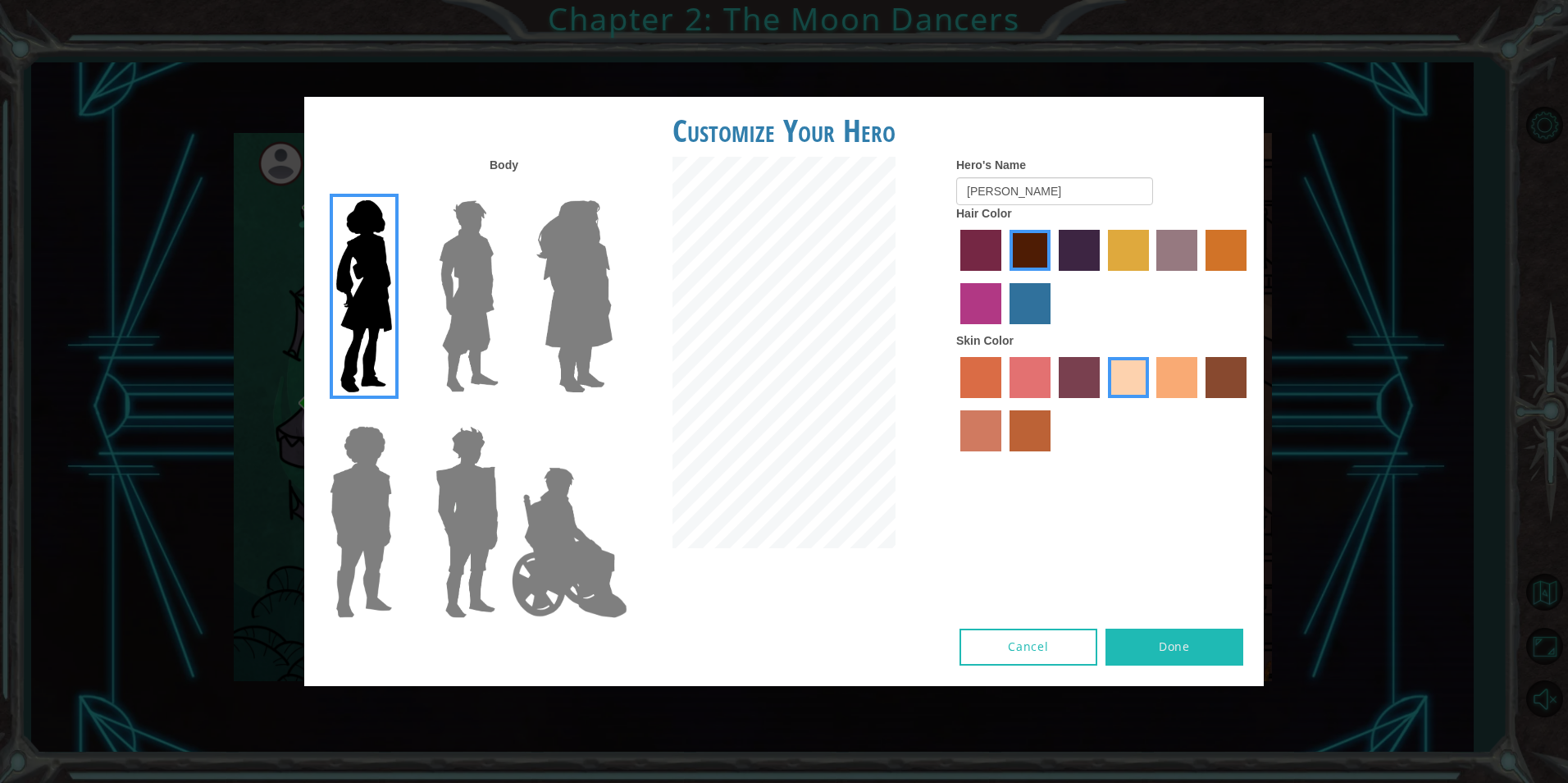
click at [1175, 274] on div at bounding box center [1104, 279] width 295 height 106
click at [1178, 262] on label "bazaar hair color" at bounding box center [1178, 250] width 41 height 41
click at [1151, 277] on input "bazaar hair color" at bounding box center [1151, 277] width 0 height 0
click at [977, 307] on label "medium red violet hair color" at bounding box center [981, 304] width 41 height 41
click at [1249, 277] on input "medium red violet hair color" at bounding box center [1249, 277] width 0 height 0
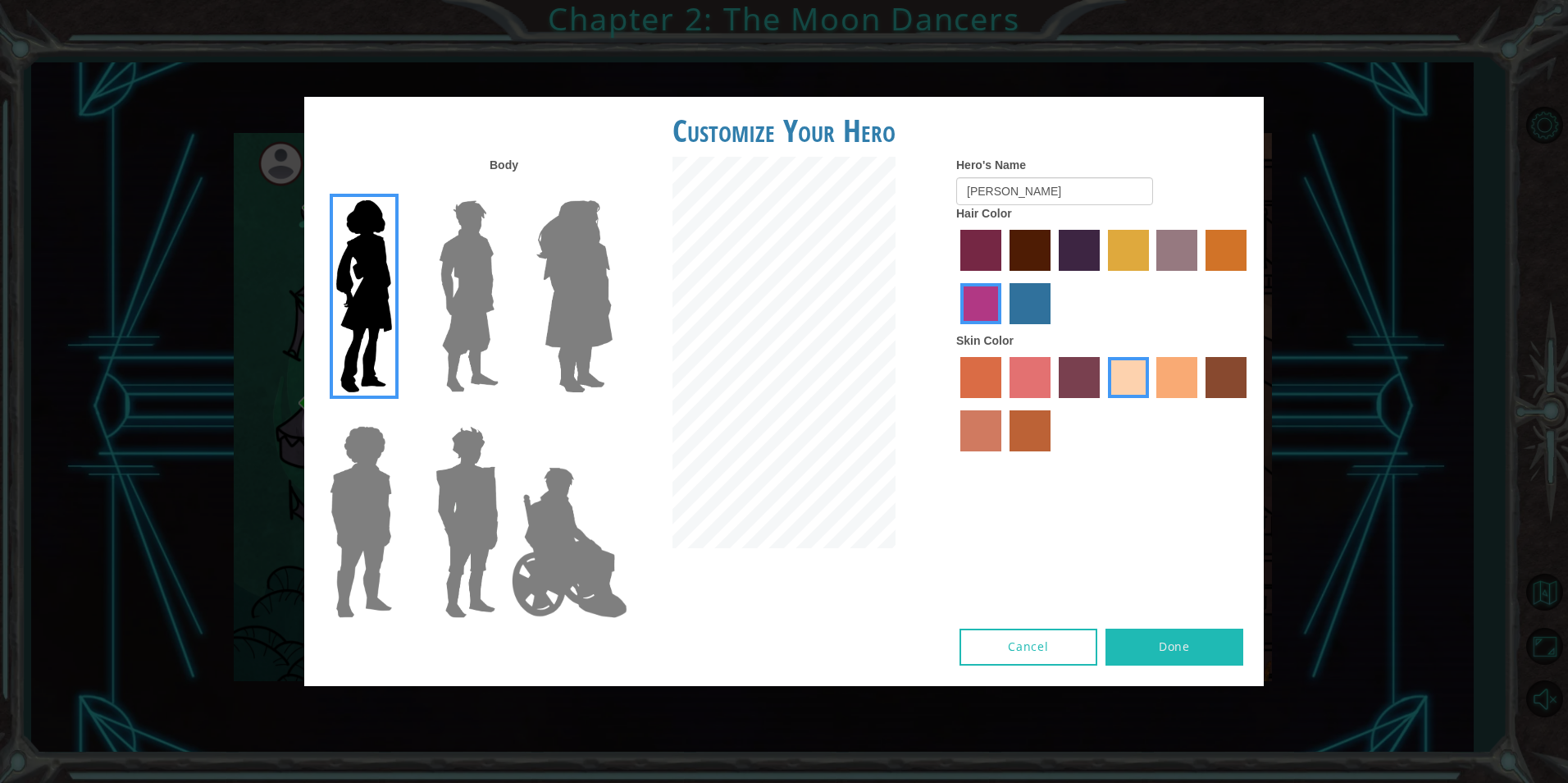
click at [1020, 250] on label "maroon hair color" at bounding box center [1030, 250] width 41 height 41
click at [1004, 277] on input "maroon hair color" at bounding box center [1004, 277] width 0 height 0
click at [469, 359] on img at bounding box center [469, 296] width 73 height 205
click at [505, 189] on input "Hero Lars" at bounding box center [505, 189] width 0 height 0
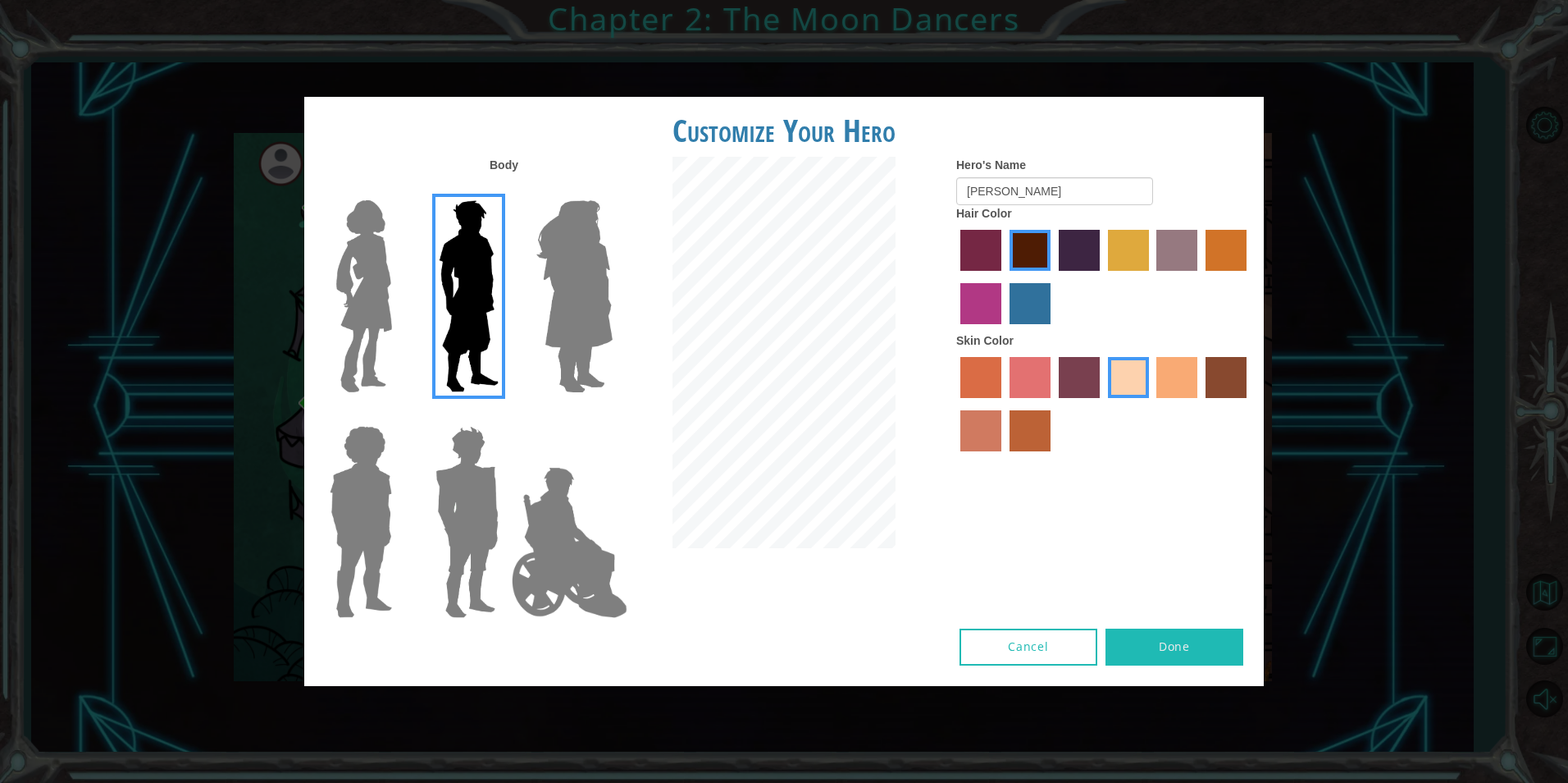
click at [584, 326] on img at bounding box center [574, 296] width 89 height 205
click at [612, 189] on input "Hero Amethyst" at bounding box center [612, 189] width 0 height 0
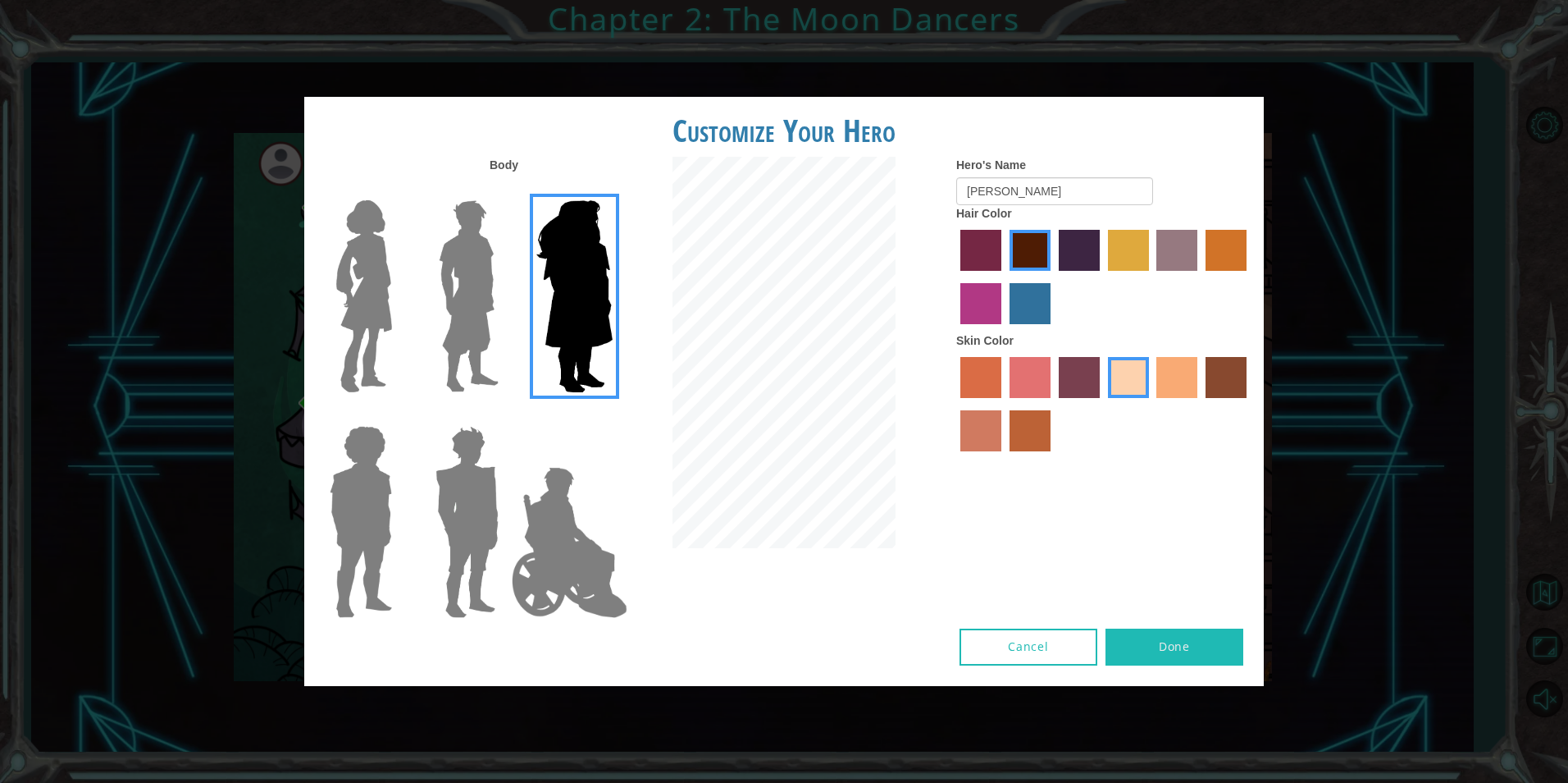
click at [618, 500] on img at bounding box center [569, 542] width 129 height 164
click at [612, 415] on input "Hero Jamie" at bounding box center [612, 415] width 0 height 0
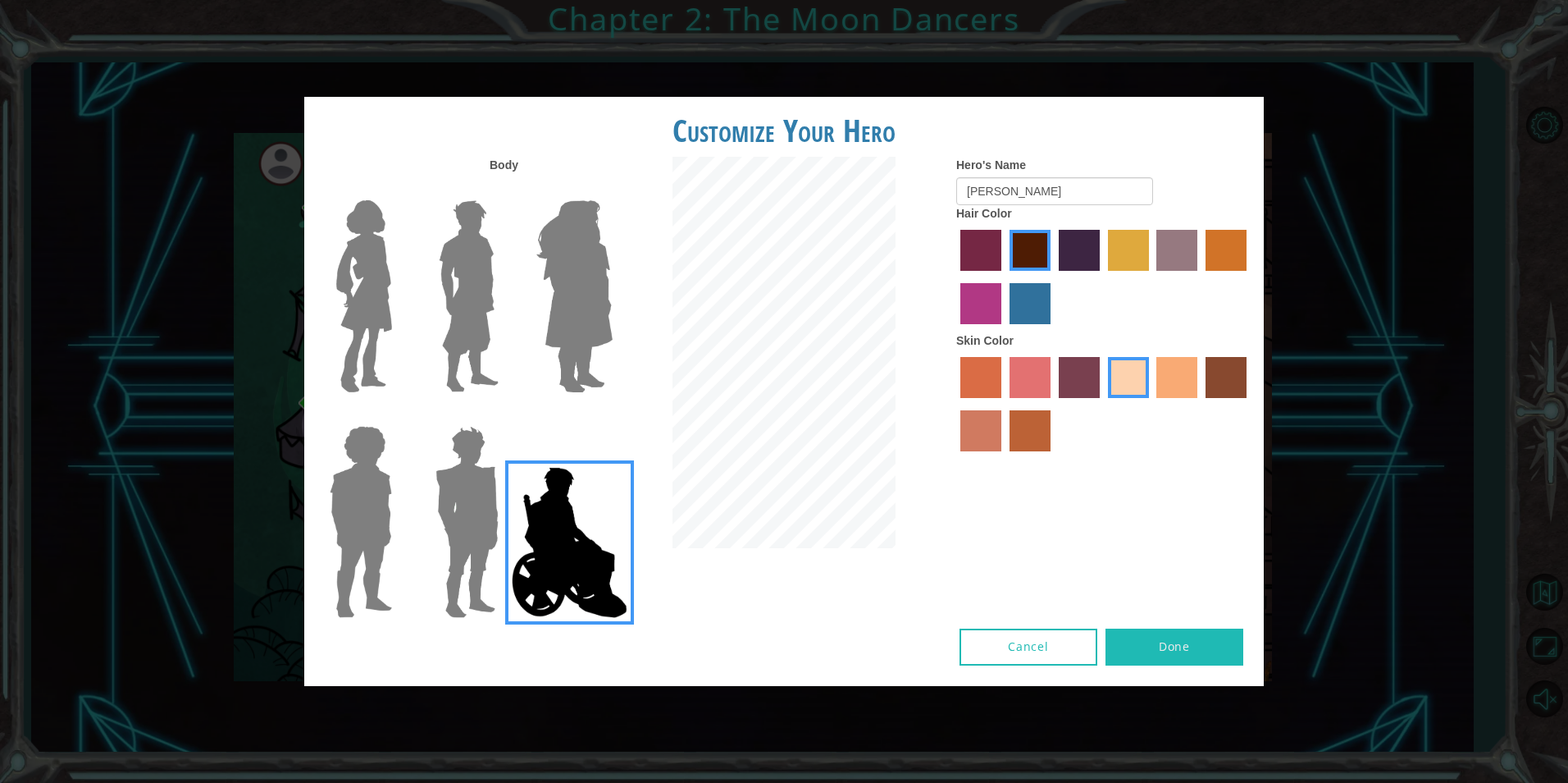
click at [483, 510] on img at bounding box center [467, 522] width 76 height 205
click at [505, 415] on input "Hero Garnet" at bounding box center [505, 415] width 0 height 0
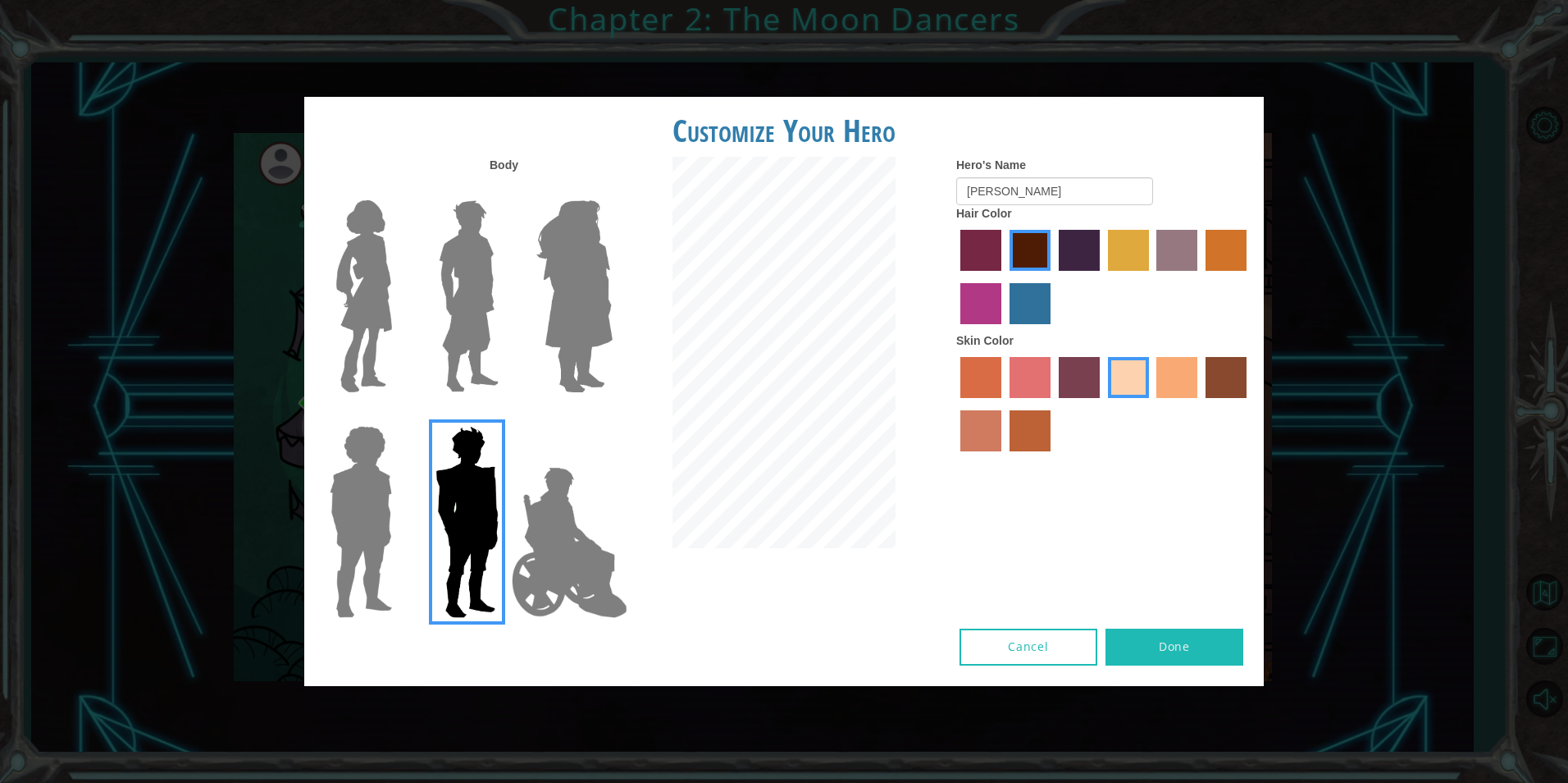
click at [351, 513] on img at bounding box center [361, 522] width 75 height 205
click at [399, 415] on input "Hero Steven" at bounding box center [399, 415] width 0 height 0
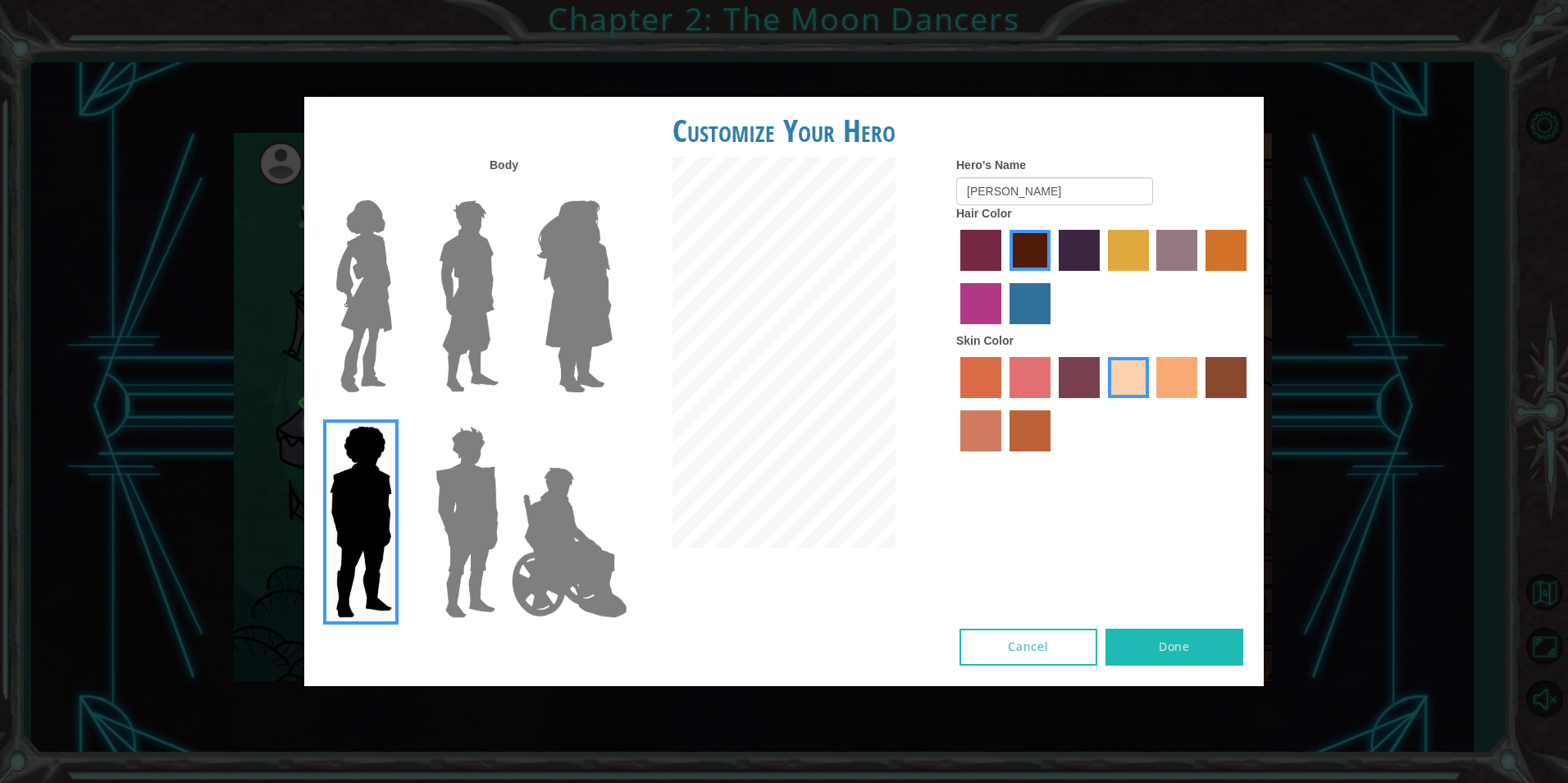
click at [398, 284] on img at bounding box center [364, 296] width 69 height 205
click at [399, 189] on input "Hero Connie" at bounding box center [399, 189] width 0 height 0
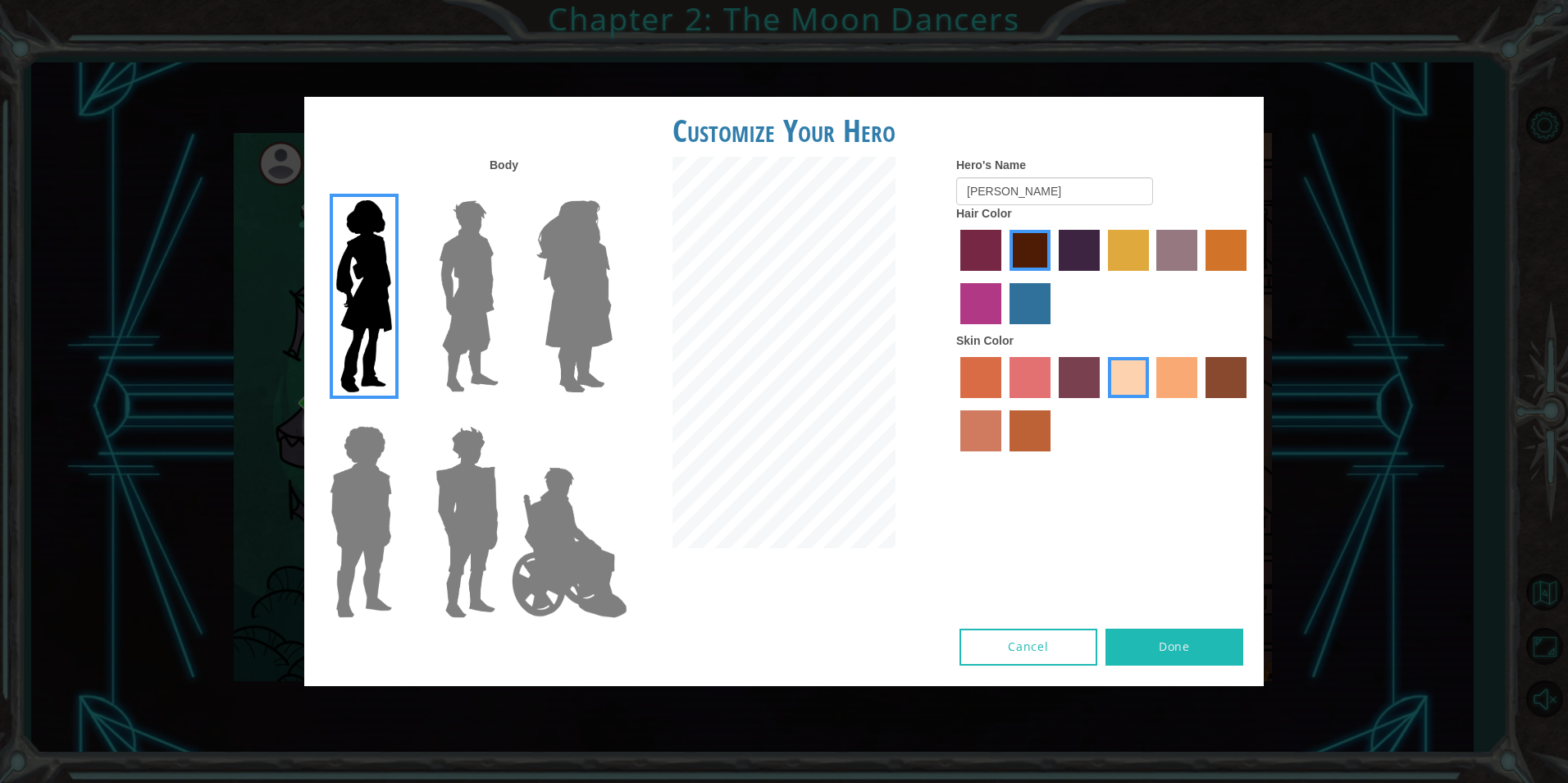
click at [1031, 638] on button "Cancel" at bounding box center [1028, 647] width 137 height 37
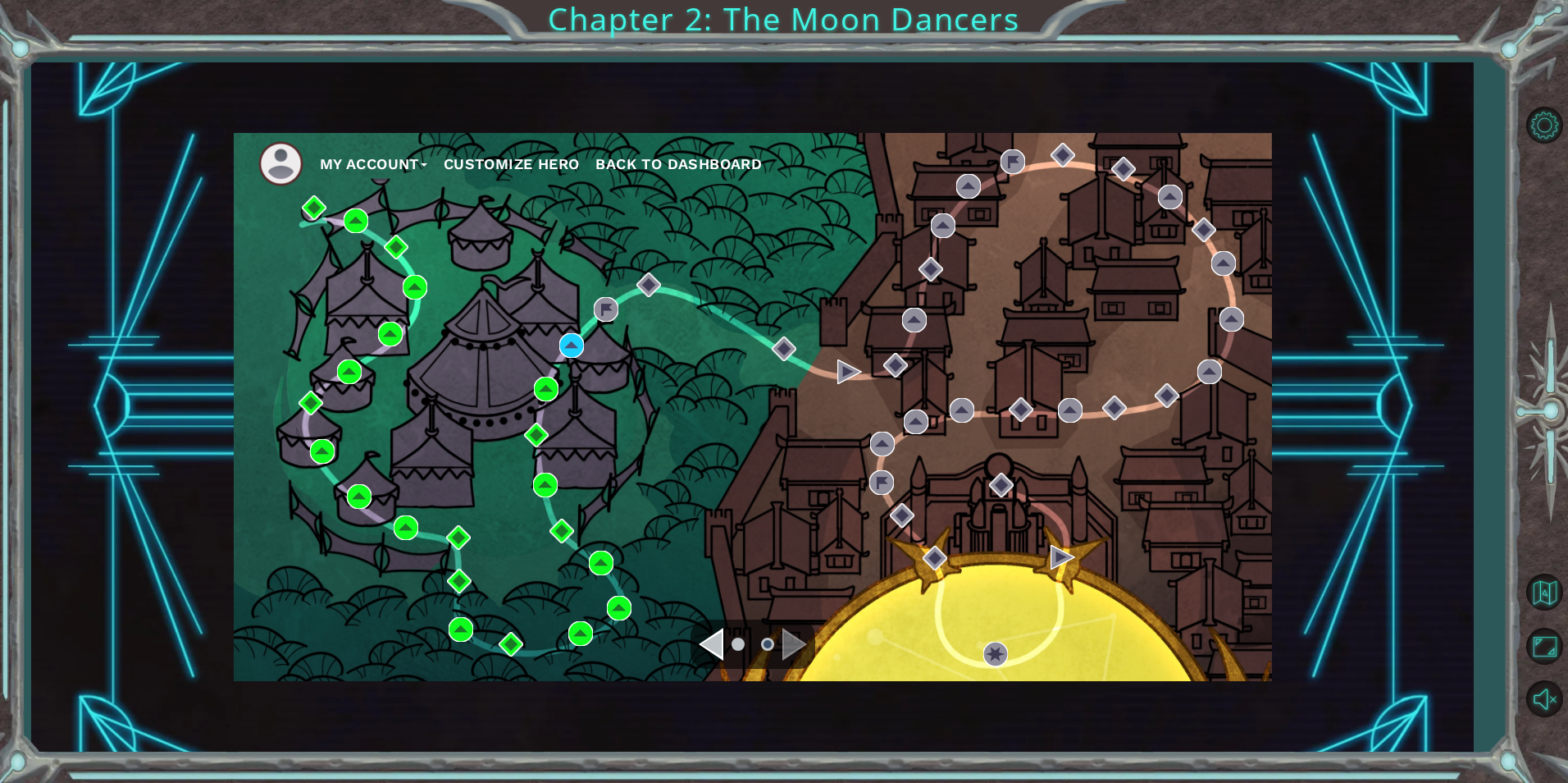
drag, startPoint x: -3, startPoint y: 824, endPoint x: 939, endPoint y: 563, distance: 977.5
click at [979, 551] on div "My Account Customize Hero Back to Dashboard" at bounding box center [753, 407] width 1038 height 548
click at [711, 640] on div "Navigate to the previous page" at bounding box center [711, 644] width 24 height 33
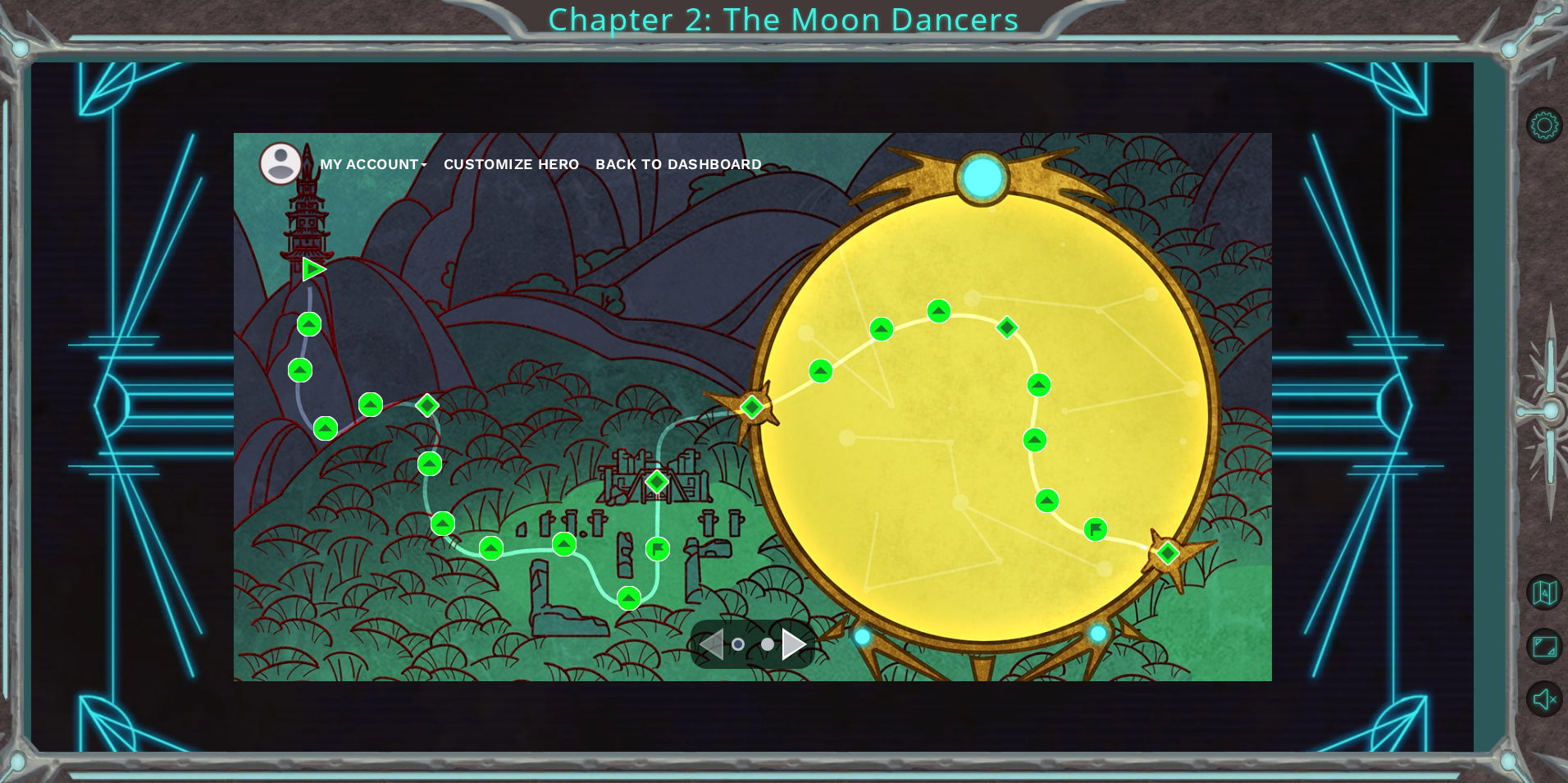
click at [784, 650] on div "Navigate to the next page" at bounding box center [795, 644] width 24 height 33
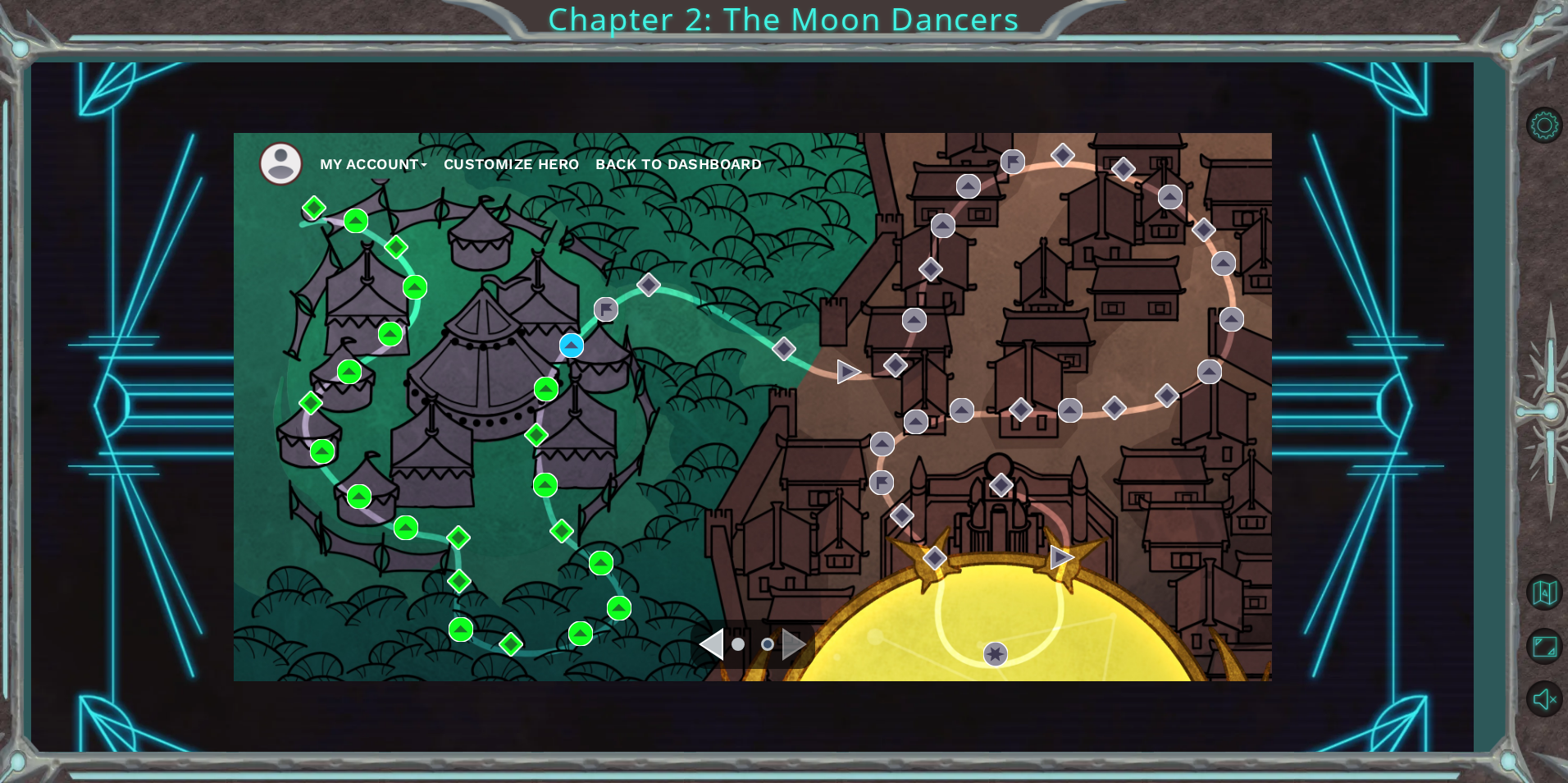
click at [1169, 523] on div "My Account Customize Hero Back to Dashboard" at bounding box center [753, 407] width 1038 height 548
